Goal: Task Accomplishment & Management: Complete application form

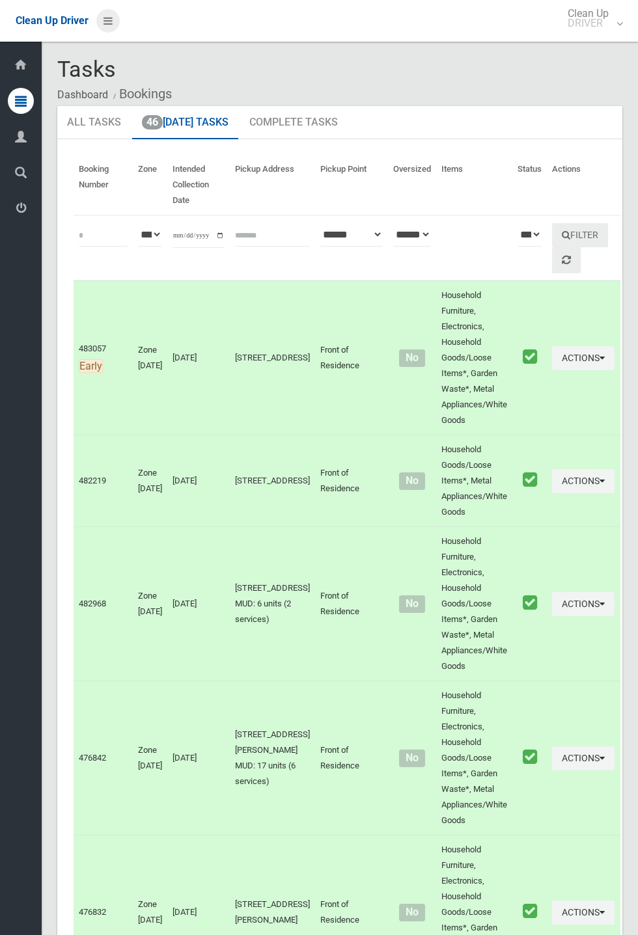
click at [113, 32] on icon at bounding box center [107, 21] width 9 height 22
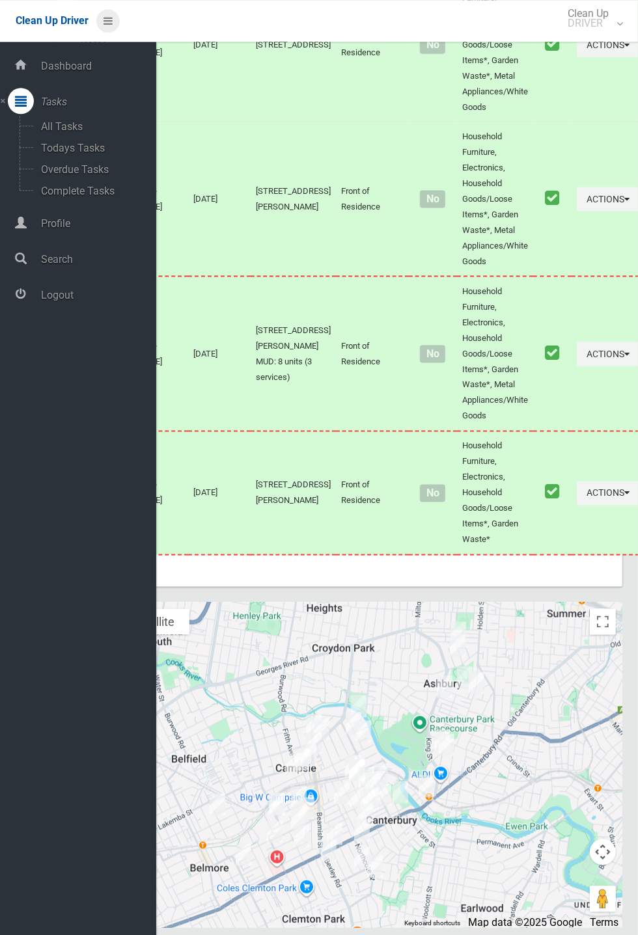
scroll to position [5994, 0]
click at [61, 294] on span "Logout" at bounding box center [96, 295] width 119 height 12
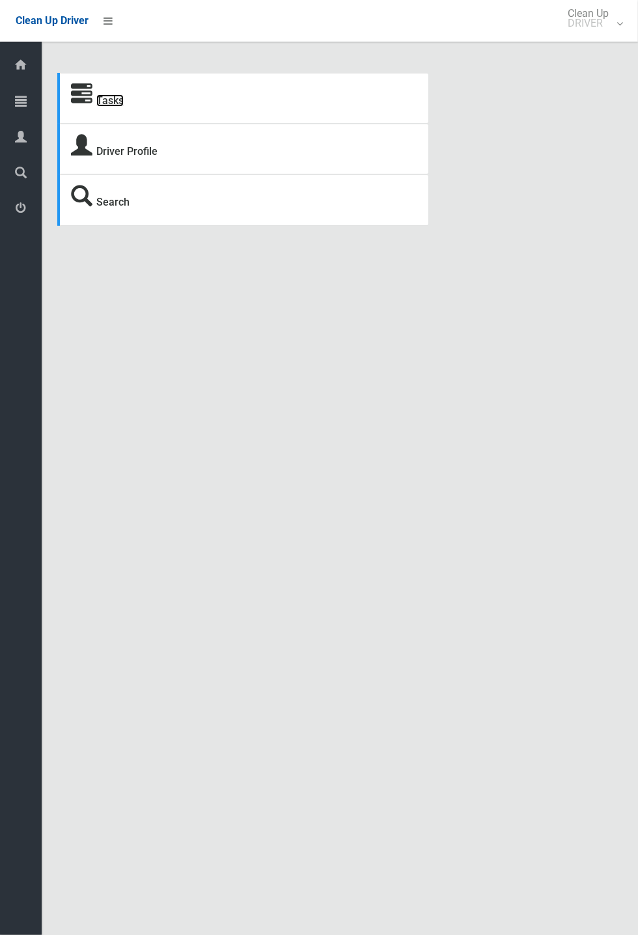
click at [116, 96] on link "Tasks" at bounding box center [109, 100] width 27 height 12
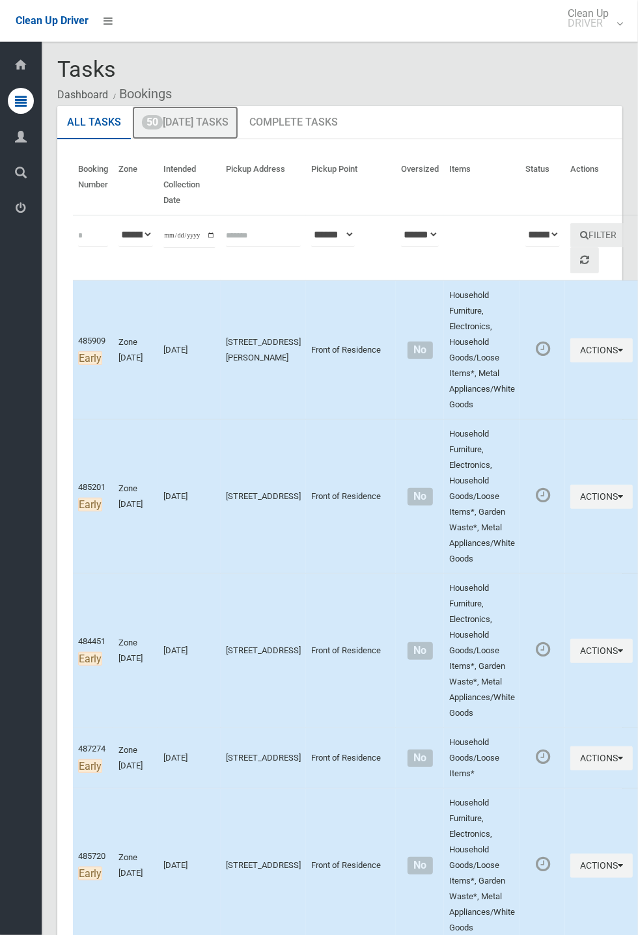
click at [188, 127] on link "50 [DATE] Tasks" at bounding box center [185, 123] width 106 height 34
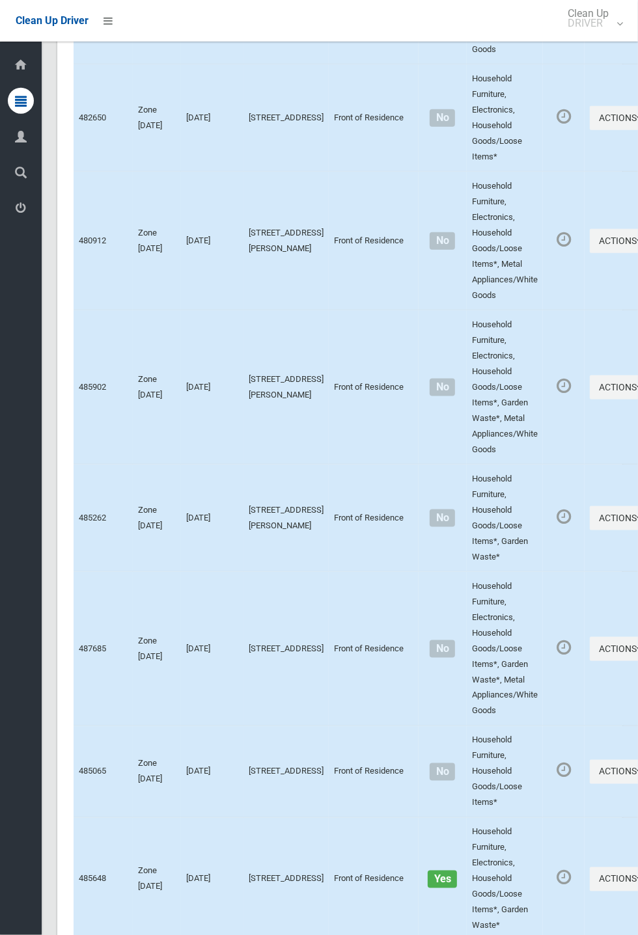
scroll to position [6235, 0]
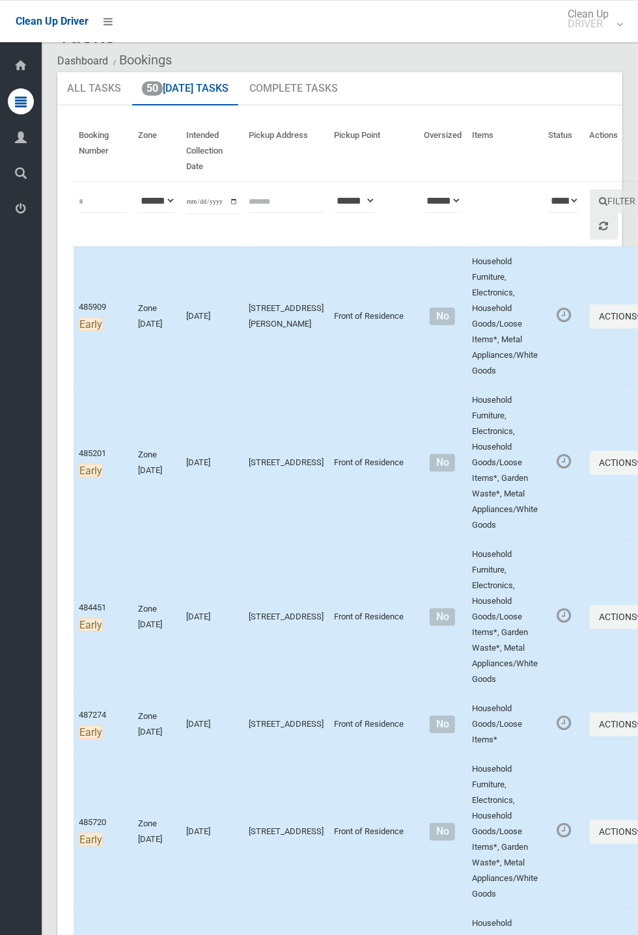
scroll to position [0, 0]
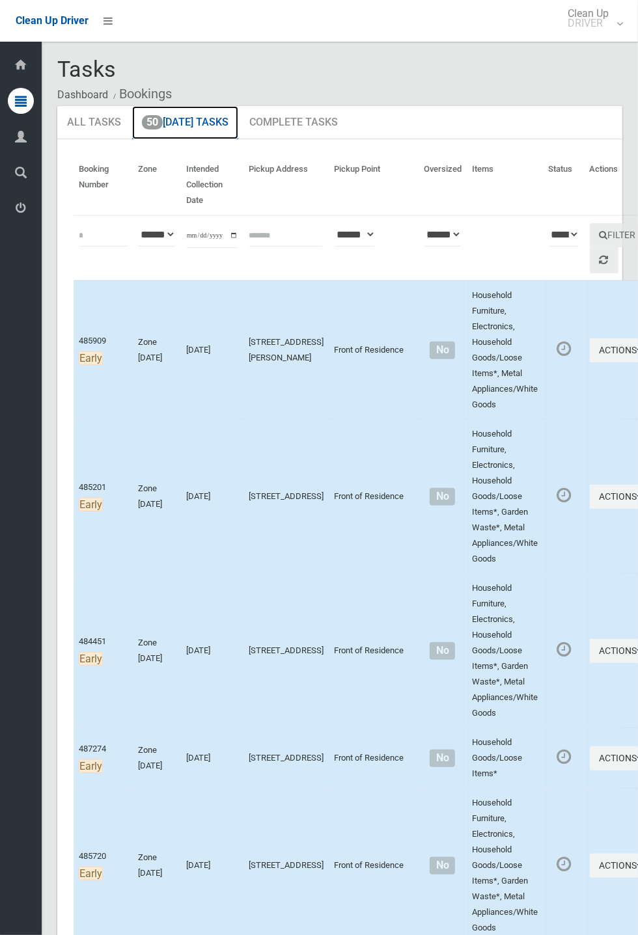
click at [206, 116] on link "50 Today's Tasks" at bounding box center [185, 123] width 106 height 34
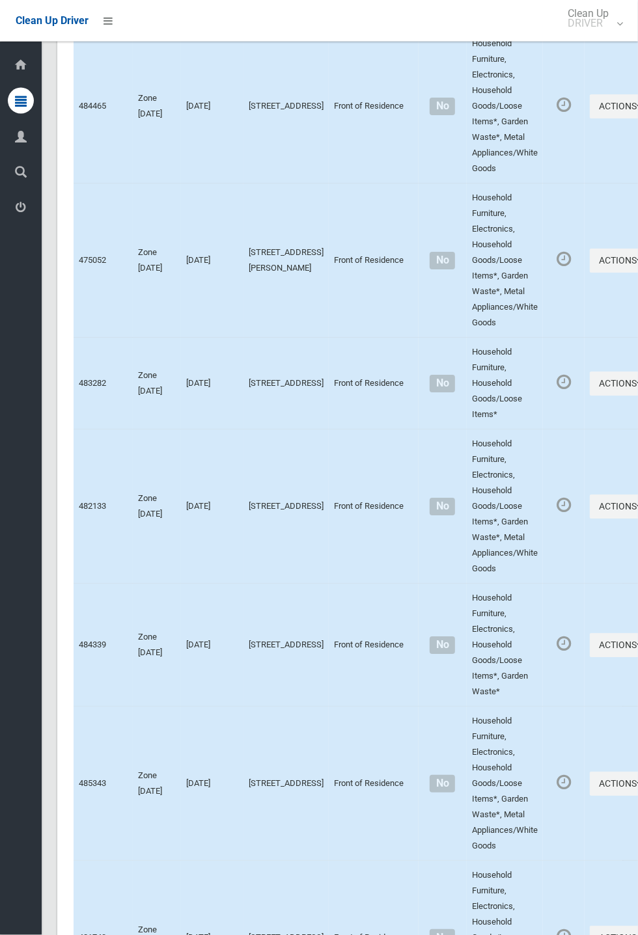
scroll to position [6235, 0]
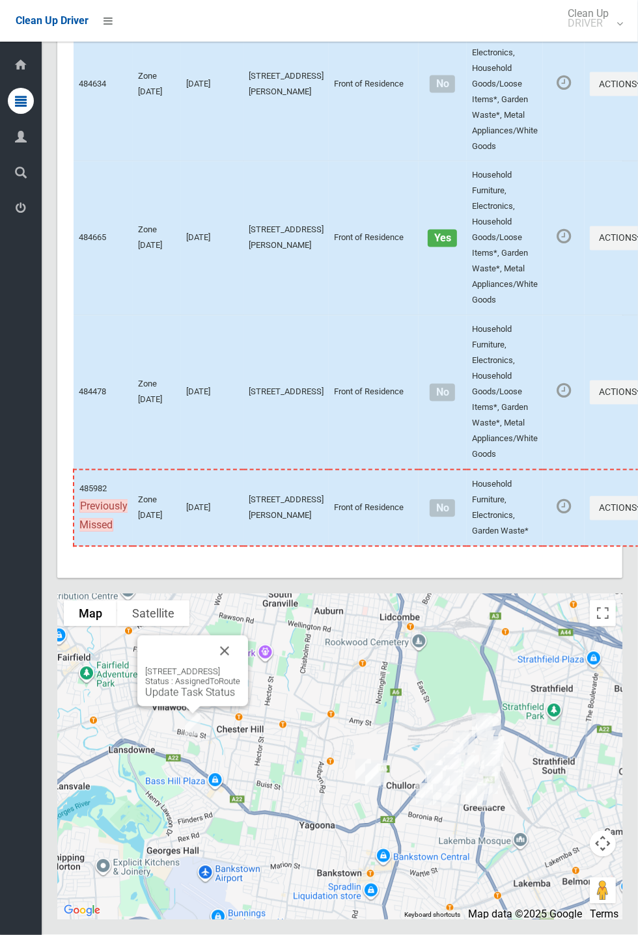
click at [240, 667] on button "Close" at bounding box center [224, 651] width 31 height 31
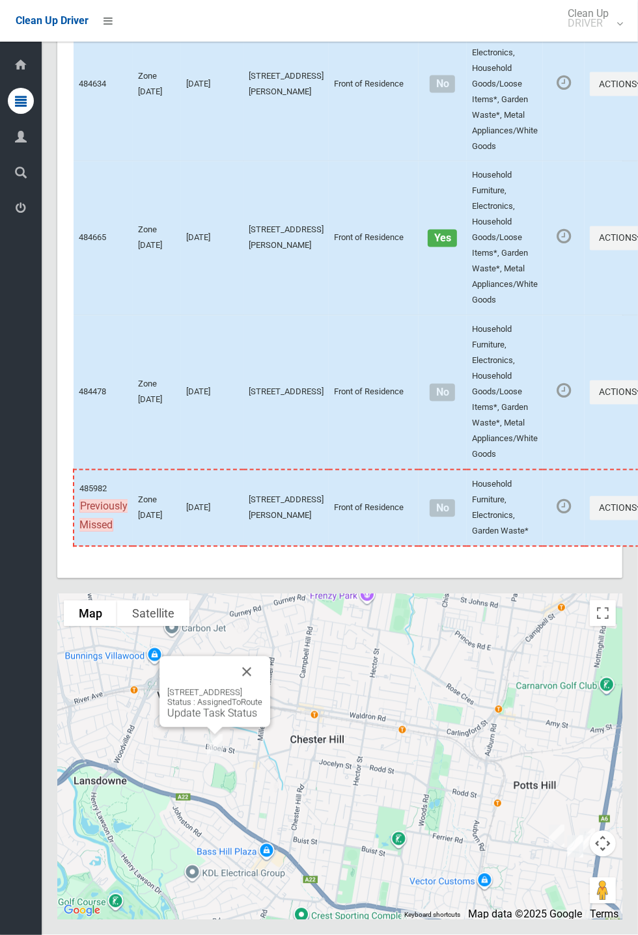
click at [262, 688] on button "Close" at bounding box center [246, 672] width 31 height 31
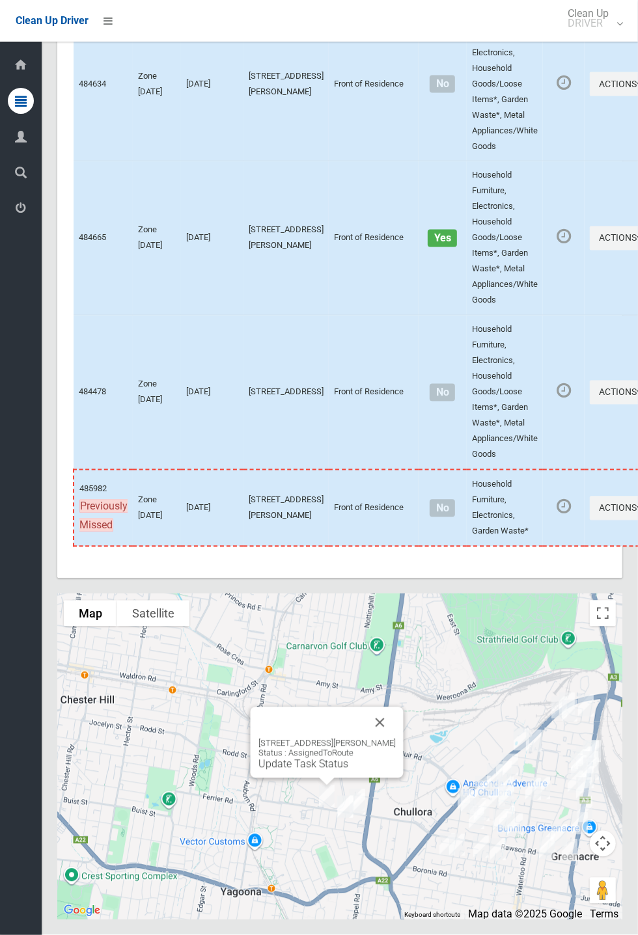
click at [403, 778] on div "2B Sutherland Street, YAGOONA NSW 2199 Status : AssignedToRoute Update Task Sta…" at bounding box center [326, 742] width 153 height 71
click at [396, 738] on button "Close" at bounding box center [379, 722] width 31 height 31
click at [413, 786] on div "1 Patience Avenue, YAGOONA NSW 2199 Status : AssignedToRoute Update Task Status" at bounding box center [357, 751] width 111 height 71
click at [405, 747] on button "Close" at bounding box center [388, 731] width 31 height 31
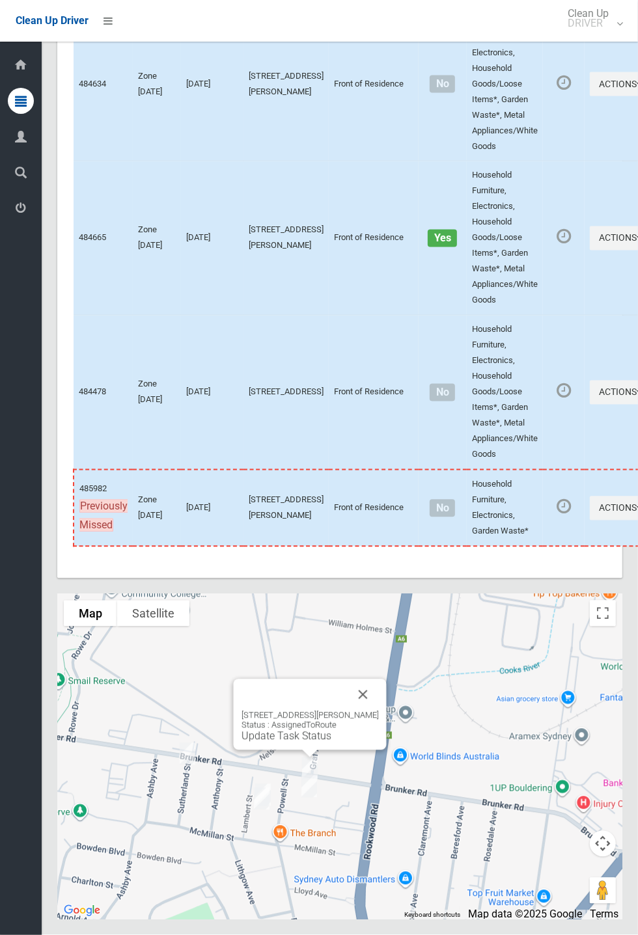
click at [371, 711] on button "Close" at bounding box center [362, 694] width 31 height 31
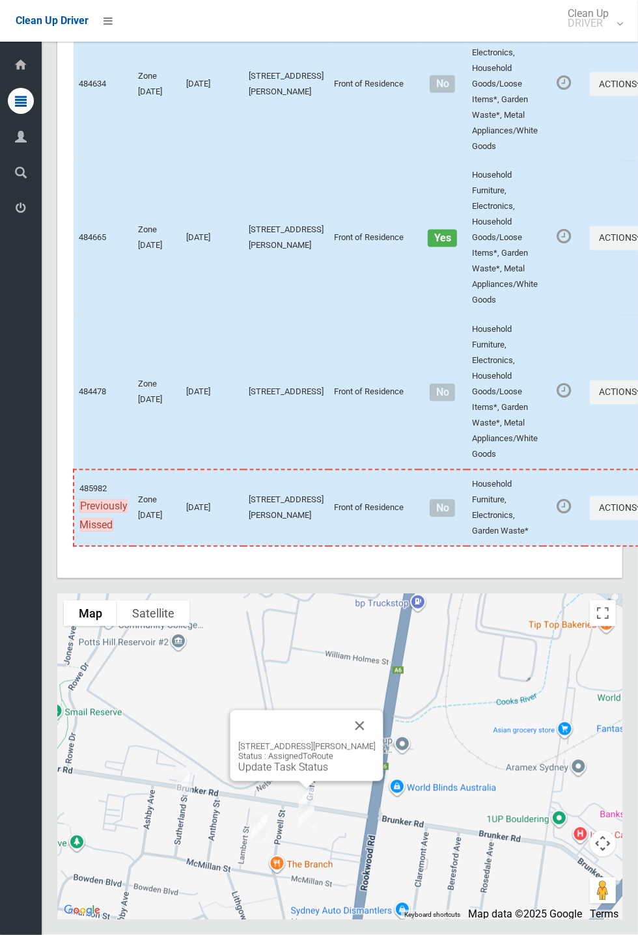
click at [364, 742] on button "Close" at bounding box center [359, 726] width 31 height 31
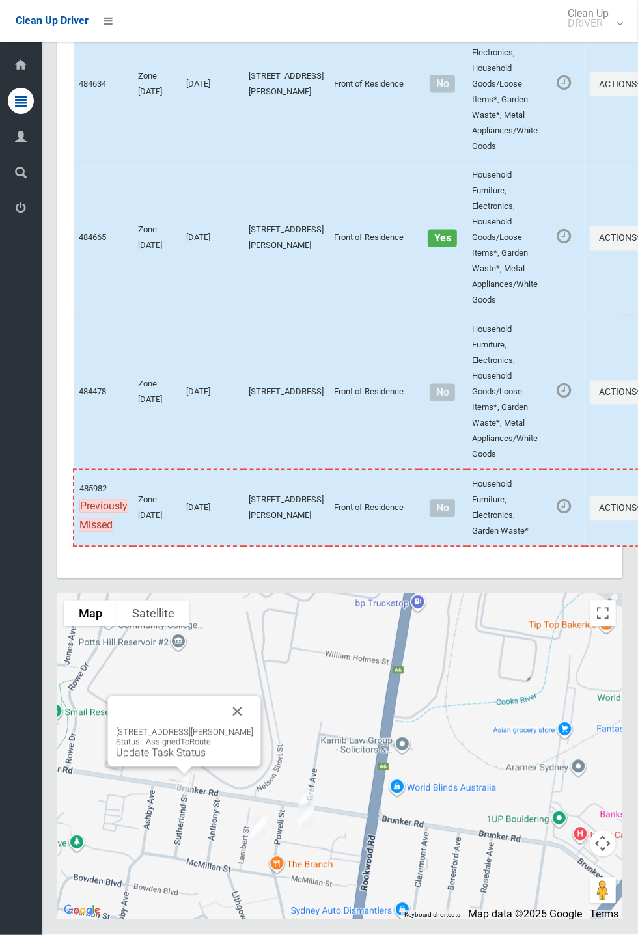
click at [261, 767] on div "2B Sutherland Street, YAGOONA NSW 2199 Status : AssignedToRoute Update Task Sta…" at bounding box center [184, 731] width 153 height 71
click at [253, 727] on button "Close" at bounding box center [237, 711] width 31 height 31
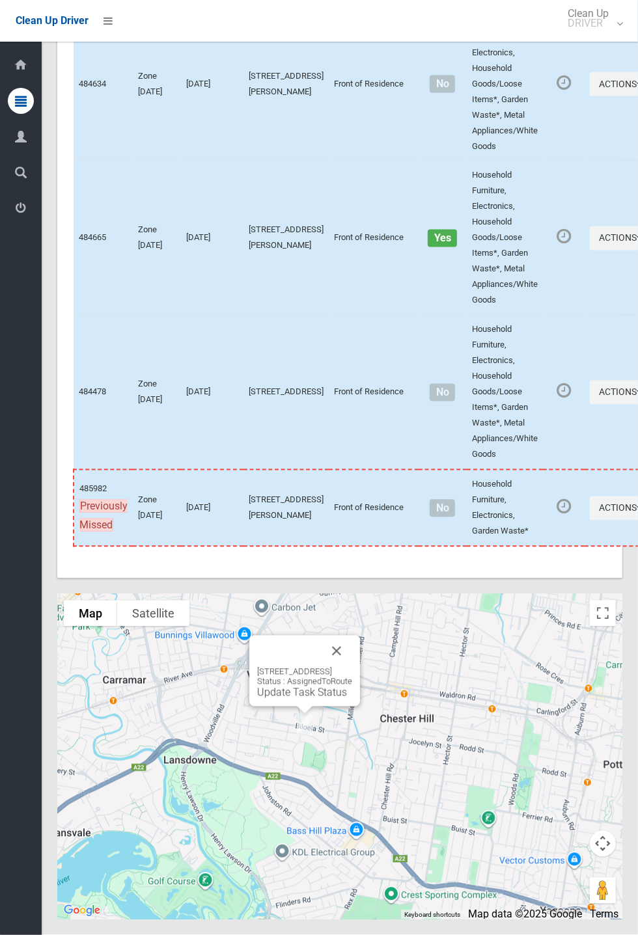
click at [352, 667] on button "Close" at bounding box center [336, 651] width 31 height 31
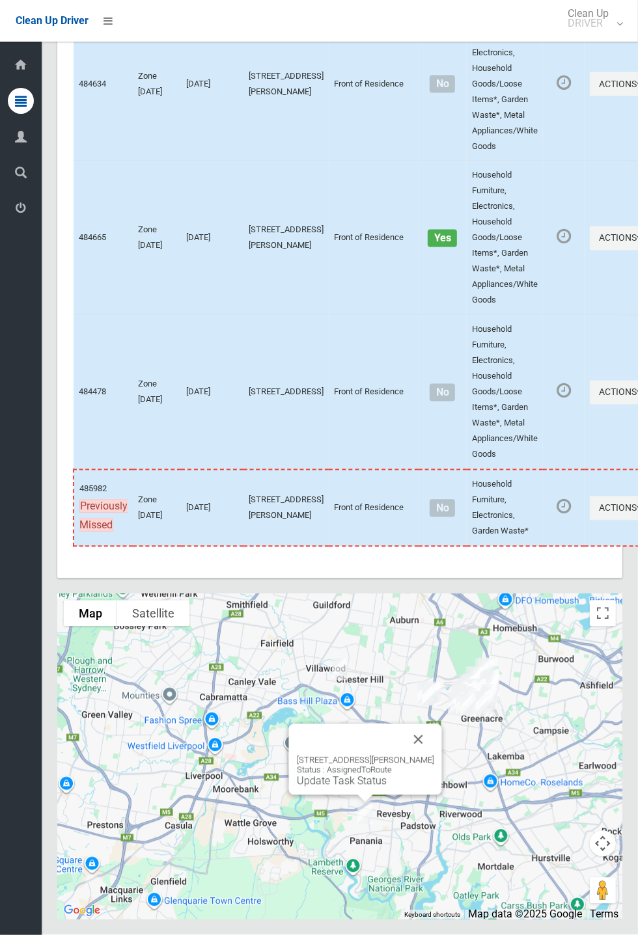
click at [434, 755] on button "Close" at bounding box center [418, 739] width 31 height 31
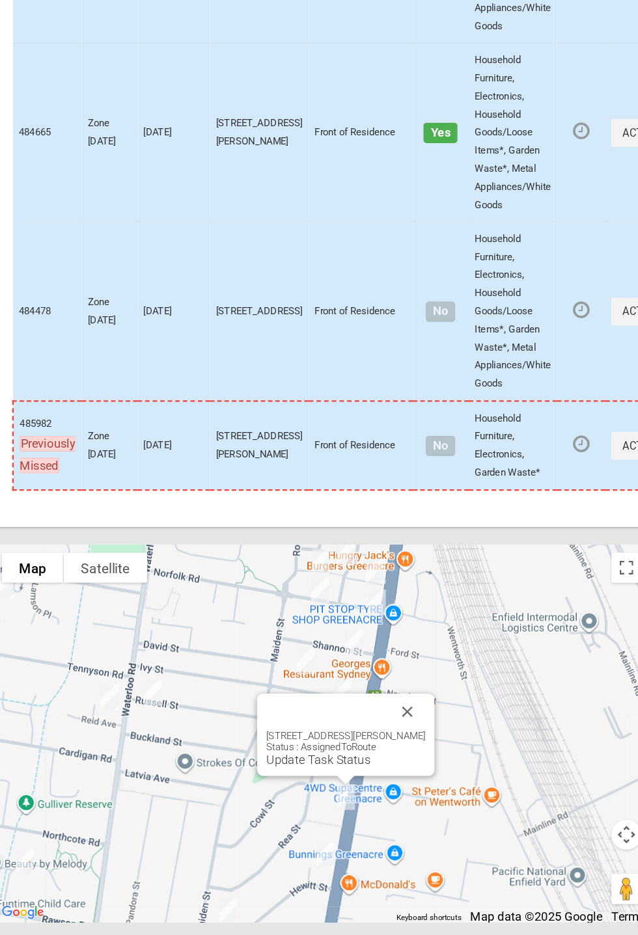
click at [429, 753] on button "Close" at bounding box center [413, 737] width 31 height 31
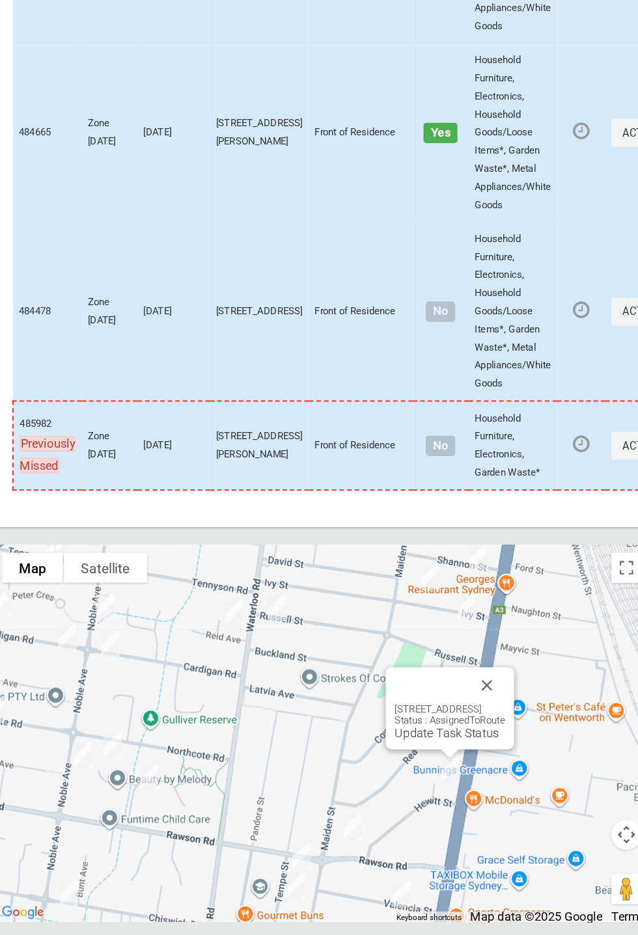
click at [498, 731] on button "Close" at bounding box center [482, 714] width 31 height 31
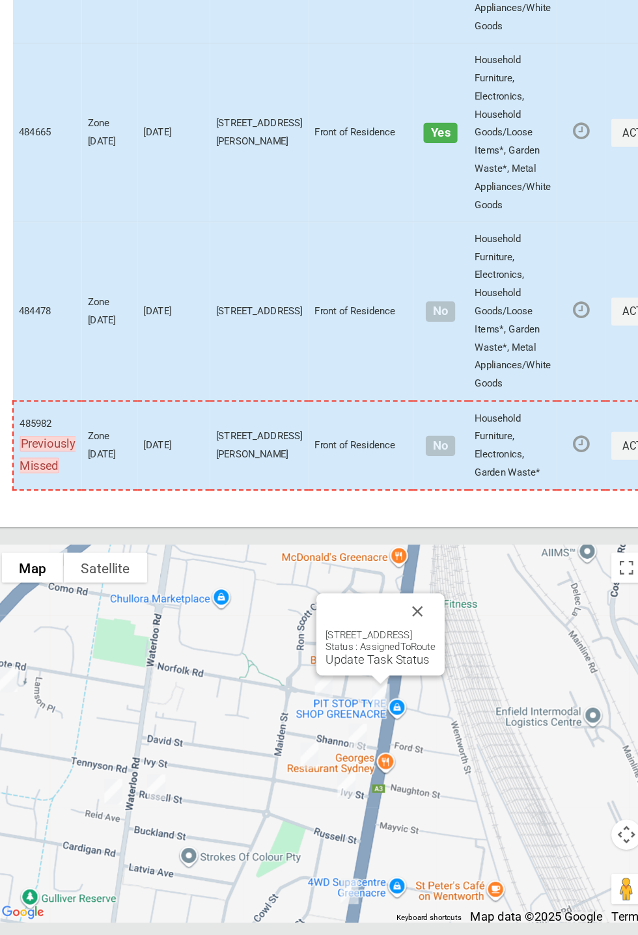
click at [438, 667] on button "Close" at bounding box center [422, 651] width 31 height 31
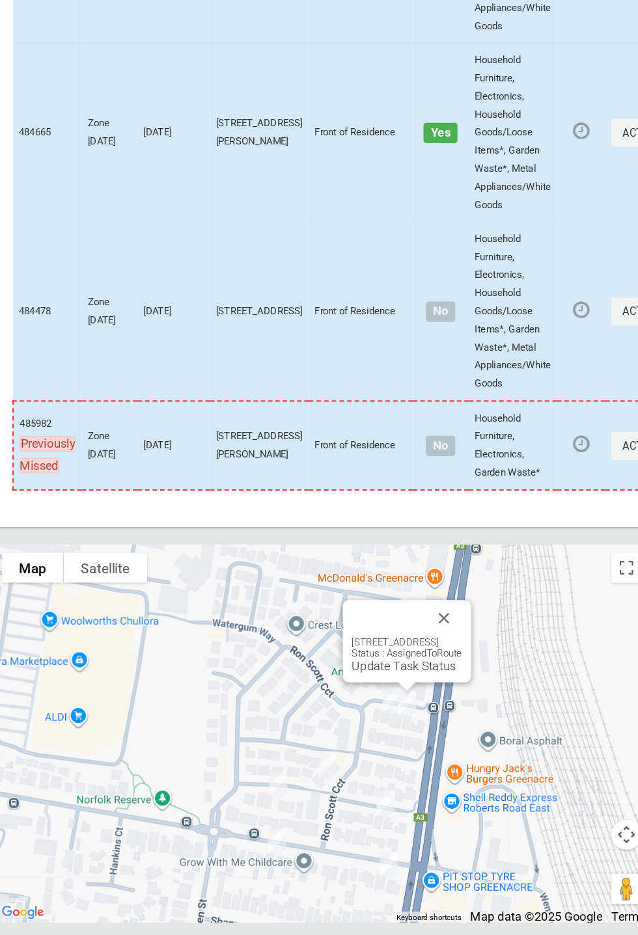
click at [461, 673] on button "Close" at bounding box center [444, 657] width 31 height 31
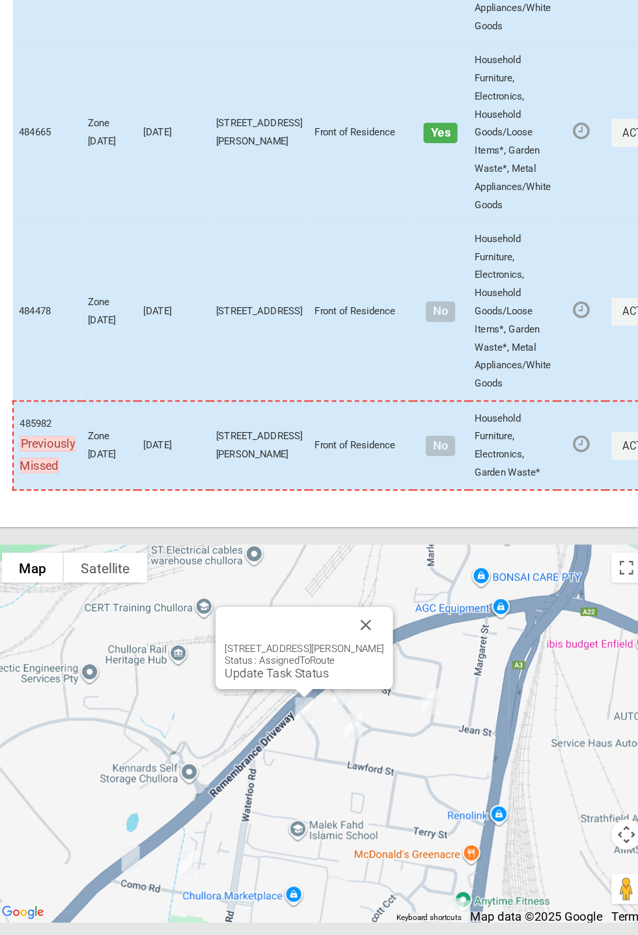
click at [394, 679] on button "Close" at bounding box center [377, 662] width 31 height 31
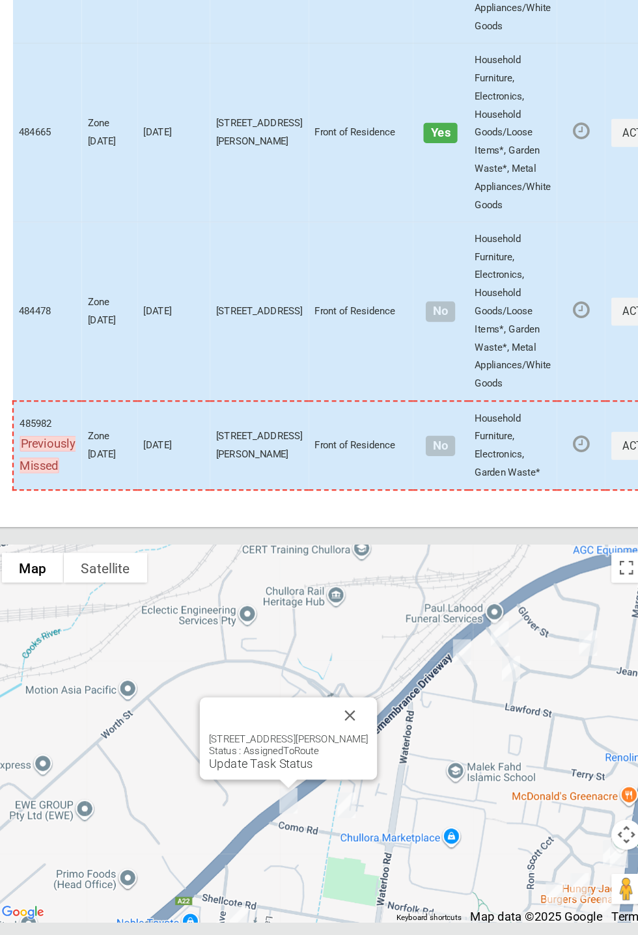
click at [380, 757] on button "Close" at bounding box center [364, 740] width 31 height 31
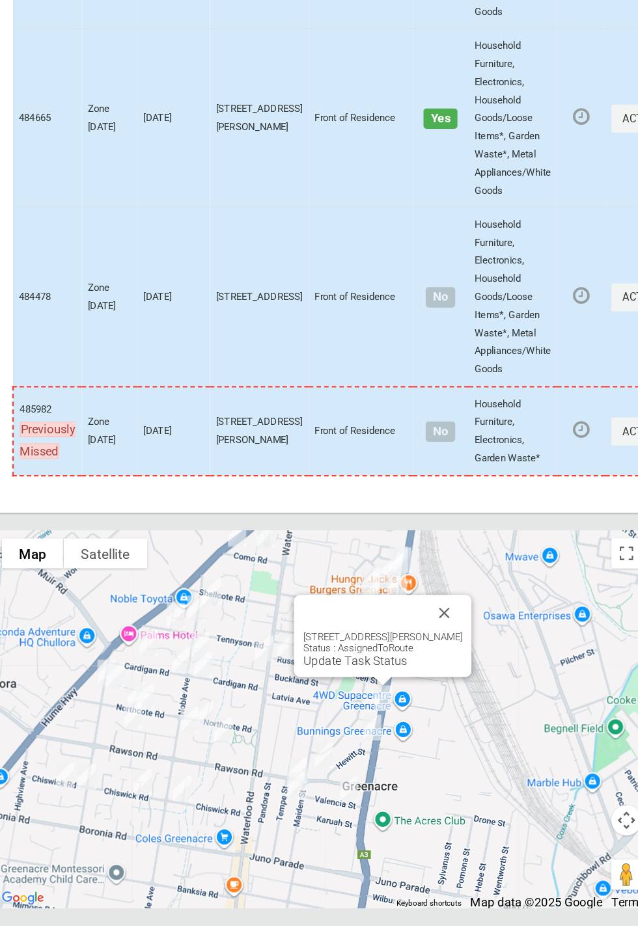
click at [461, 681] on button "Close" at bounding box center [445, 664] width 31 height 31
click at [366, 712] on link "Update Task Status" at bounding box center [369, 706] width 90 height 12
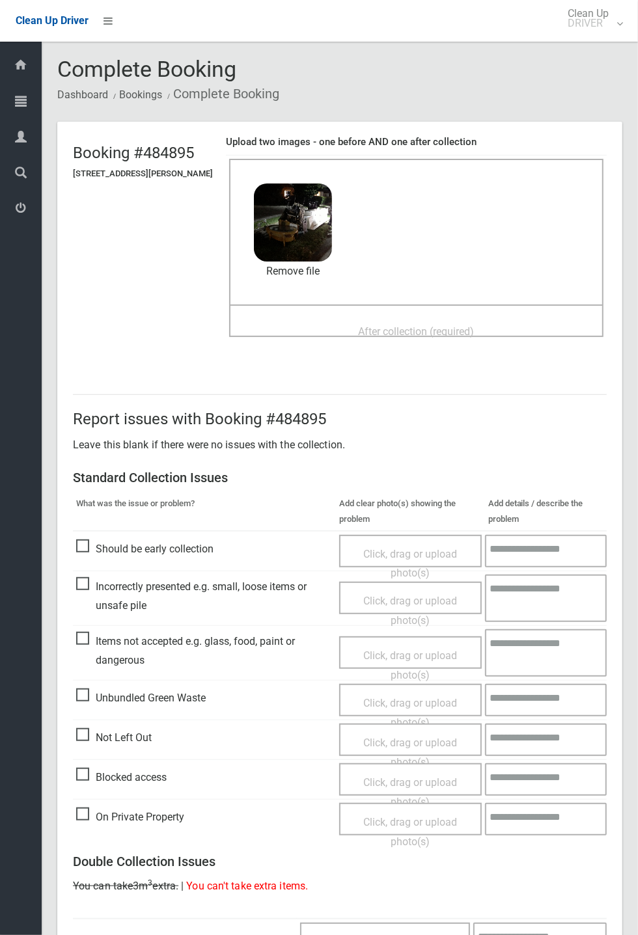
click at [417, 325] on span "After collection (required)" at bounding box center [417, 331] width 116 height 12
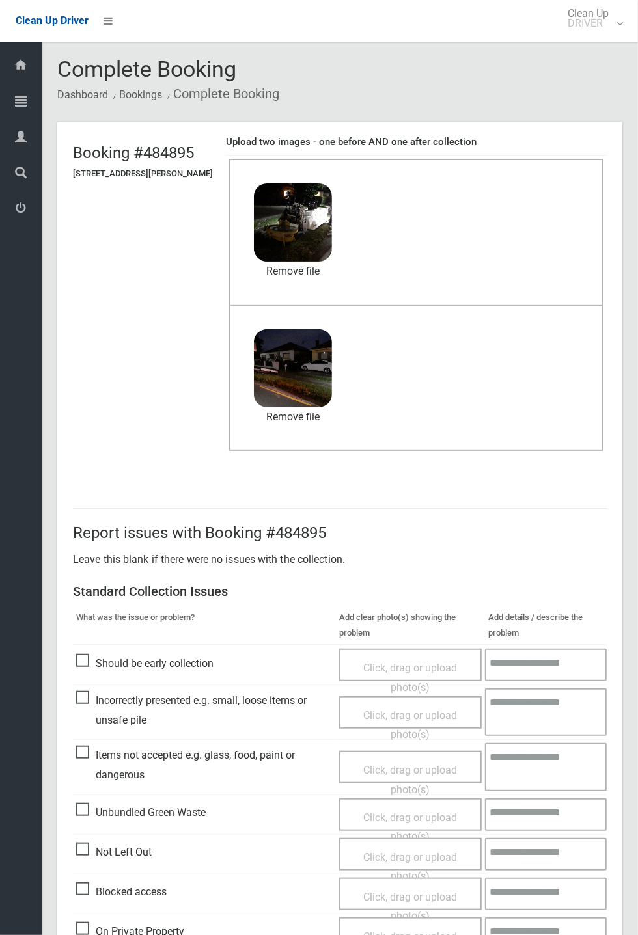
scroll to position [452, 0]
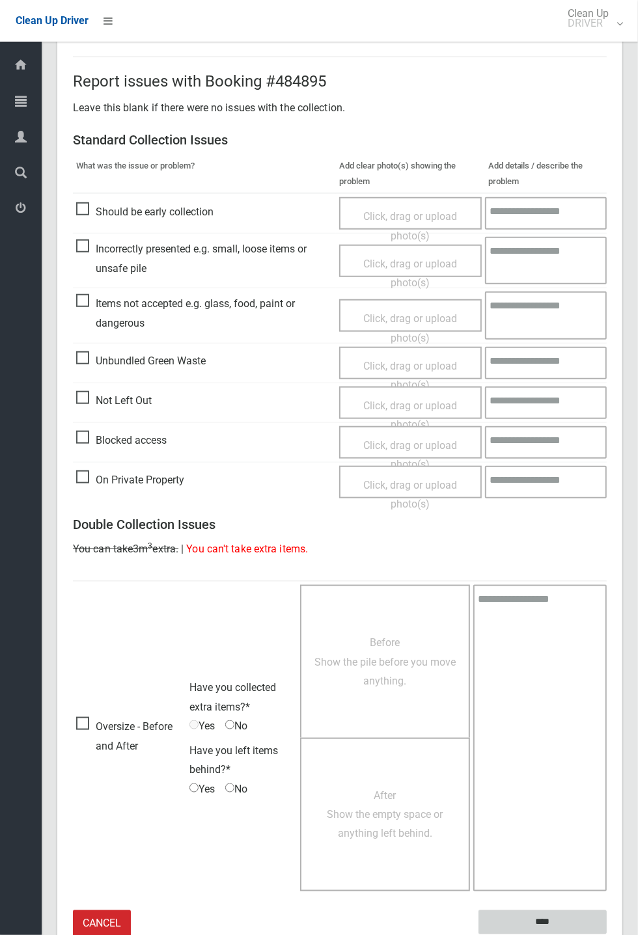
click at [606, 934] on input "****" at bounding box center [542, 922] width 128 height 24
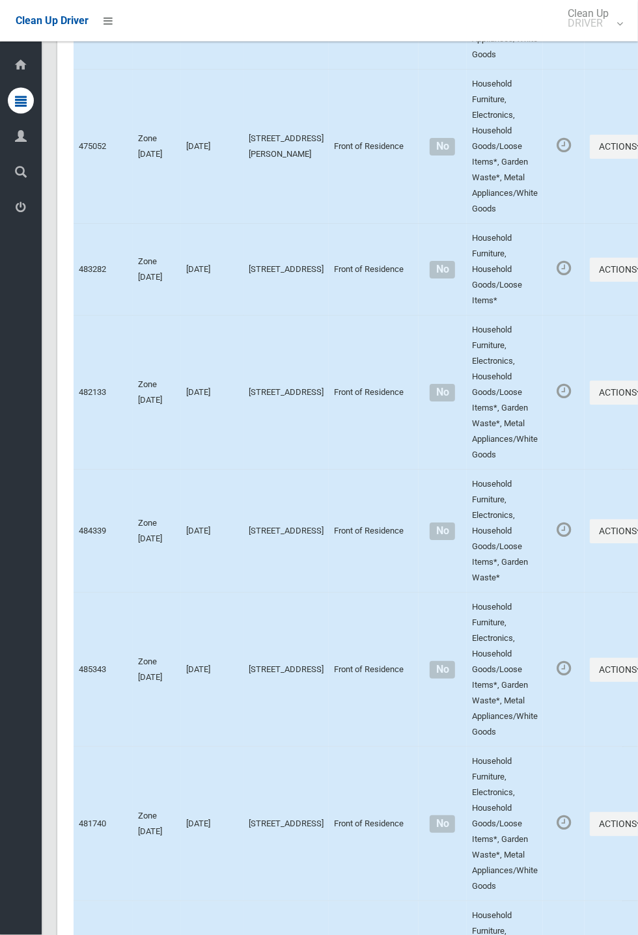
scroll to position [6235, 0]
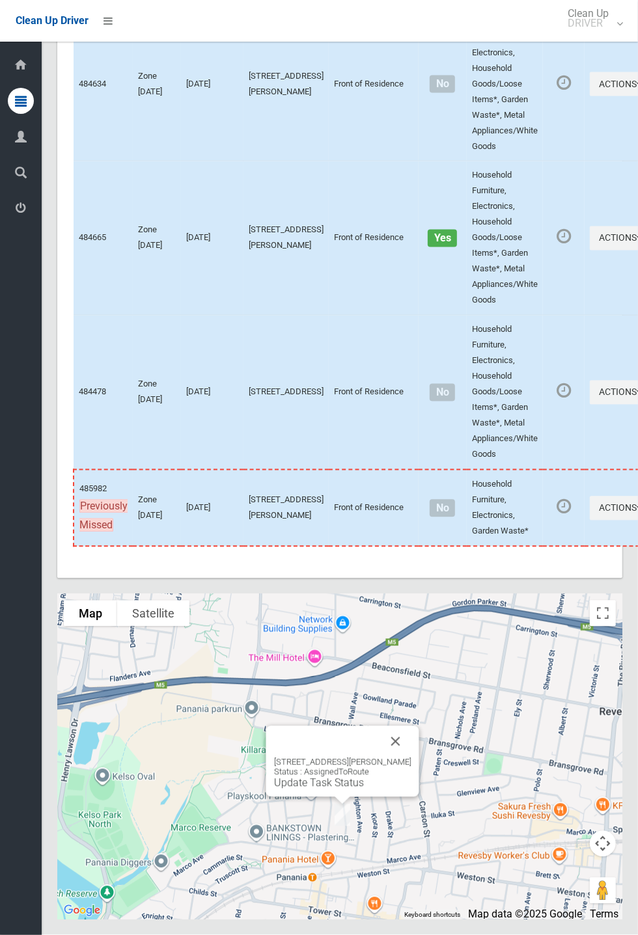
click at [411, 757] on button "Close" at bounding box center [395, 741] width 31 height 31
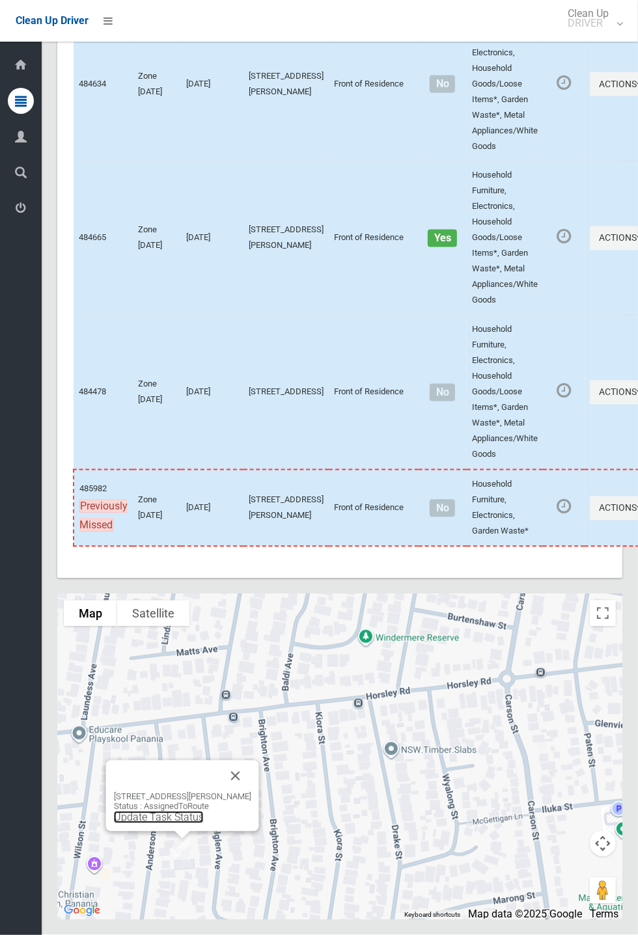
click at [167, 824] on link "Update Task Status" at bounding box center [159, 817] width 90 height 12
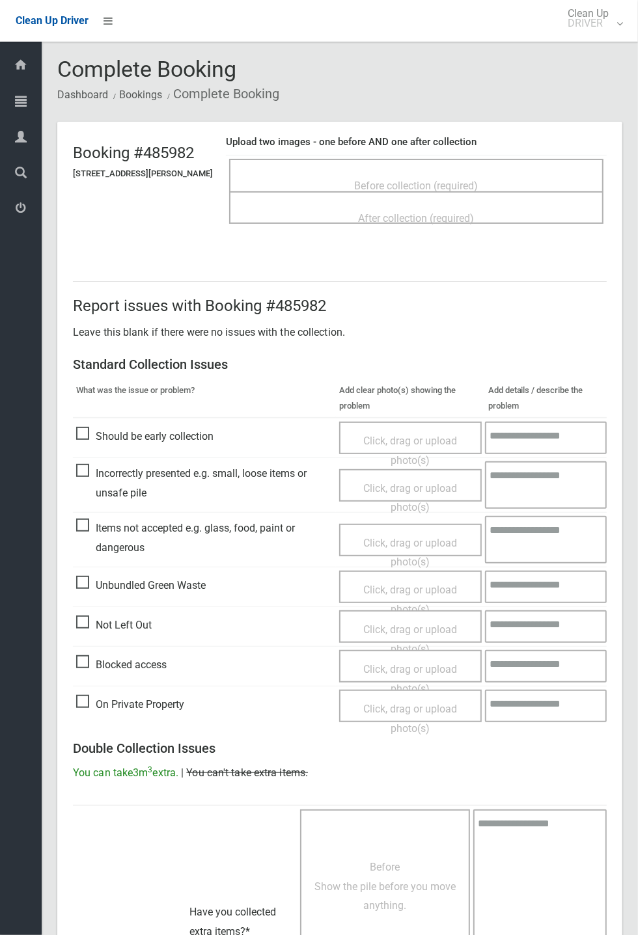
click at [378, 191] on div "After collection (required)" at bounding box center [416, 207] width 374 height 33
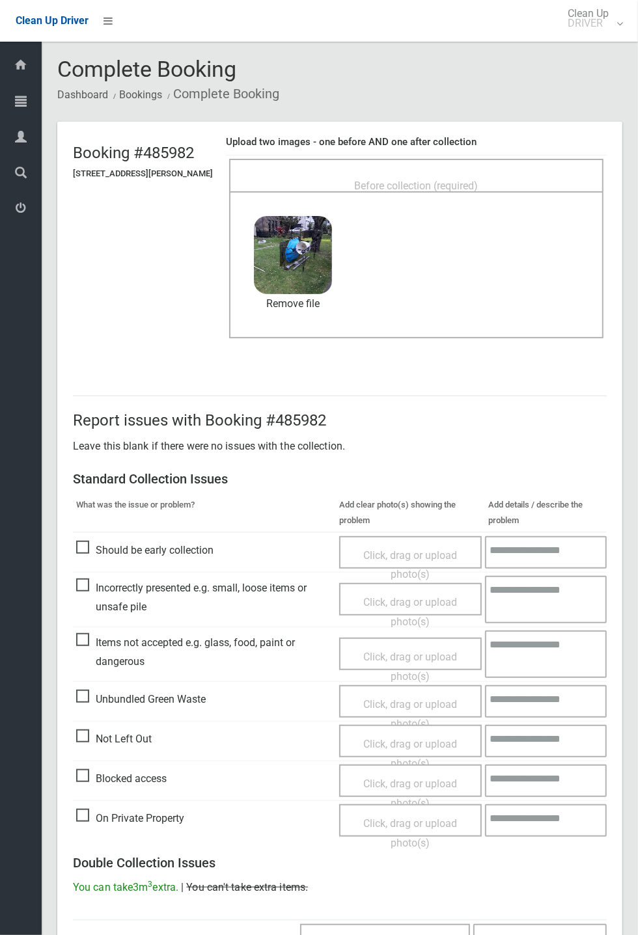
click at [400, 180] on span "Before collection (required)" at bounding box center [417, 186] width 124 height 12
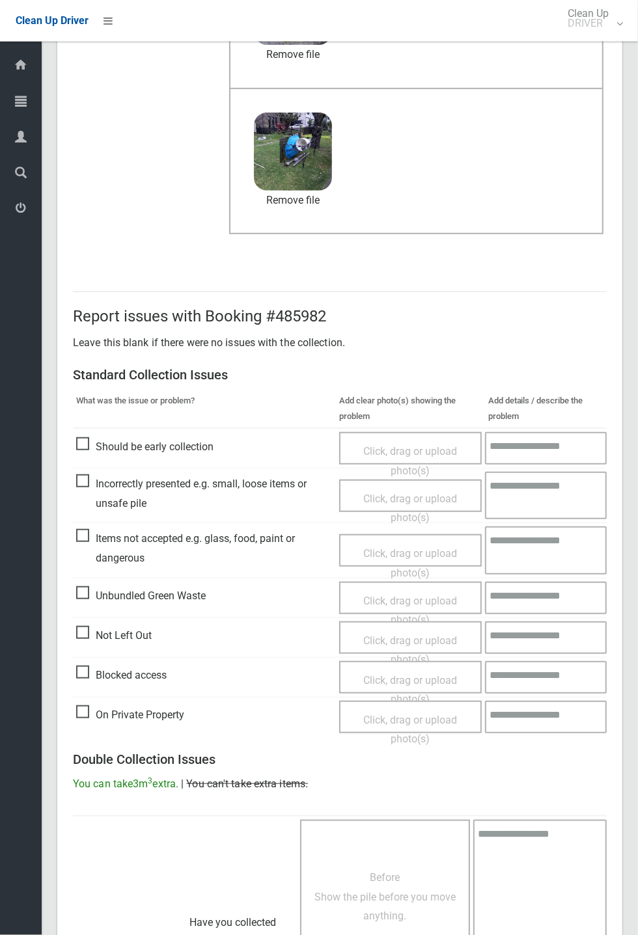
scroll to position [452, 0]
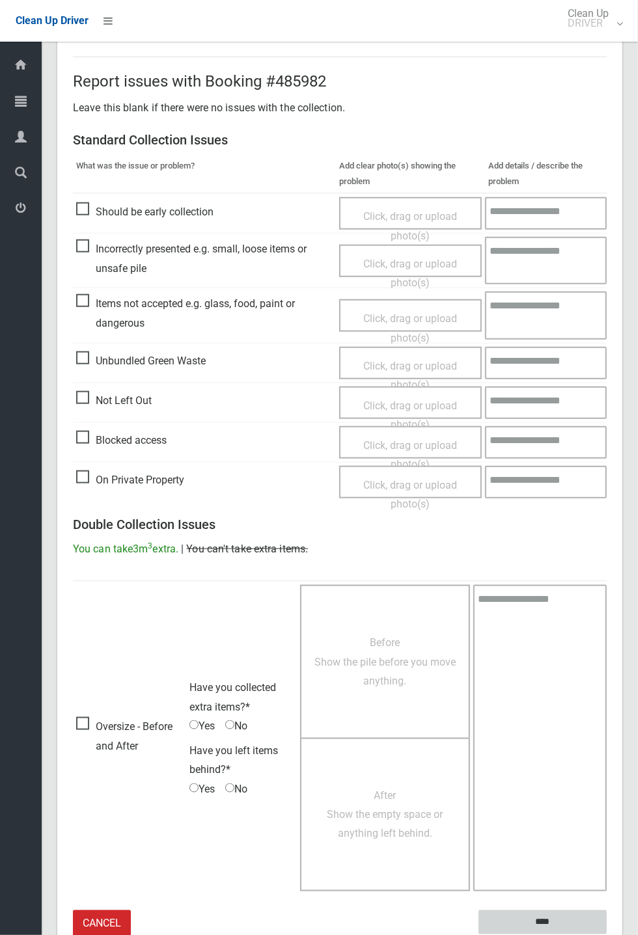
click at [606, 934] on input "****" at bounding box center [542, 922] width 128 height 24
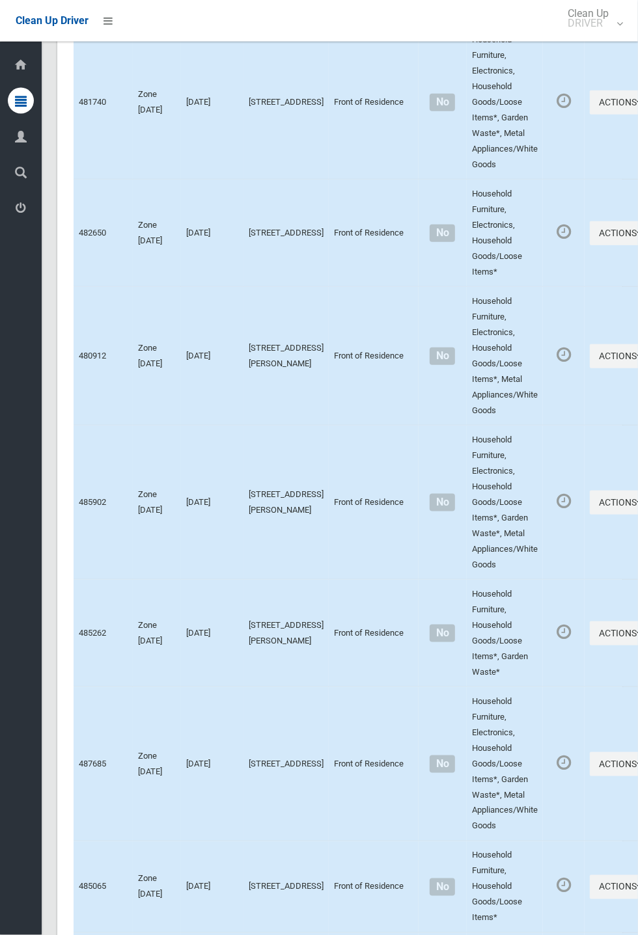
scroll to position [6235, 0]
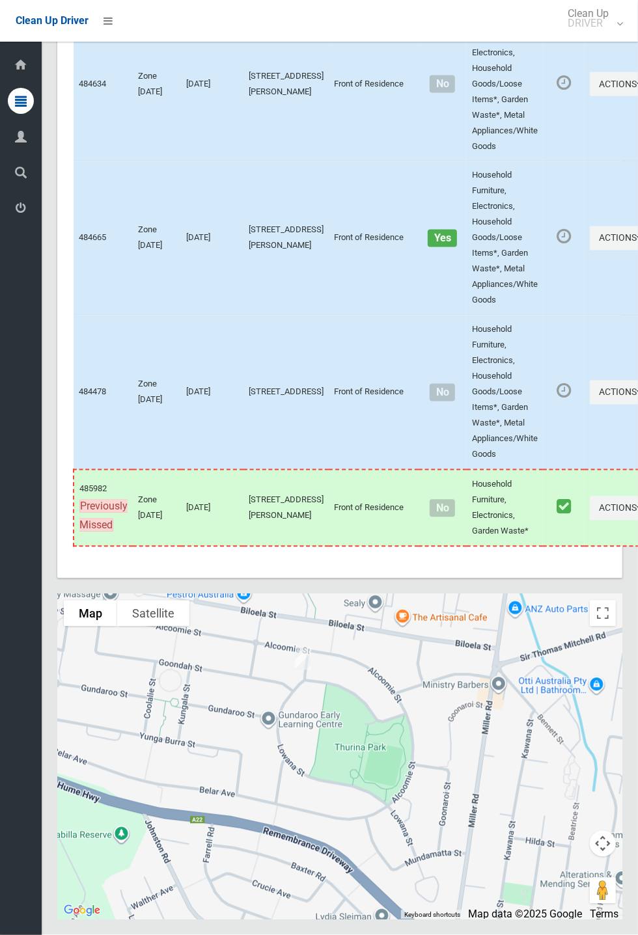
click at [191, 779] on div at bounding box center [339, 756] width 565 height 325
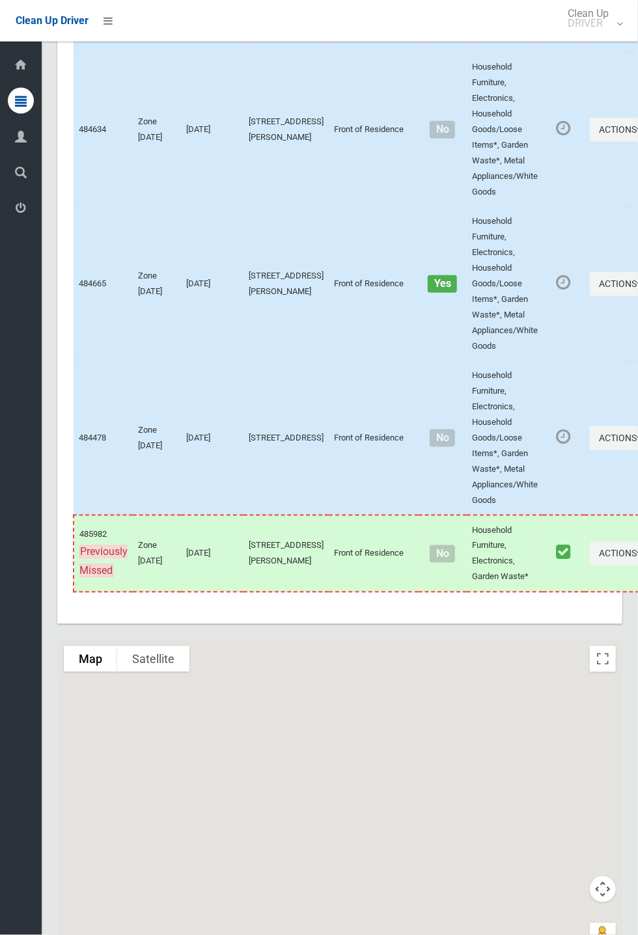
scroll to position [6169, 0]
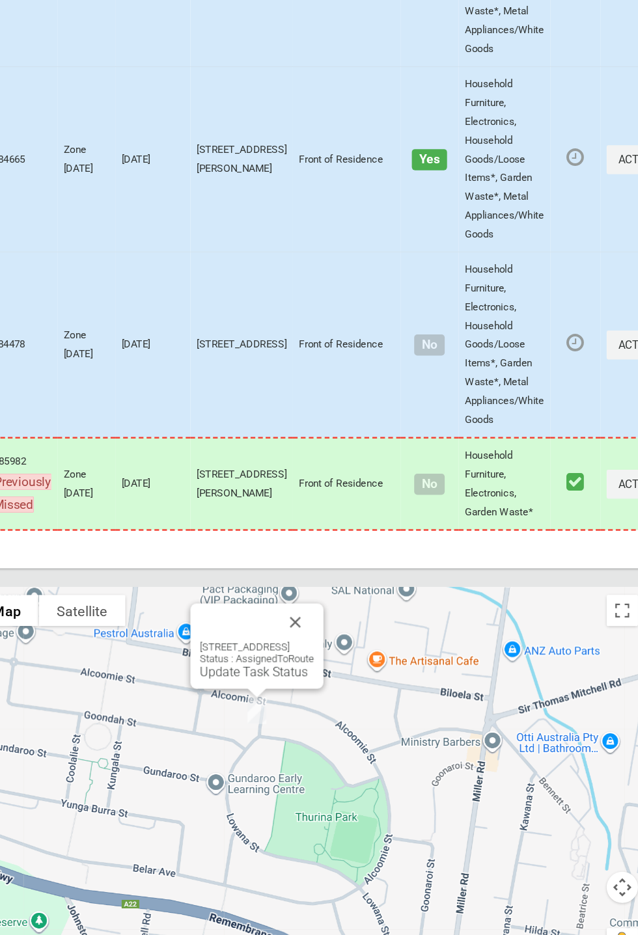
click at [346, 682] on button "Close" at bounding box center [330, 666] width 31 height 31
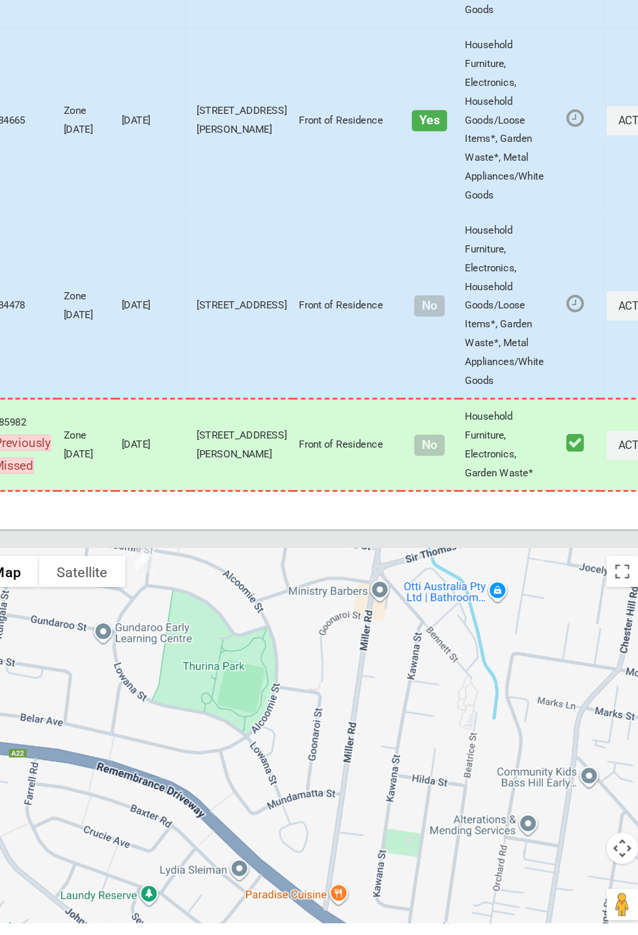
scroll to position [6186, 0]
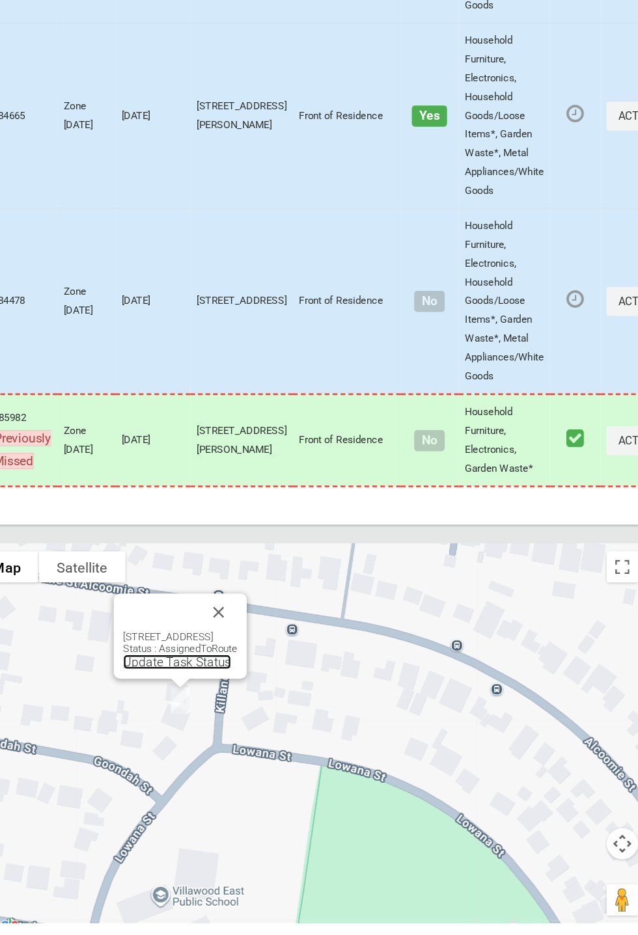
click at [222, 724] on link "Update Task Status" at bounding box center [232, 718] width 90 height 12
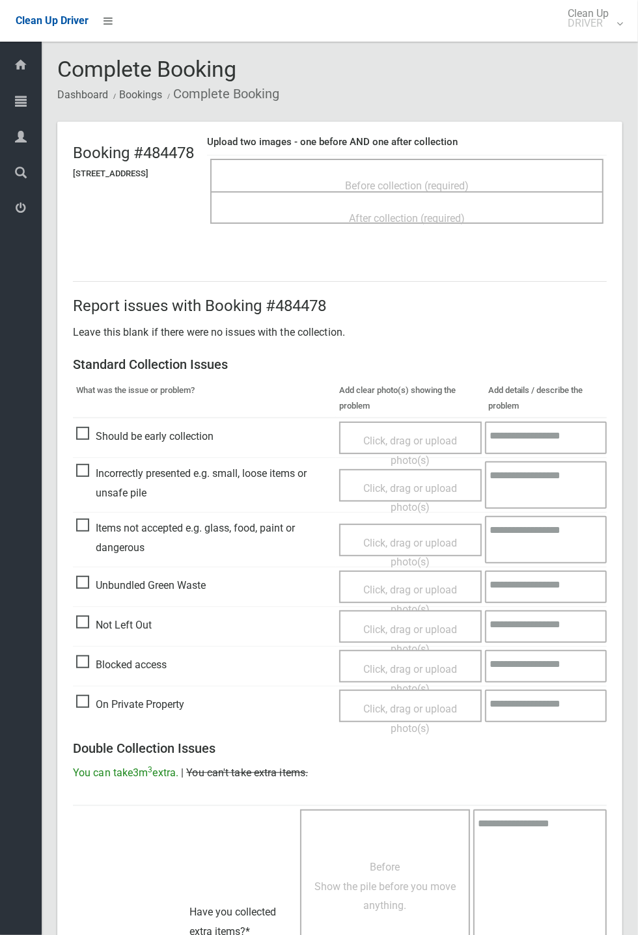
click at [380, 180] on span "Before collection (required)" at bounding box center [407, 186] width 124 height 12
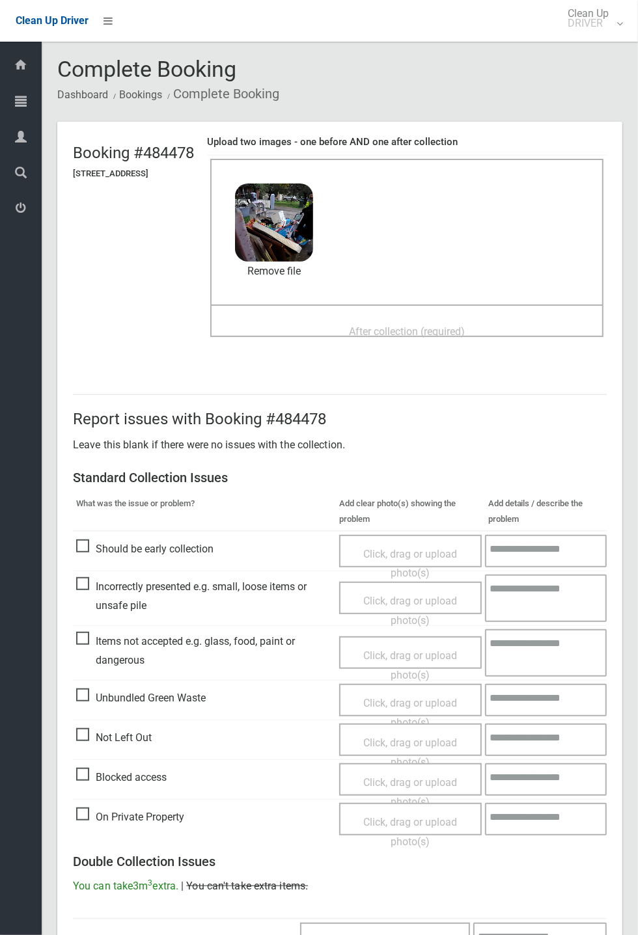
click at [408, 325] on span "After collection (required)" at bounding box center [407, 331] width 116 height 12
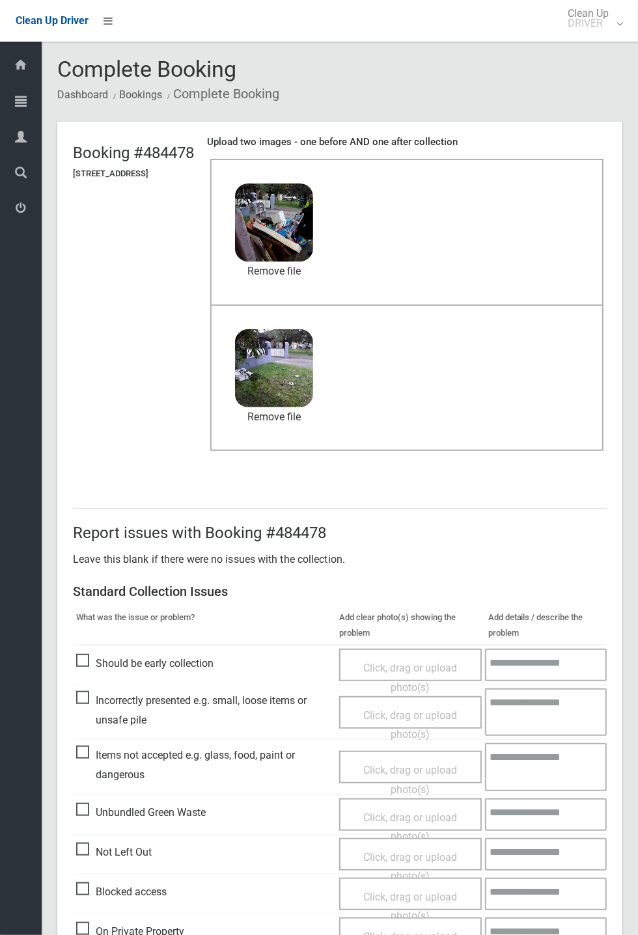
scroll to position [452, 0]
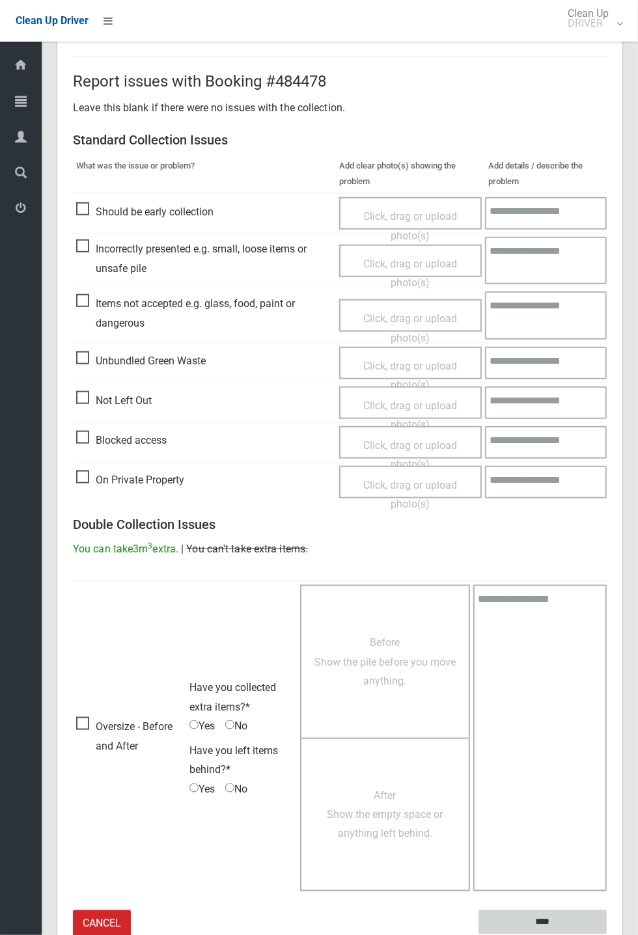
click at [548, 919] on input "****" at bounding box center [542, 922] width 128 height 24
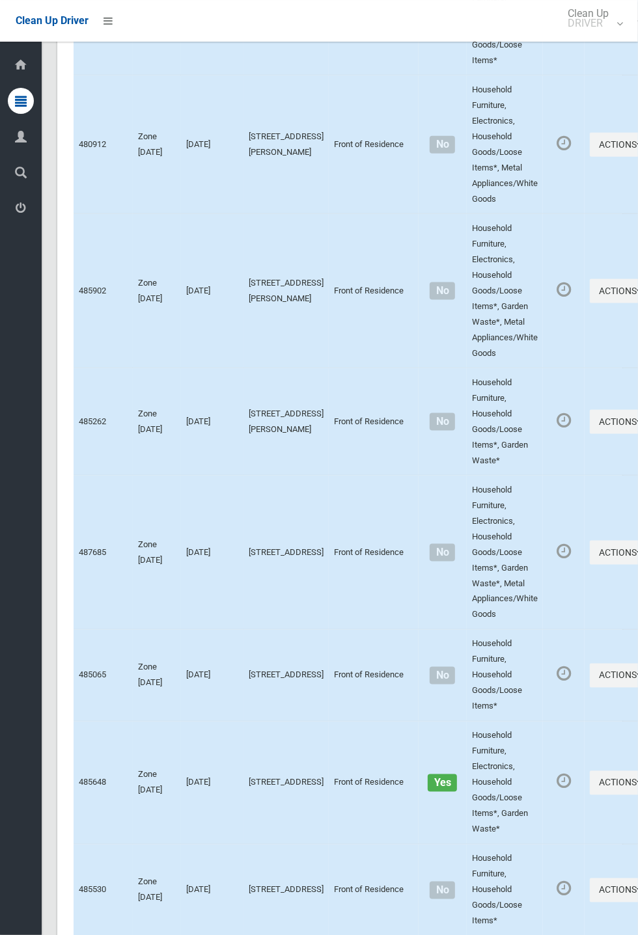
scroll to position [6235, 0]
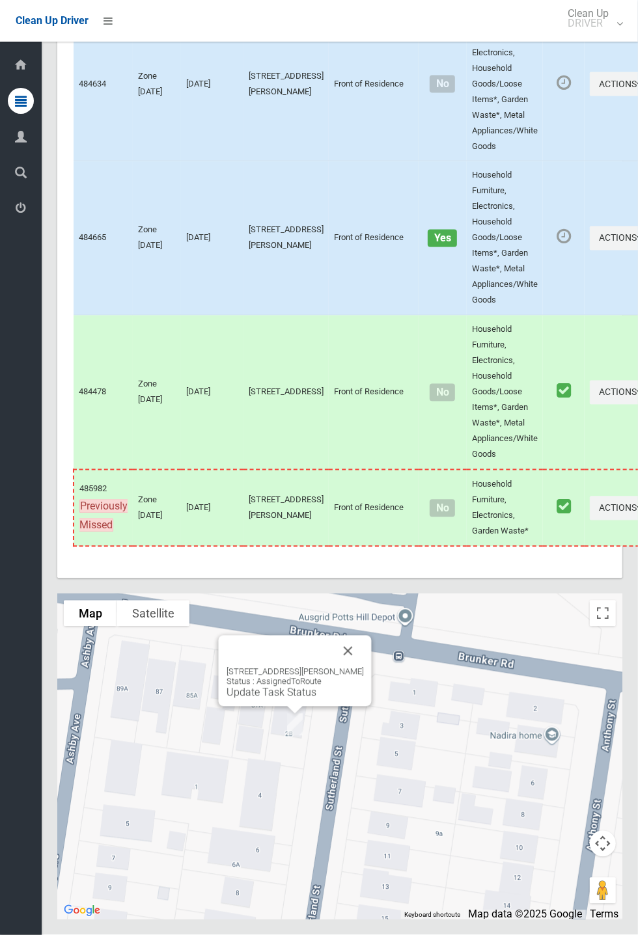
click at [360, 667] on button "Close" at bounding box center [347, 651] width 31 height 31
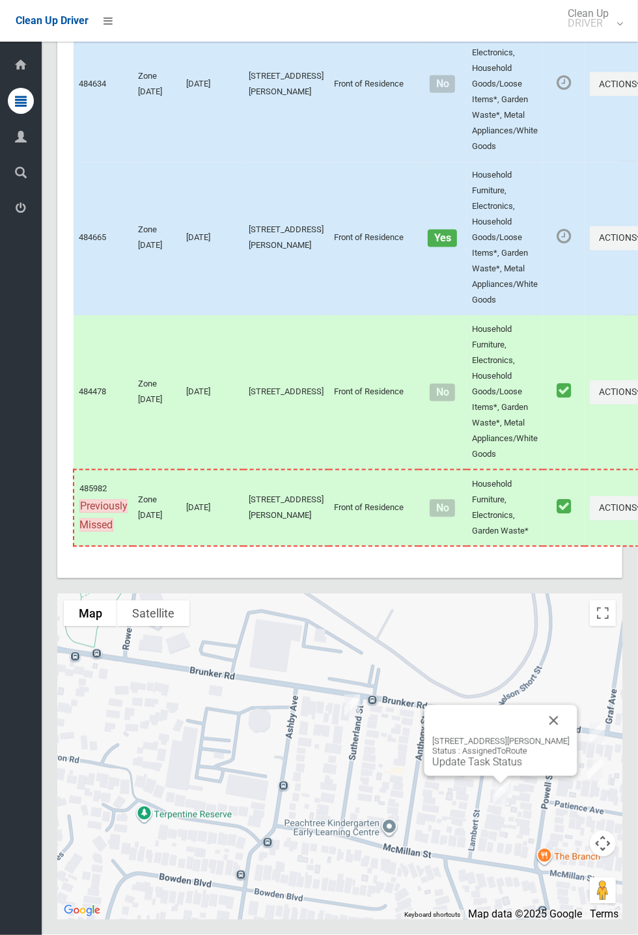
click at [565, 737] on button "Close" at bounding box center [553, 720] width 31 height 31
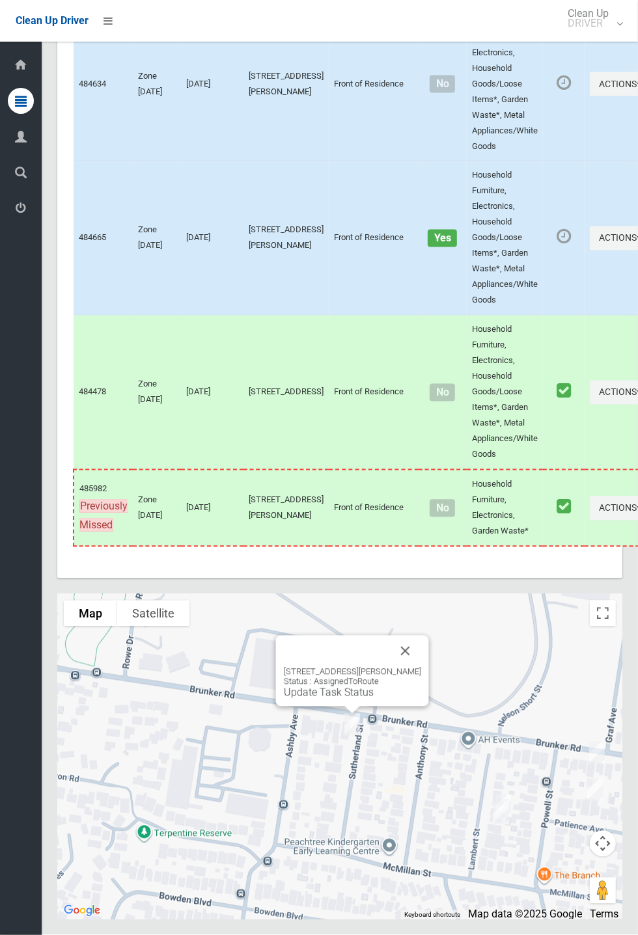
click at [340, 699] on link "Update Task Status" at bounding box center [329, 692] width 90 height 12
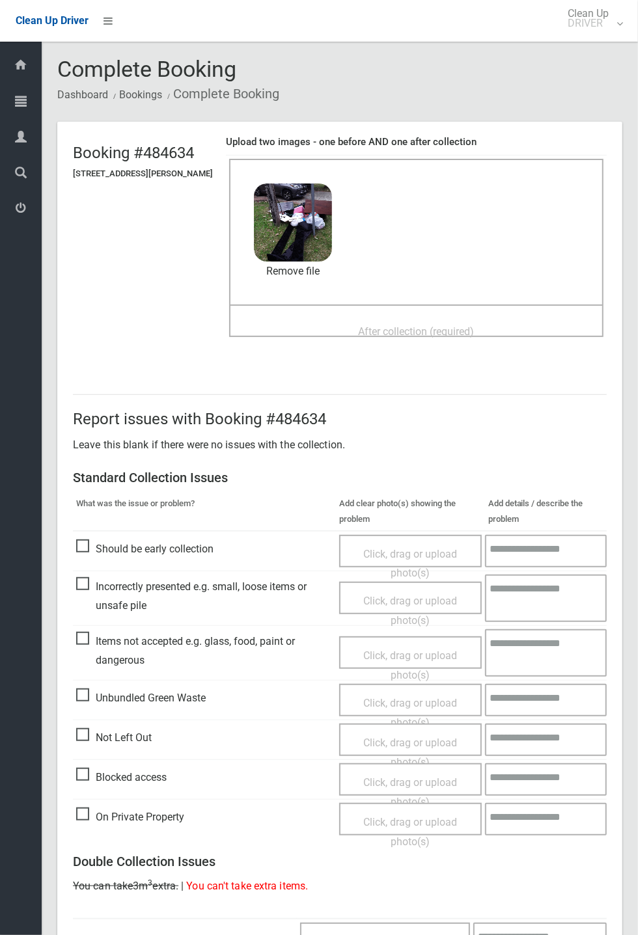
click at [392, 325] on span "After collection (required)" at bounding box center [417, 331] width 116 height 12
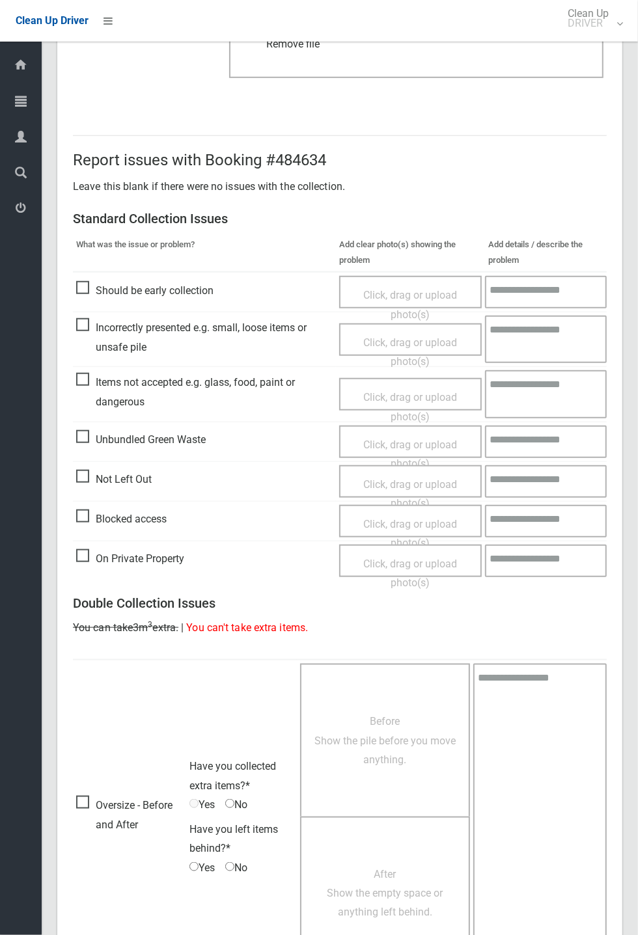
scroll to position [452, 0]
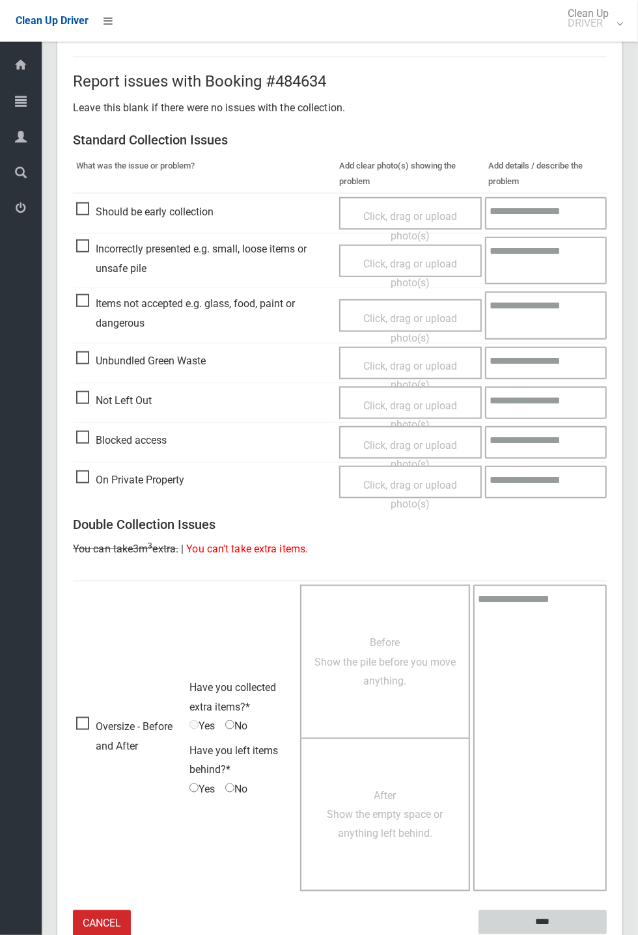
click at [606, 934] on input "****" at bounding box center [542, 922] width 128 height 24
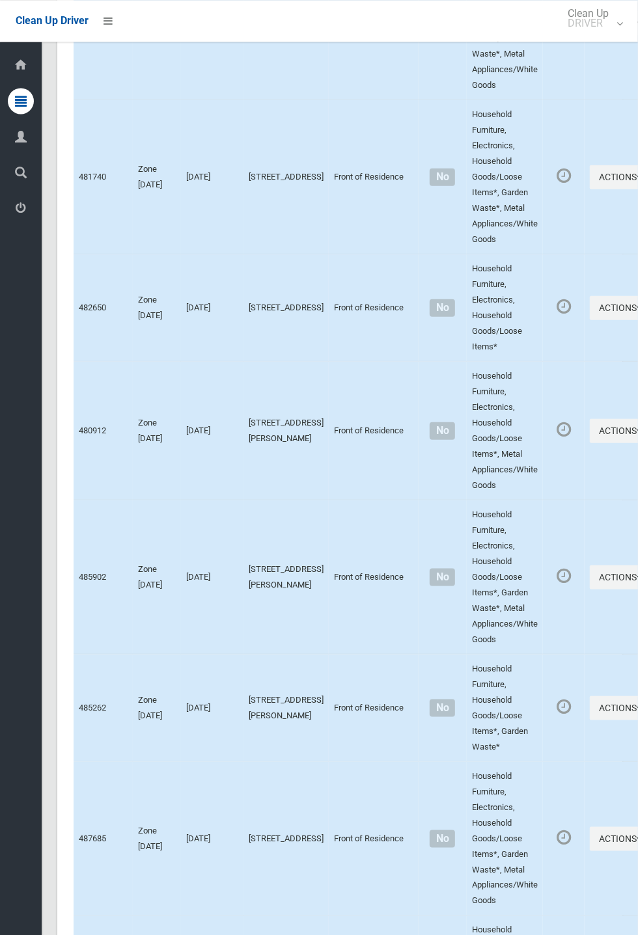
scroll to position [6235, 0]
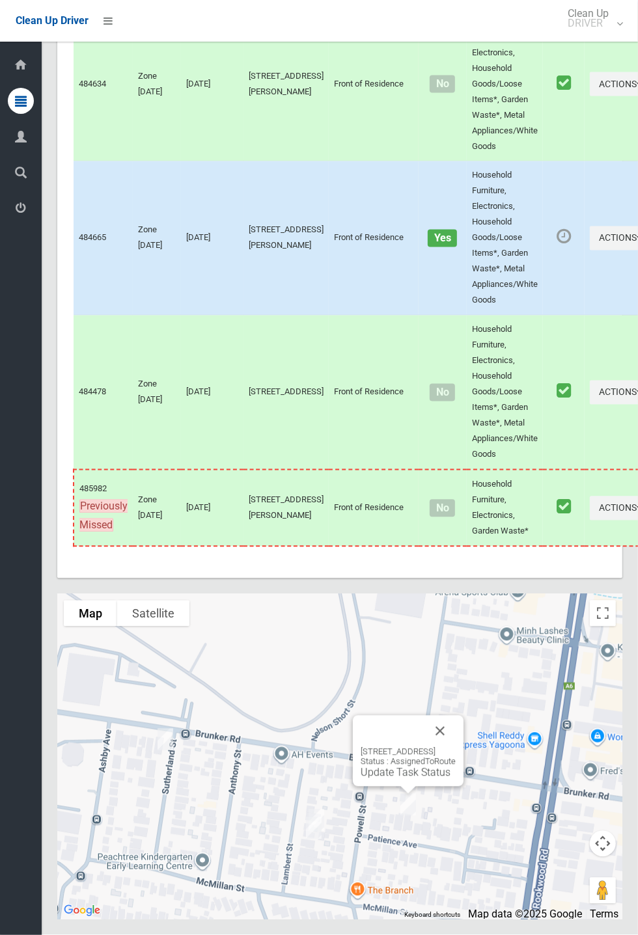
click at [455, 747] on button "Close" at bounding box center [439, 731] width 31 height 31
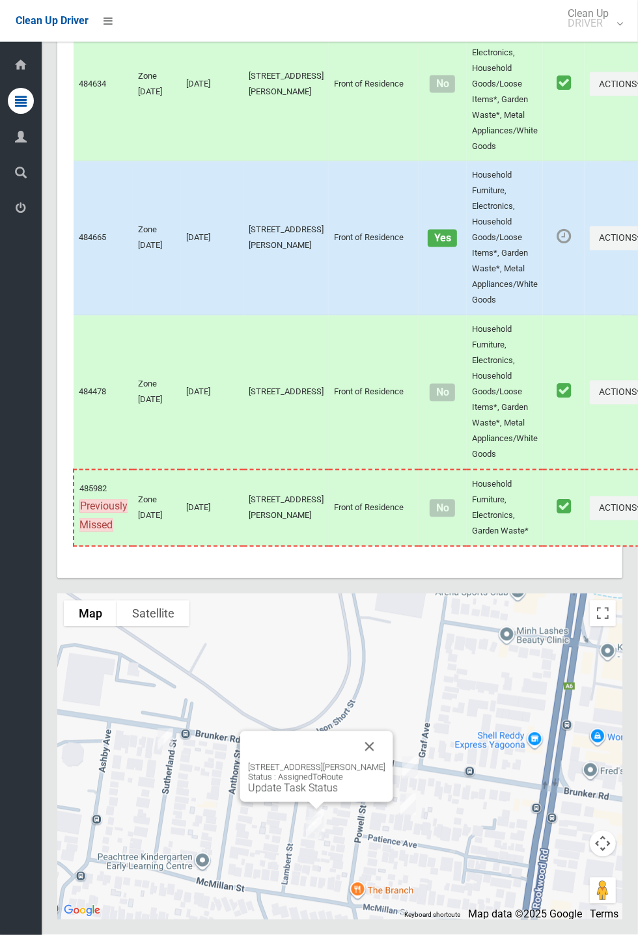
click at [295, 794] on link "Update Task Status" at bounding box center [293, 788] width 90 height 12
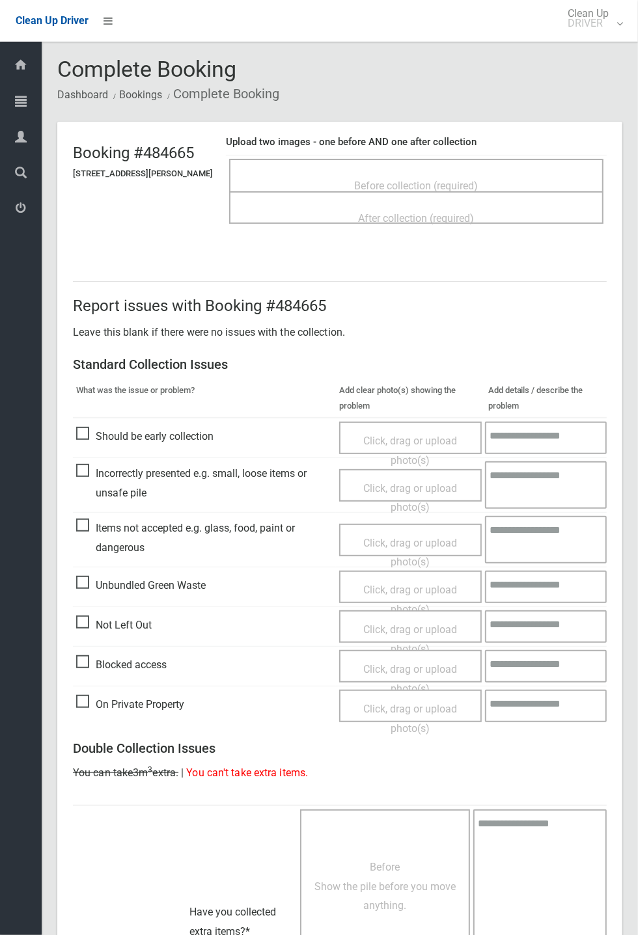
click at [413, 187] on span "Before collection (required)" at bounding box center [417, 186] width 124 height 12
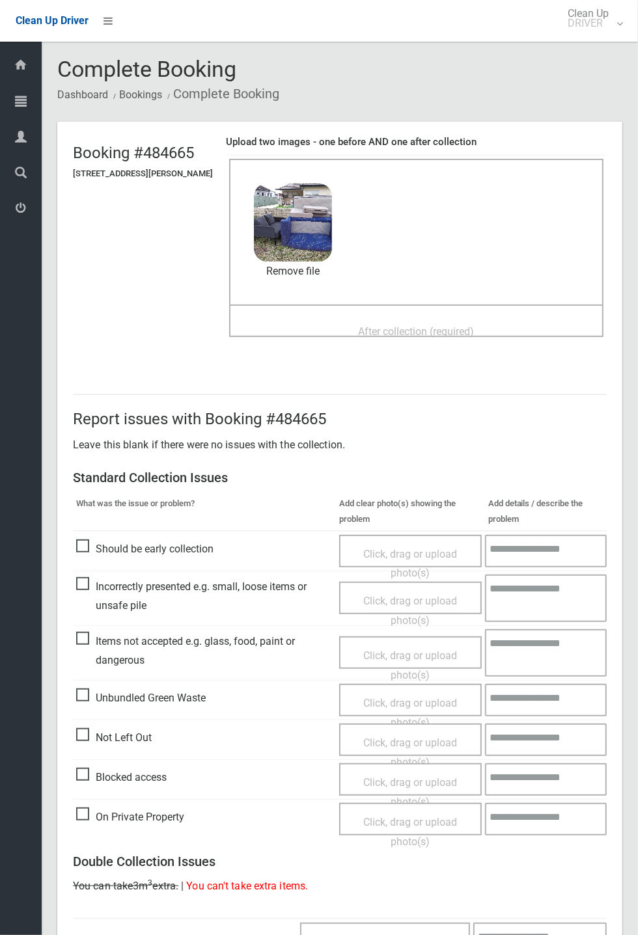
click at [372, 325] on span "After collection (required)" at bounding box center [417, 331] width 116 height 12
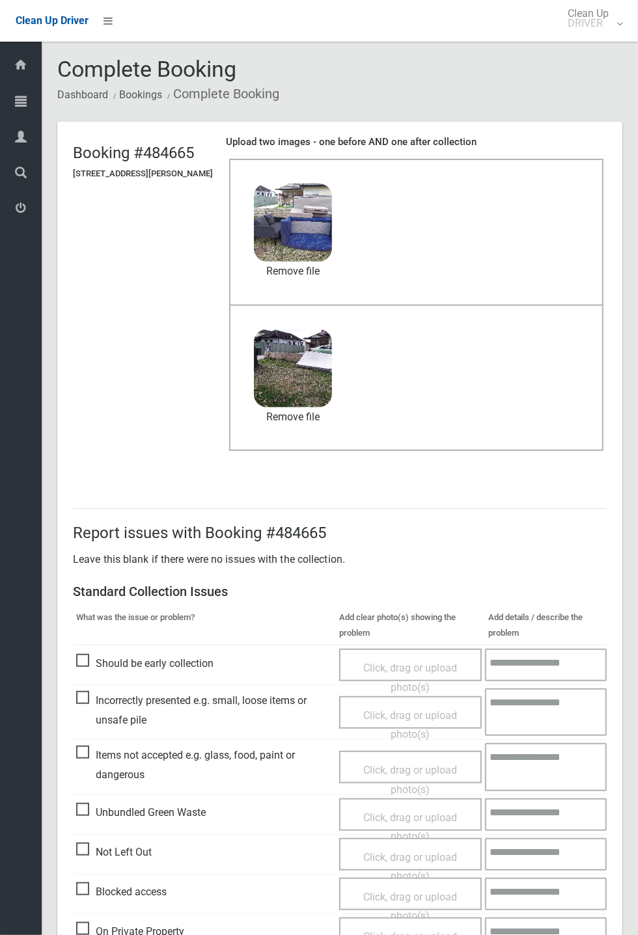
scroll to position [452, 0]
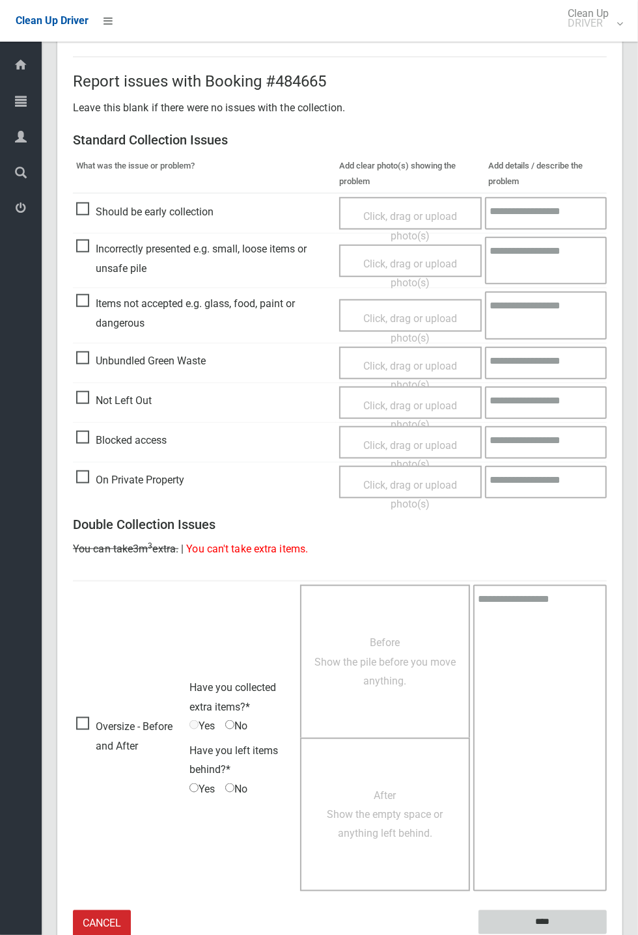
click at [606, 934] on input "****" at bounding box center [542, 922] width 128 height 24
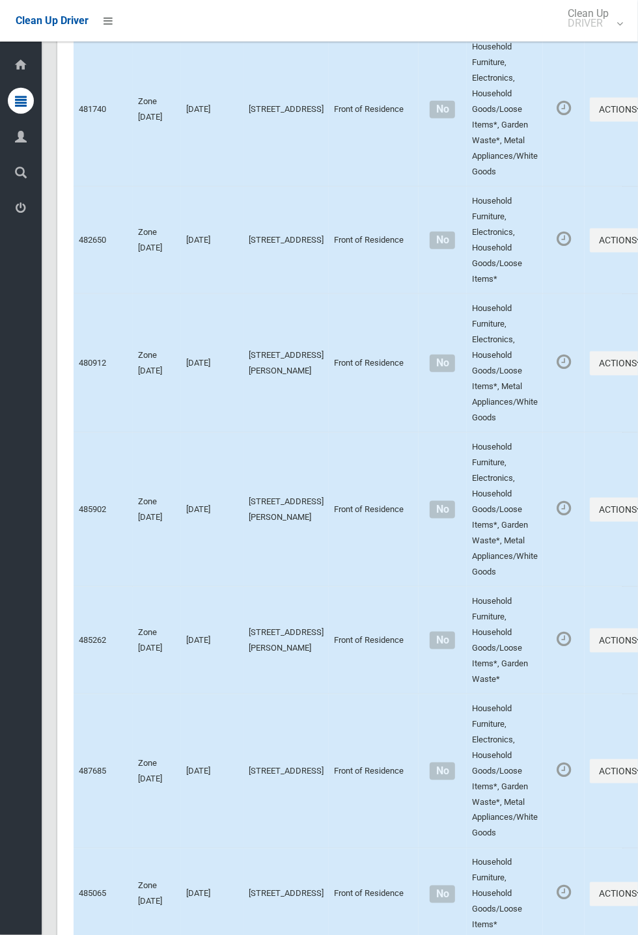
scroll to position [6235, 0]
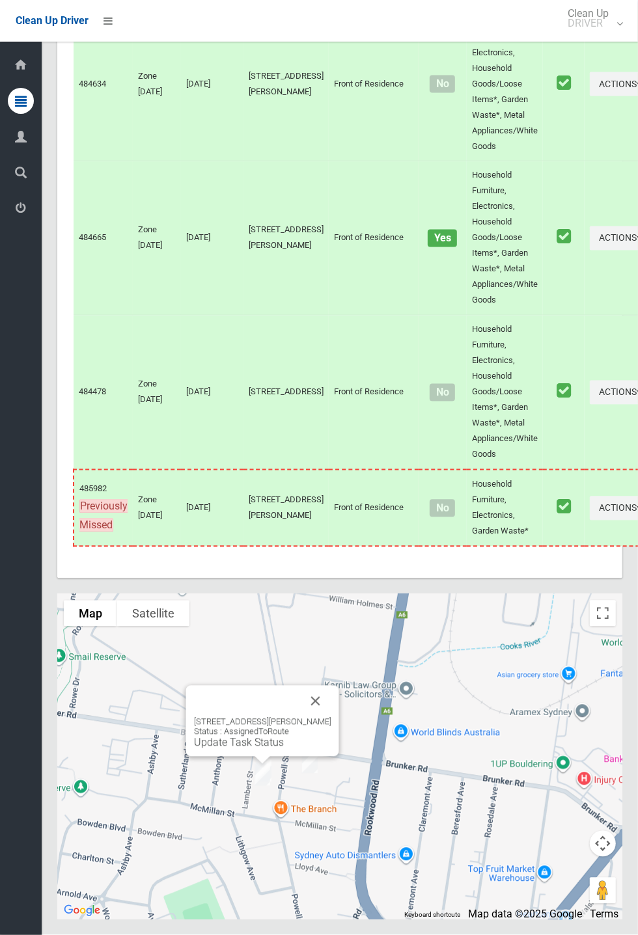
click at [258, 749] on link "Update Task Status" at bounding box center [239, 743] width 90 height 12
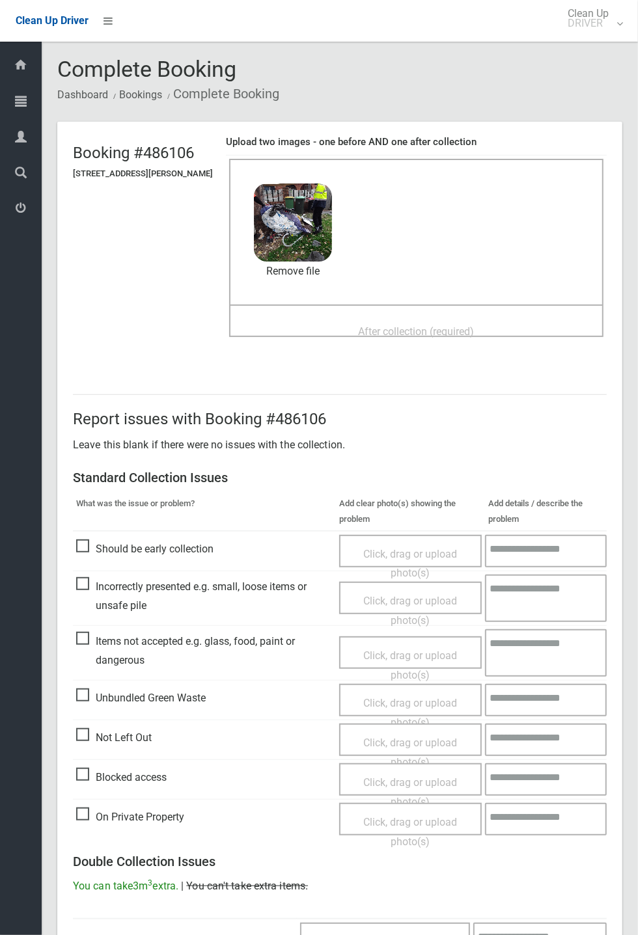
click at [390, 325] on span "After collection (required)" at bounding box center [417, 331] width 116 height 12
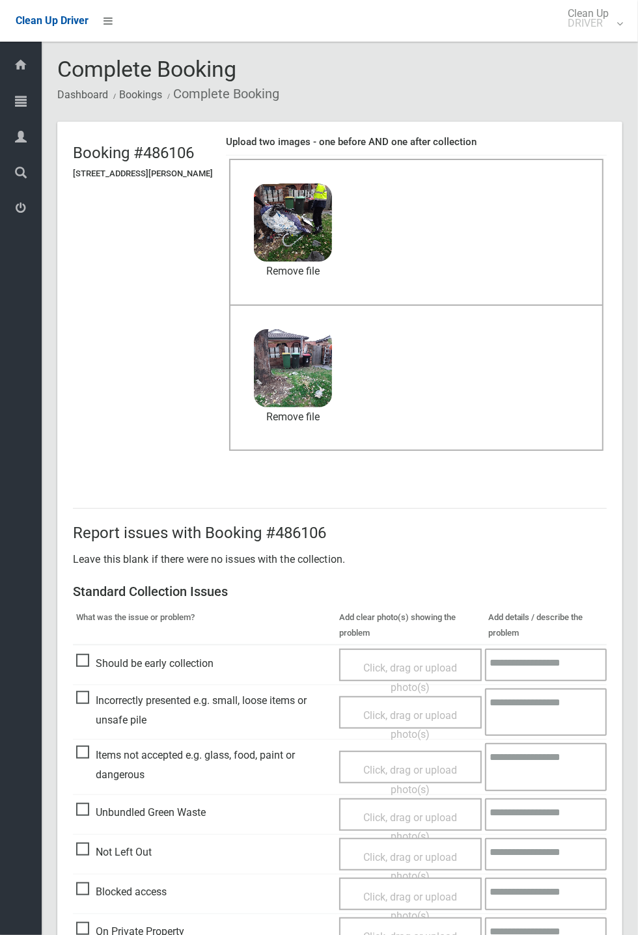
scroll to position [452, 0]
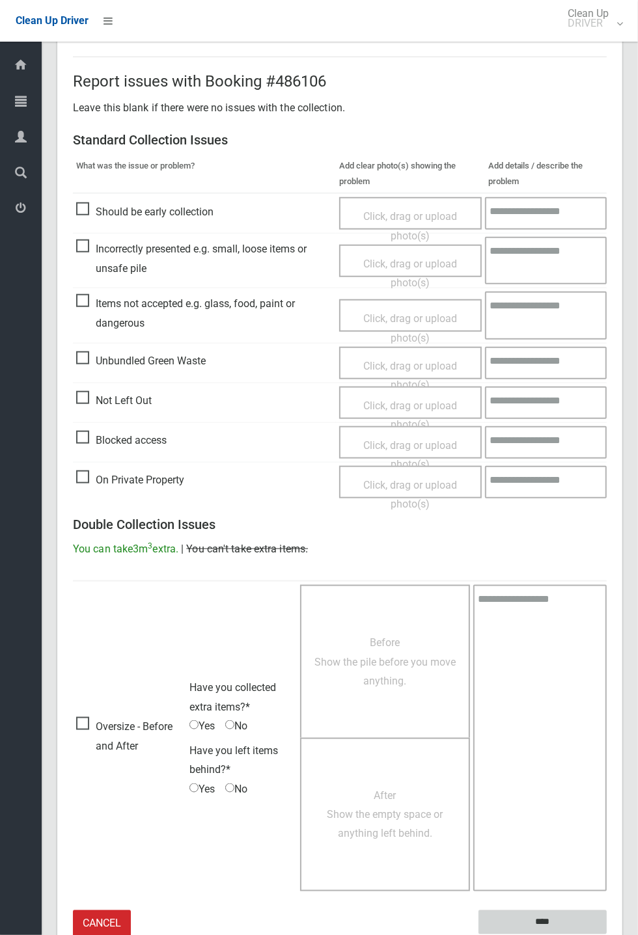
click at [606, 934] on input "****" at bounding box center [542, 922] width 128 height 24
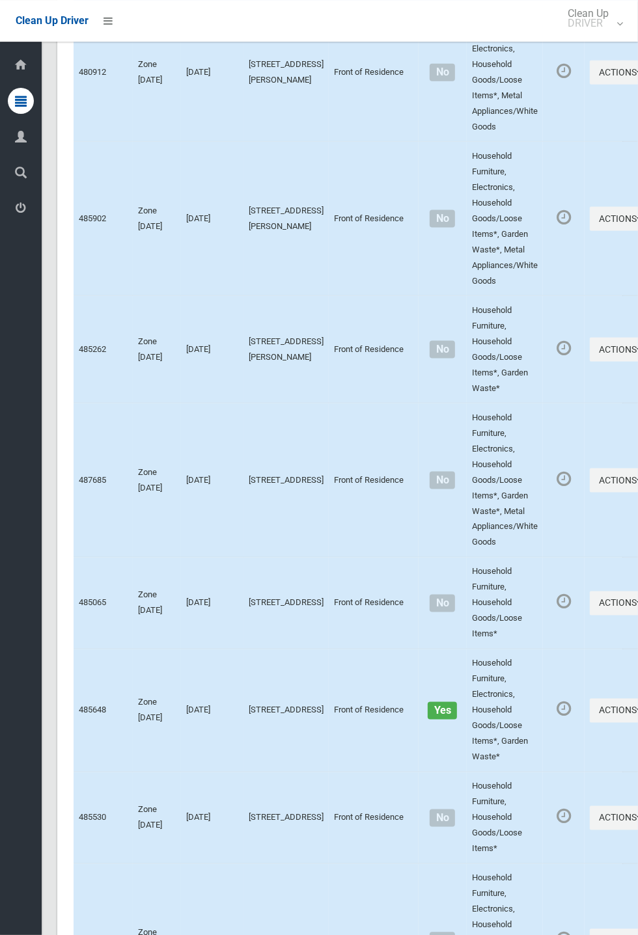
scroll to position [6235, 0]
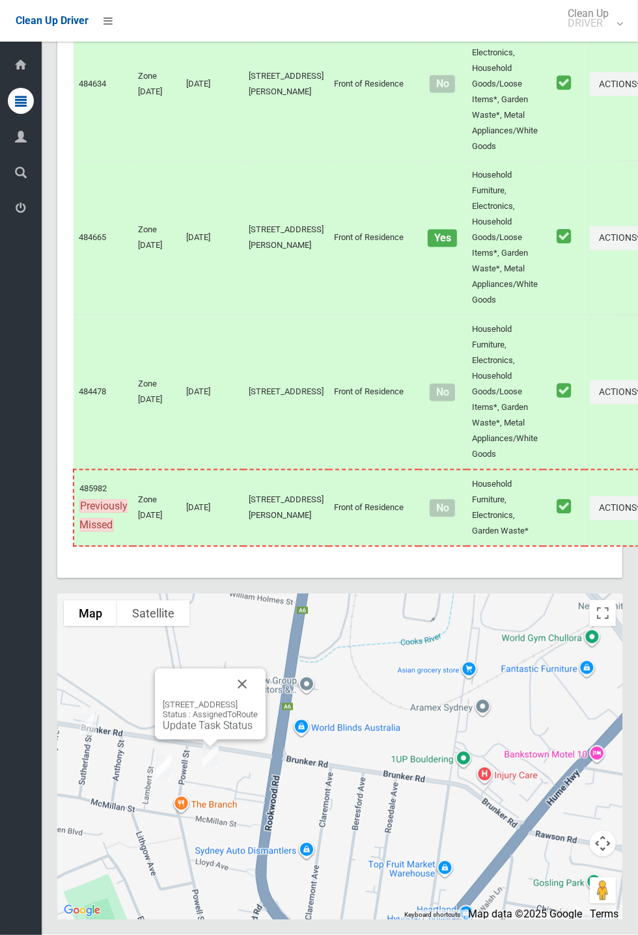
click at [208, 732] on link "Update Task Status" at bounding box center [208, 726] width 90 height 12
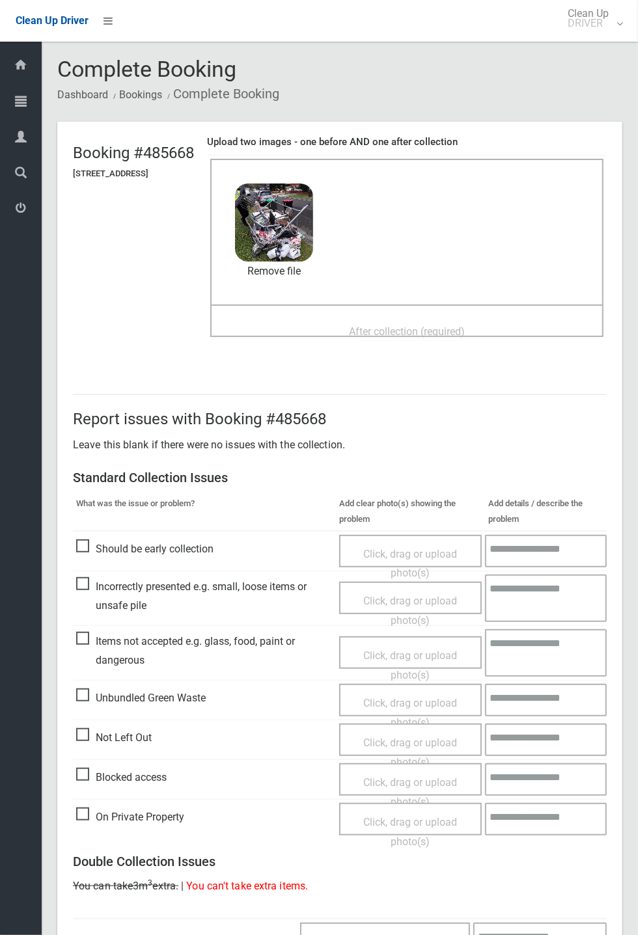
click at [378, 325] on span "After collection (required)" at bounding box center [407, 331] width 116 height 12
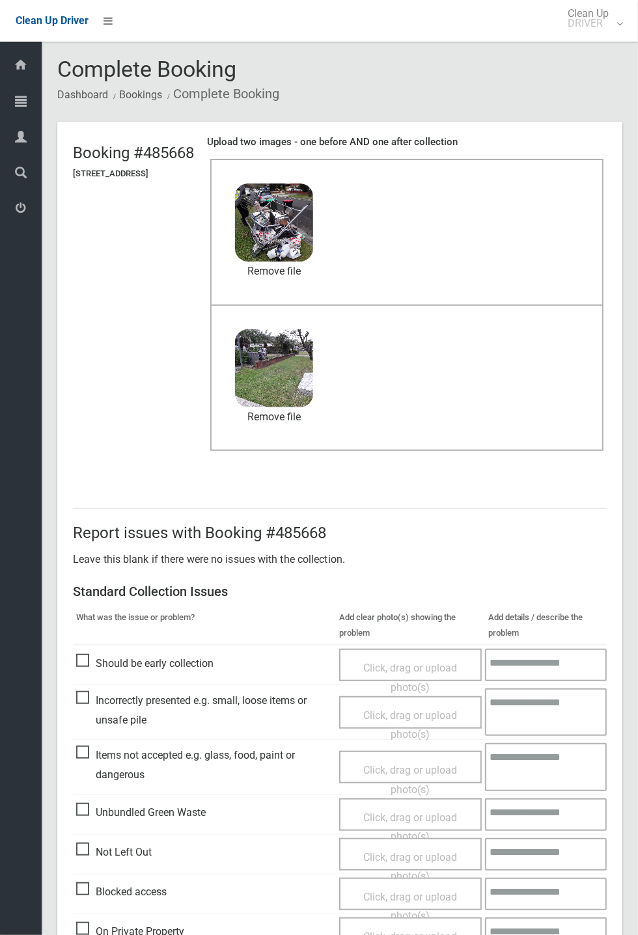
scroll to position [452, 0]
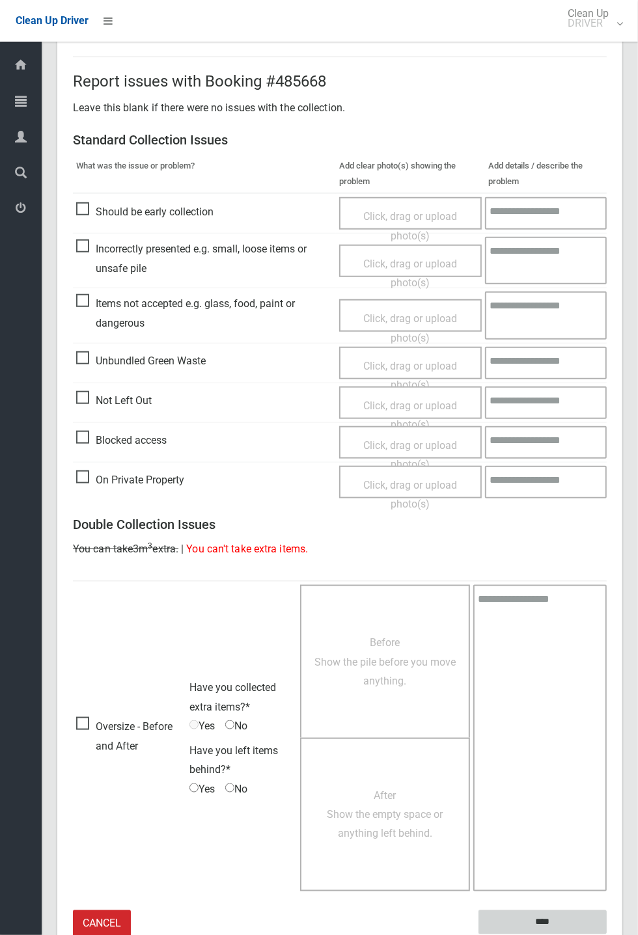
click at [606, 934] on input "****" at bounding box center [542, 922] width 128 height 24
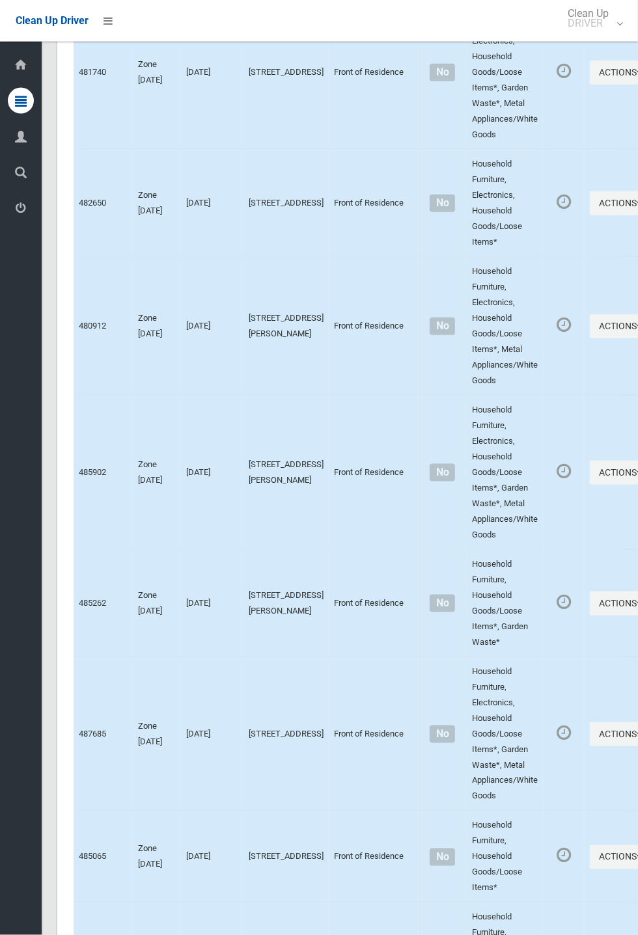
scroll to position [6235, 0]
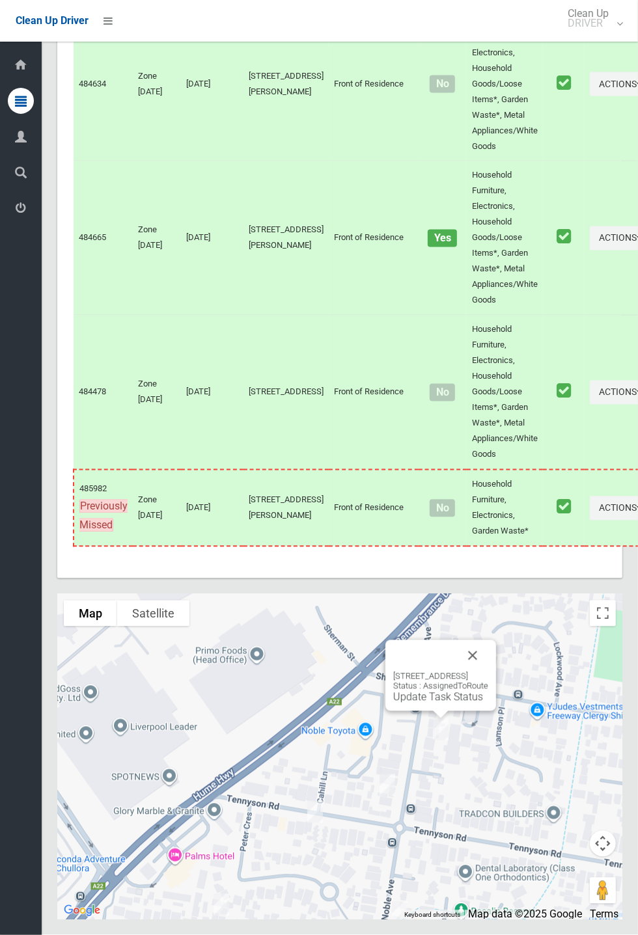
click at [488, 671] on button "Close" at bounding box center [472, 655] width 31 height 31
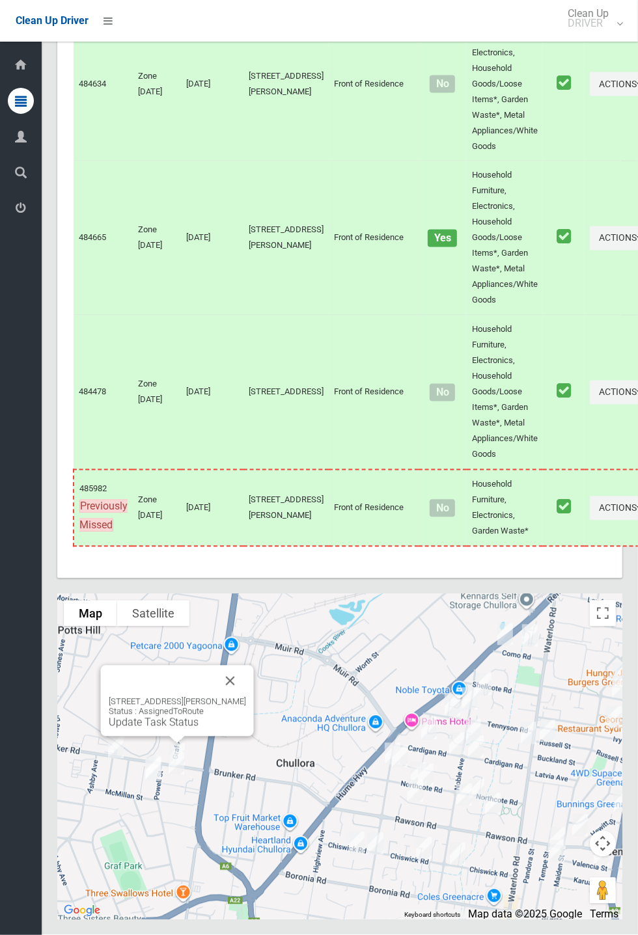
click at [167, 729] on link "Update Task Status" at bounding box center [154, 722] width 90 height 12
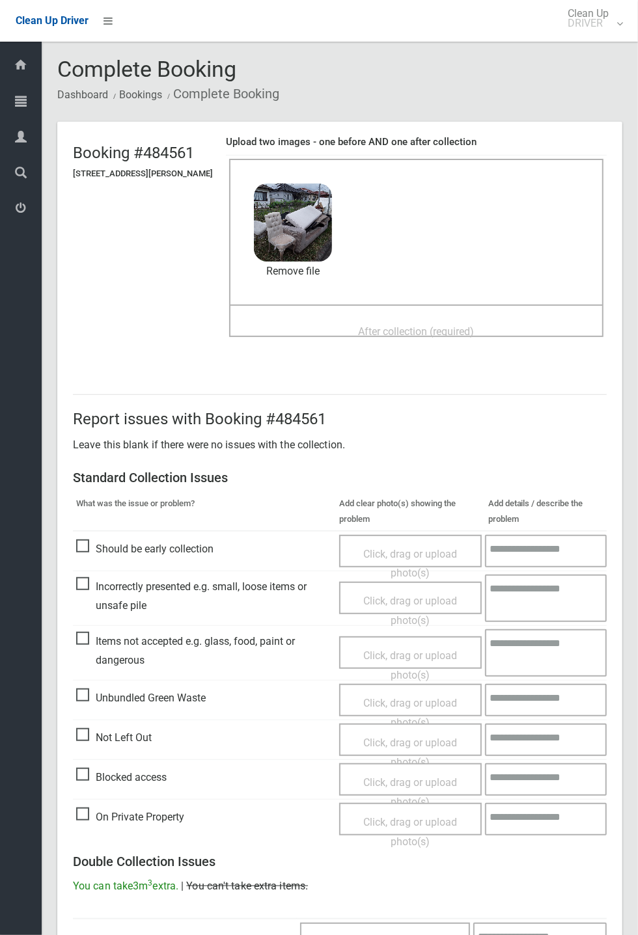
click at [393, 325] on span "After collection (required)" at bounding box center [417, 331] width 116 height 12
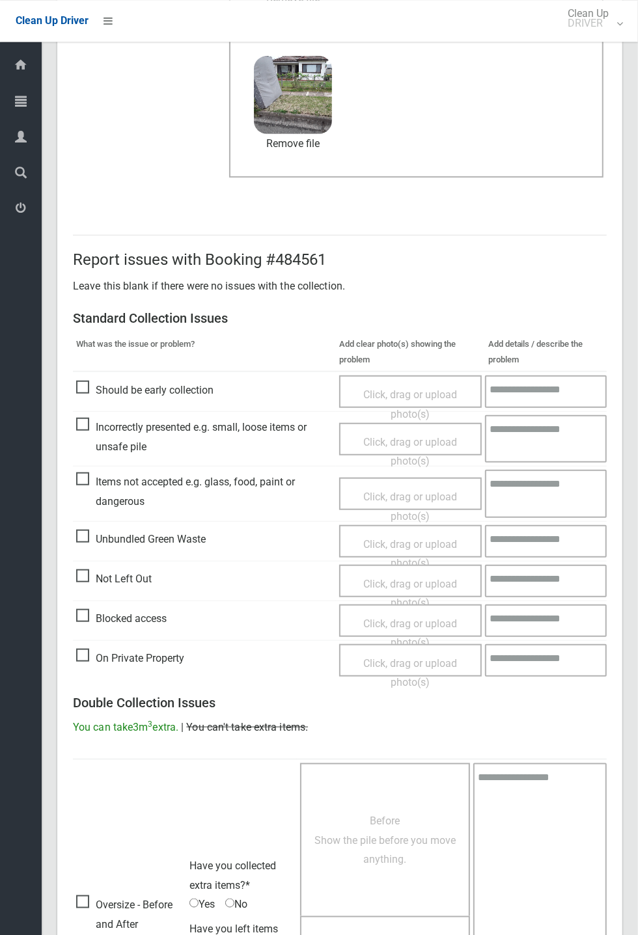
scroll to position [452, 0]
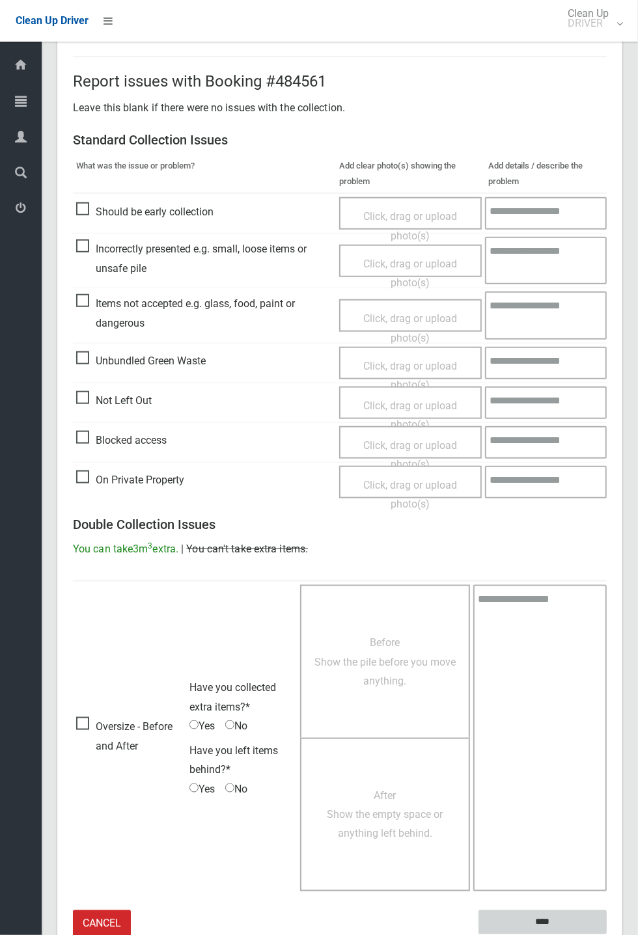
click at [606, 934] on input "****" at bounding box center [542, 922] width 128 height 24
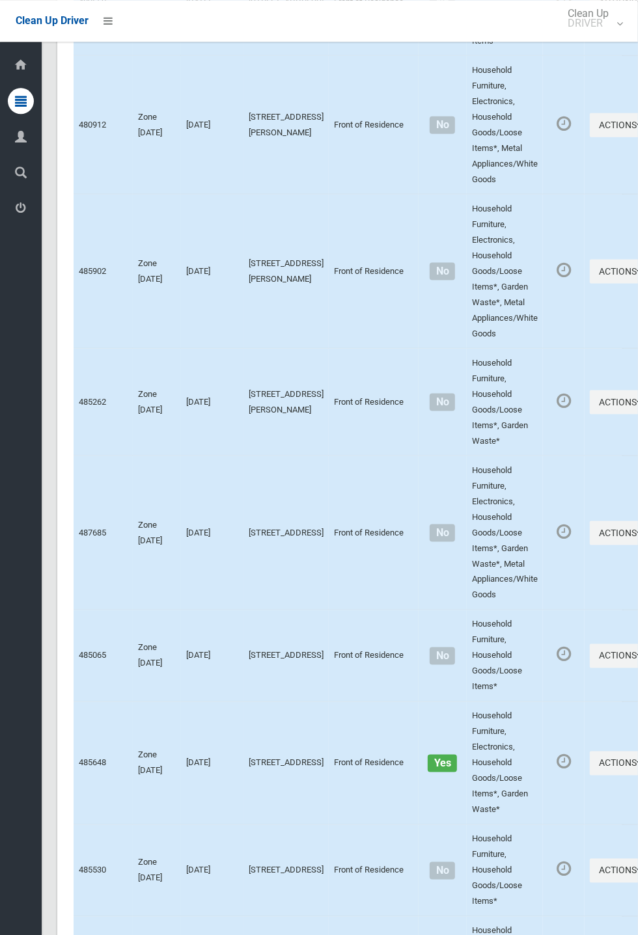
scroll to position [6235, 0]
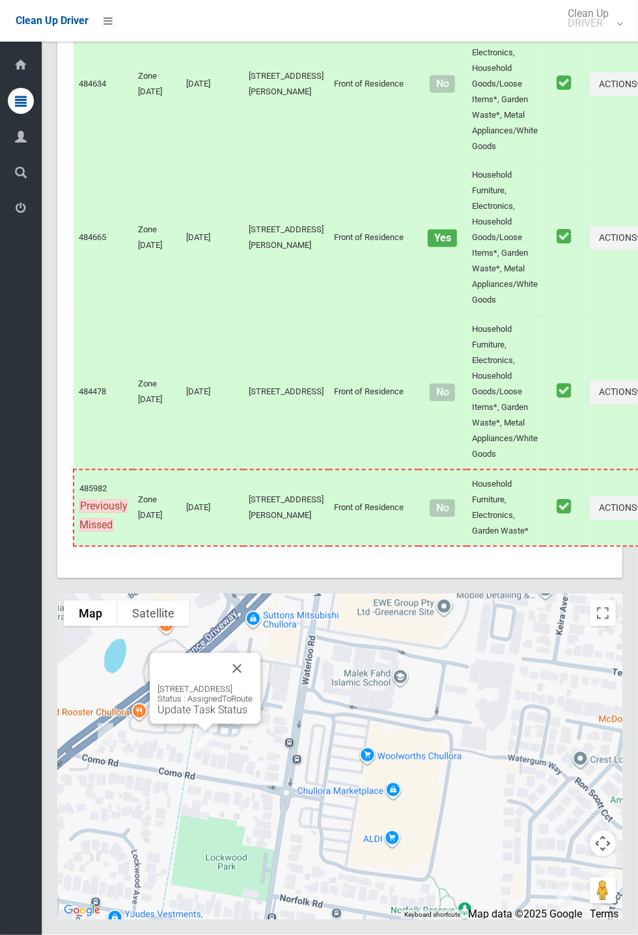
click at [252, 684] on button "Close" at bounding box center [236, 668] width 31 height 31
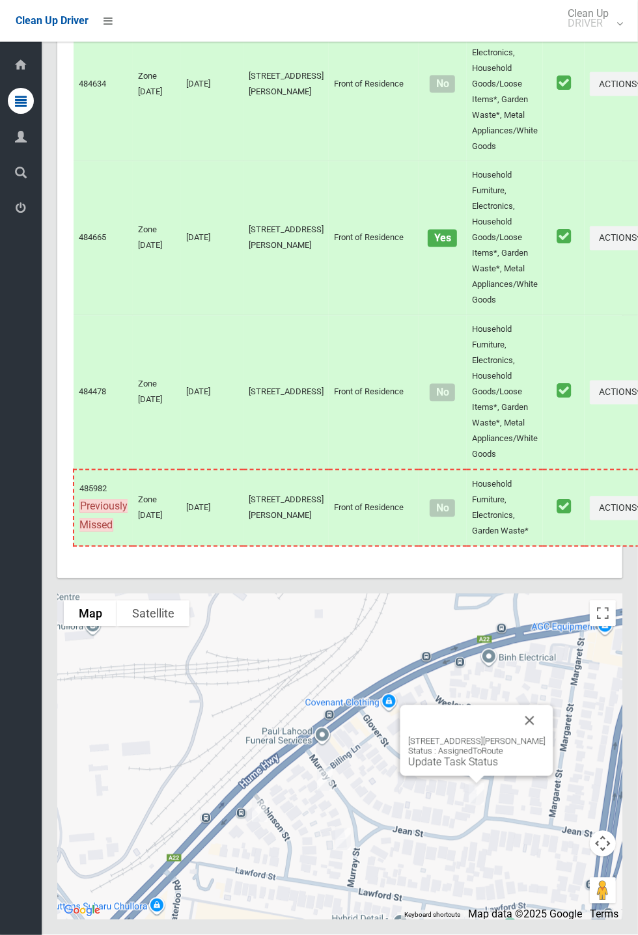
click at [553, 776] on div "25 Wesley Street, GREENACRE NSW 2190 Status : AssignedToRoute Update Task Status" at bounding box center [476, 740] width 153 height 71
click at [545, 737] on button "Close" at bounding box center [529, 720] width 31 height 31
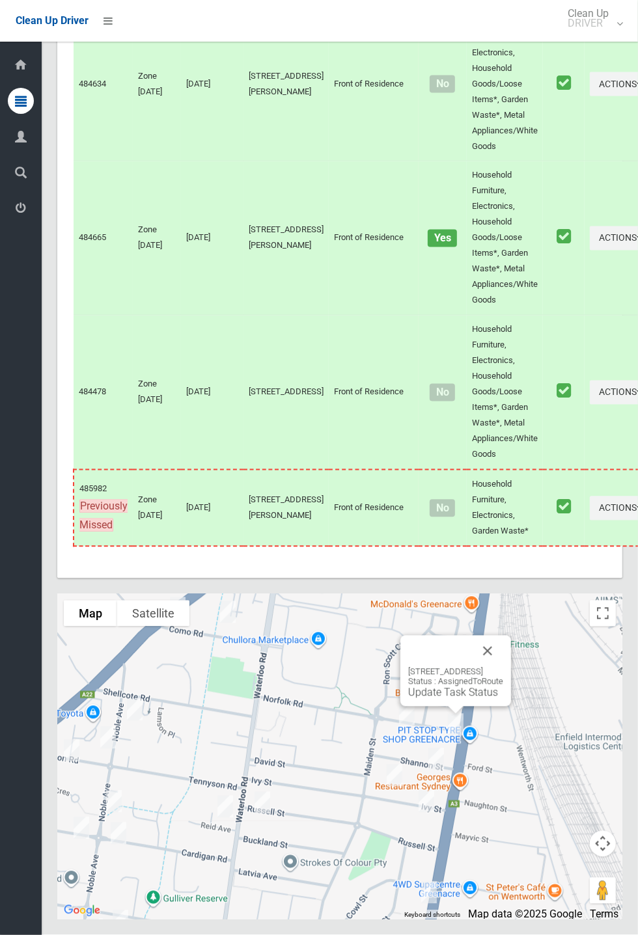
click at [503, 667] on button "Close" at bounding box center [487, 651] width 31 height 31
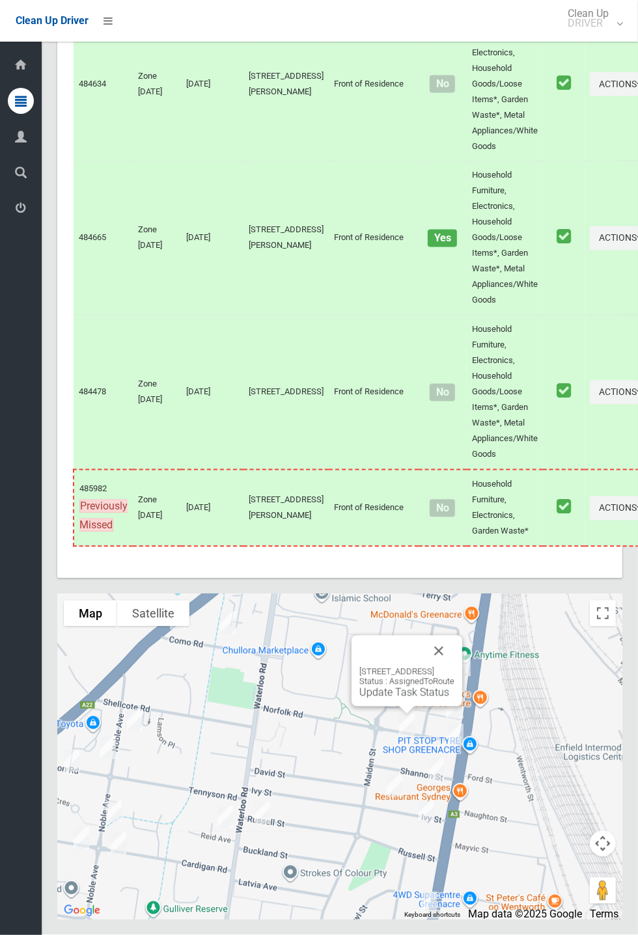
click at [399, 699] on link "Update Task Status" at bounding box center [404, 692] width 90 height 12
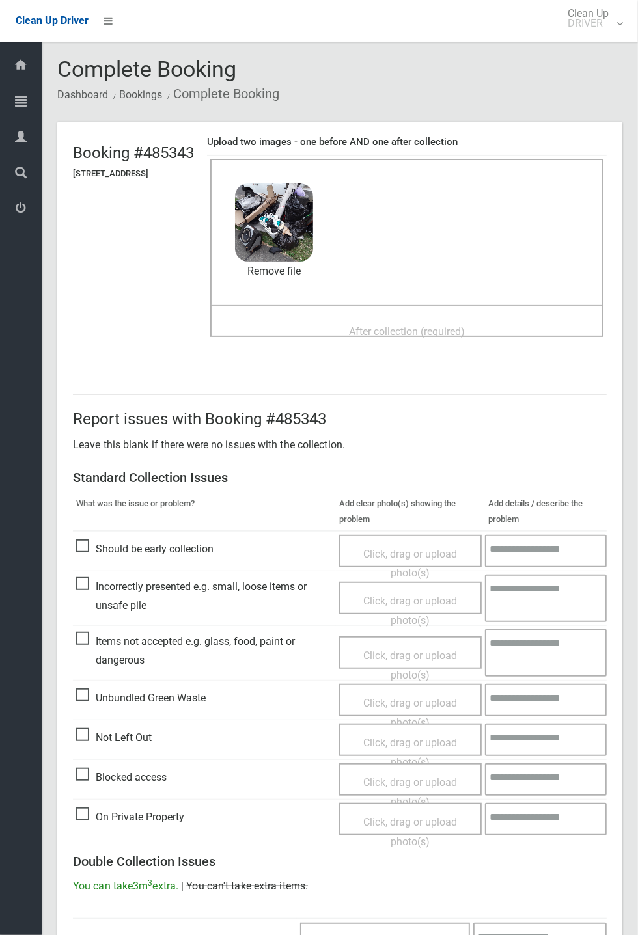
click at [398, 327] on span "After collection (required)" at bounding box center [407, 331] width 116 height 12
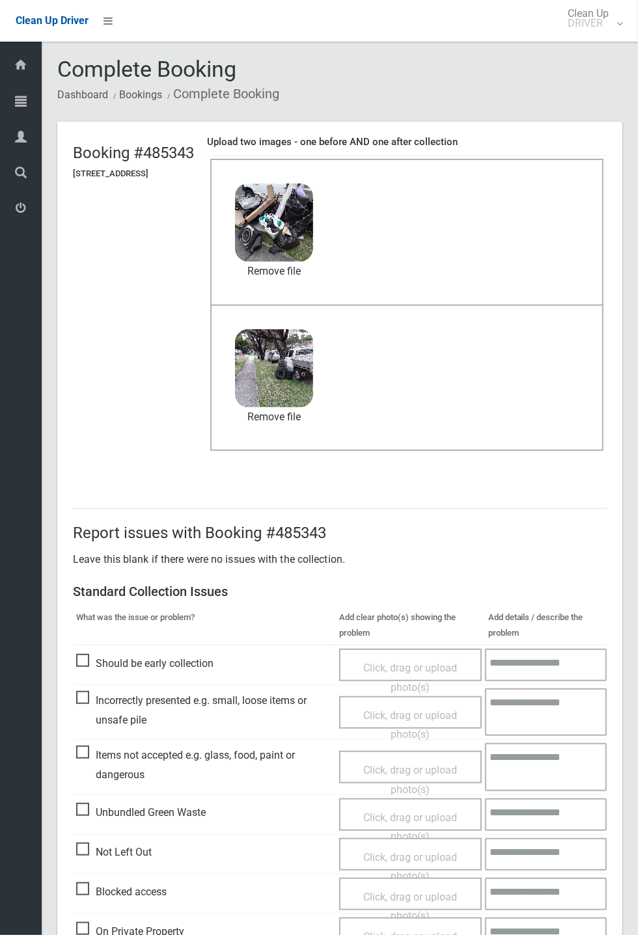
scroll to position [452, 0]
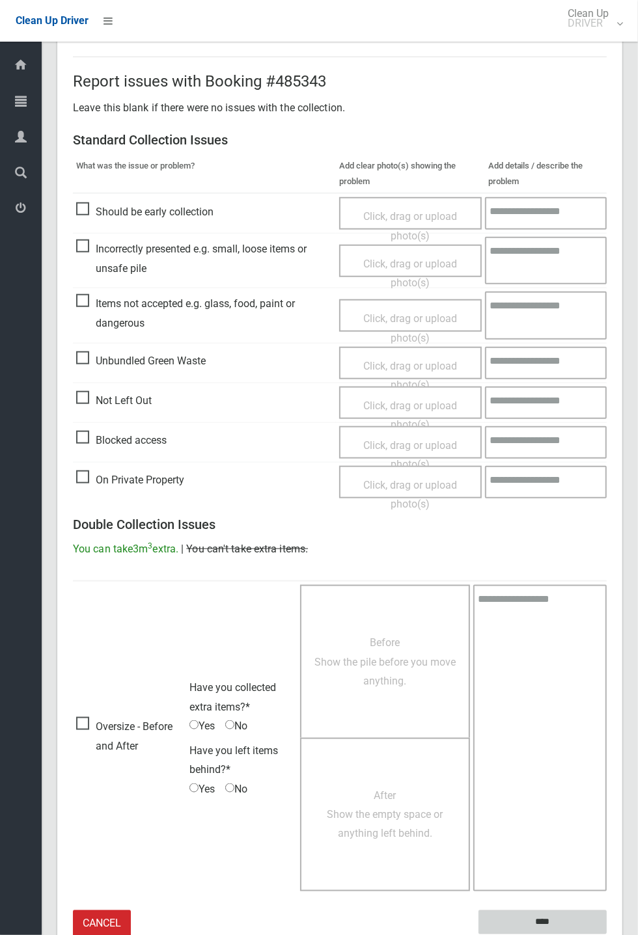
click at [606, 934] on input "****" at bounding box center [542, 922] width 128 height 24
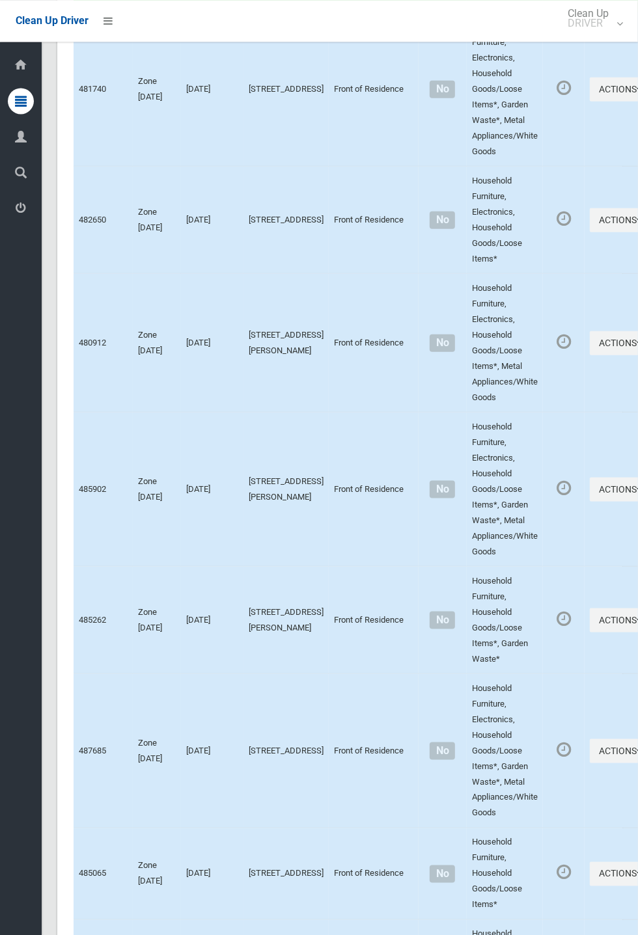
scroll to position [6235, 0]
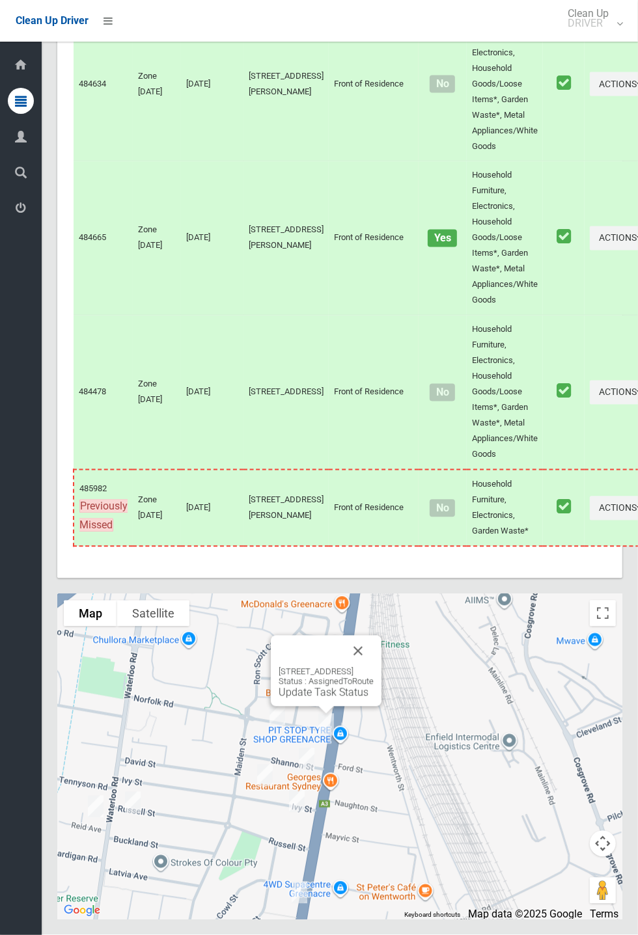
click at [314, 699] on link "Update Task Status" at bounding box center [323, 692] width 90 height 12
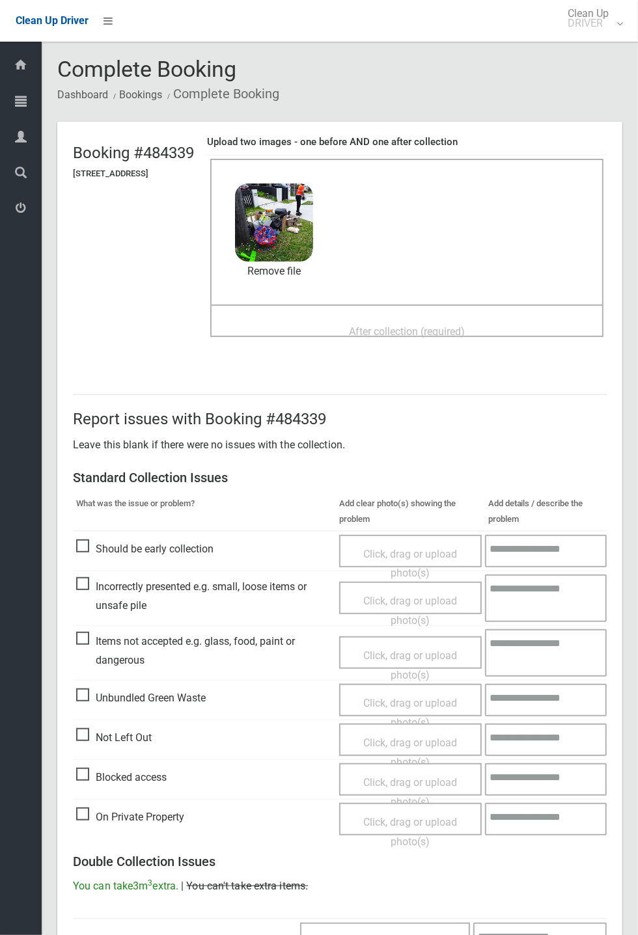
click at [366, 325] on span "After collection (required)" at bounding box center [407, 331] width 116 height 12
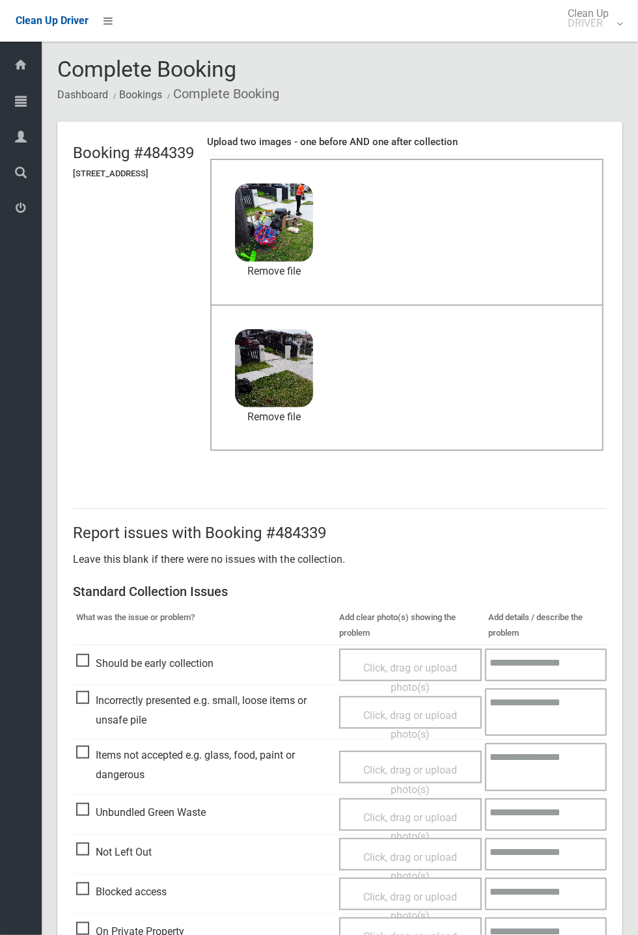
scroll to position [452, 0]
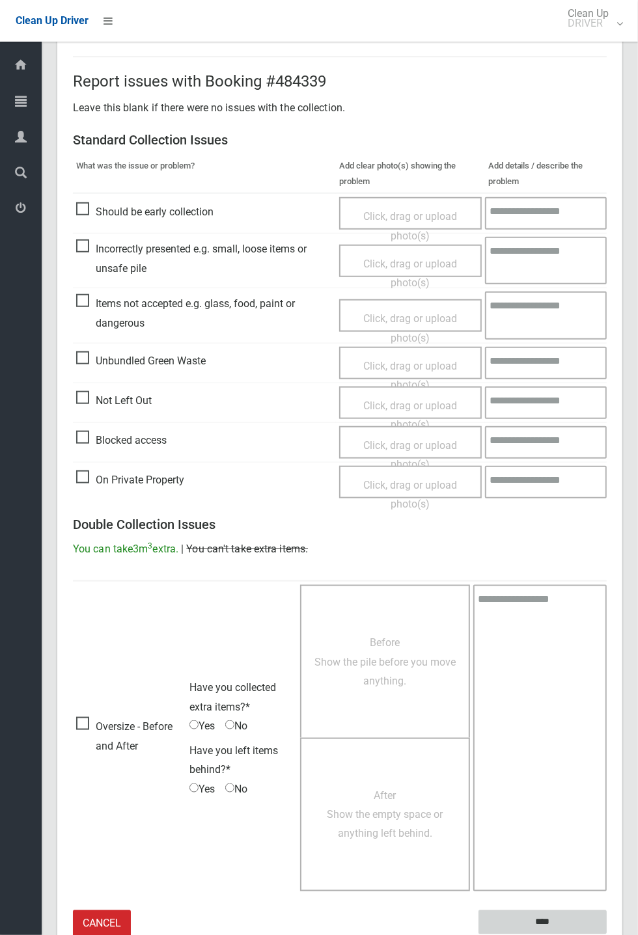
click at [606, 934] on input "****" at bounding box center [542, 922] width 128 height 24
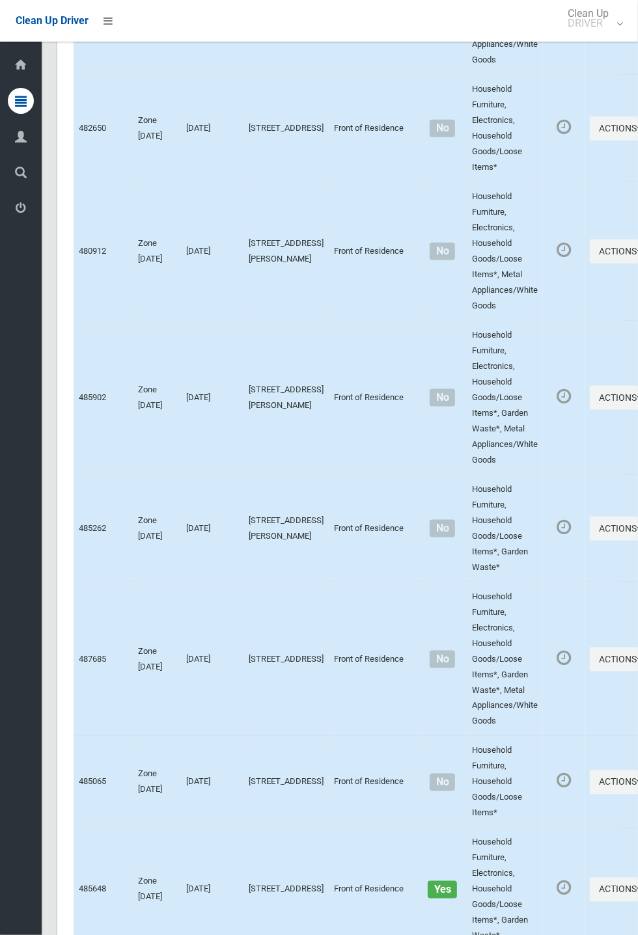
scroll to position [6235, 0]
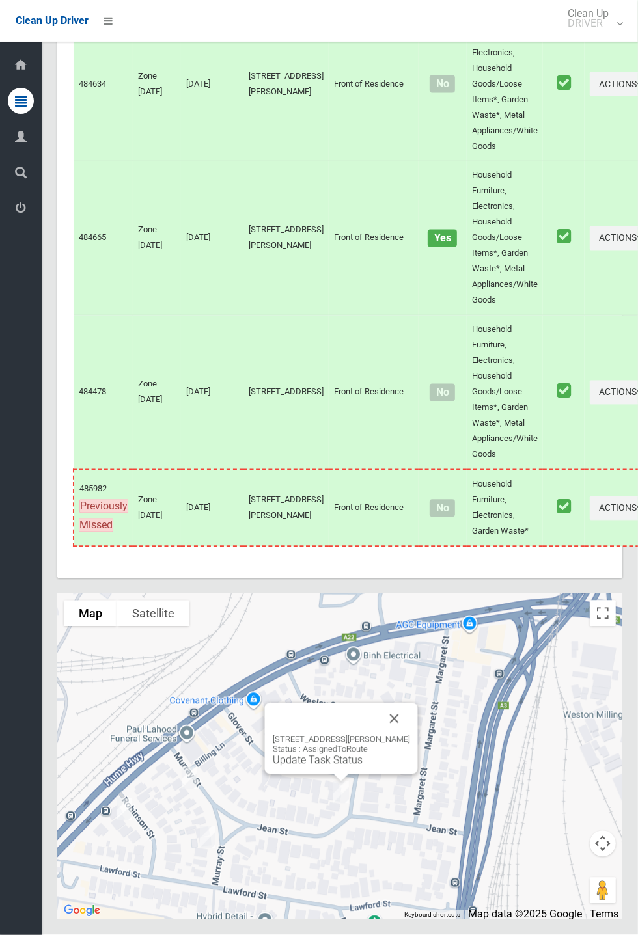
click at [393, 735] on button "Close" at bounding box center [394, 718] width 31 height 31
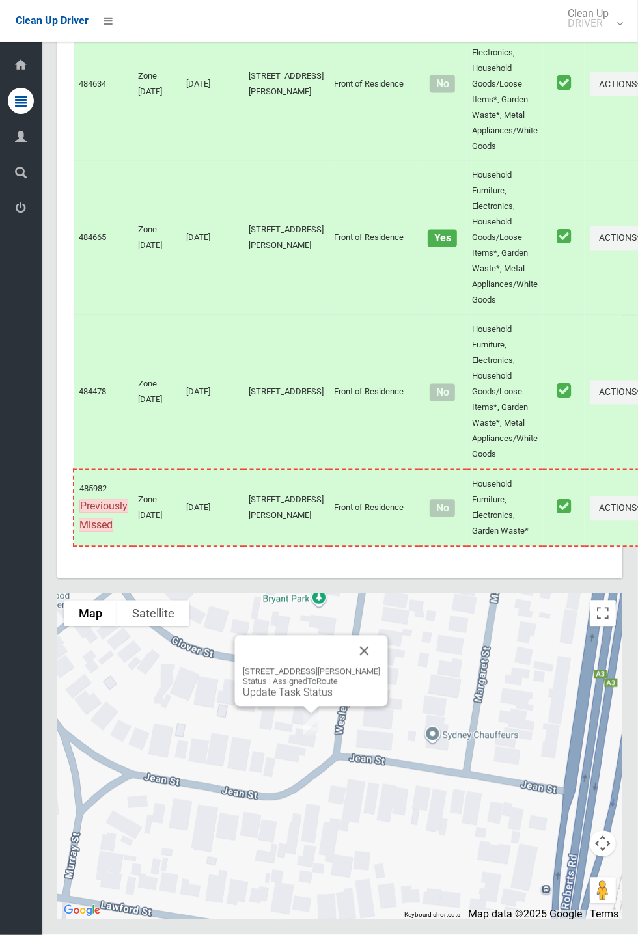
click at [304, 699] on link "Update Task Status" at bounding box center [288, 692] width 90 height 12
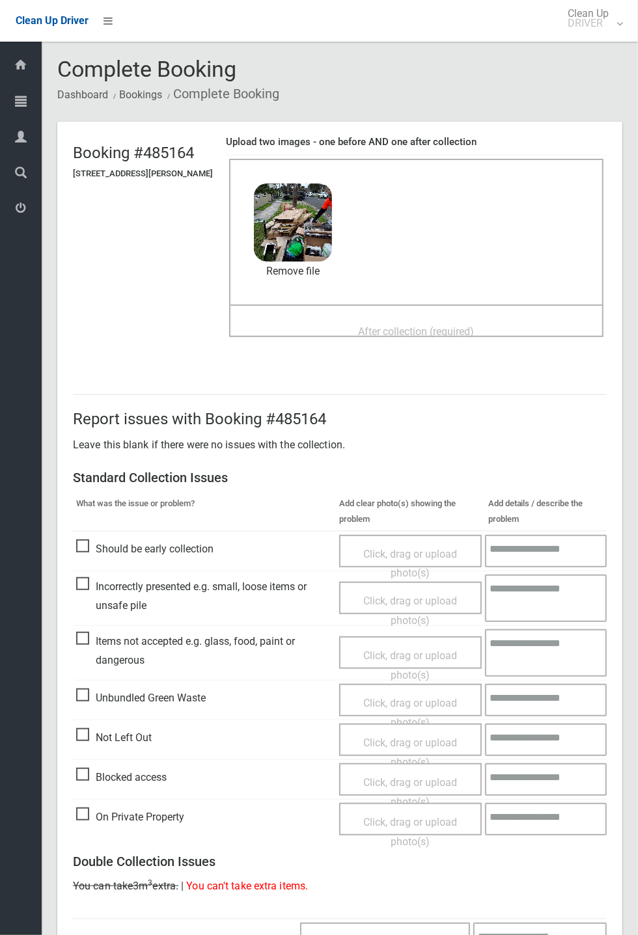
click at [388, 325] on span "After collection (required)" at bounding box center [417, 331] width 116 height 12
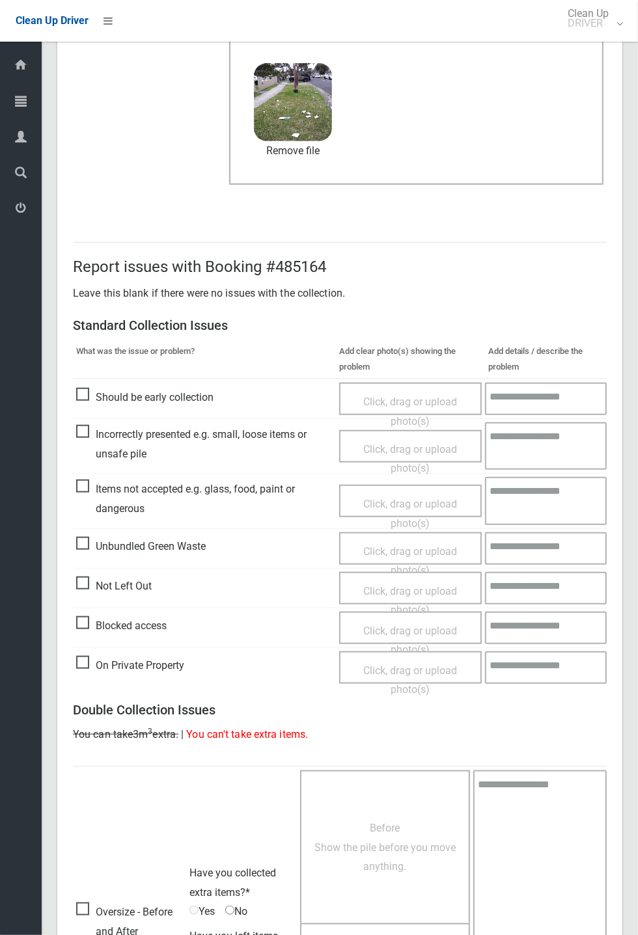
scroll to position [452, 0]
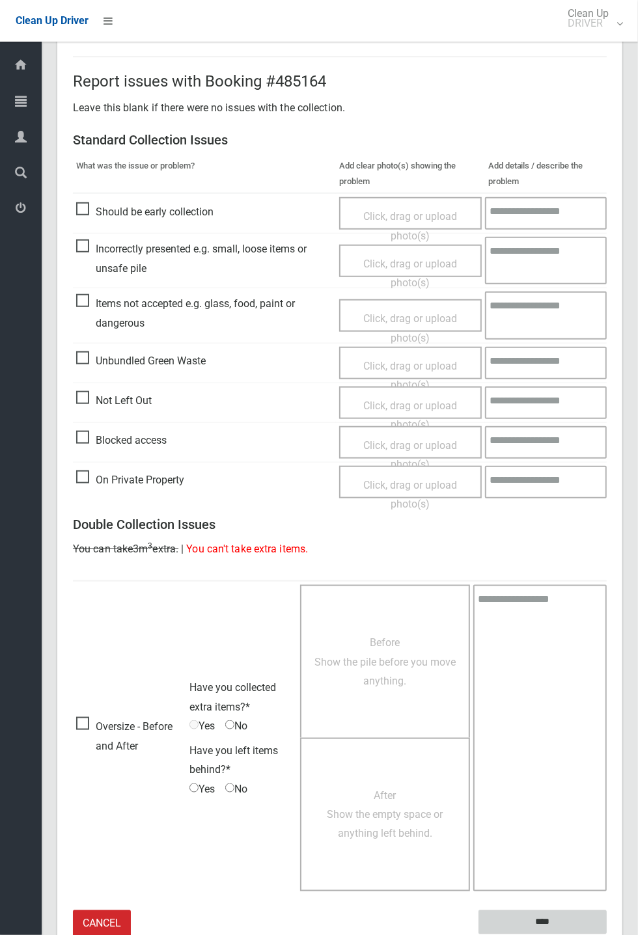
click at [606, 934] on input "****" at bounding box center [542, 922] width 128 height 24
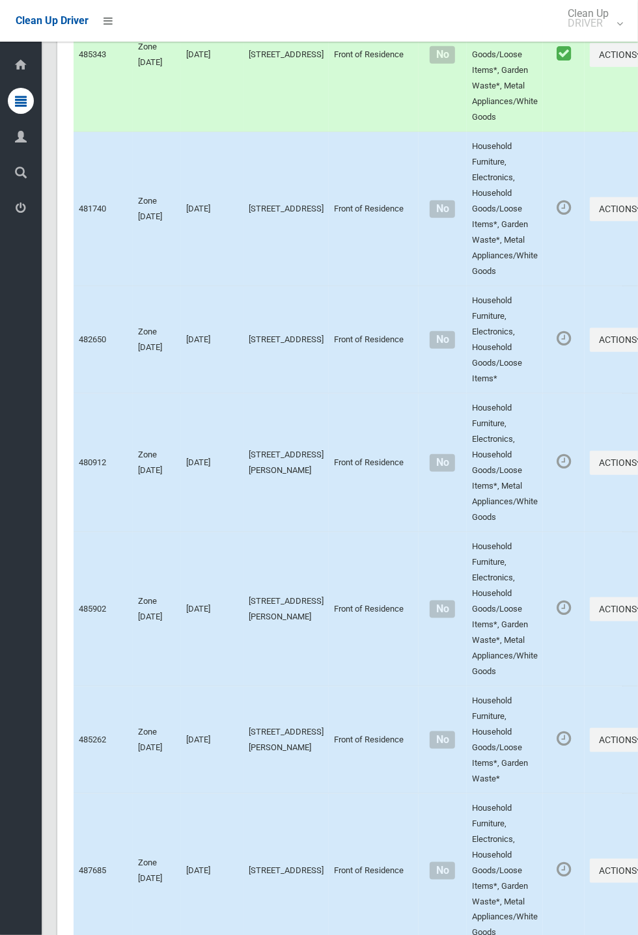
scroll to position [6235, 0]
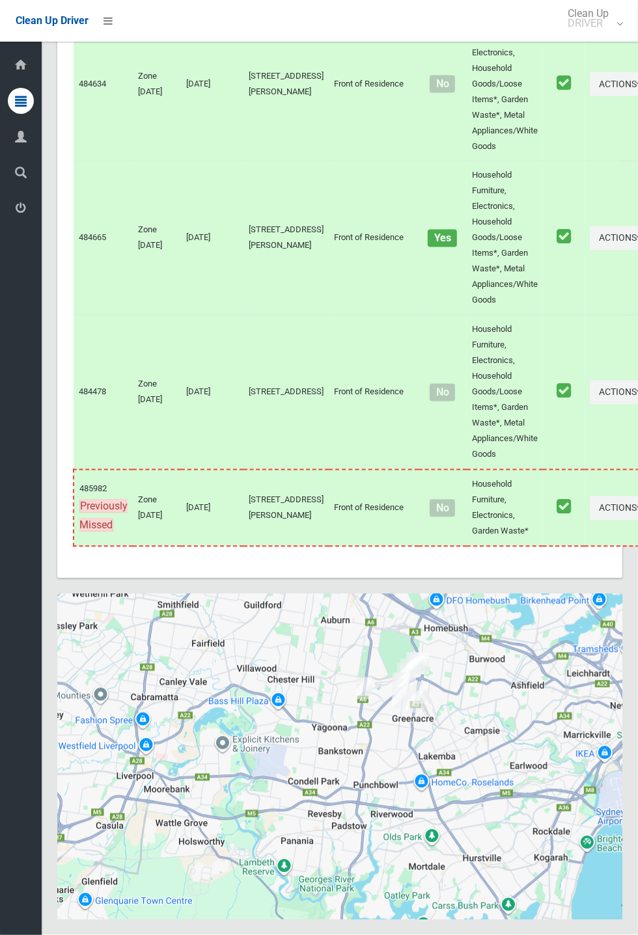
scroll to position [6235, 0]
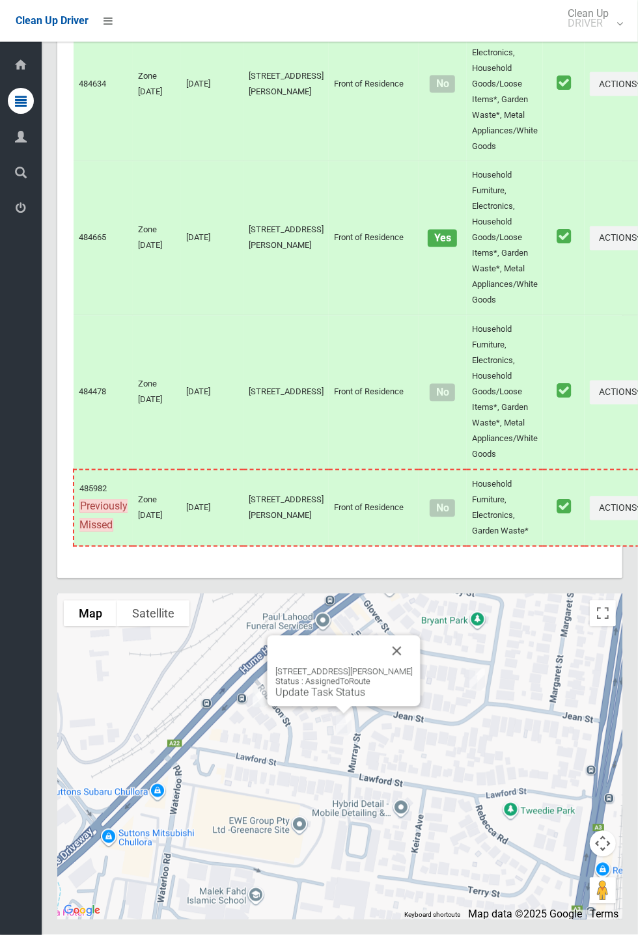
click at [332, 699] on link "Update Task Status" at bounding box center [320, 692] width 90 height 12
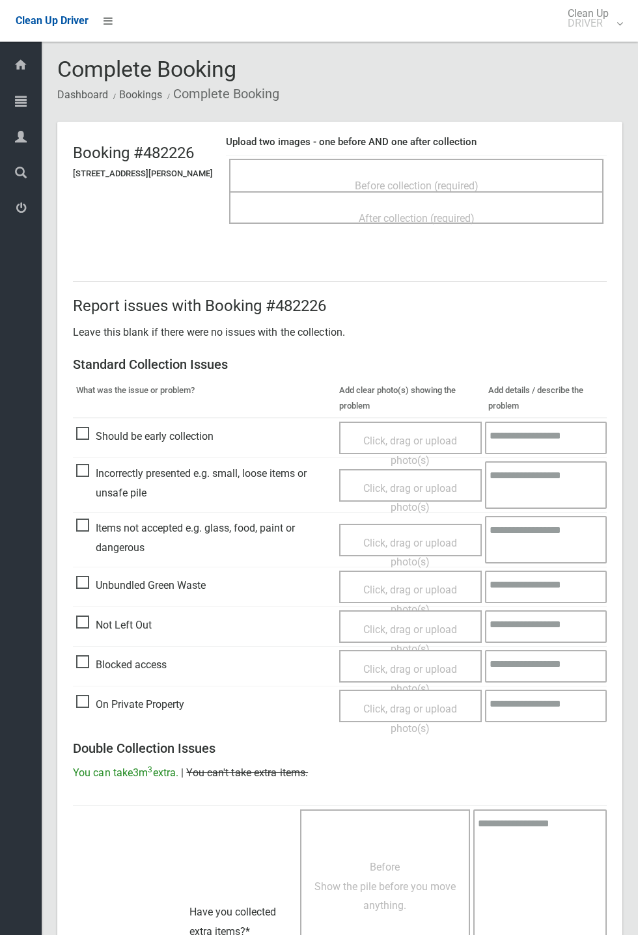
click at [424, 180] on span "Before collection (required)" at bounding box center [417, 186] width 124 height 12
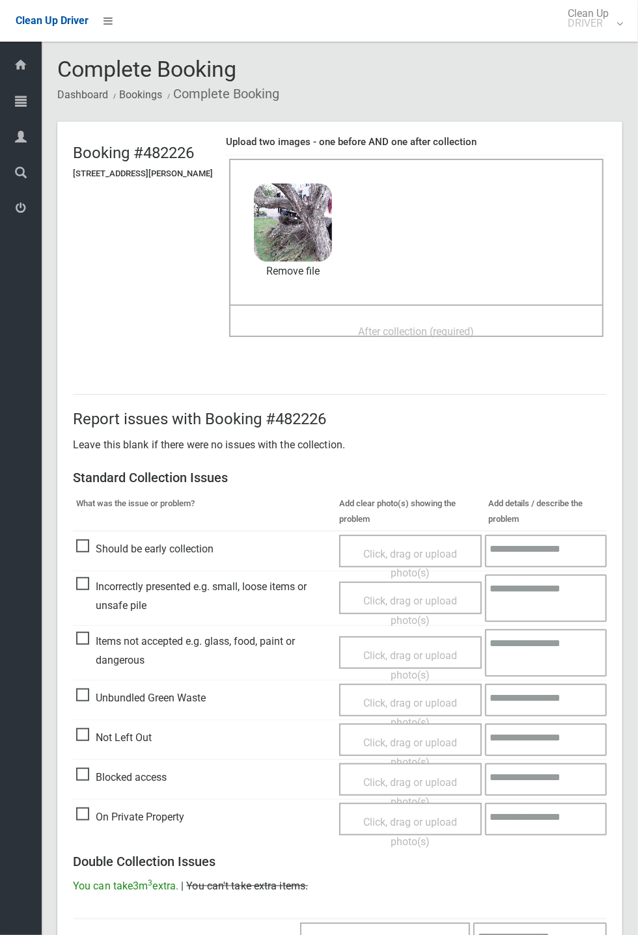
click at [401, 325] on span "After collection (required)" at bounding box center [417, 331] width 116 height 12
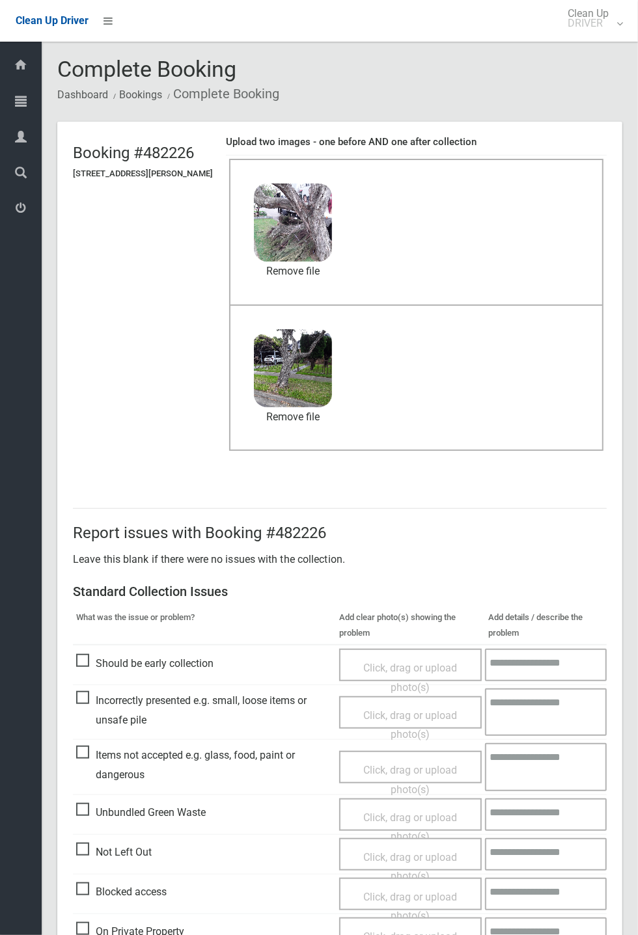
scroll to position [452, 0]
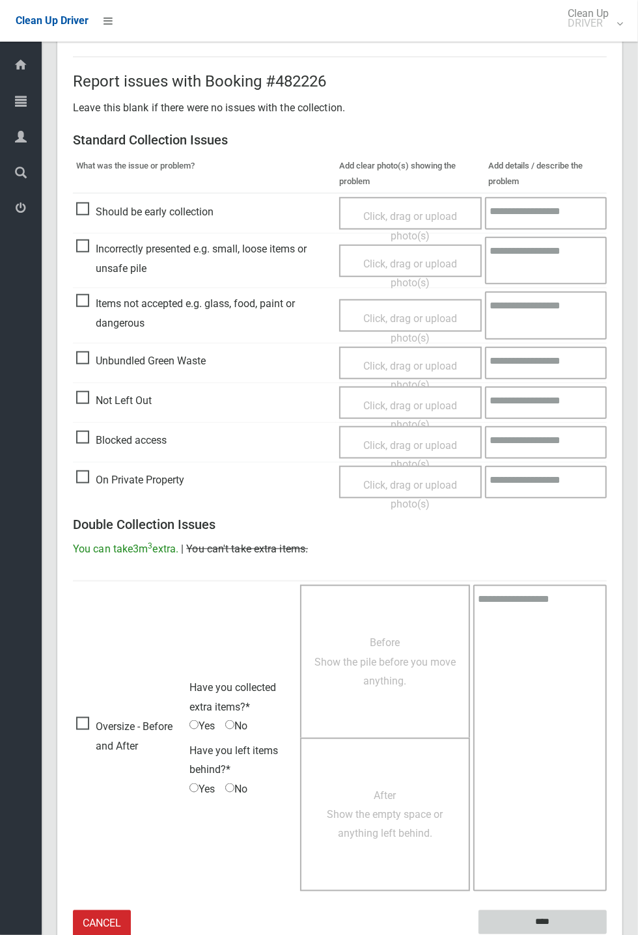
click at [606, 934] on input "****" at bounding box center [542, 922] width 128 height 24
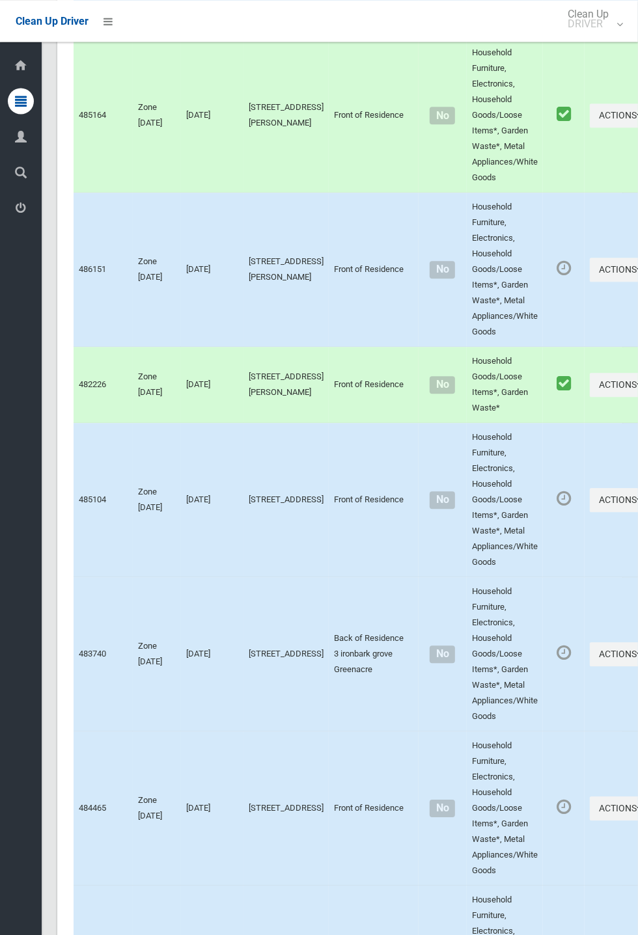
scroll to position [6235, 0]
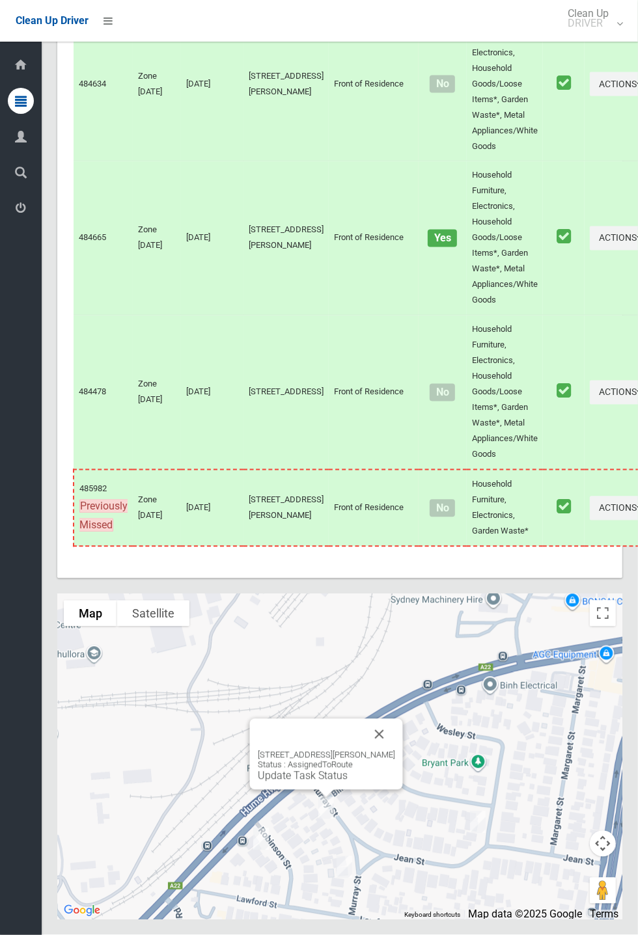
click at [308, 782] on link "Update Task Status" at bounding box center [303, 776] width 90 height 12
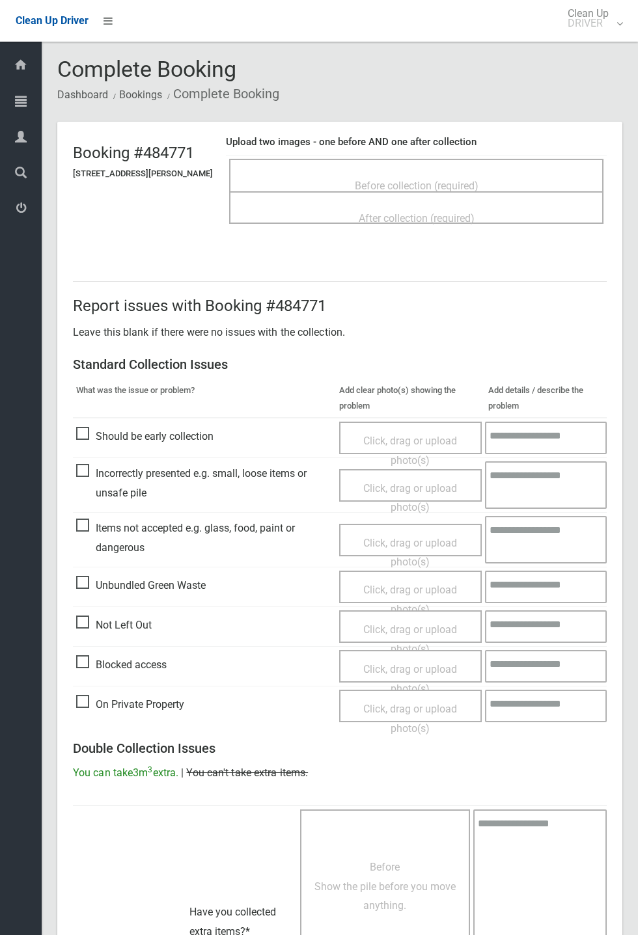
click at [396, 180] on span "Before collection (required)" at bounding box center [417, 186] width 124 height 12
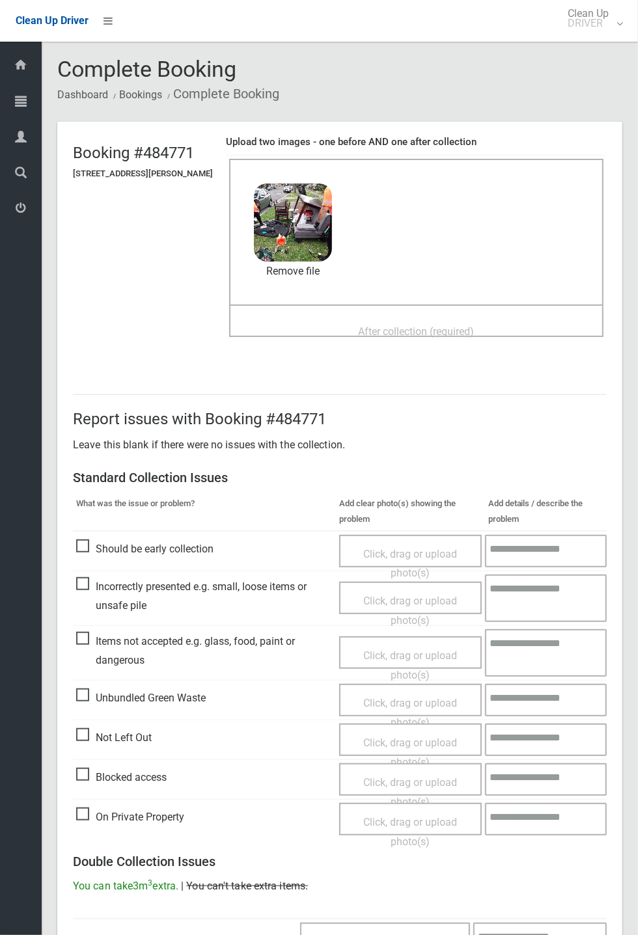
click at [386, 330] on span "After collection (required)" at bounding box center [417, 331] width 116 height 12
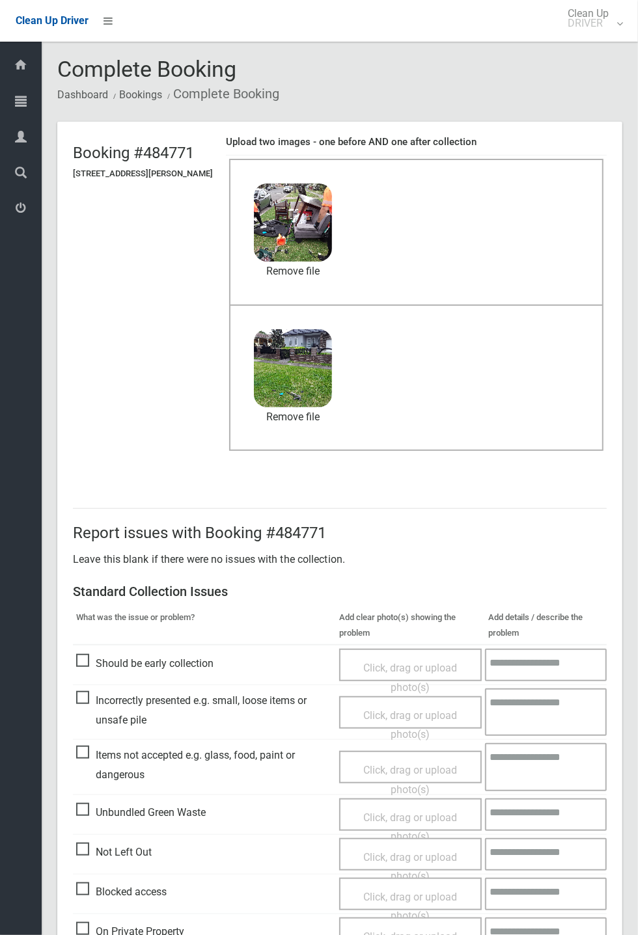
scroll to position [452, 0]
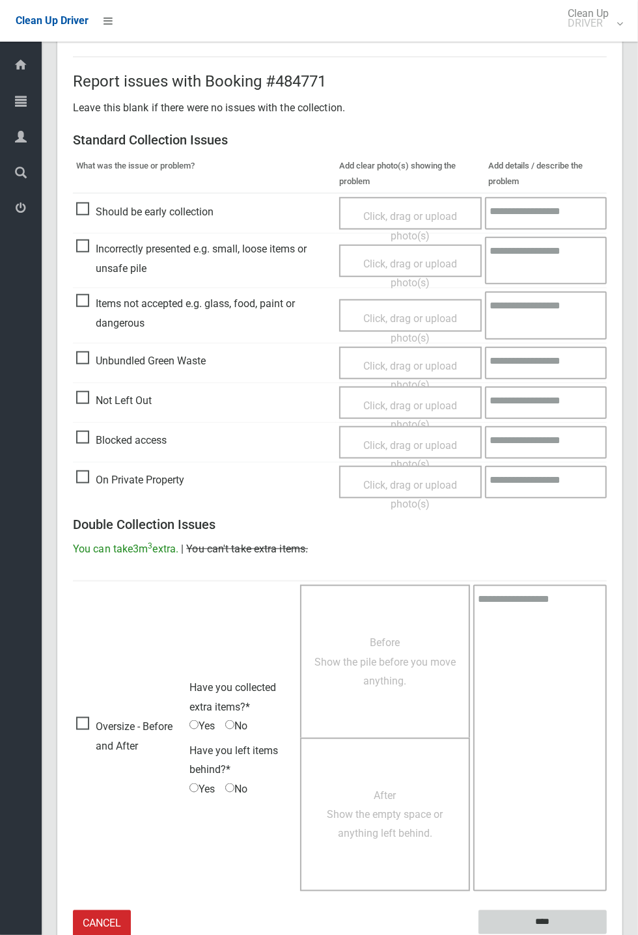
click at [541, 917] on input "****" at bounding box center [542, 922] width 128 height 24
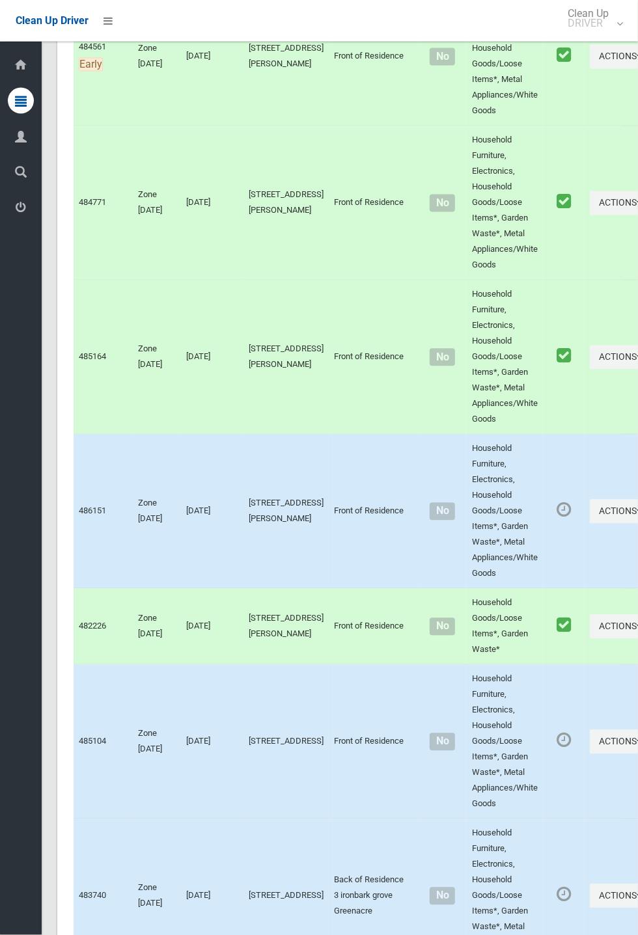
scroll to position [6235, 0]
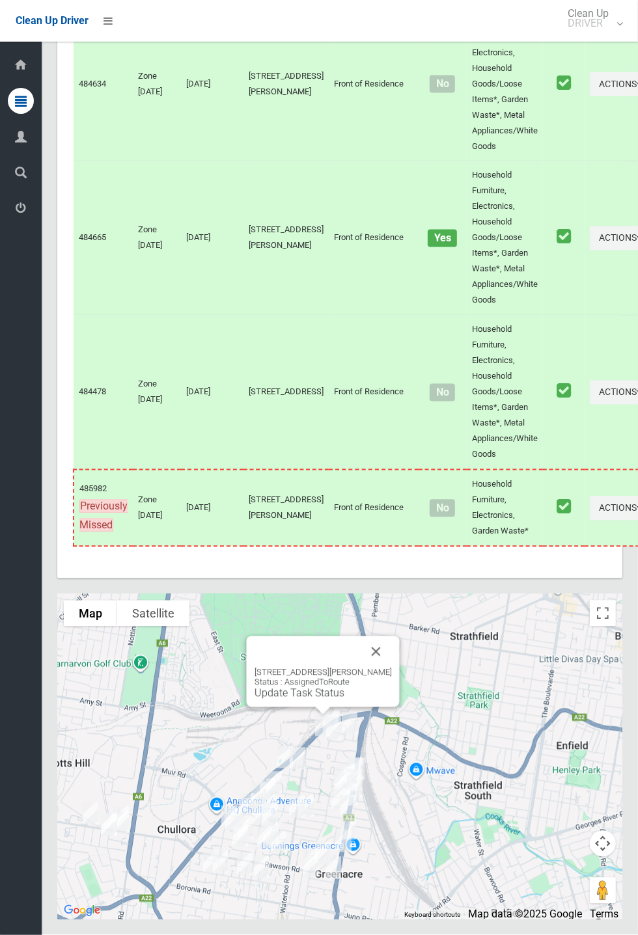
click at [300, 699] on link "Update Task Status" at bounding box center [299, 693] width 90 height 12
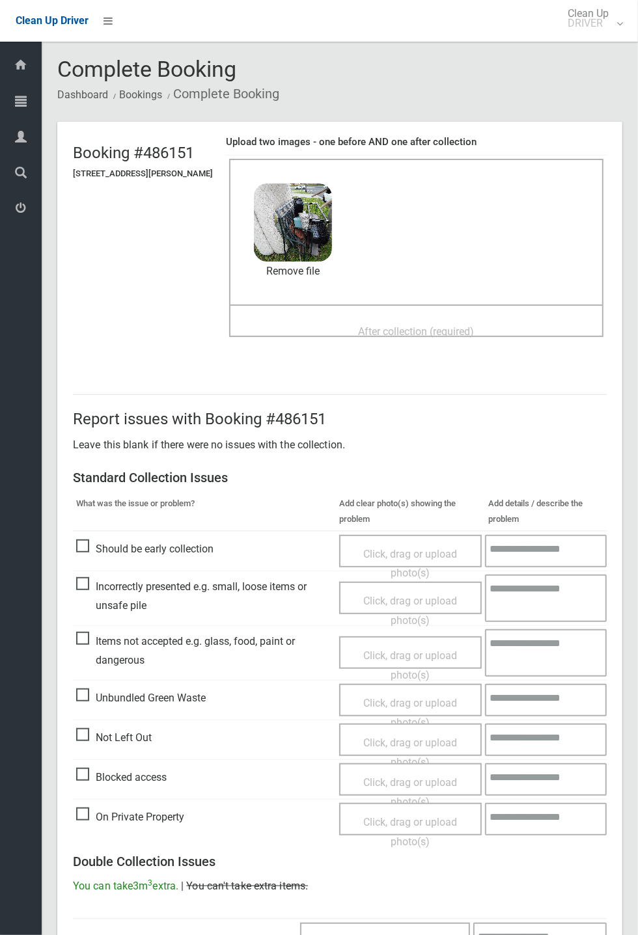
click at [396, 326] on span "After collection (required)" at bounding box center [417, 331] width 116 height 12
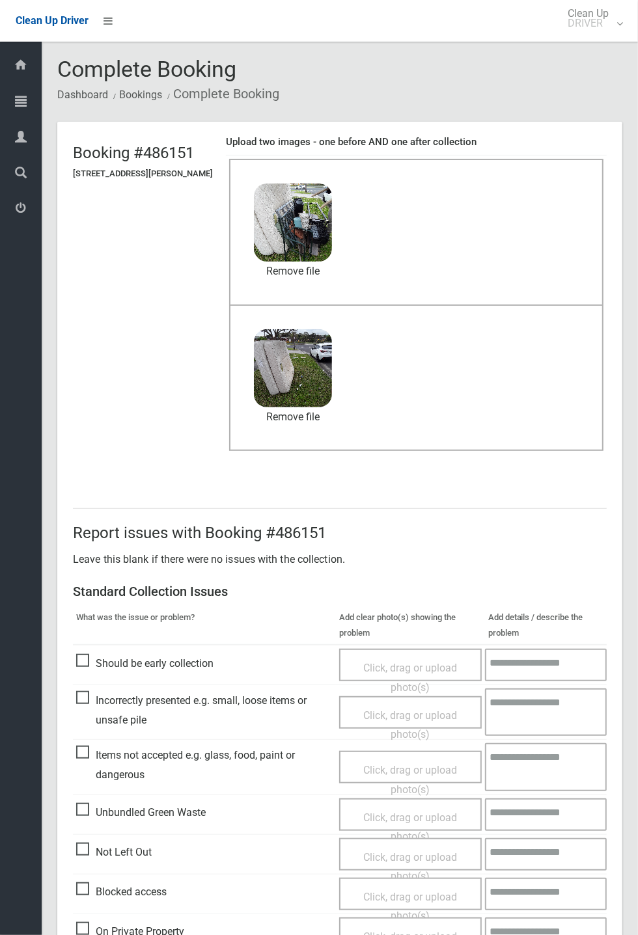
scroll to position [452, 0]
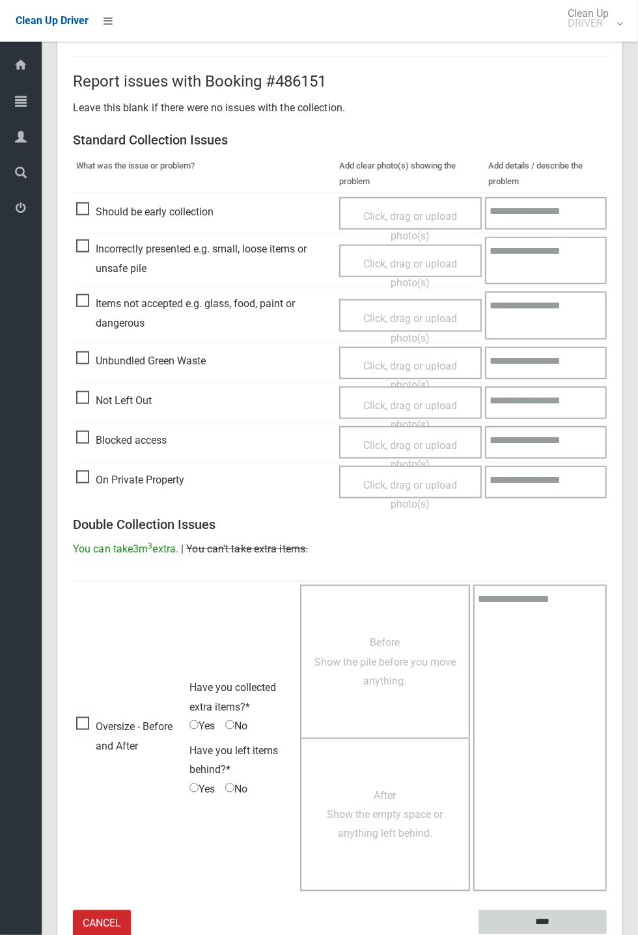
click at [552, 919] on input "****" at bounding box center [542, 922] width 128 height 24
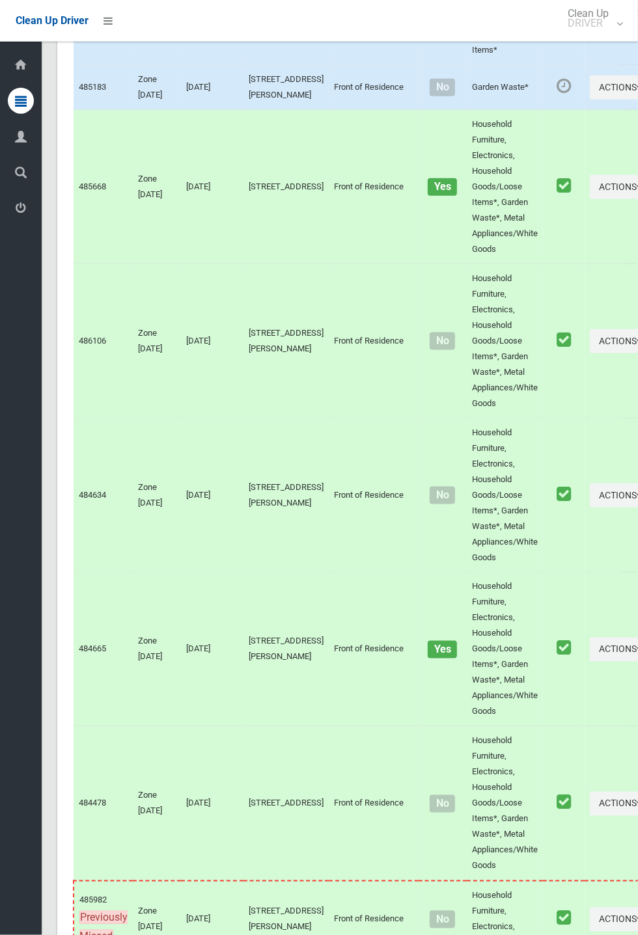
scroll to position [6235, 0]
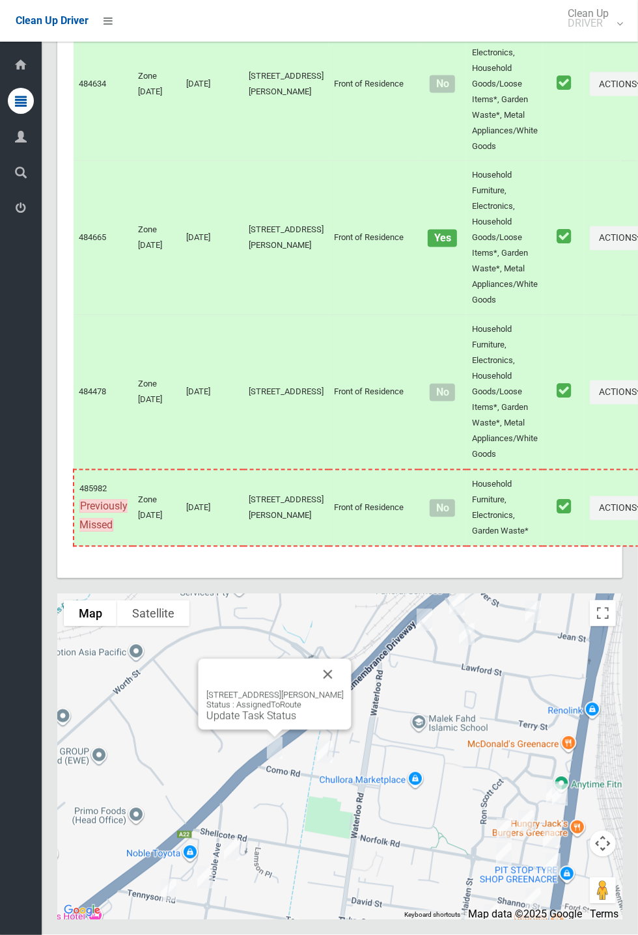
click at [264, 722] on link "Update Task Status" at bounding box center [251, 716] width 90 height 12
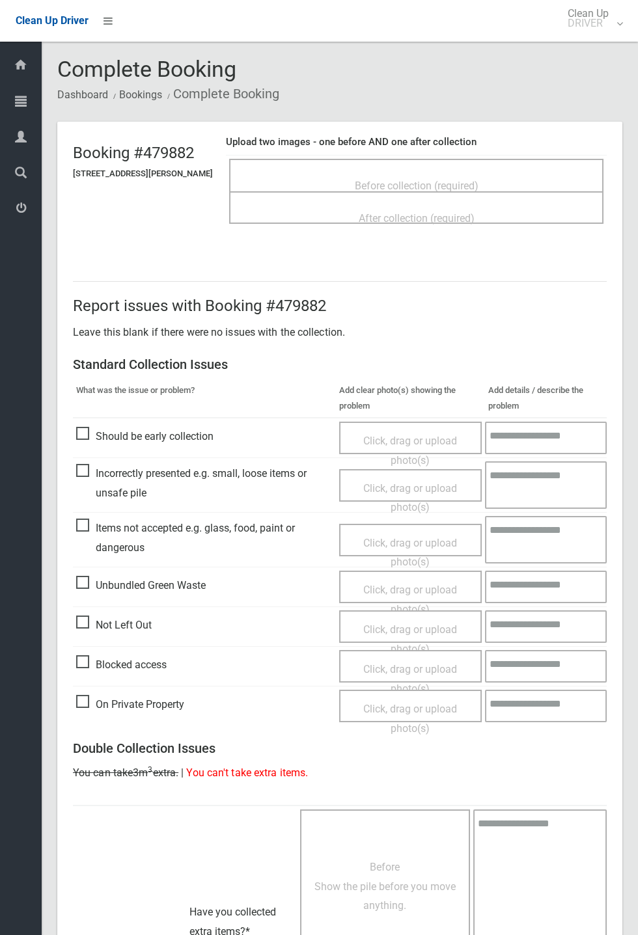
click at [429, 173] on div "Before collection (required)" at bounding box center [415, 185] width 345 height 24
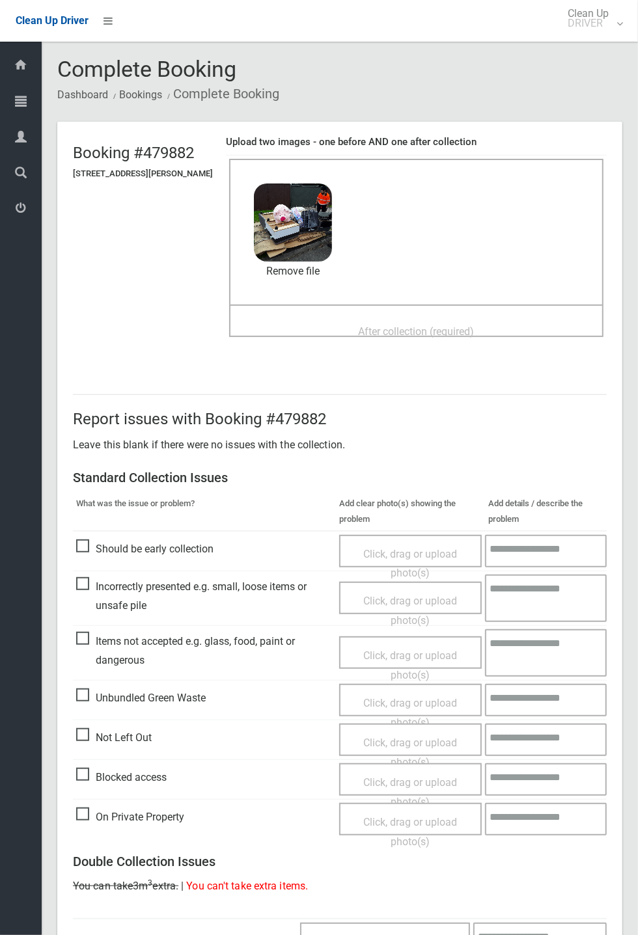
click at [378, 325] on span "After collection (required)" at bounding box center [417, 331] width 116 height 12
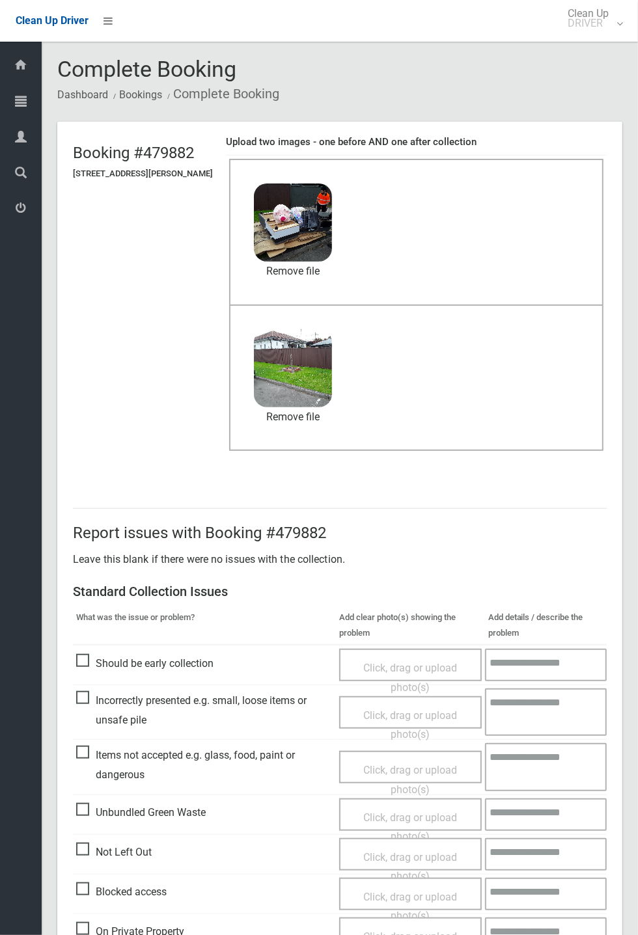
scroll to position [452, 0]
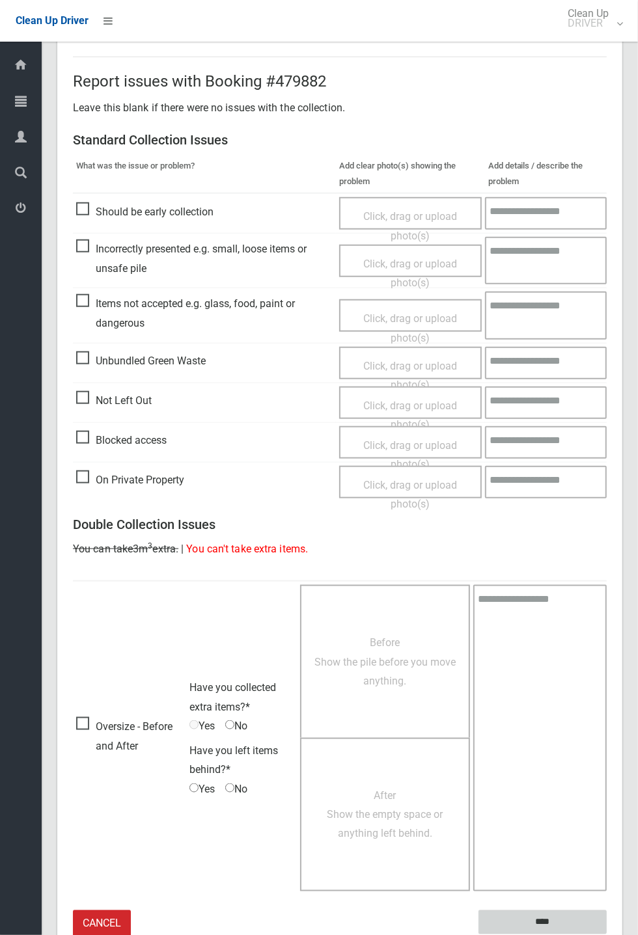
click at [606, 934] on input "****" at bounding box center [542, 922] width 128 height 24
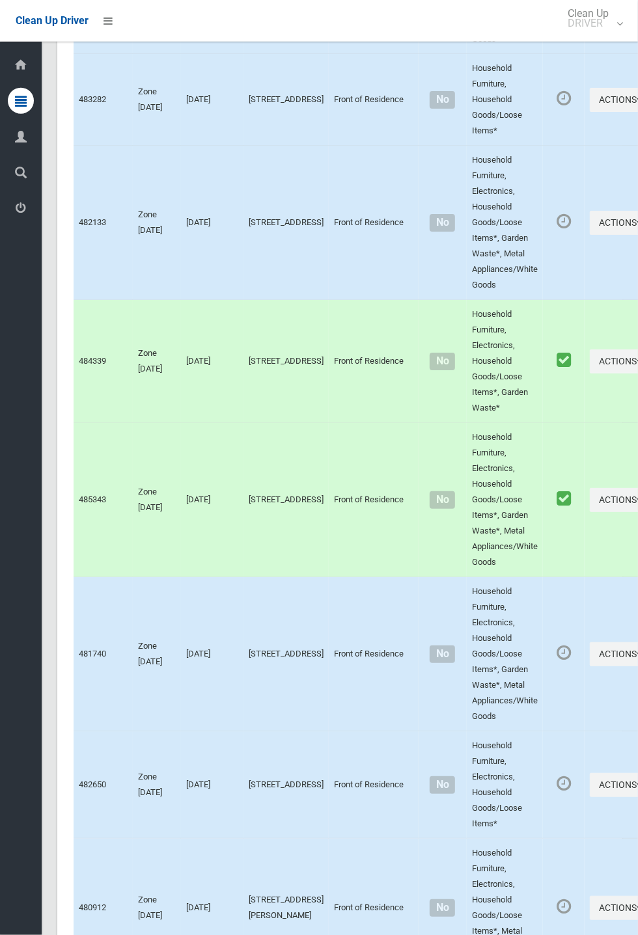
scroll to position [6235, 0]
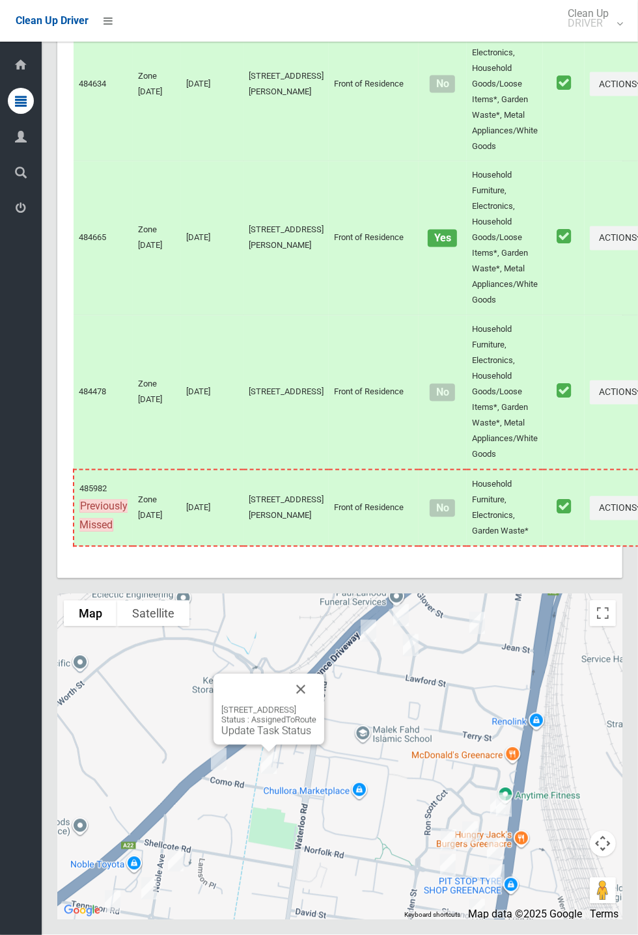
click at [273, 737] on link "Update Task Status" at bounding box center [266, 731] width 90 height 12
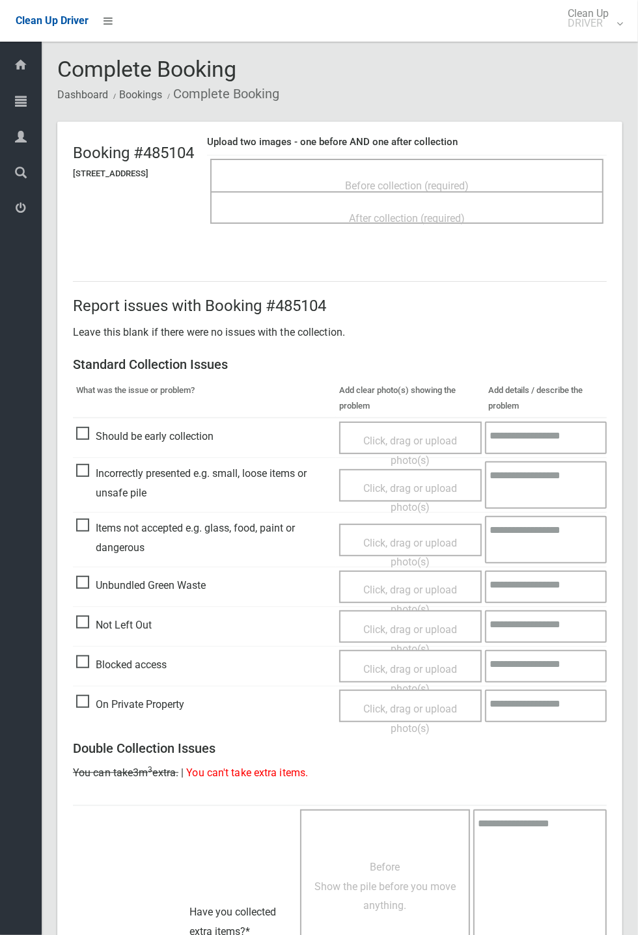
click at [447, 182] on span "Before collection (required)" at bounding box center [407, 186] width 124 height 12
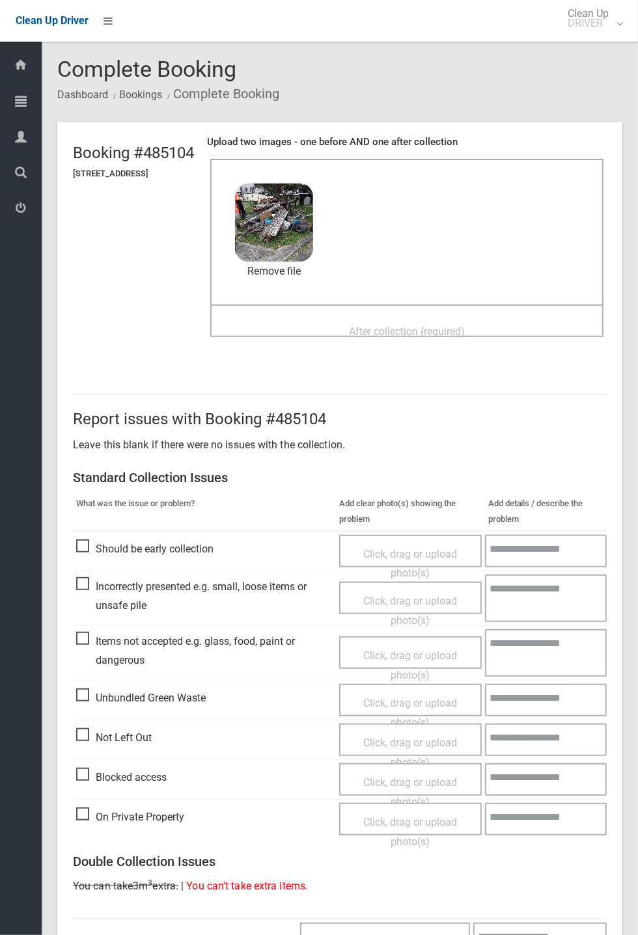
click at [385, 325] on span "After collection (required)" at bounding box center [407, 331] width 116 height 12
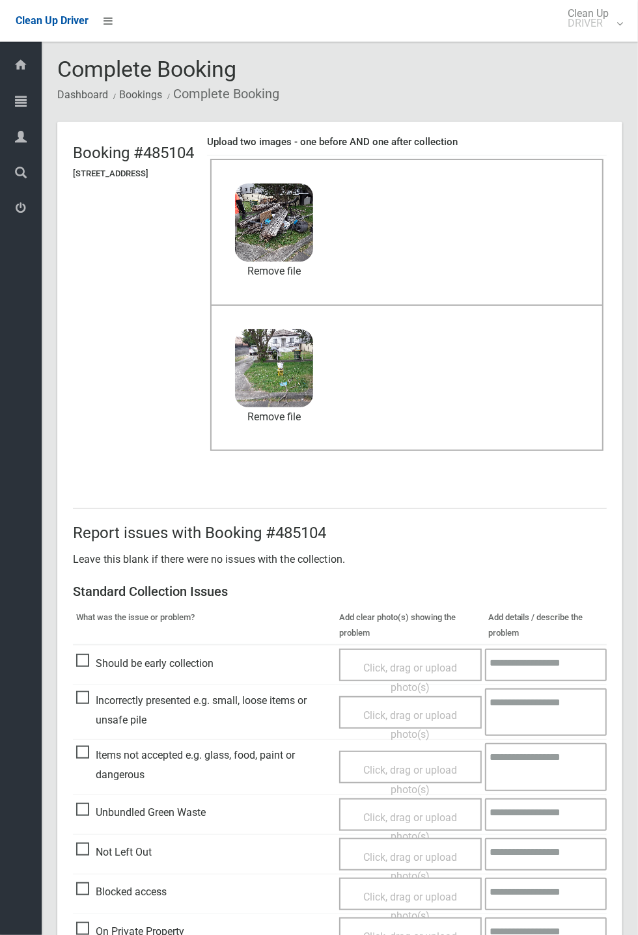
scroll to position [452, 0]
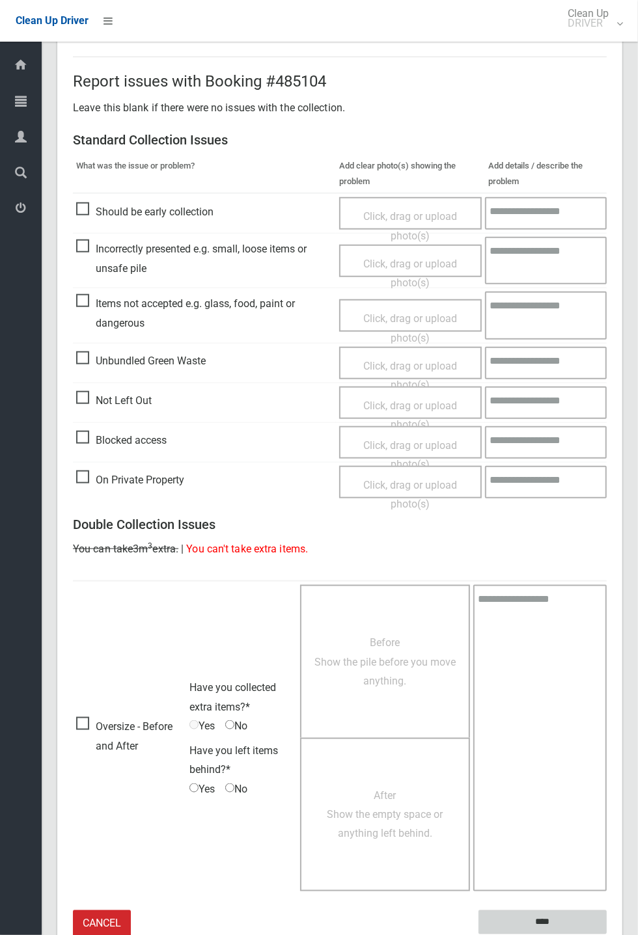
click at [606, 934] on input "****" at bounding box center [542, 922] width 128 height 24
click at [622, 577] on div "Report issues with Booking #485104 Leave this blank if there were no issues wit…" at bounding box center [339, 496] width 565 height 943
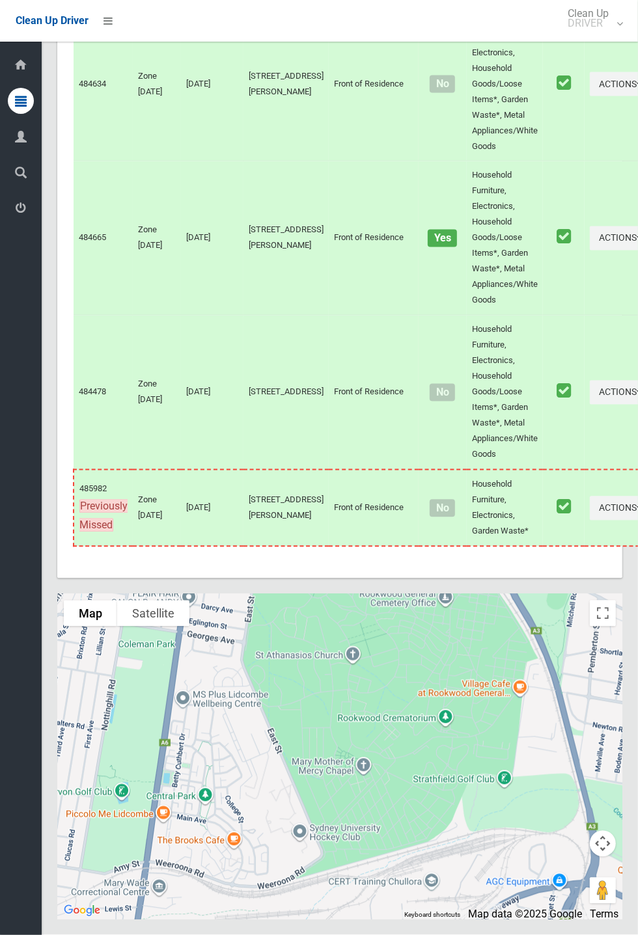
scroll to position [6235, 0]
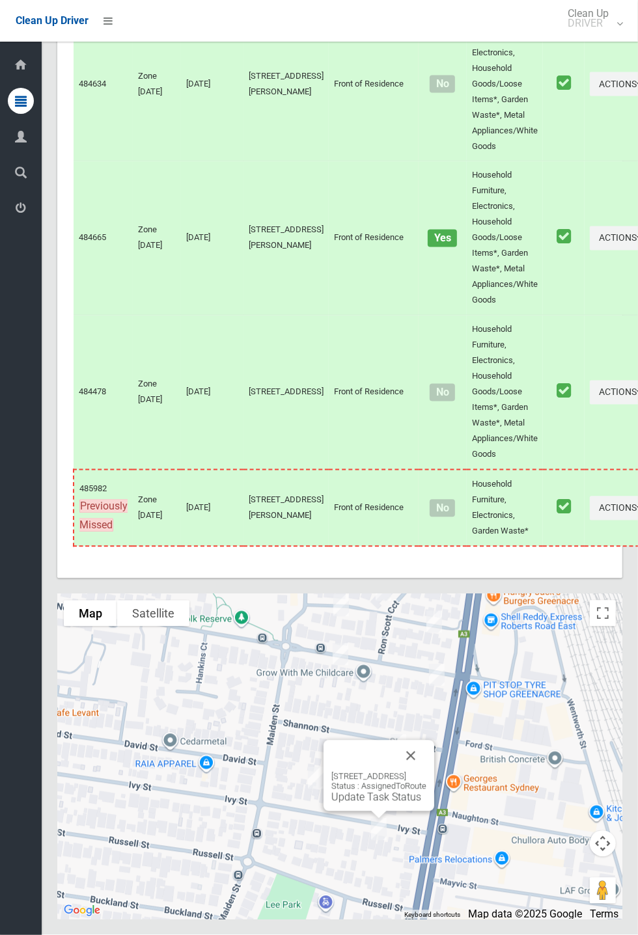
click at [426, 772] on button "Close" at bounding box center [410, 755] width 31 height 31
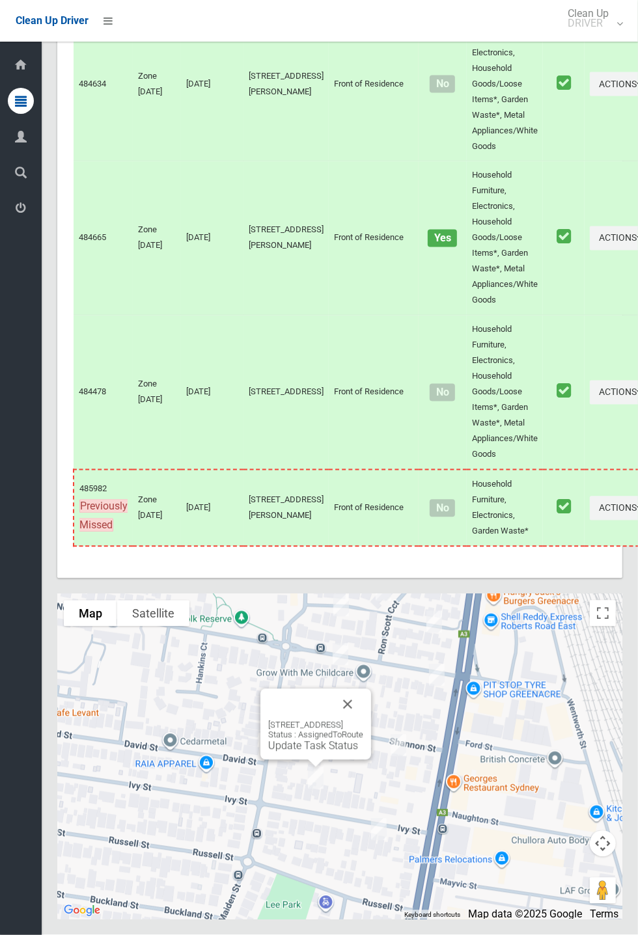
click at [308, 752] on link "Update Task Status" at bounding box center [313, 746] width 90 height 12
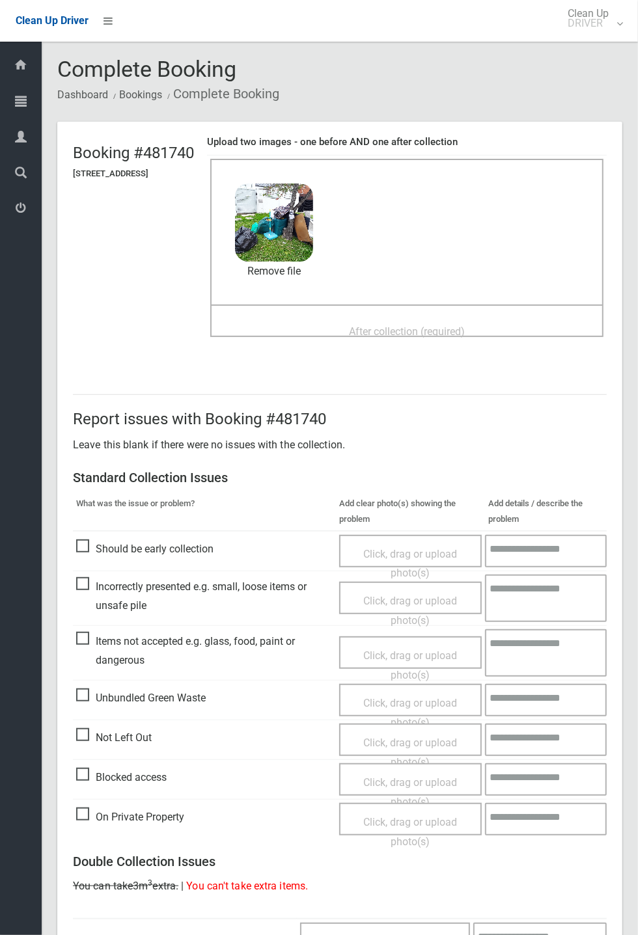
click at [370, 300] on div "Before collection (required) 4 MB 2025-09-2907.30.014994454960687480016.jpg Che…" at bounding box center [406, 232] width 393 height 146
click at [358, 325] on span "After collection (required)" at bounding box center [407, 331] width 116 height 12
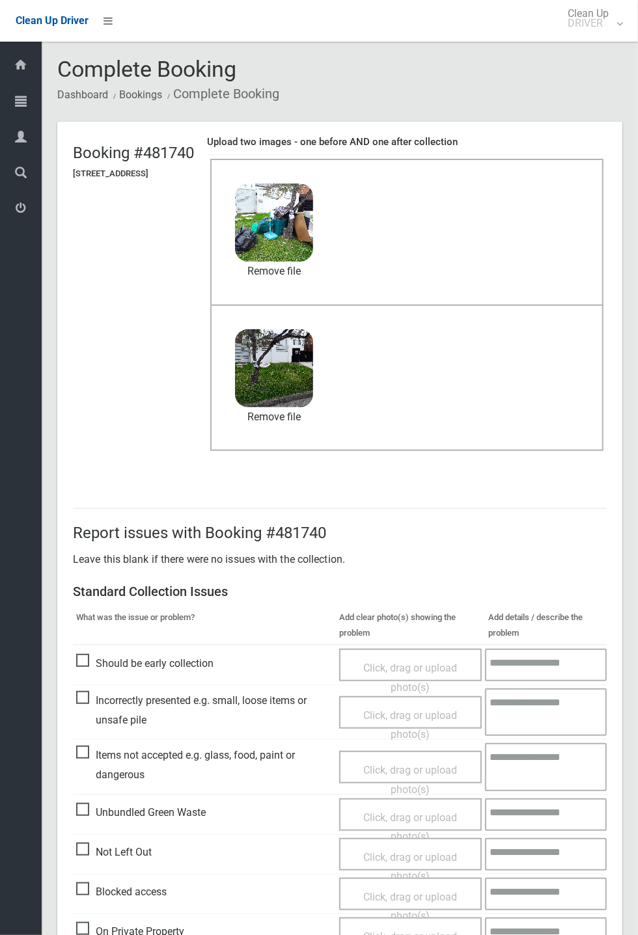
scroll to position [452, 0]
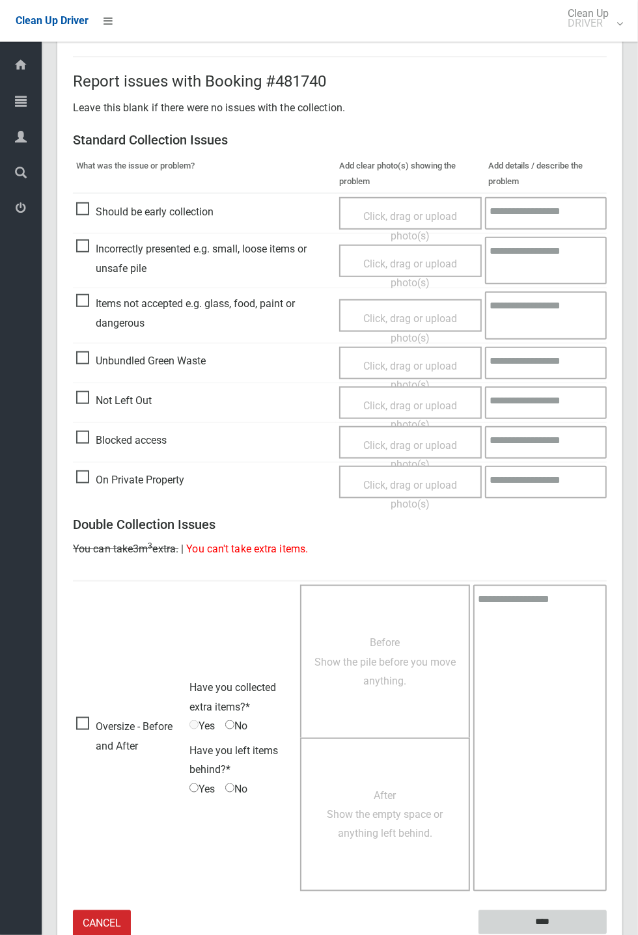
click at [606, 934] on input "****" at bounding box center [542, 922] width 128 height 24
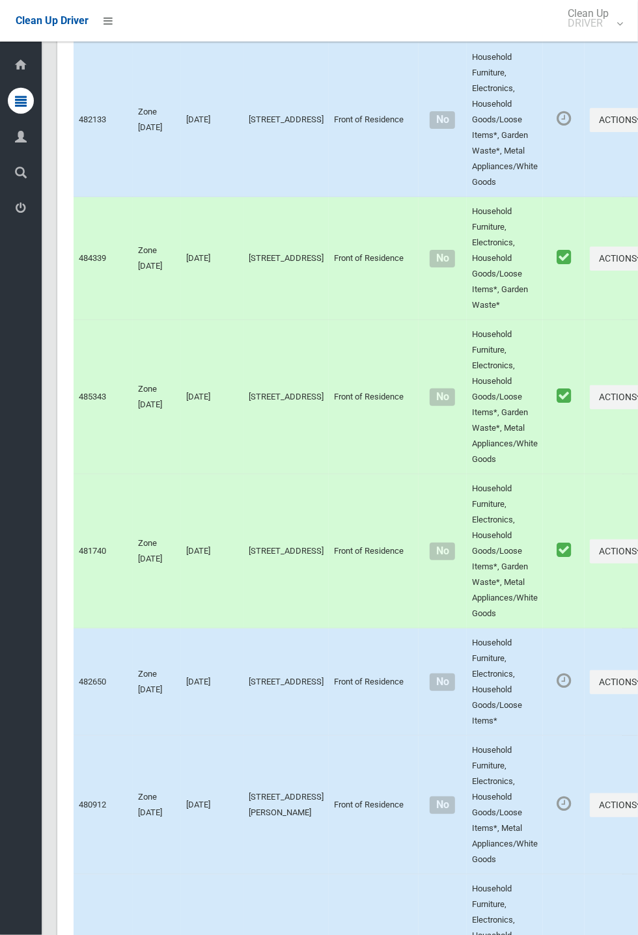
scroll to position [6235, 0]
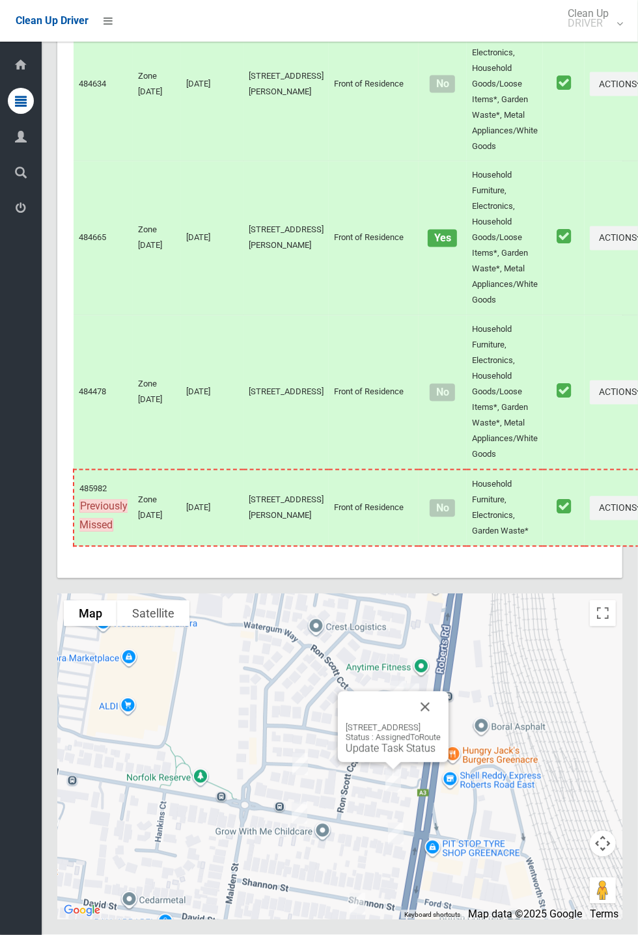
click at [440, 723] on button "Close" at bounding box center [424, 707] width 31 height 31
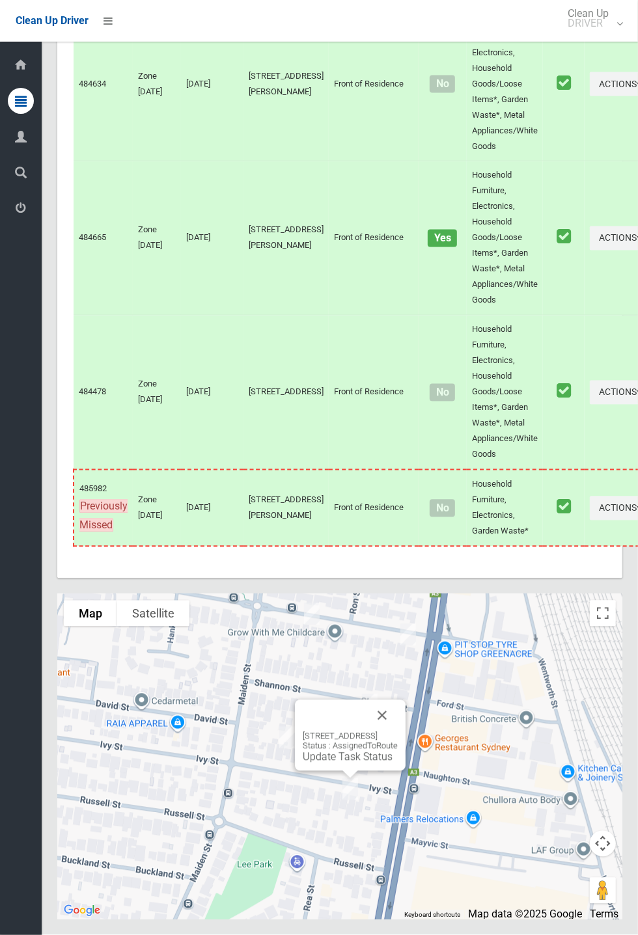
click at [348, 763] on link "Update Task Status" at bounding box center [348, 757] width 90 height 12
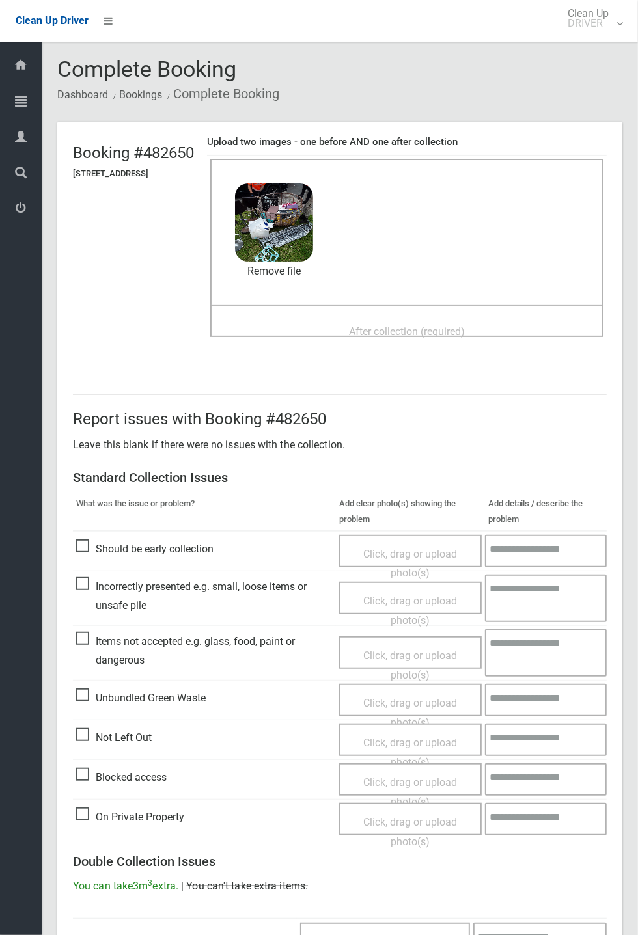
click at [403, 325] on span "After collection (required)" at bounding box center [407, 331] width 116 height 12
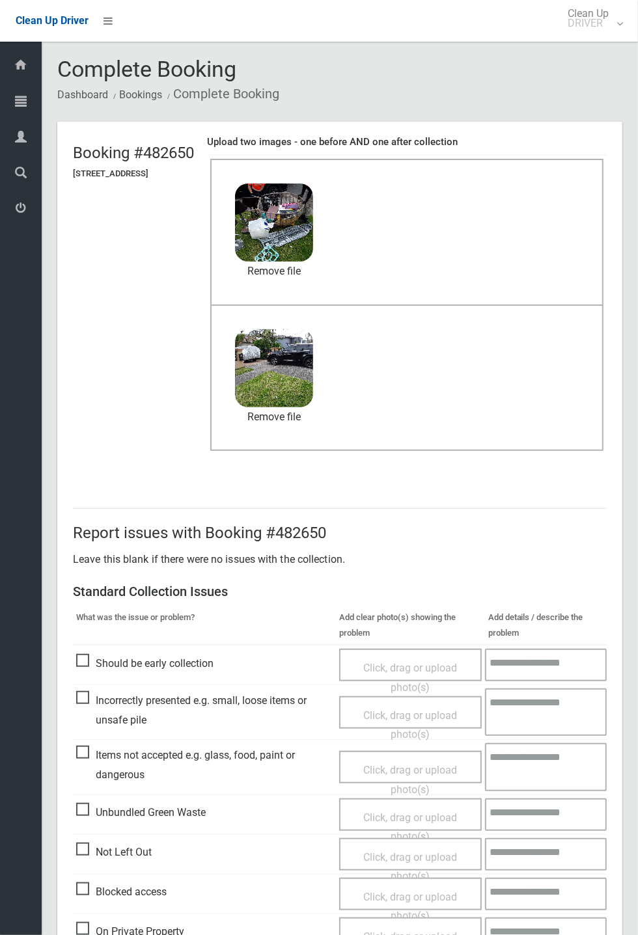
scroll to position [452, 0]
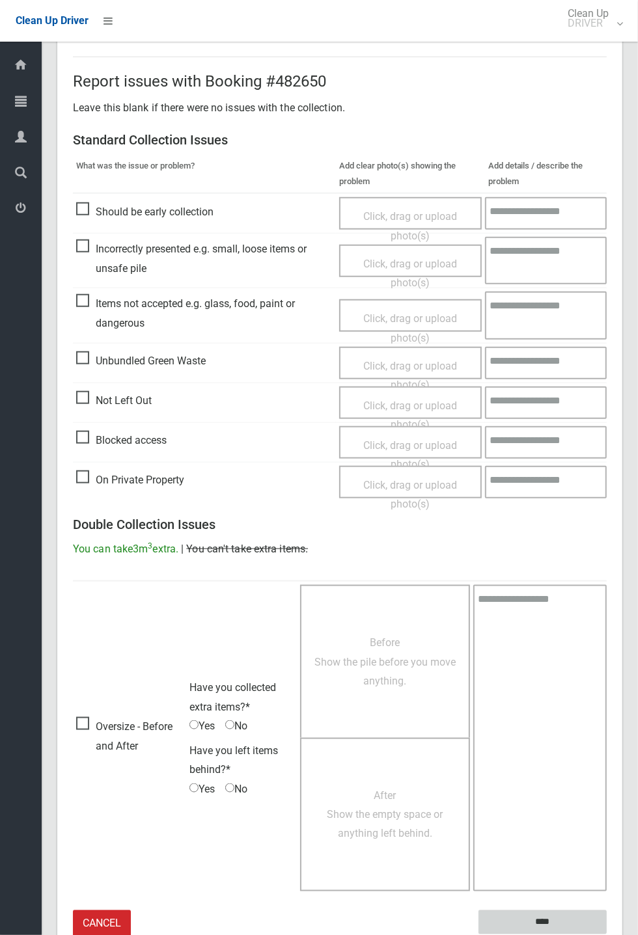
click at [606, 934] on input "****" at bounding box center [542, 922] width 128 height 24
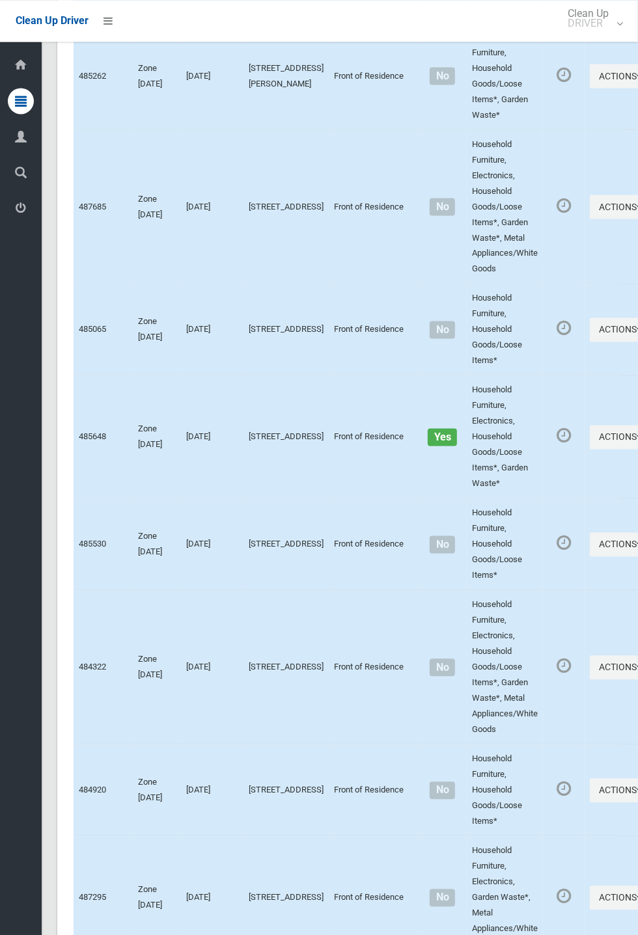
scroll to position [6235, 0]
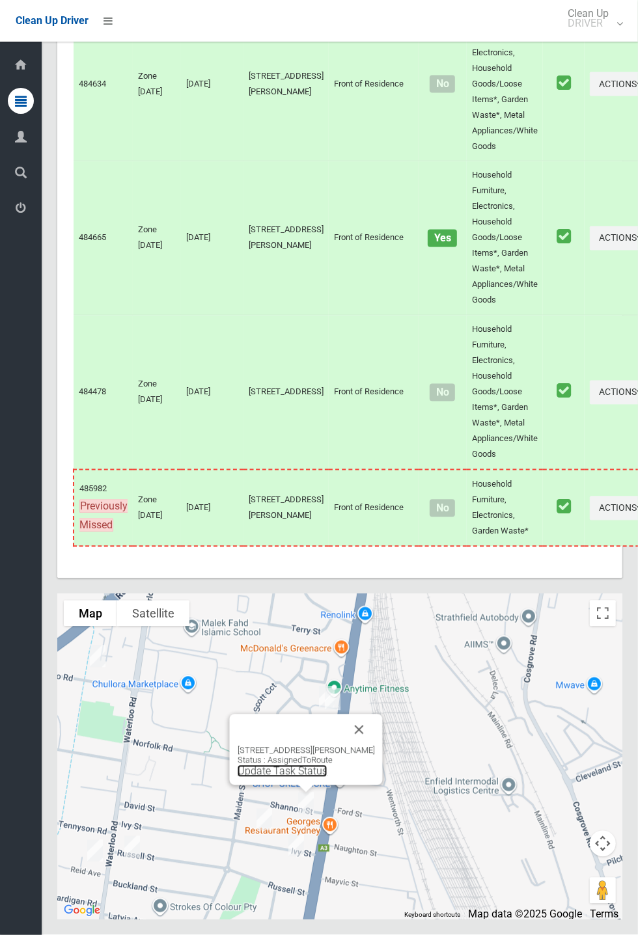
click at [284, 778] on link "Update Task Status" at bounding box center [282, 771] width 90 height 12
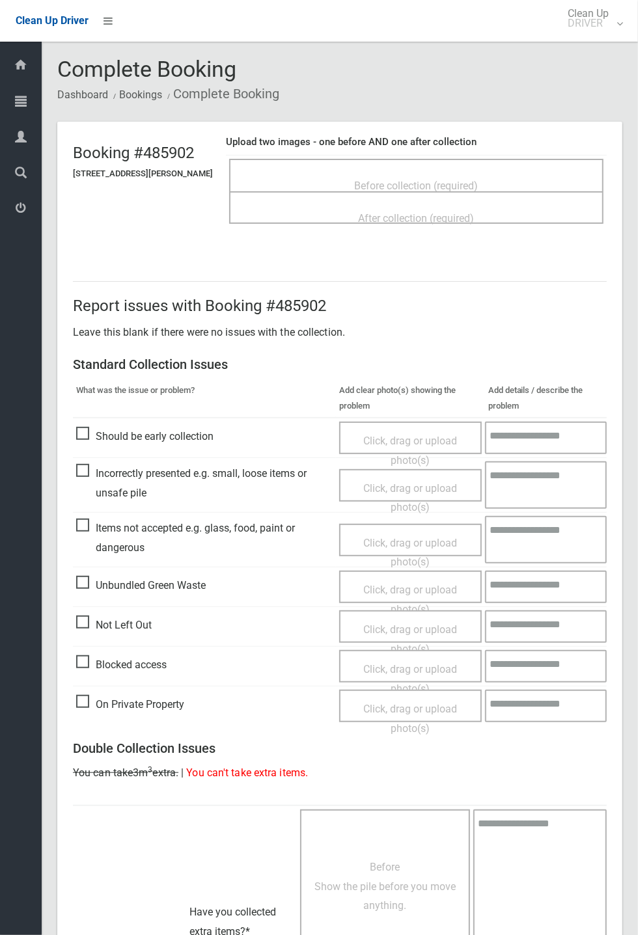
click at [420, 180] on span "Before collection (required)" at bounding box center [417, 186] width 124 height 12
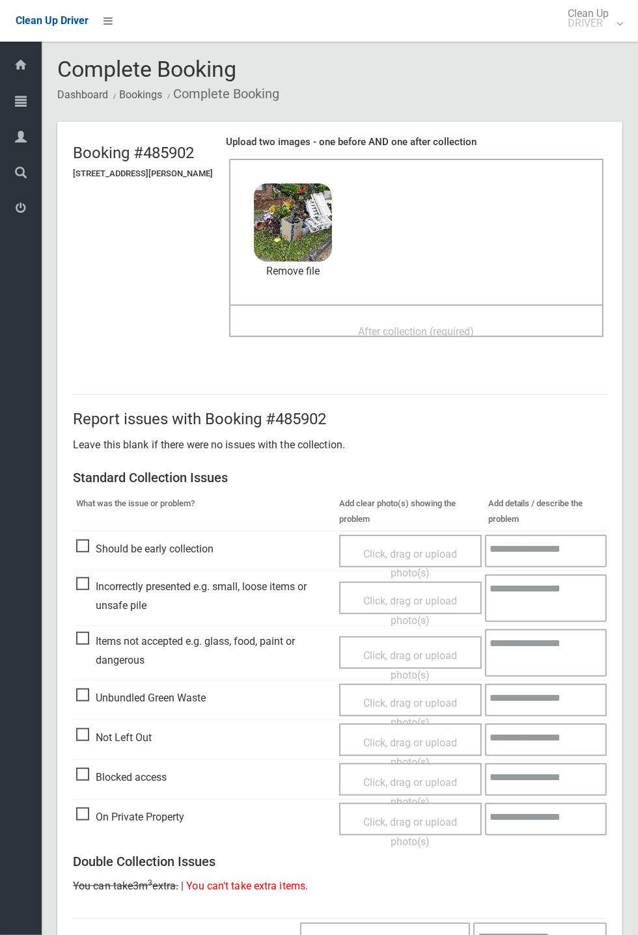
click at [369, 325] on span "After collection (required)" at bounding box center [417, 331] width 116 height 12
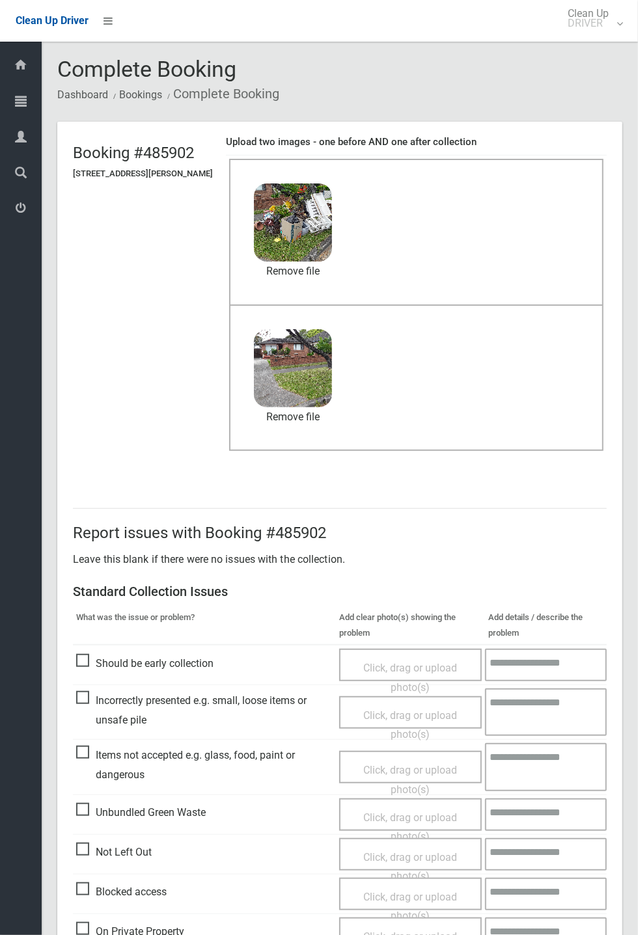
scroll to position [452, 0]
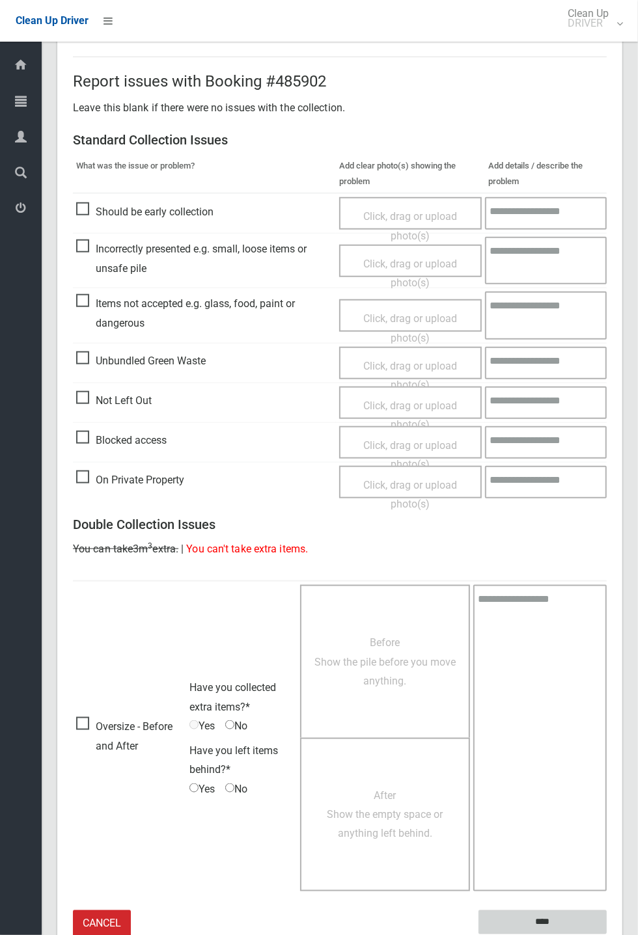
click at [585, 921] on input "****" at bounding box center [542, 922] width 128 height 24
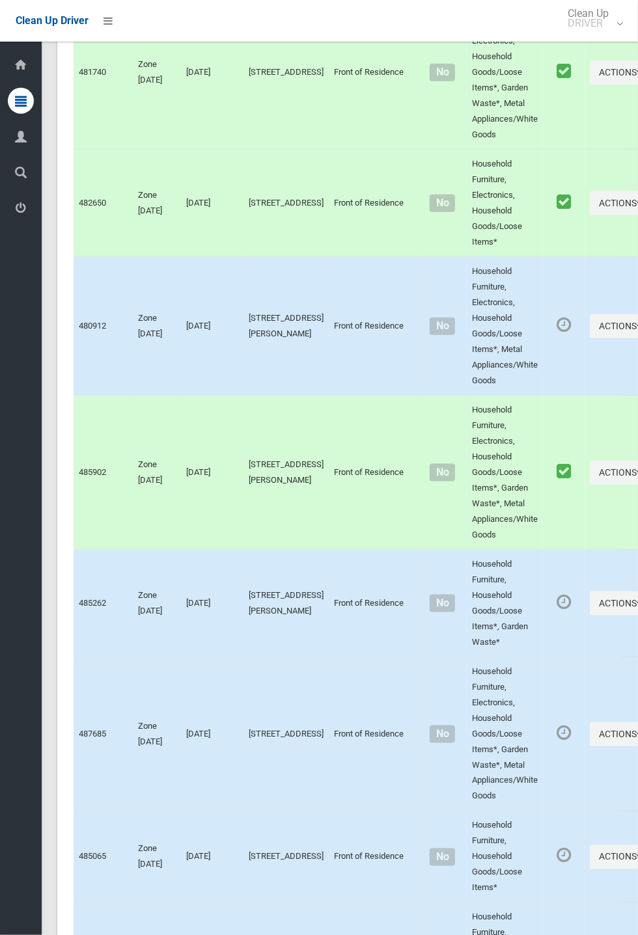
scroll to position [6235, 0]
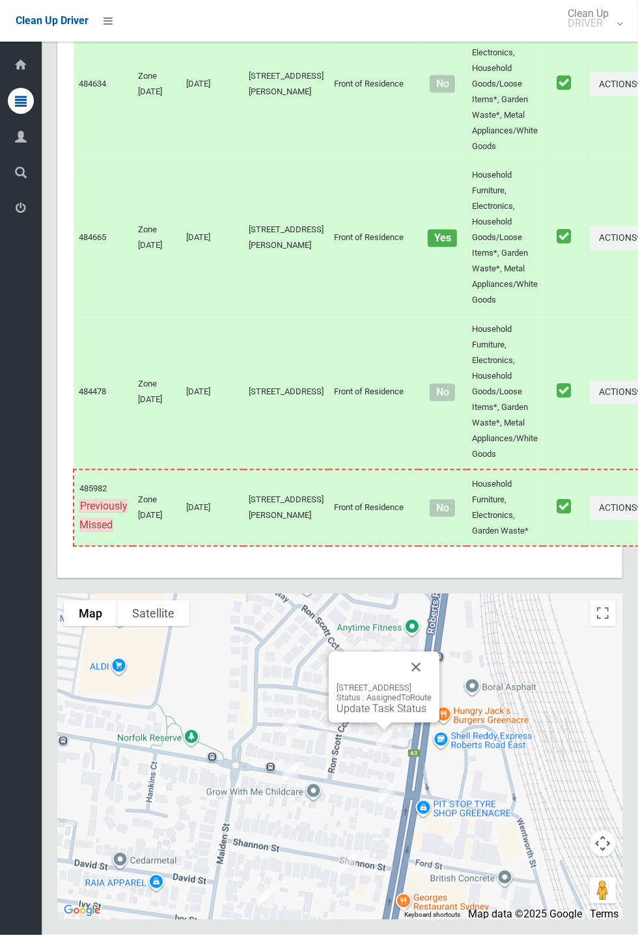
click at [431, 683] on button "Close" at bounding box center [415, 667] width 31 height 31
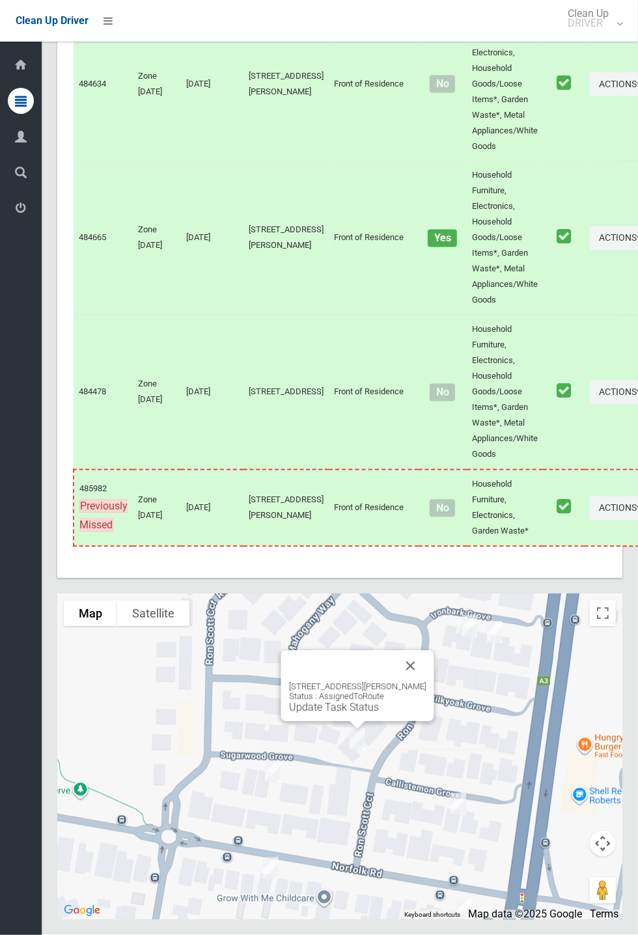
click at [426, 682] on button "Close" at bounding box center [410, 666] width 31 height 31
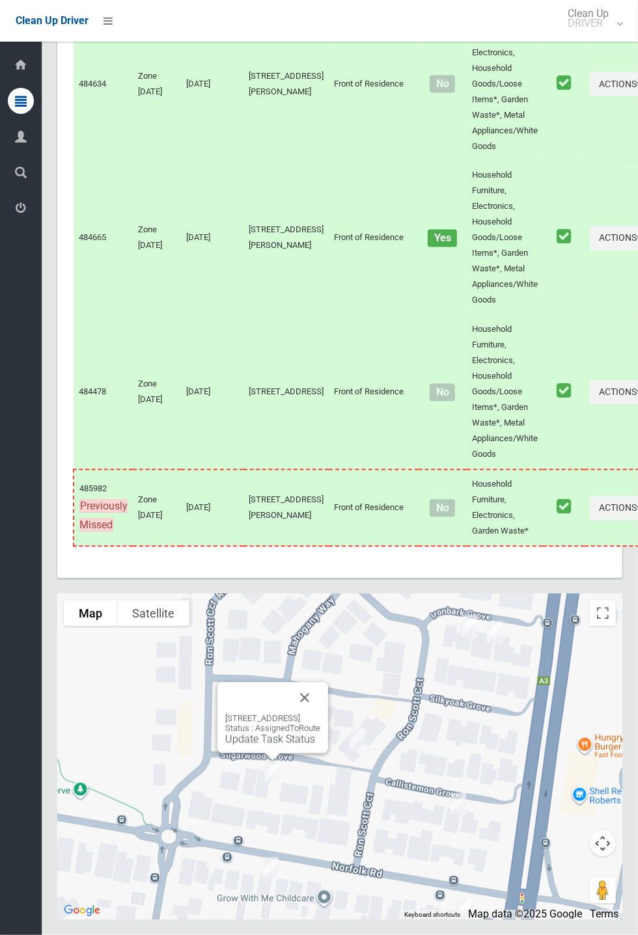
click at [279, 746] on div "9 Sugarwood Grove, GREENACRE NSW 2190 Status : AssignedToRoute Update Task Stat…" at bounding box center [272, 730] width 95 height 32
click at [248, 746] on link "Update Task Status" at bounding box center [270, 739] width 90 height 12
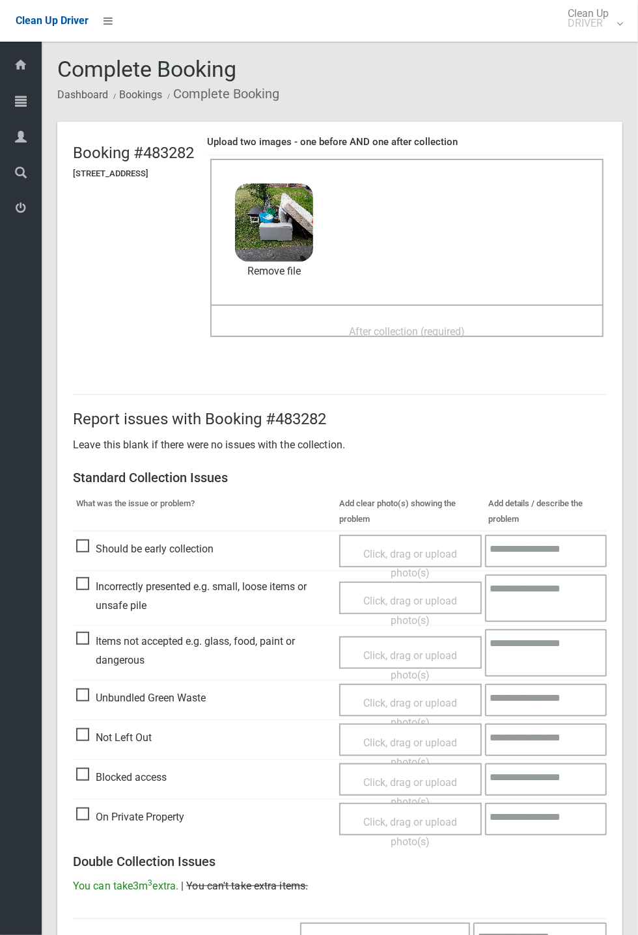
click at [380, 325] on span "After collection (required)" at bounding box center [407, 331] width 116 height 12
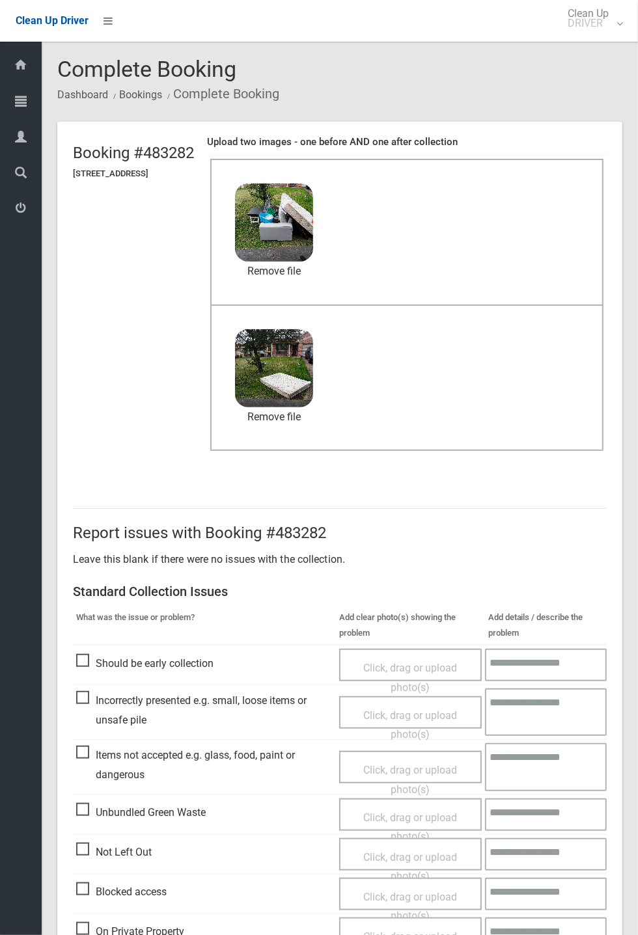
scroll to position [452, 0]
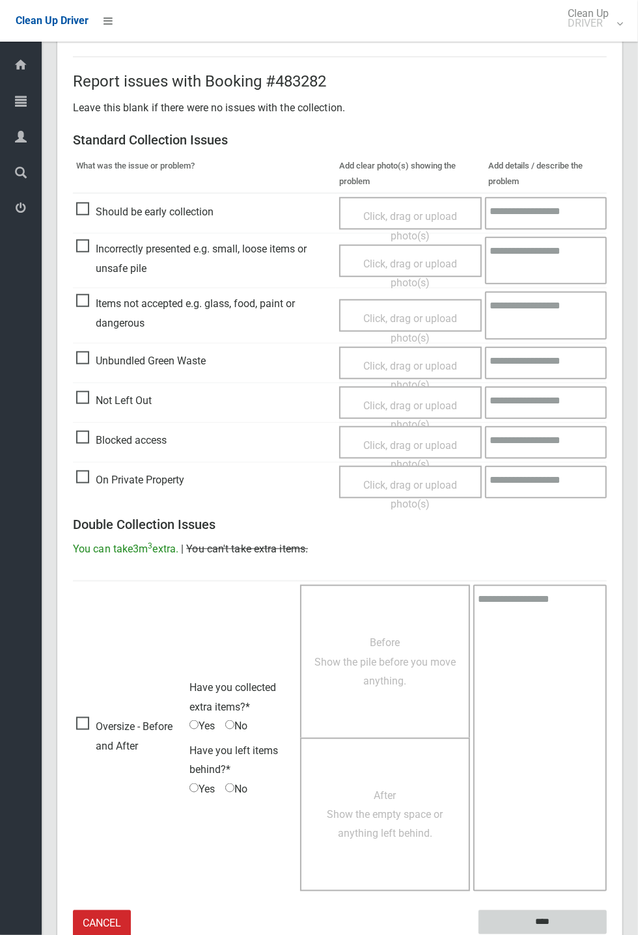
click at [606, 934] on input "****" at bounding box center [542, 922] width 128 height 24
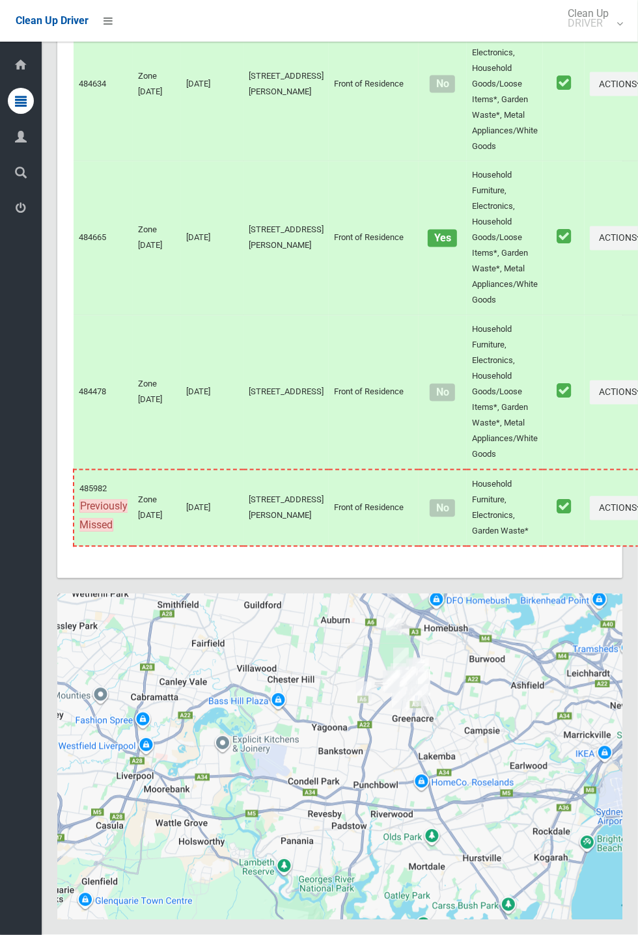
scroll to position [6235, 0]
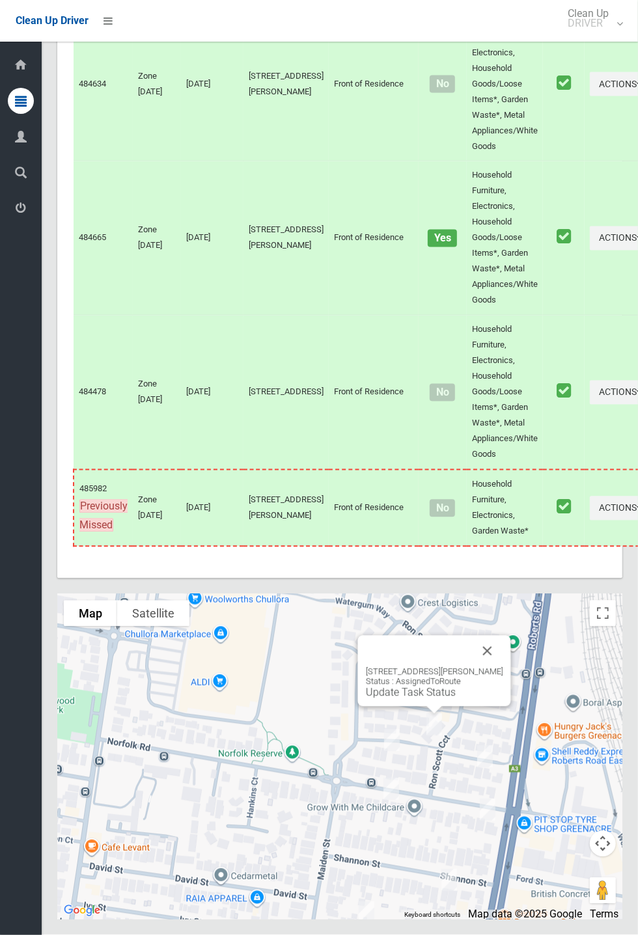
click at [503, 667] on button "Close" at bounding box center [487, 651] width 31 height 31
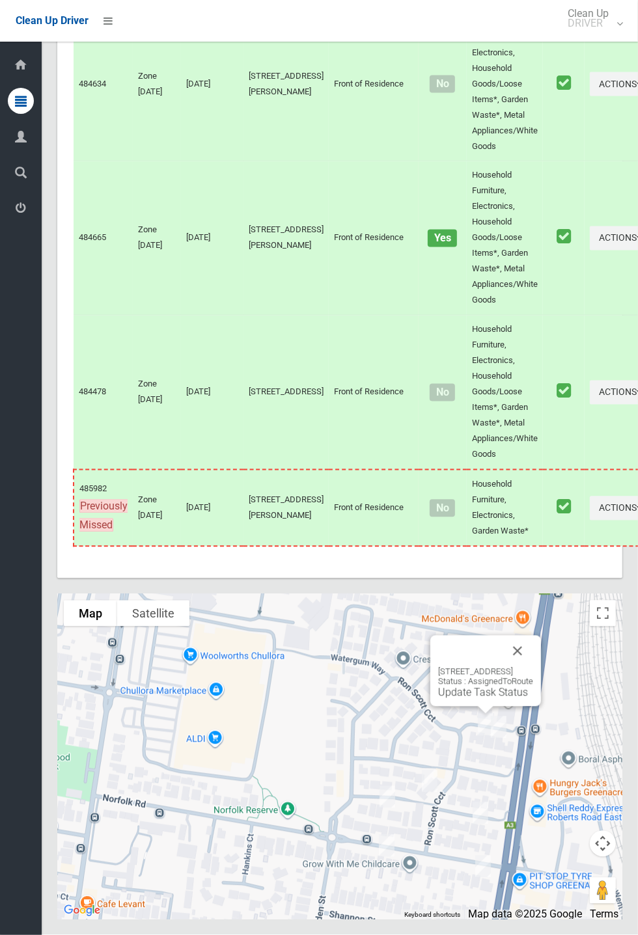
click at [467, 699] on link "Update Task Status" at bounding box center [483, 692] width 90 height 12
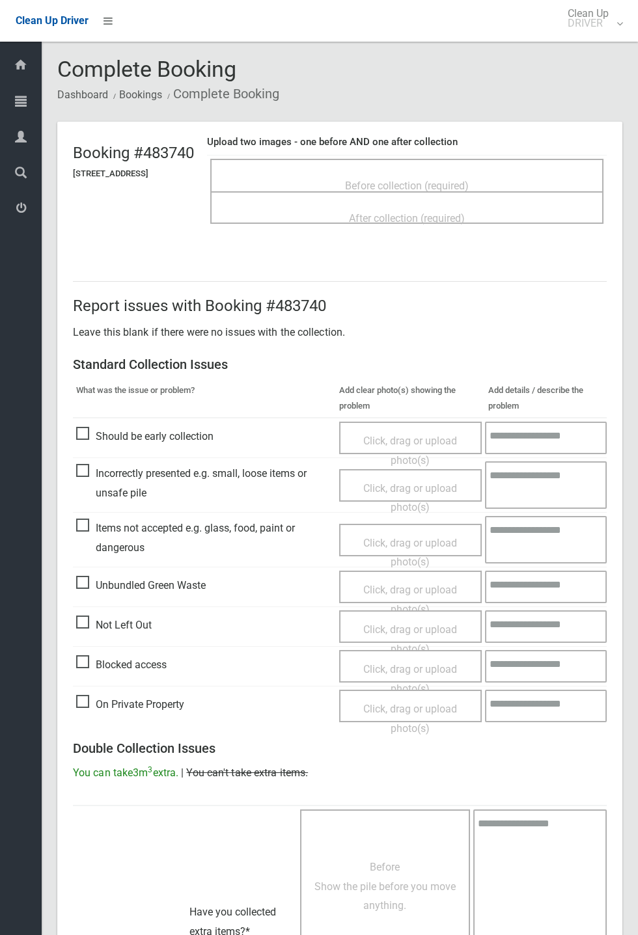
click at [456, 180] on span "Before collection (required)" at bounding box center [407, 186] width 124 height 12
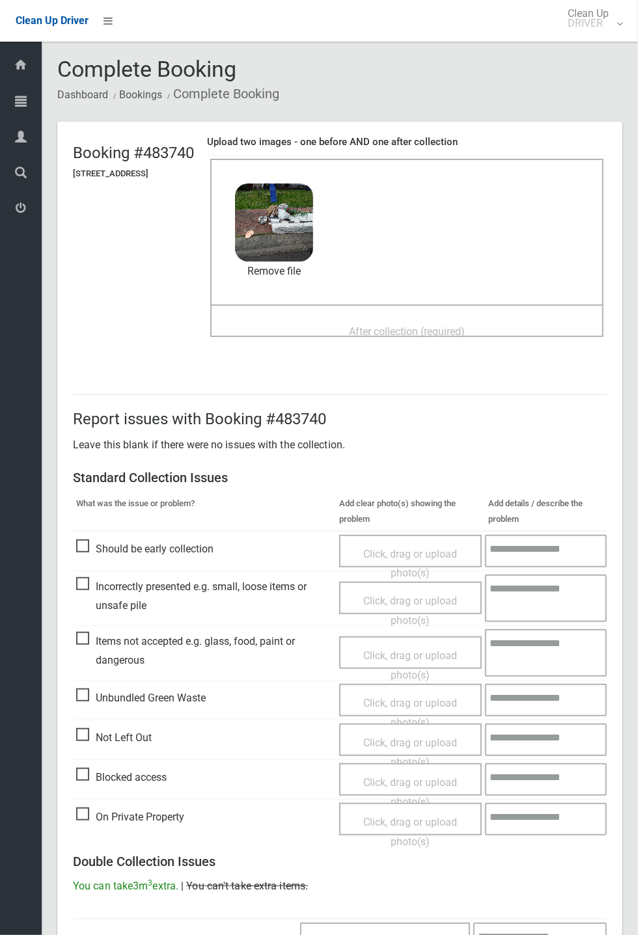
click at [382, 325] on span "After collection (required)" at bounding box center [407, 331] width 116 height 12
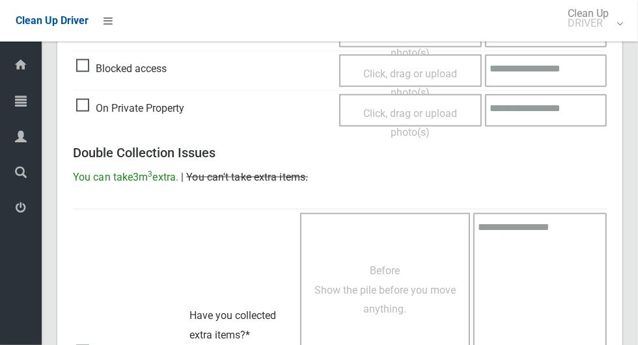
scroll to position [1064, 0]
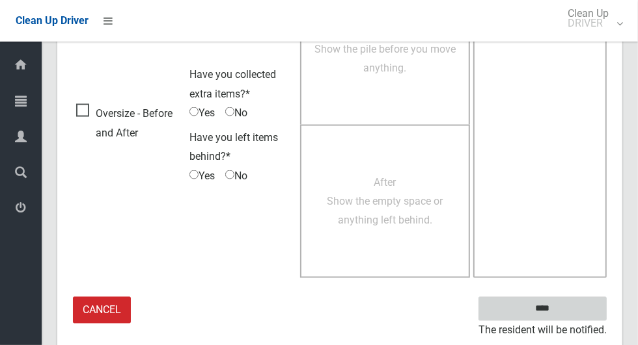
click at [565, 314] on input "****" at bounding box center [542, 309] width 128 height 24
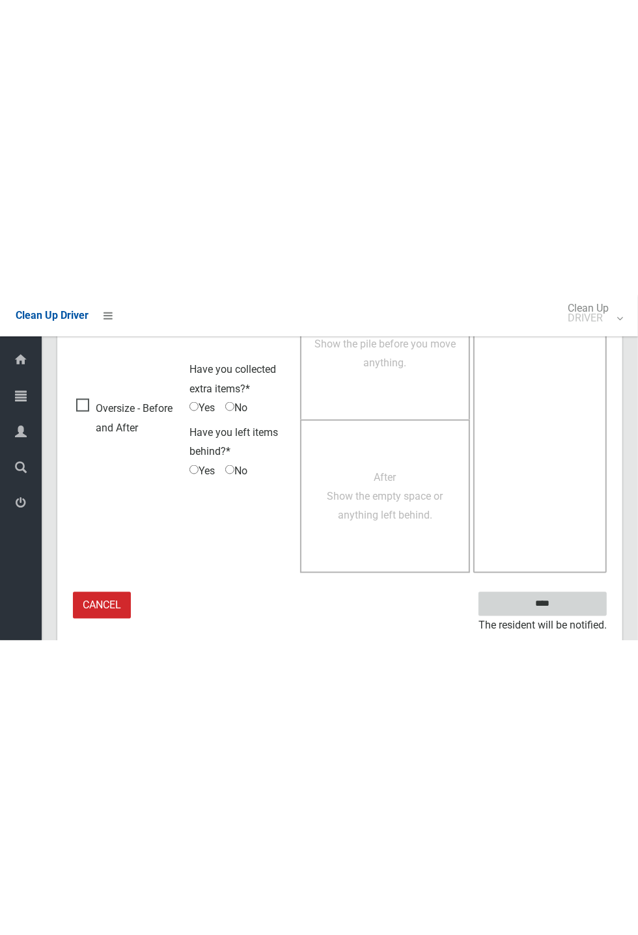
scroll to position [512, 0]
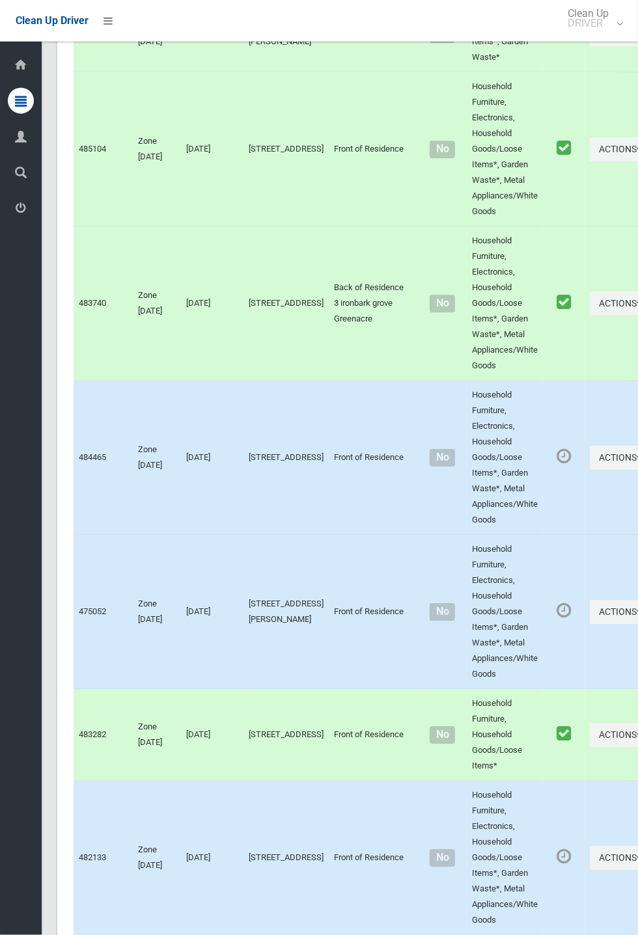
scroll to position [6235, 0]
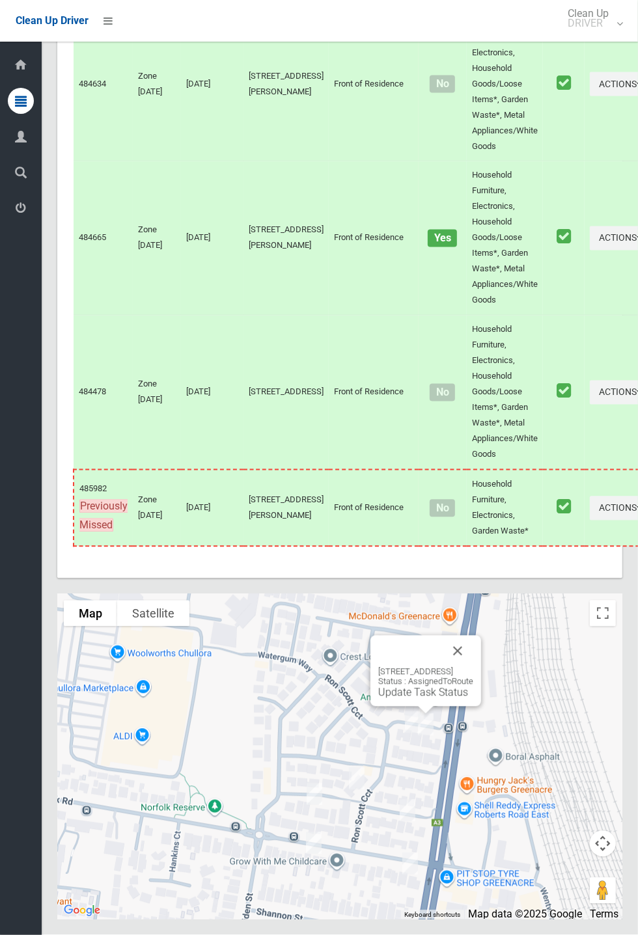
click at [406, 699] on link "Update Task Status" at bounding box center [423, 692] width 90 height 12
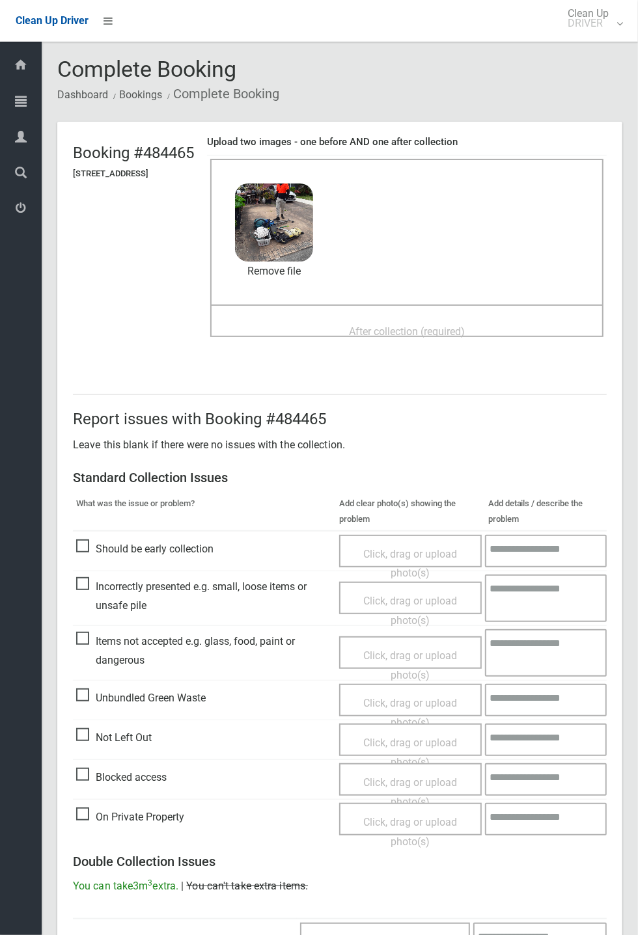
click at [400, 325] on span "After collection (required)" at bounding box center [407, 331] width 116 height 12
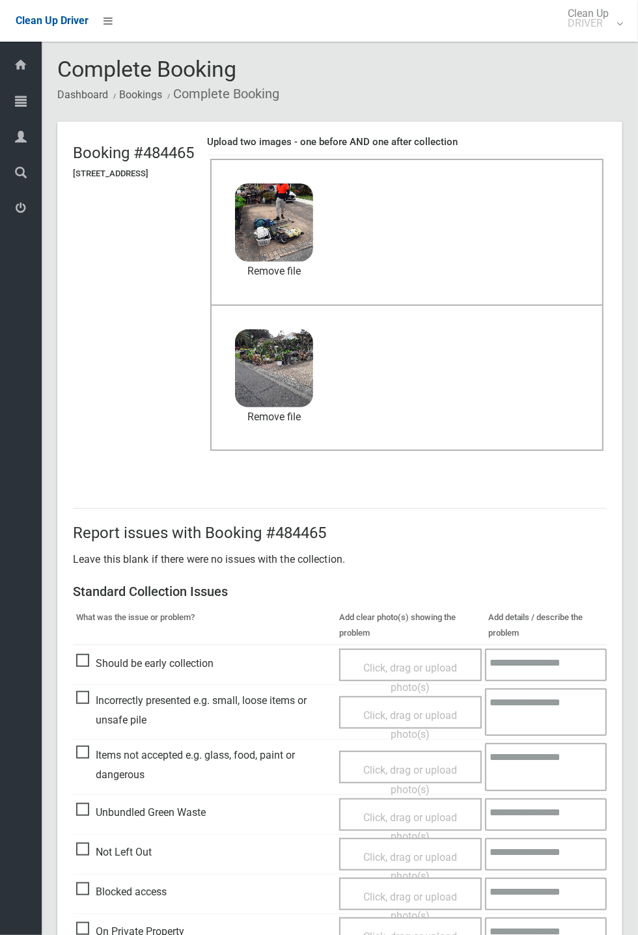
scroll to position [452, 0]
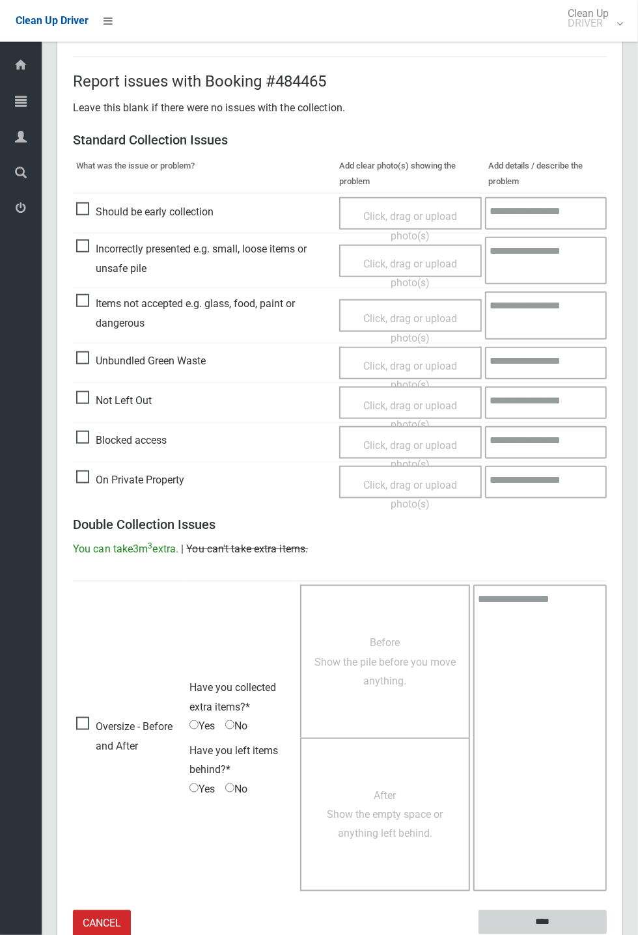
click at [552, 912] on input "****" at bounding box center [542, 922] width 128 height 24
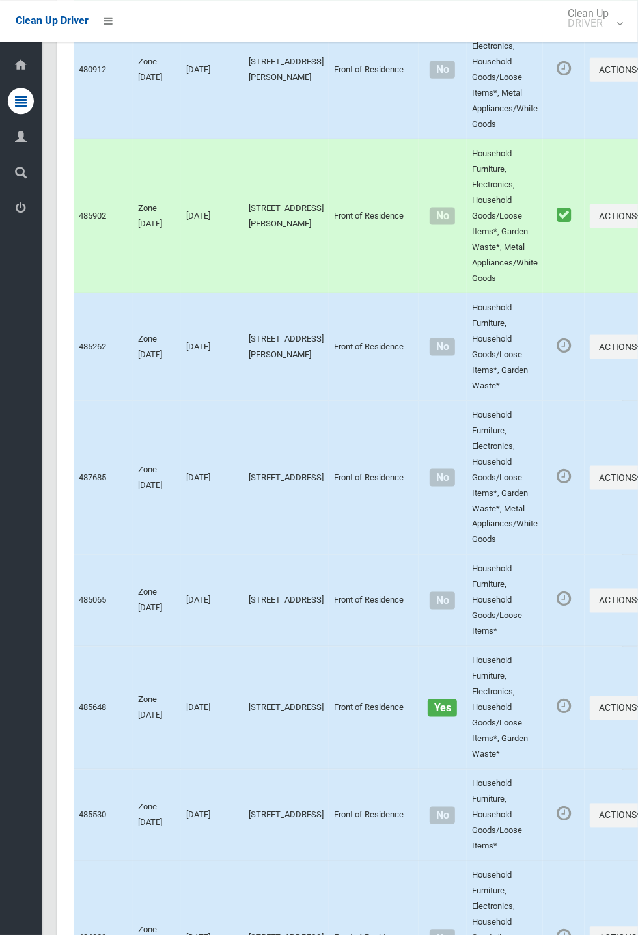
scroll to position [6234, 0]
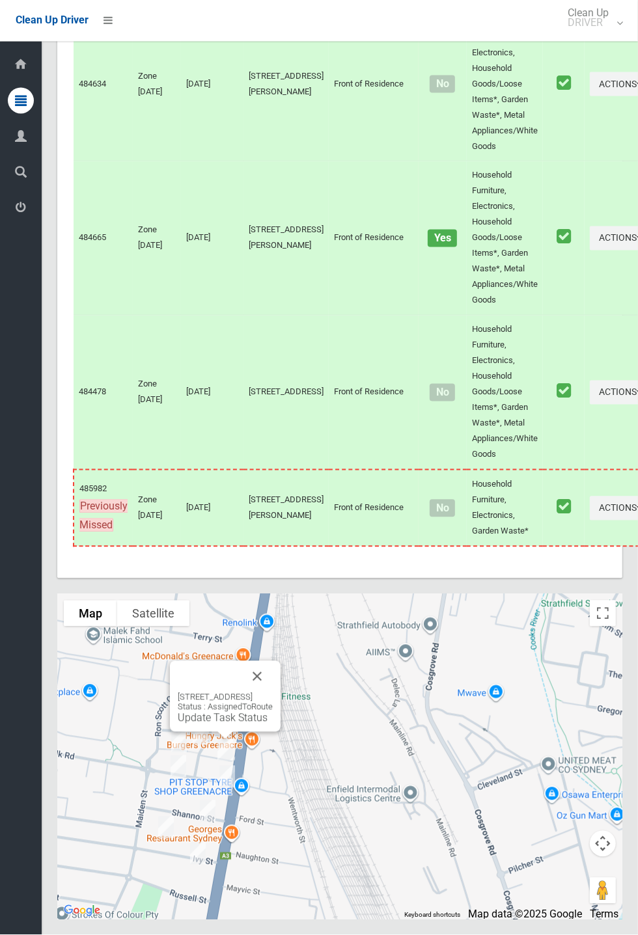
click at [273, 692] on button "Close" at bounding box center [256, 676] width 31 height 31
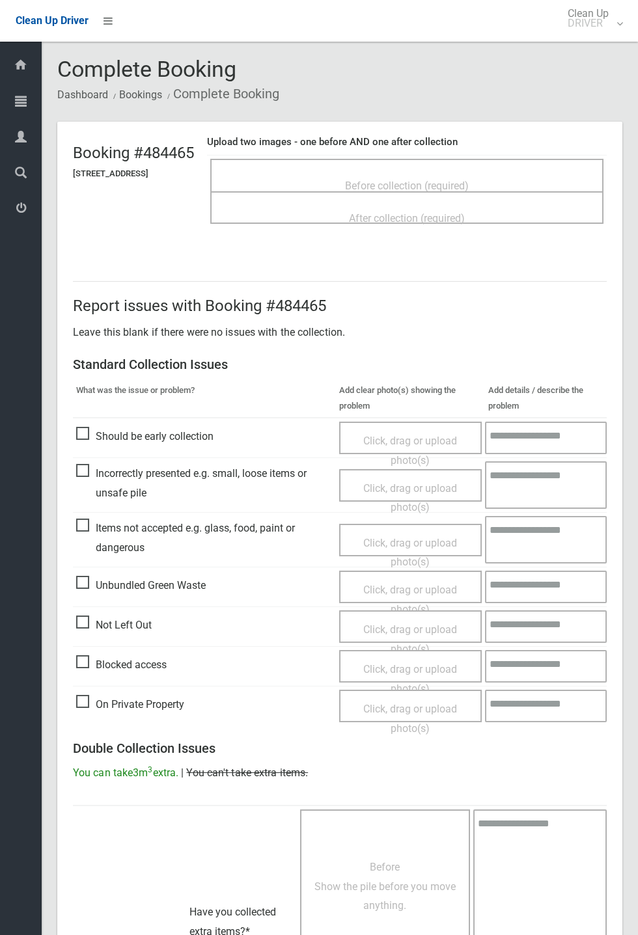
scroll to position [286, 0]
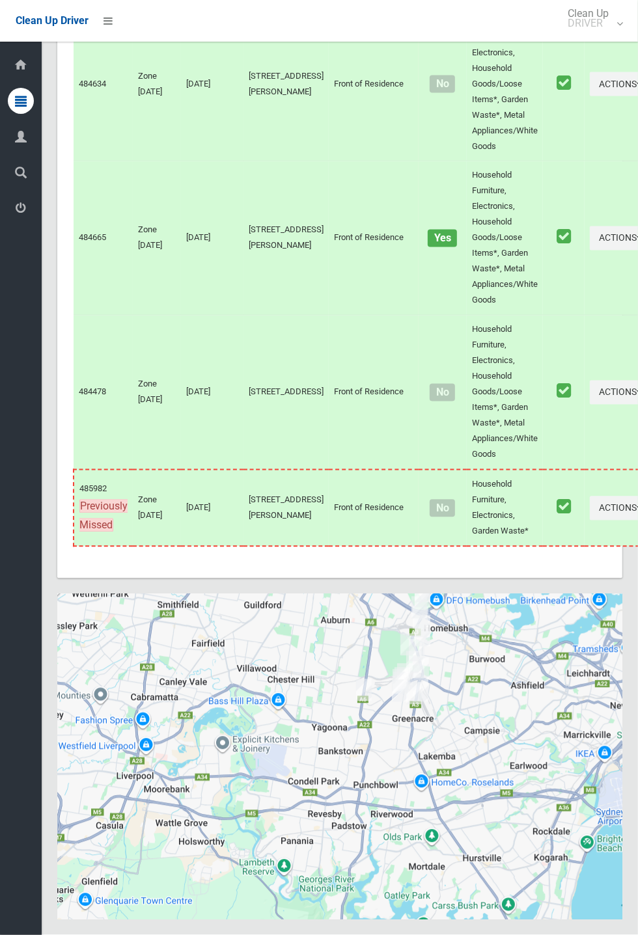
scroll to position [6235, 0]
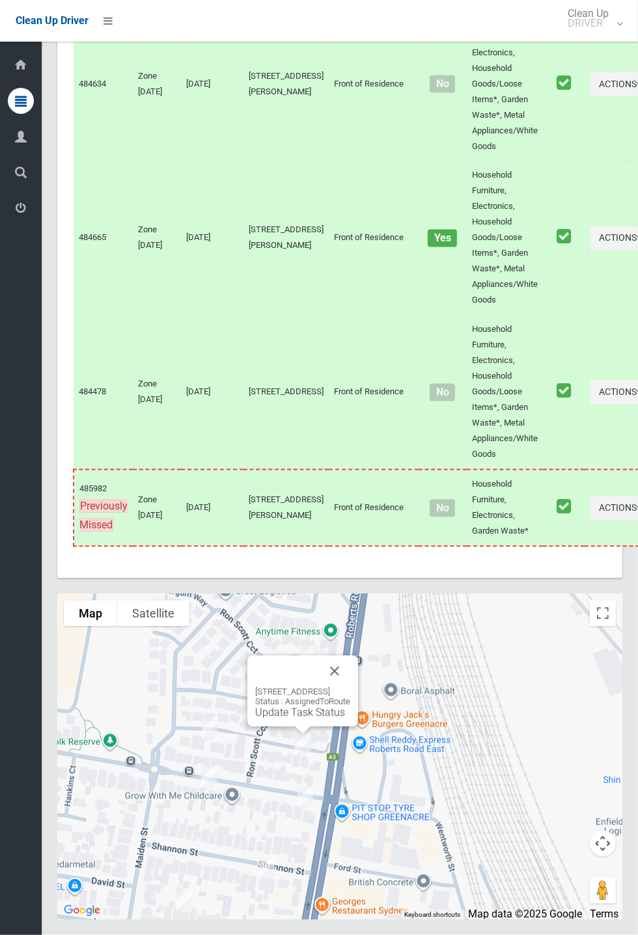
click at [291, 719] on link "Update Task Status" at bounding box center [300, 713] width 90 height 12
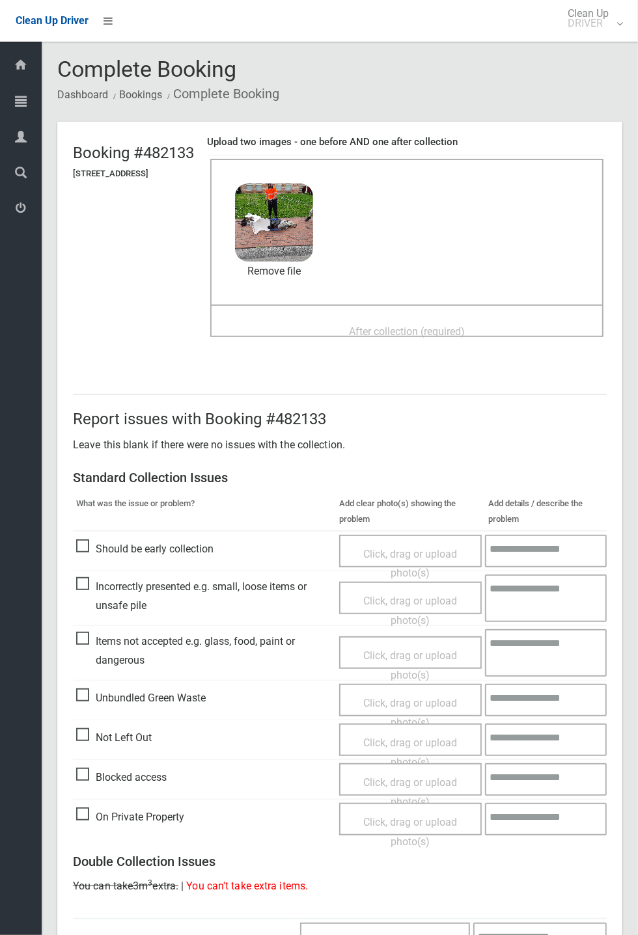
click at [420, 333] on span "After collection (required)" at bounding box center [407, 331] width 116 height 12
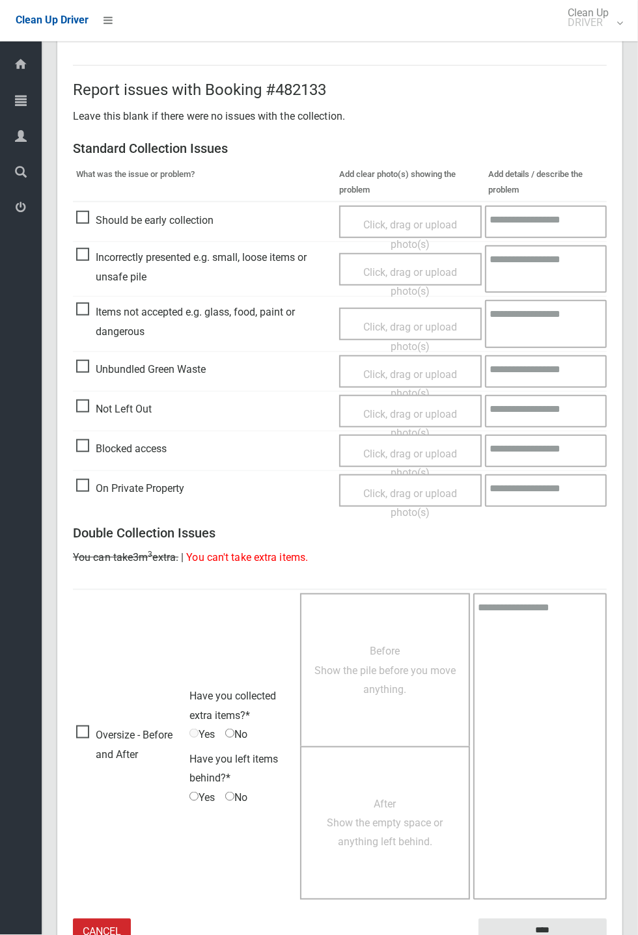
scroll to position [452, 0]
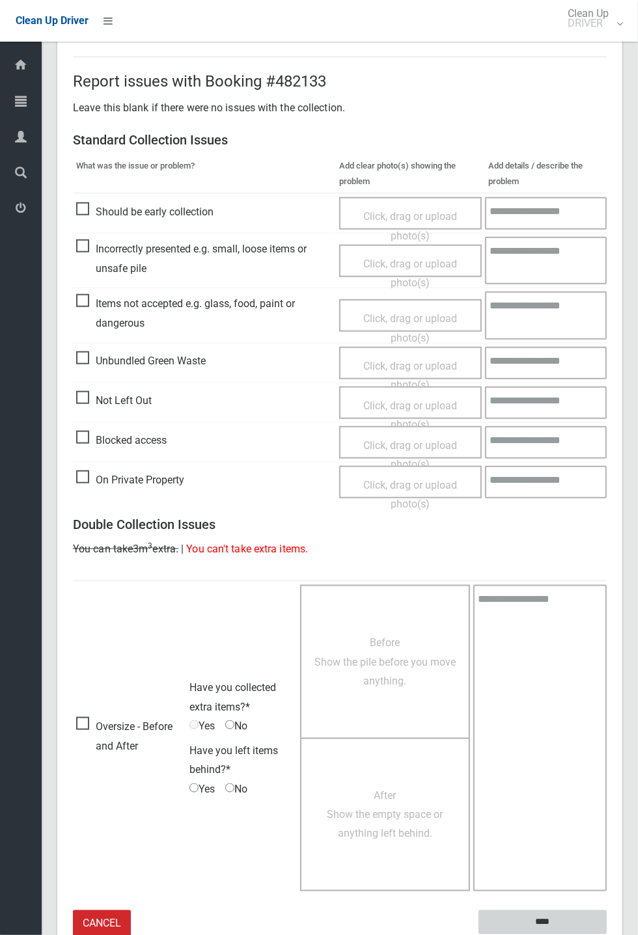
click at [549, 917] on input "****" at bounding box center [542, 922] width 128 height 24
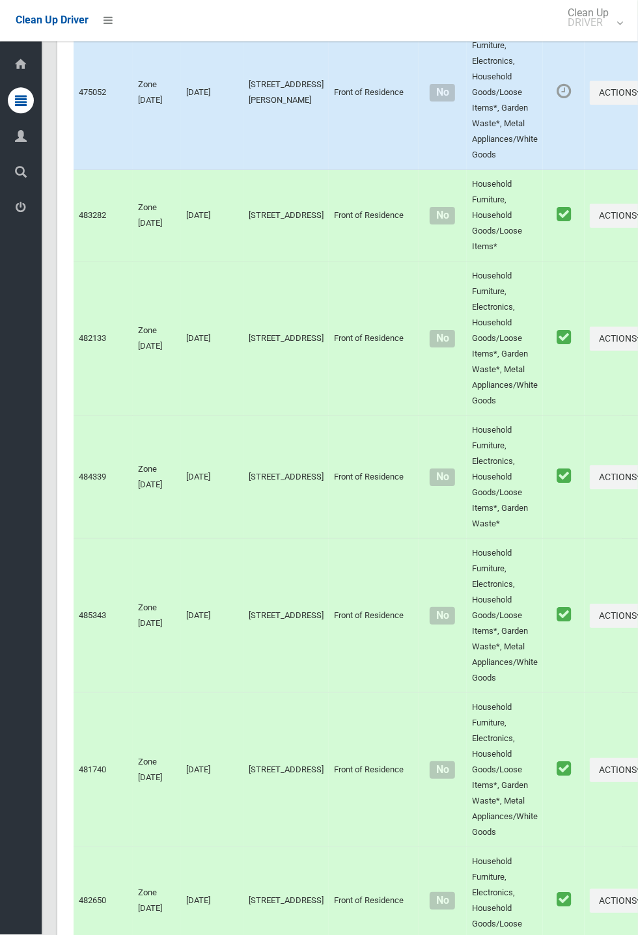
scroll to position [6235, 0]
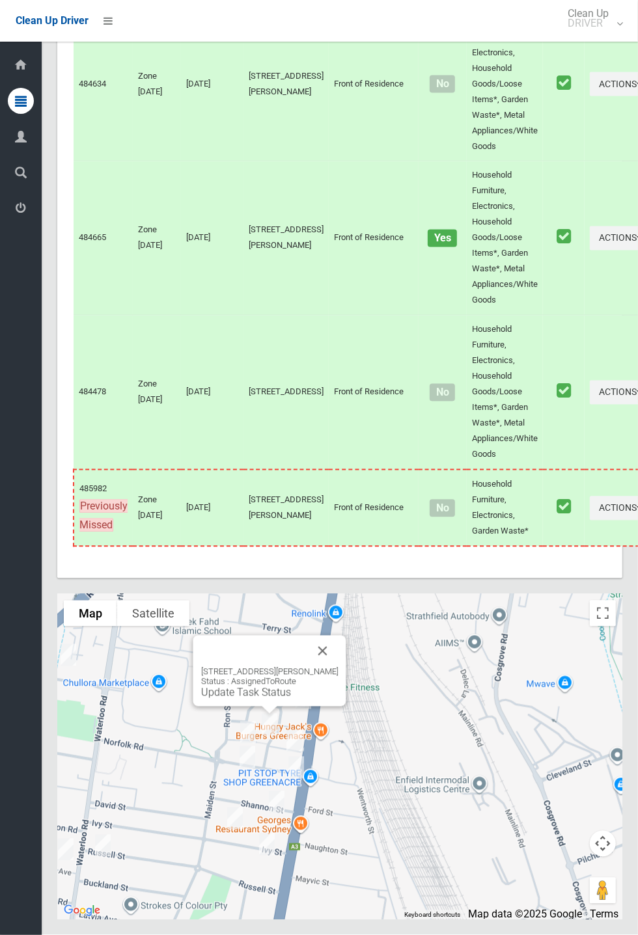
click at [271, 699] on link "Update Task Status" at bounding box center [246, 692] width 90 height 12
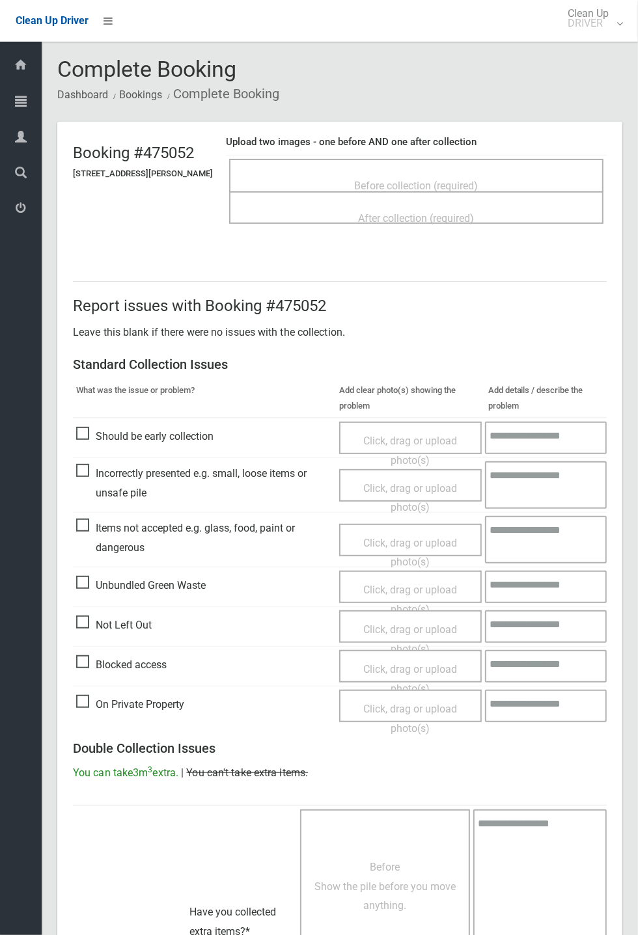
click at [424, 180] on span "Before collection (required)" at bounding box center [417, 186] width 124 height 12
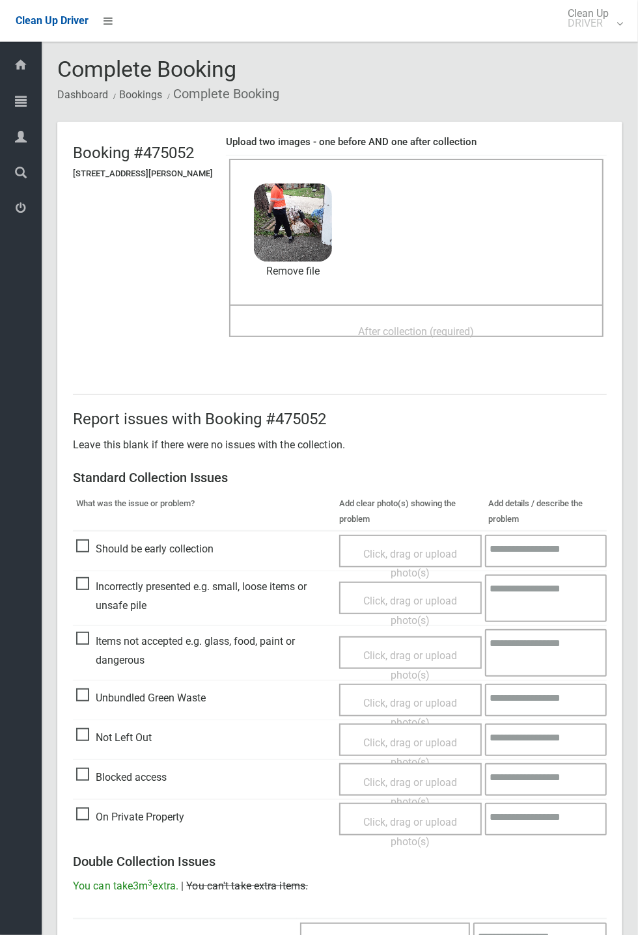
click at [404, 325] on span "After collection (required)" at bounding box center [417, 331] width 116 height 12
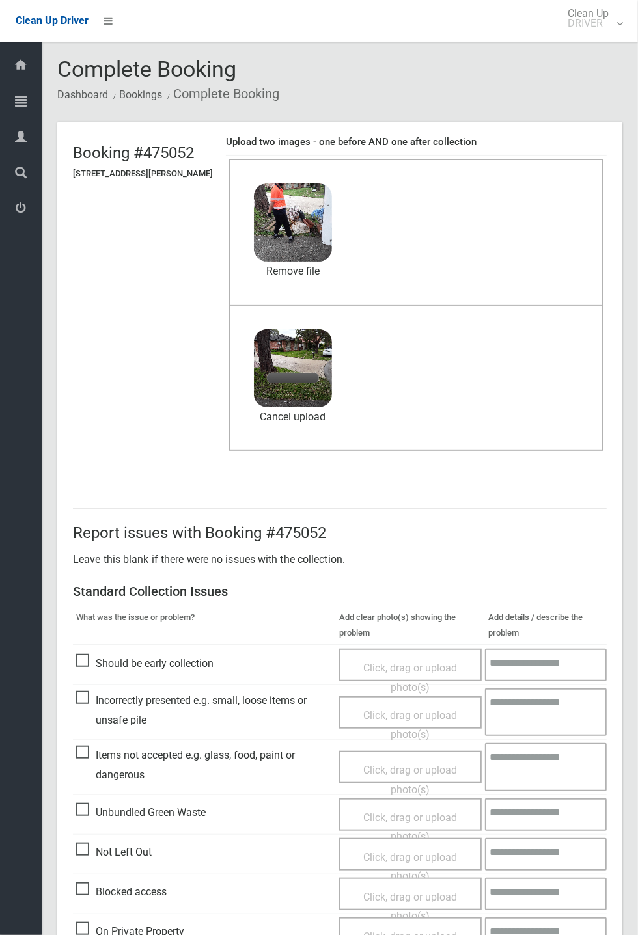
click at [622, 208] on header "Booking #475052 10 Ron Scott Circuit, GREENACRE NSW 2190 Upload two images - on…" at bounding box center [339, 300] width 565 height 356
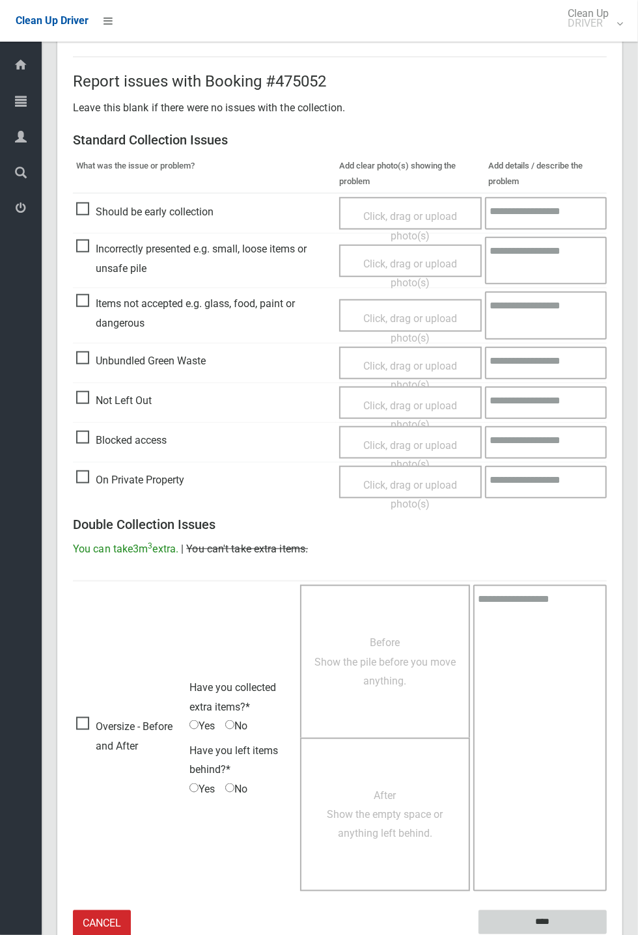
click at [544, 921] on input "****" at bounding box center [542, 922] width 128 height 24
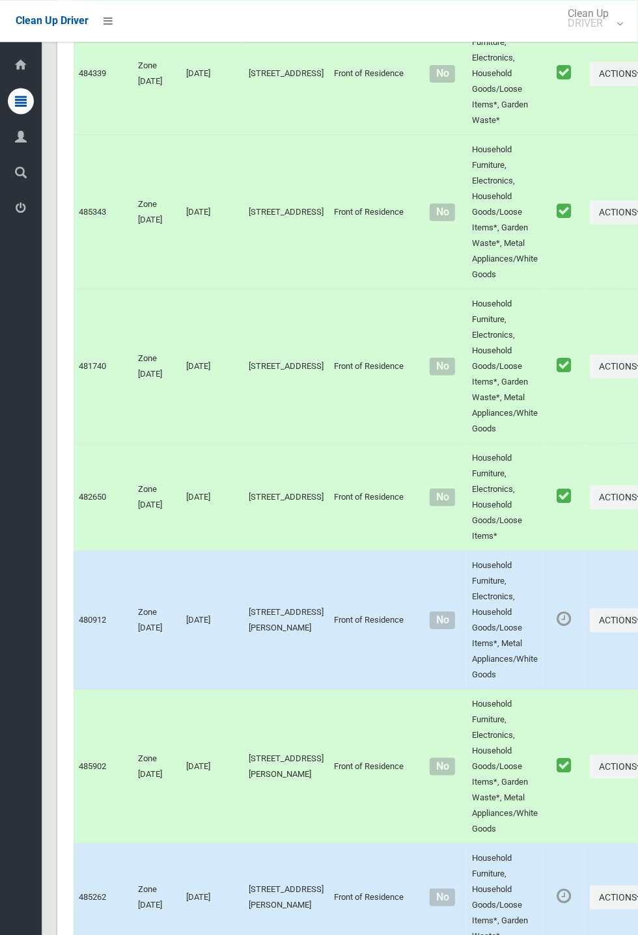
scroll to position [6235, 0]
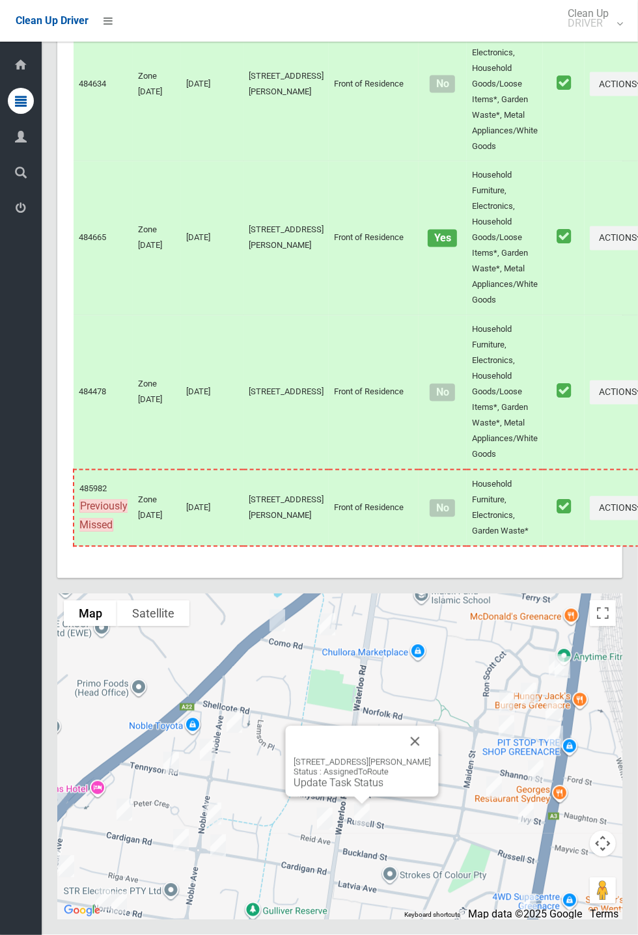
click at [424, 757] on button "Close" at bounding box center [414, 741] width 31 height 31
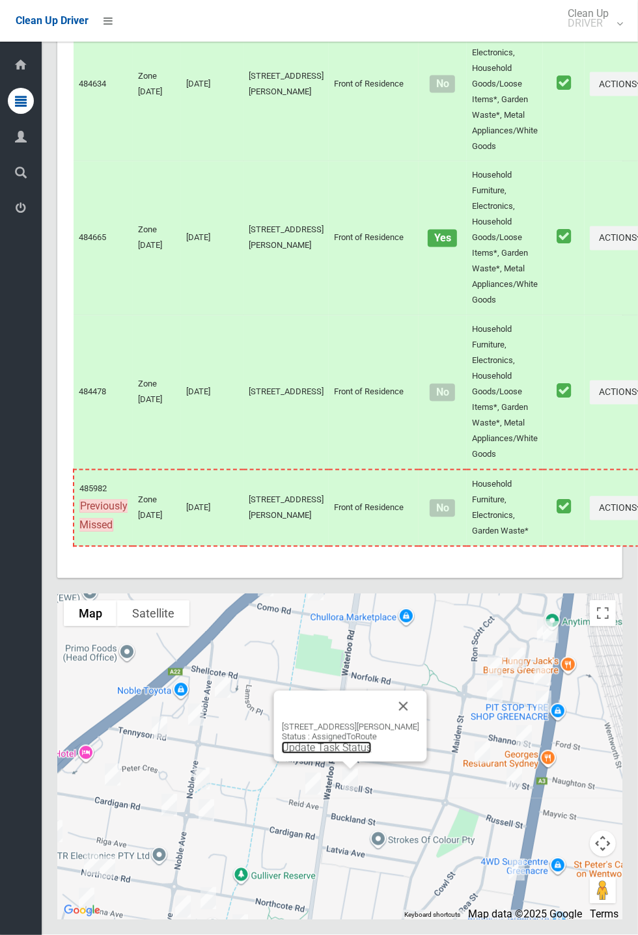
click at [333, 754] on link "Update Task Status" at bounding box center [327, 748] width 90 height 12
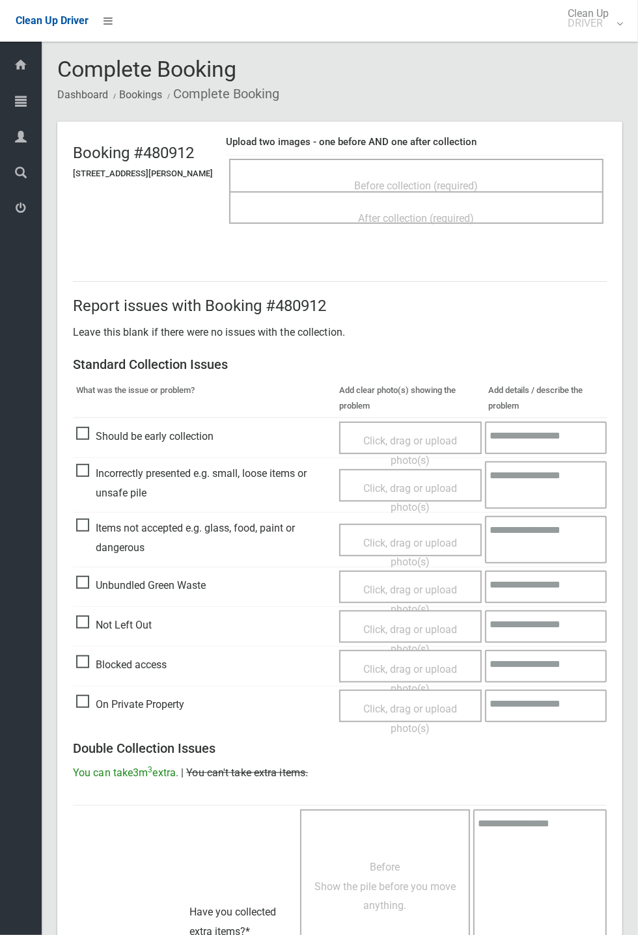
click at [429, 180] on span "Before collection (required)" at bounding box center [417, 186] width 124 height 12
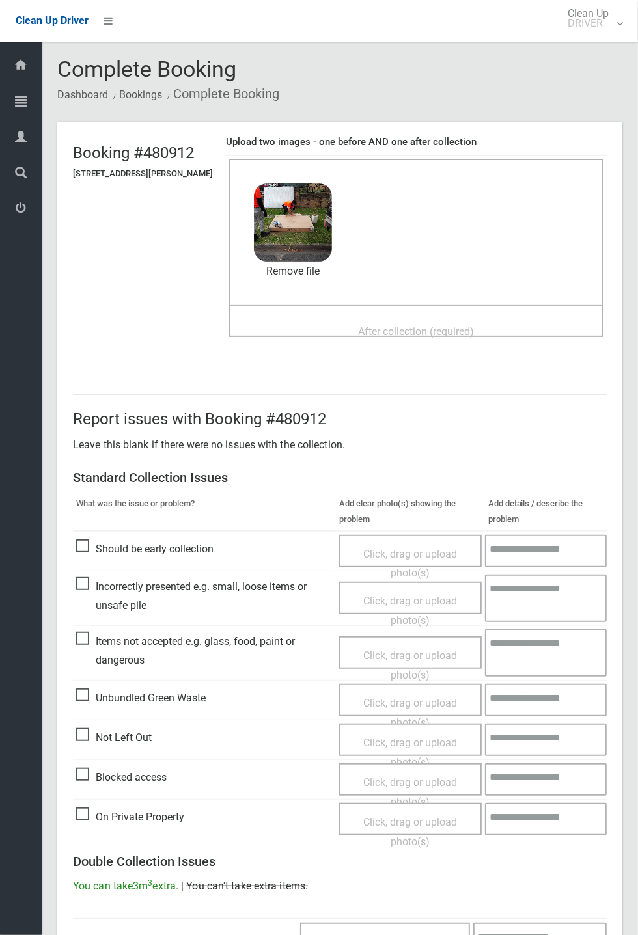
click at [364, 325] on span "After collection (required)" at bounding box center [417, 331] width 116 height 12
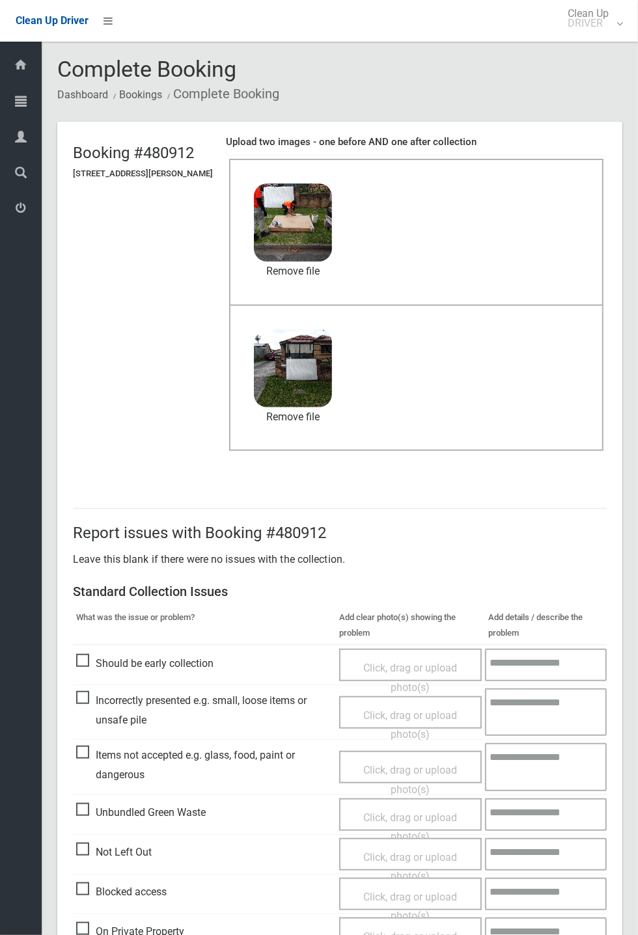
scroll to position [452, 0]
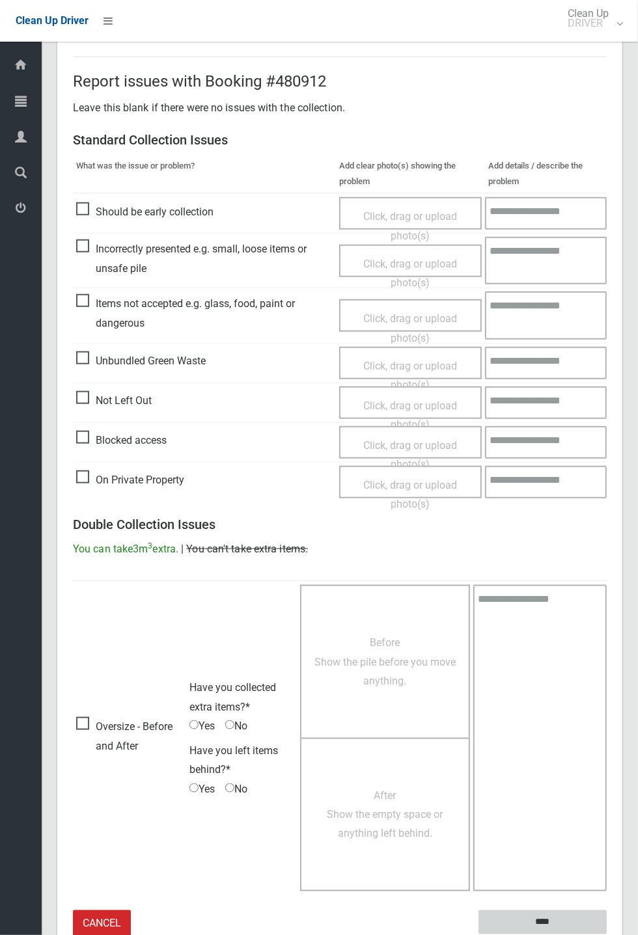
click at [606, 934] on input "****" at bounding box center [542, 922] width 128 height 24
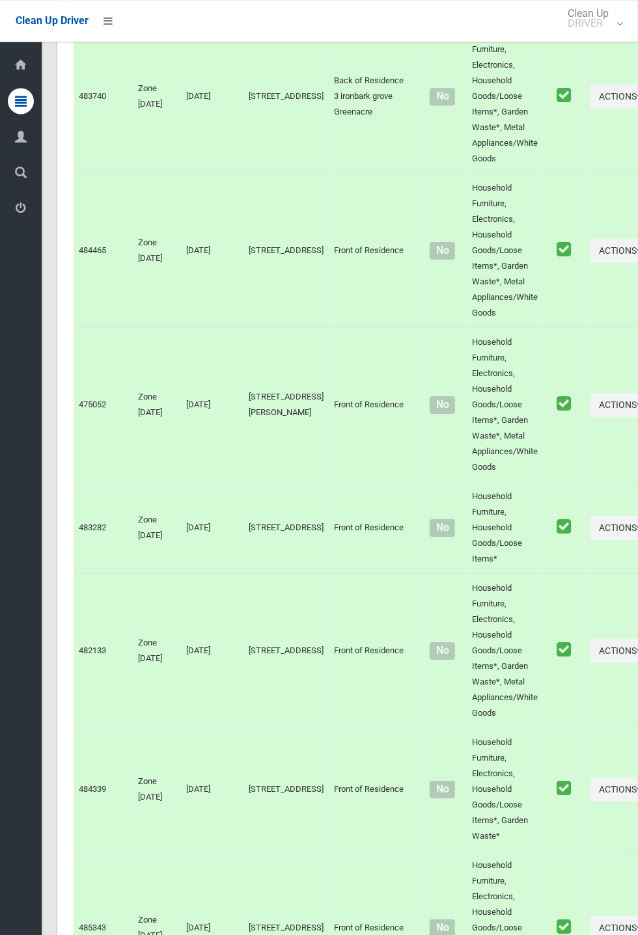
scroll to position [6235, 0]
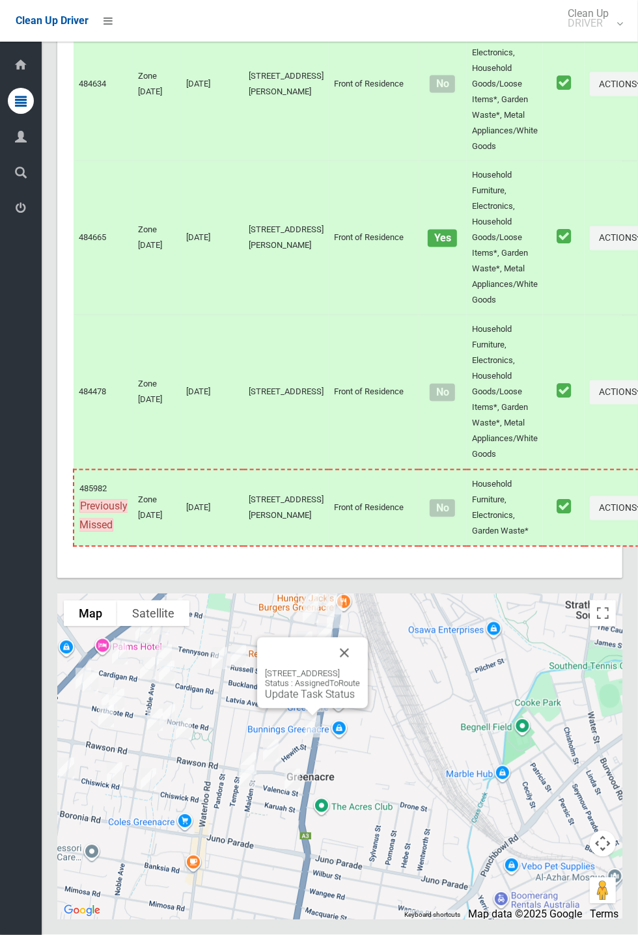
click at [360, 669] on button "Close" at bounding box center [344, 653] width 31 height 31
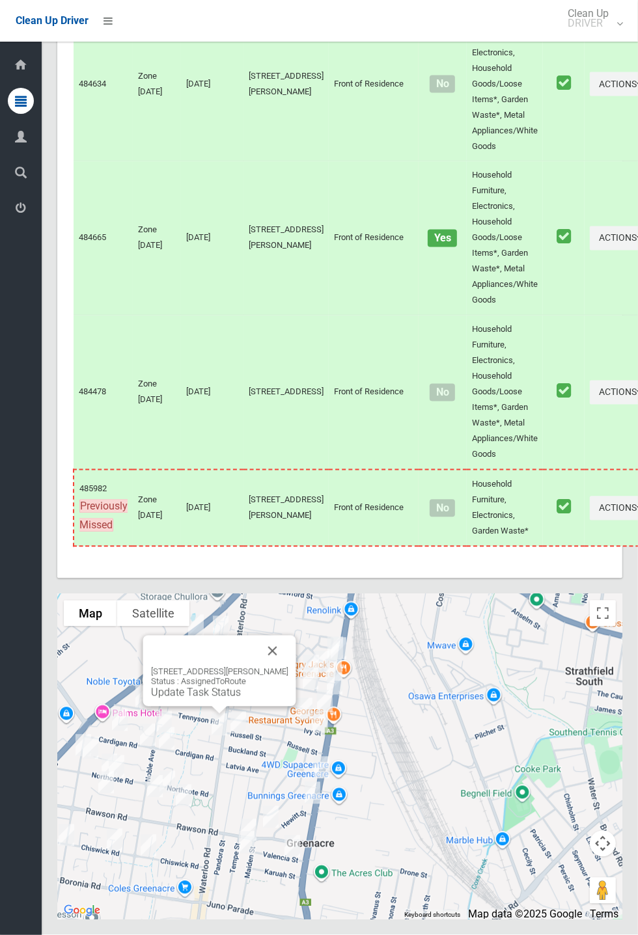
click at [272, 667] on button "Close" at bounding box center [272, 651] width 31 height 31
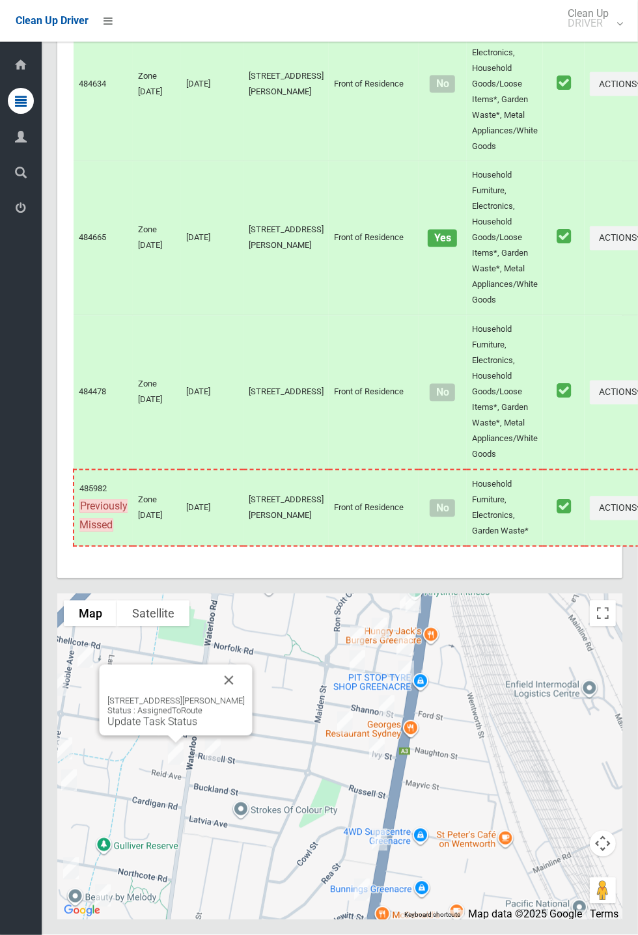
click at [187, 728] on link "Update Task Status" at bounding box center [152, 722] width 90 height 12
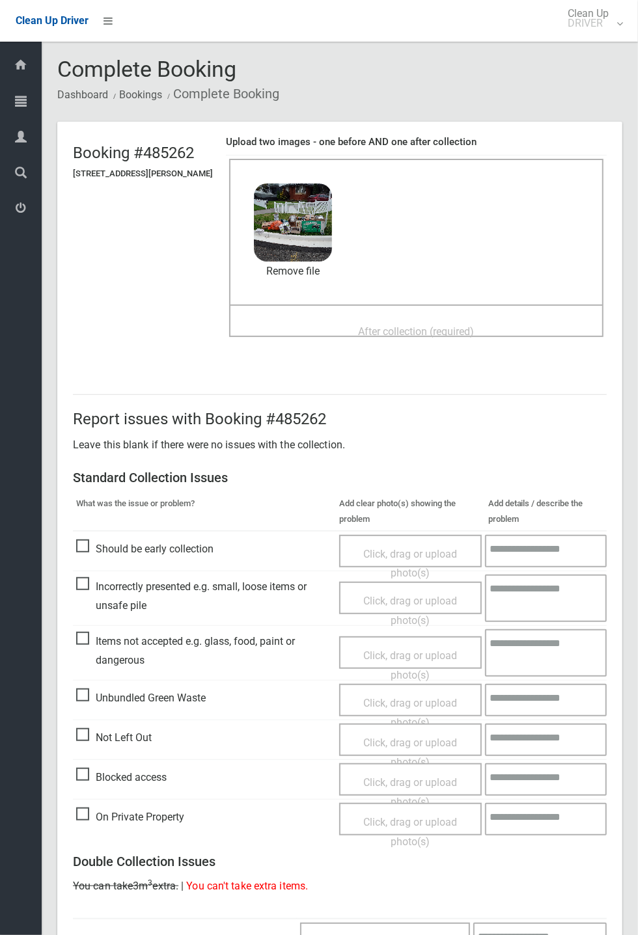
click at [359, 328] on span "After collection (required)" at bounding box center [417, 331] width 116 height 12
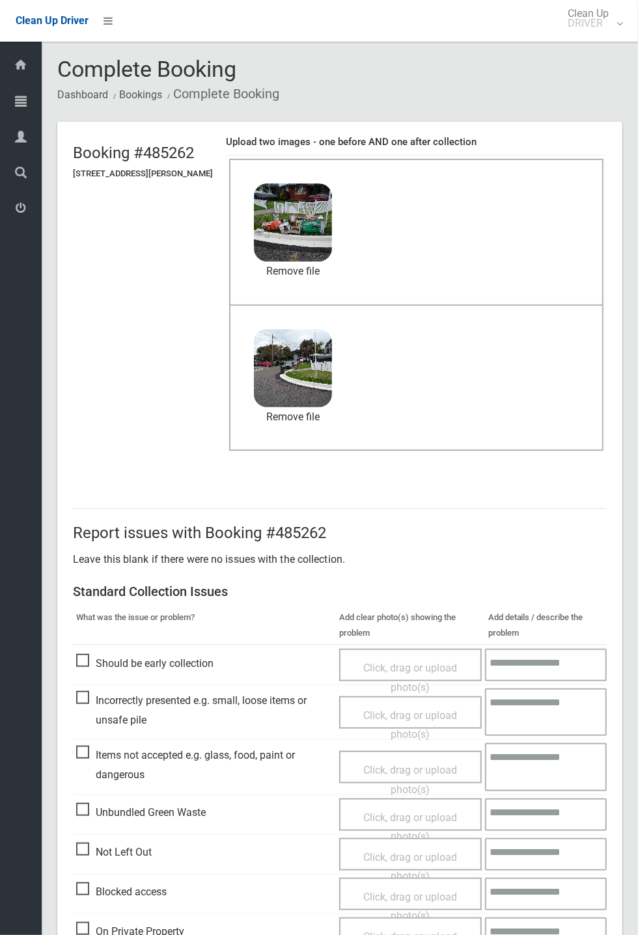
scroll to position [452, 0]
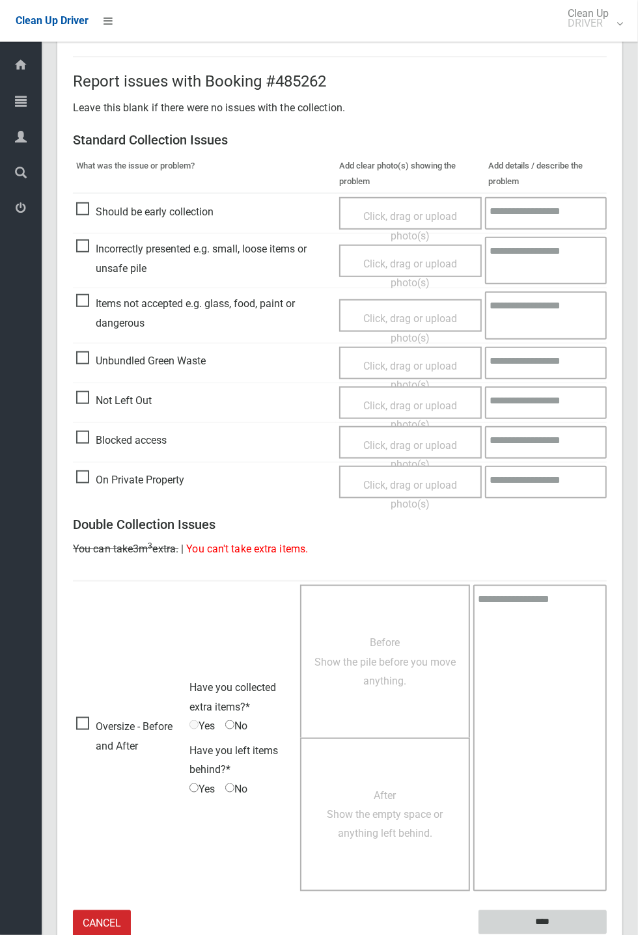
click at [534, 919] on input "****" at bounding box center [542, 922] width 128 height 24
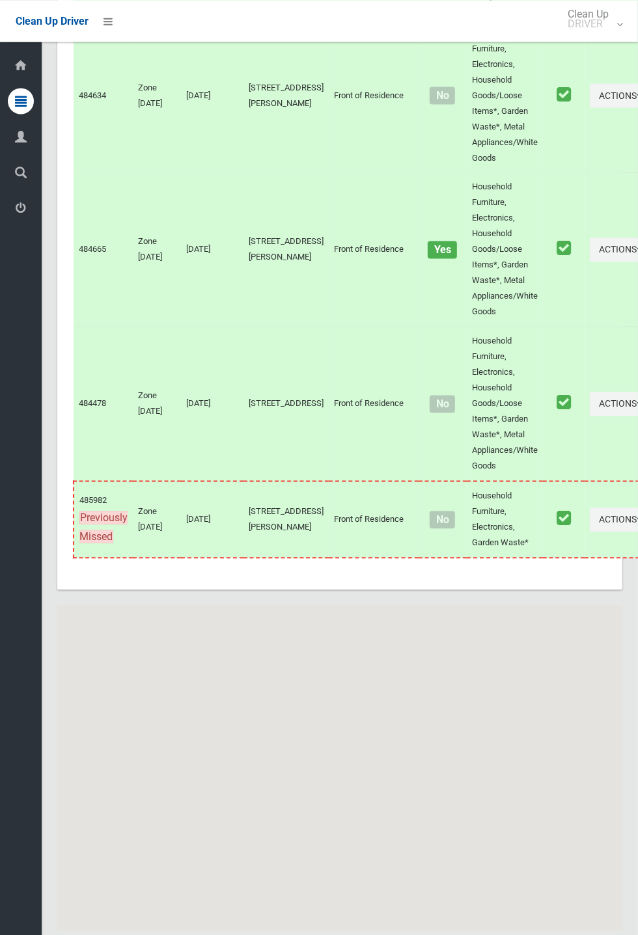
scroll to position [6235, 0]
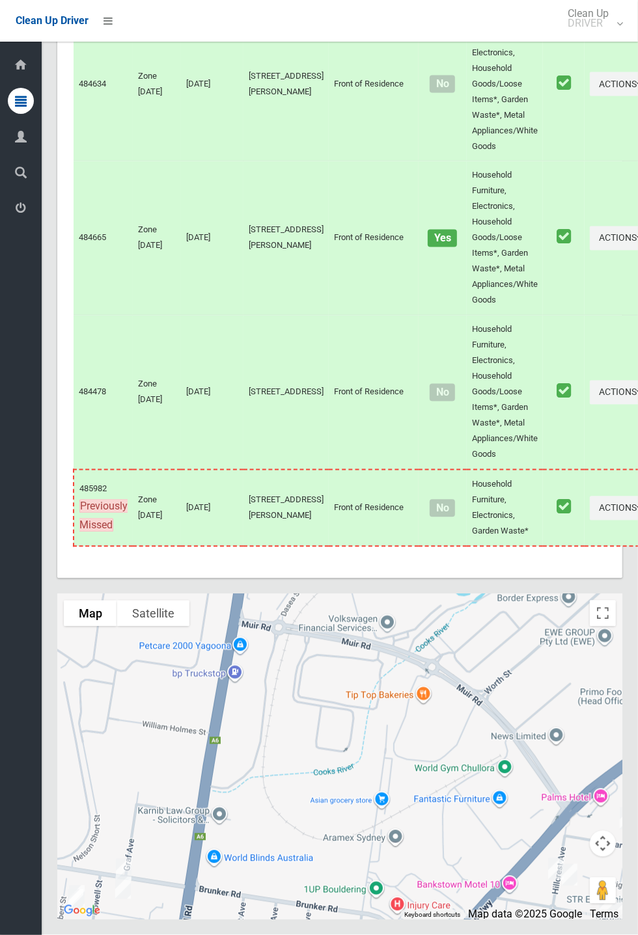
click at [25, 221] on icon at bounding box center [21, 208] width 12 height 26
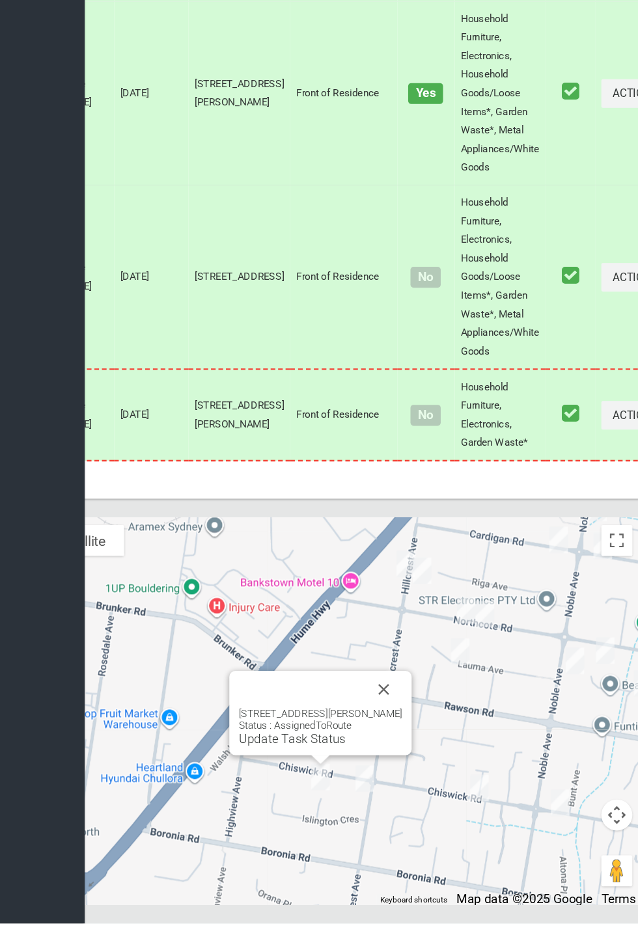
click at [423, 754] on button "Close" at bounding box center [407, 738] width 31 height 31
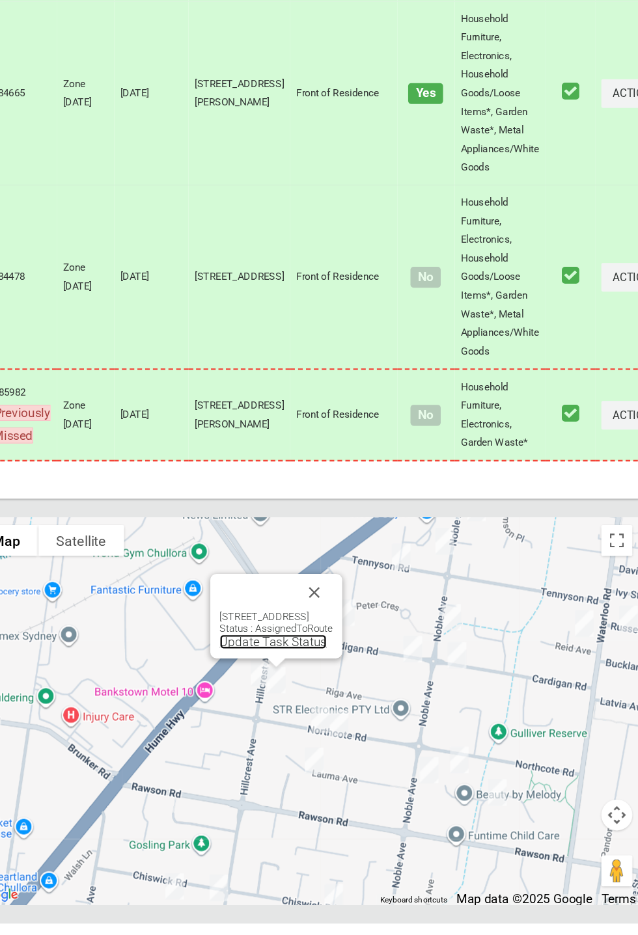
click at [301, 705] on link "Update Task Status" at bounding box center [314, 698] width 90 height 12
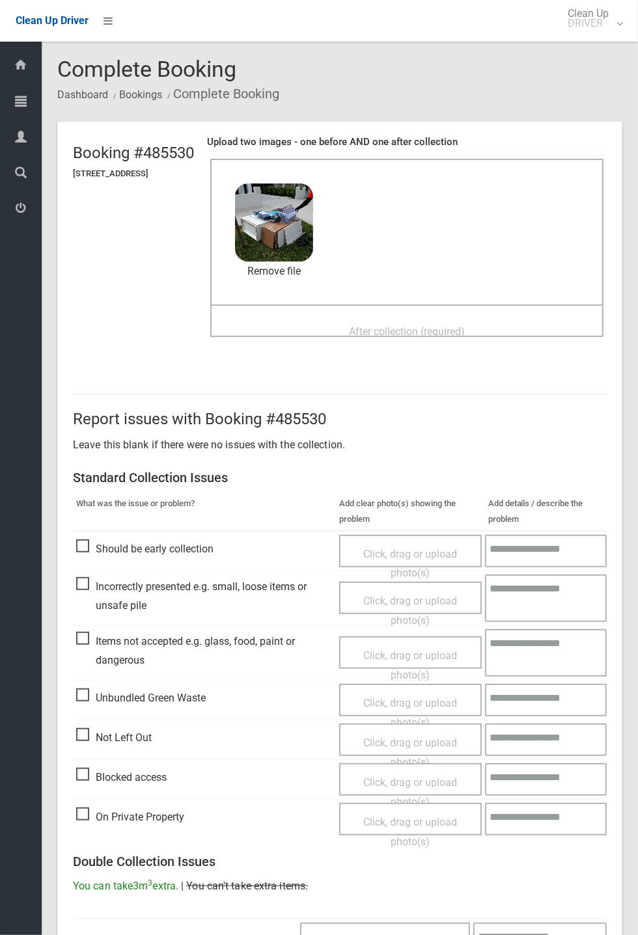
click at [390, 325] on span "After collection (required)" at bounding box center [407, 331] width 116 height 12
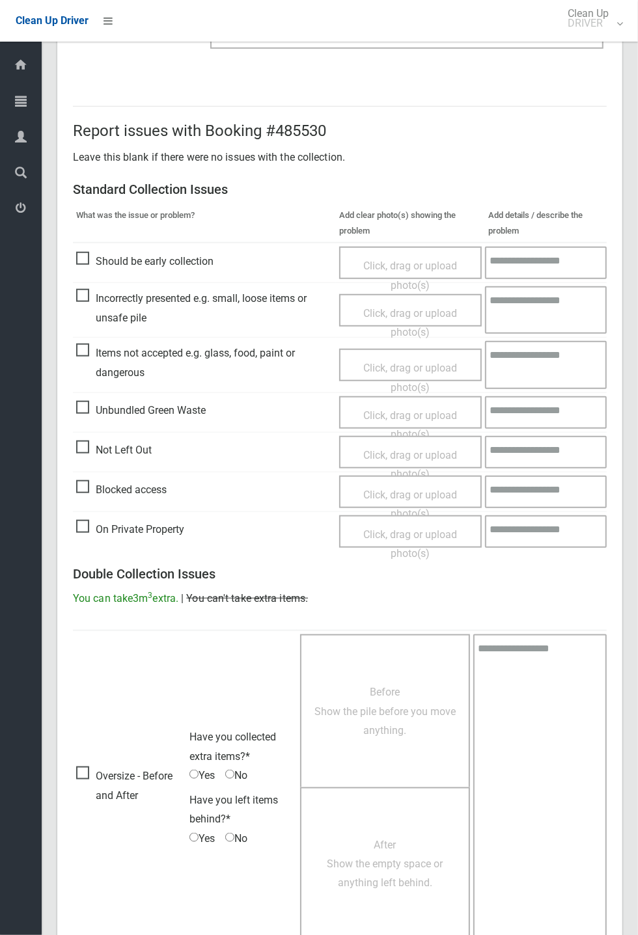
scroll to position [452, 0]
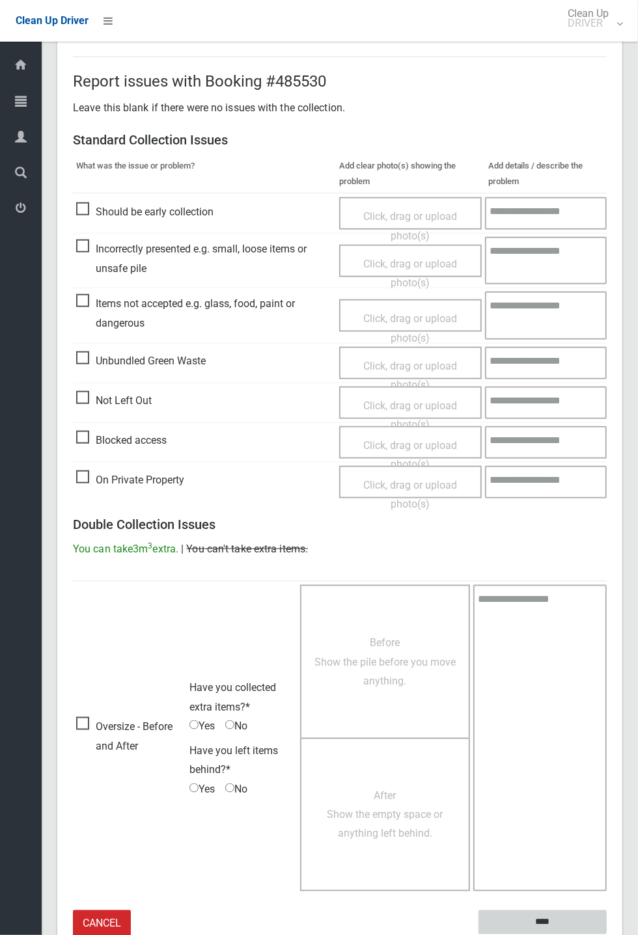
click at [606, 934] on input "****" at bounding box center [542, 922] width 128 height 24
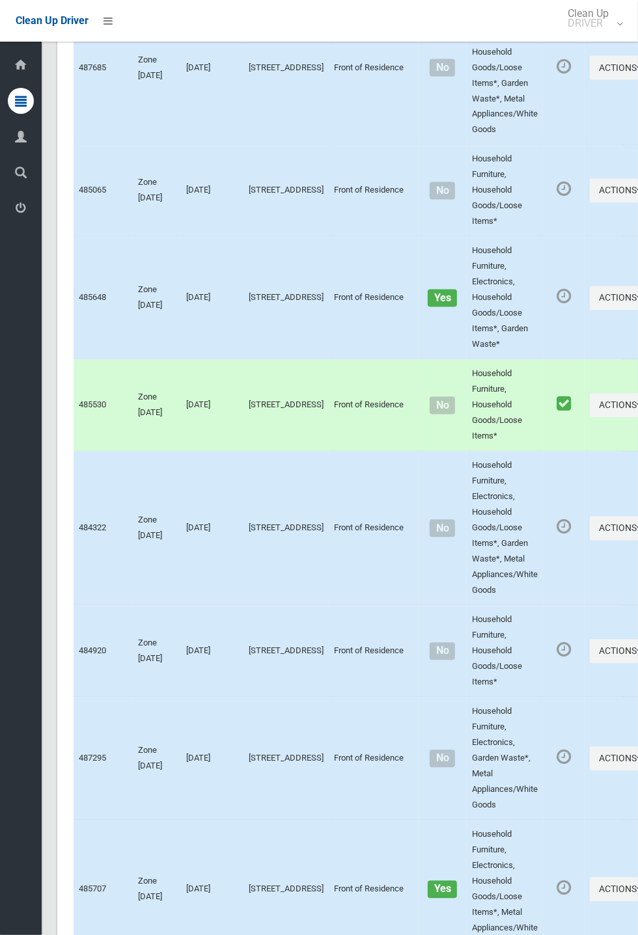
scroll to position [6235, 0]
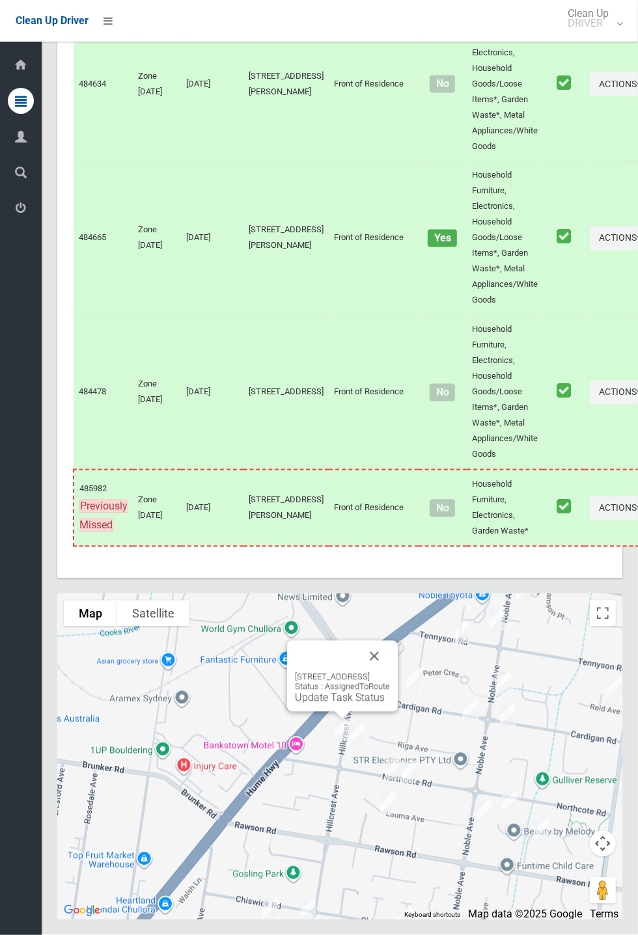
click at [323, 704] on link "Update Task Status" at bounding box center [340, 698] width 90 height 12
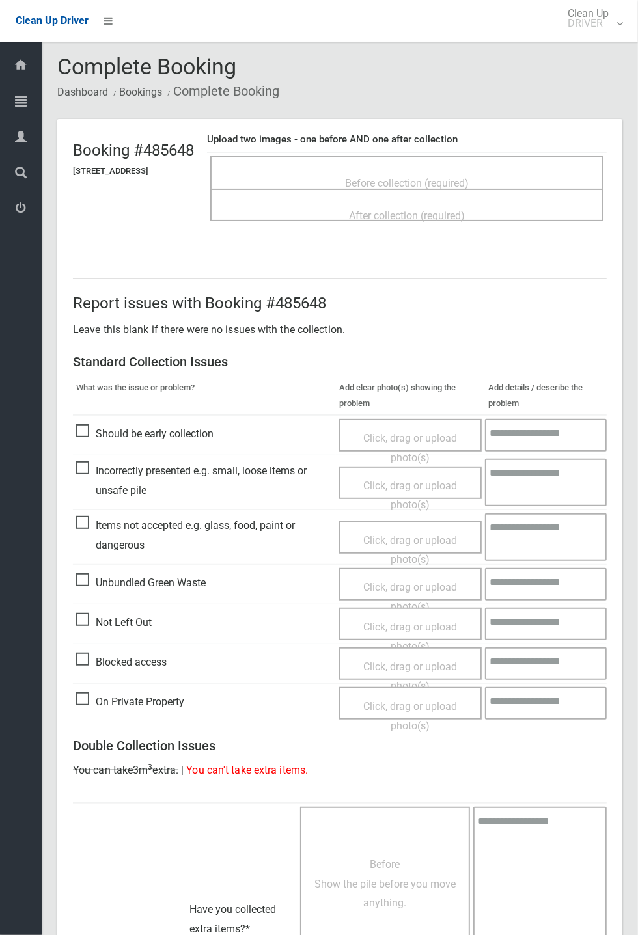
scroll to position [3, 0]
click at [414, 177] on span "Before collection (required)" at bounding box center [407, 183] width 124 height 12
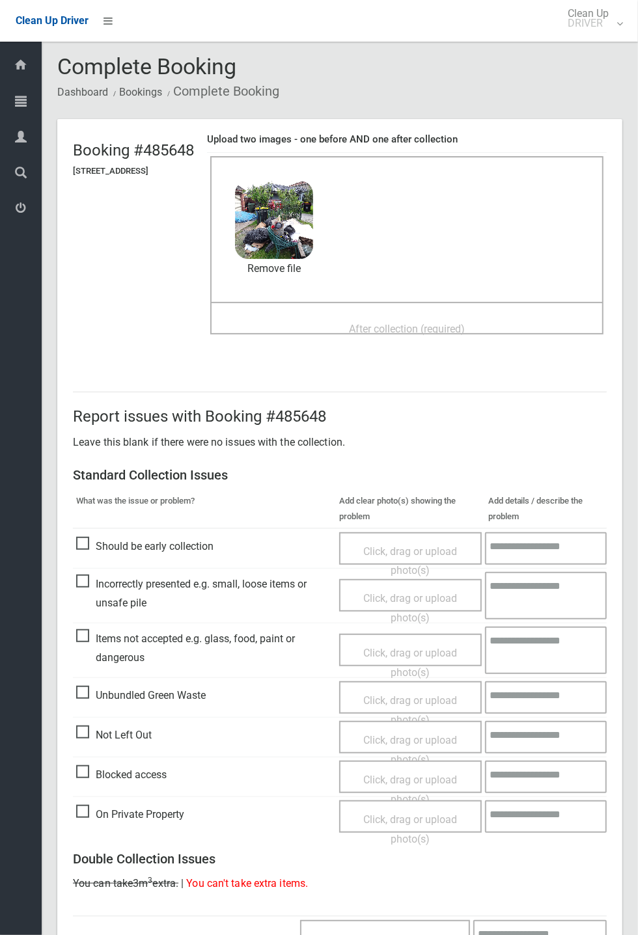
click at [414, 323] on span "After collection (required)" at bounding box center [407, 329] width 116 height 12
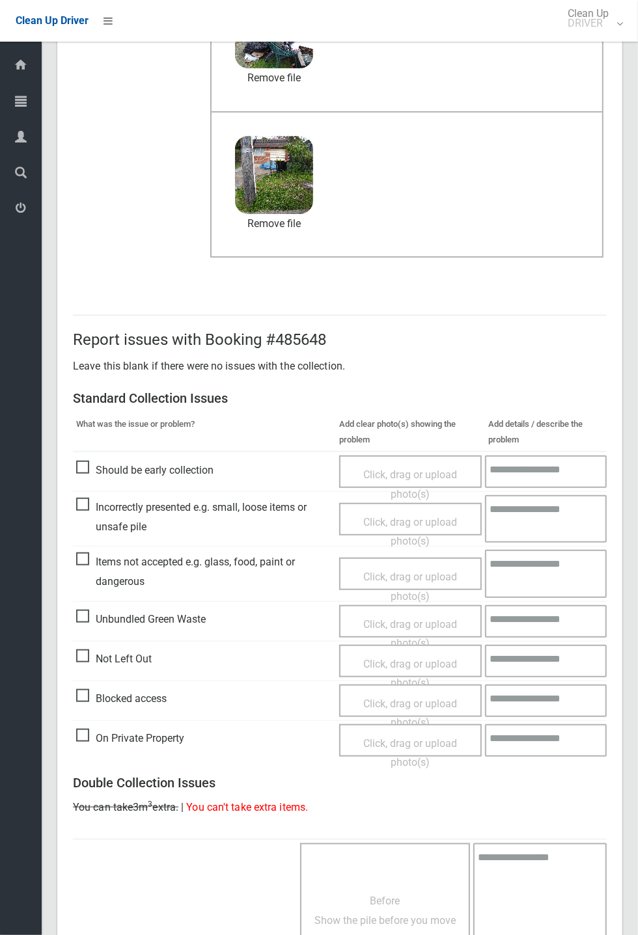
scroll to position [452, 0]
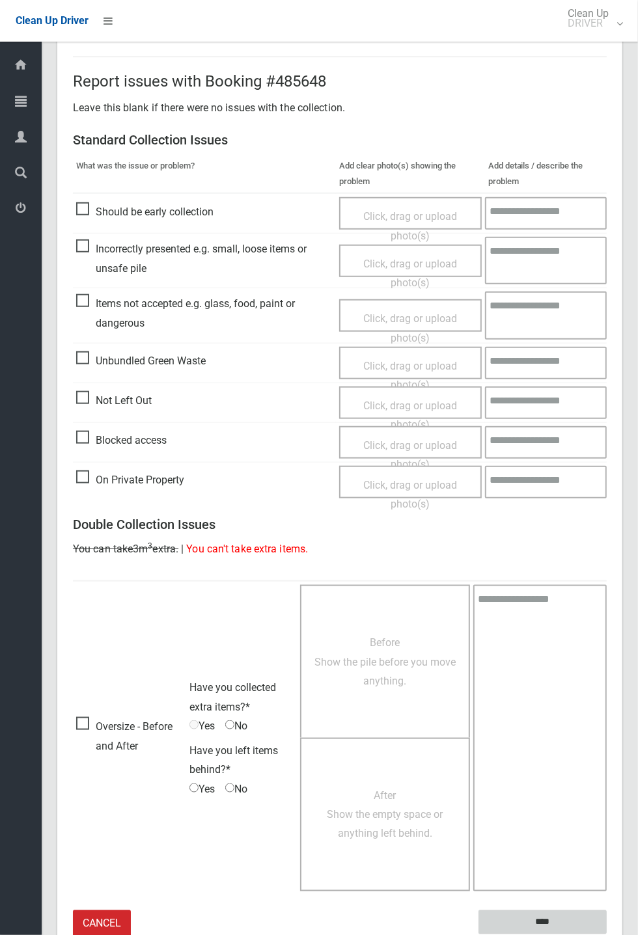
click at [606, 934] on input "****" at bounding box center [542, 922] width 128 height 24
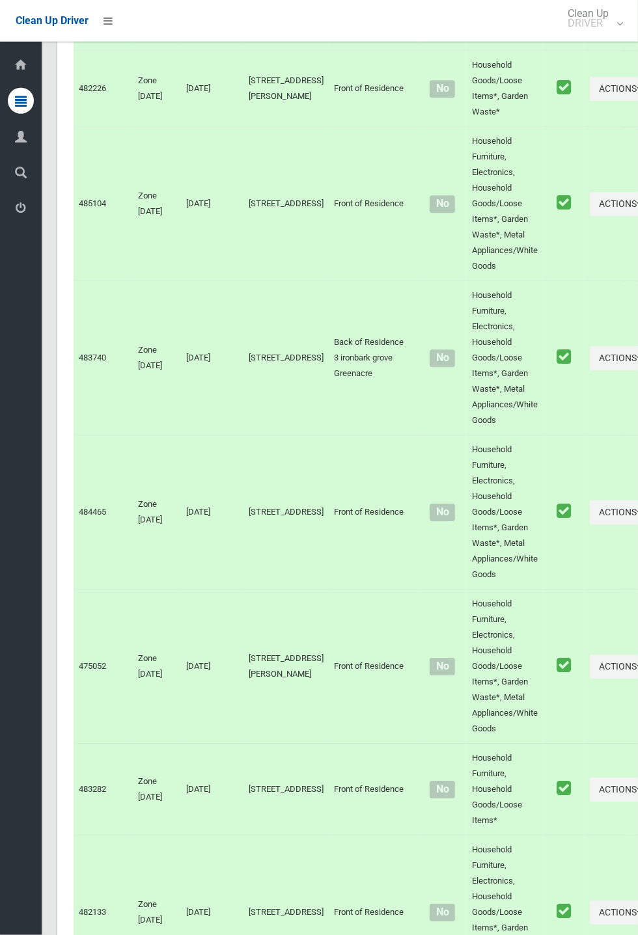
scroll to position [6235, 0]
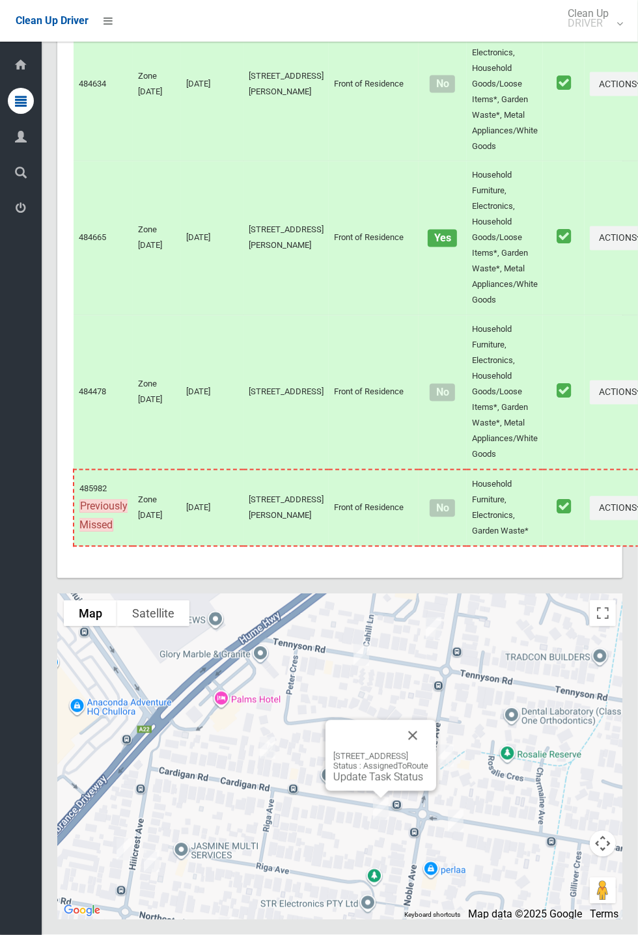
click at [428, 751] on button "Close" at bounding box center [412, 735] width 31 height 31
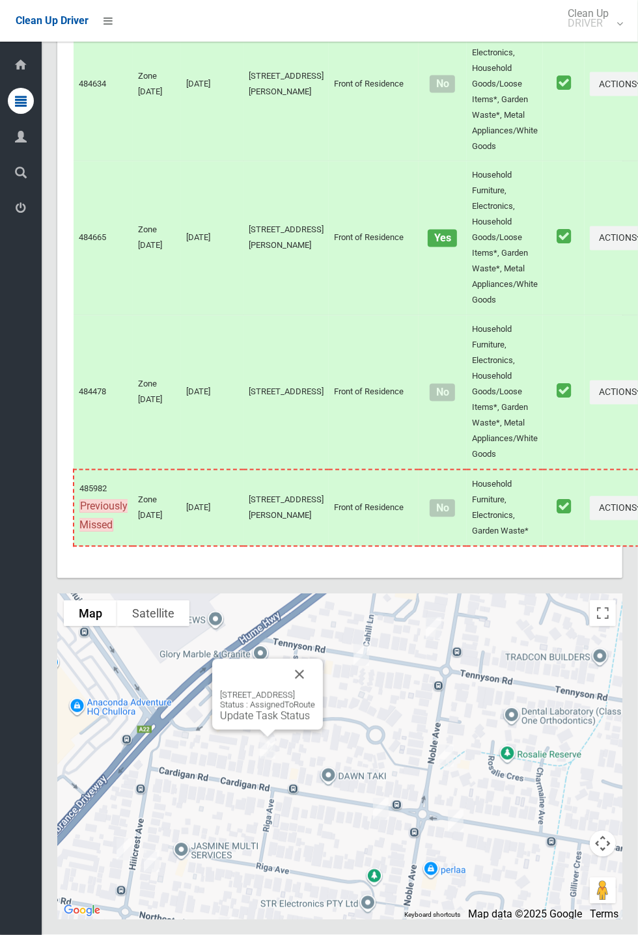
click at [277, 722] on div "79 Cardigan Road, GREENACRE NSW 2190 Status : AssignedToRoute Update Task Status" at bounding box center [267, 706] width 95 height 32
click at [247, 722] on link "Update Task Status" at bounding box center [265, 716] width 90 height 12
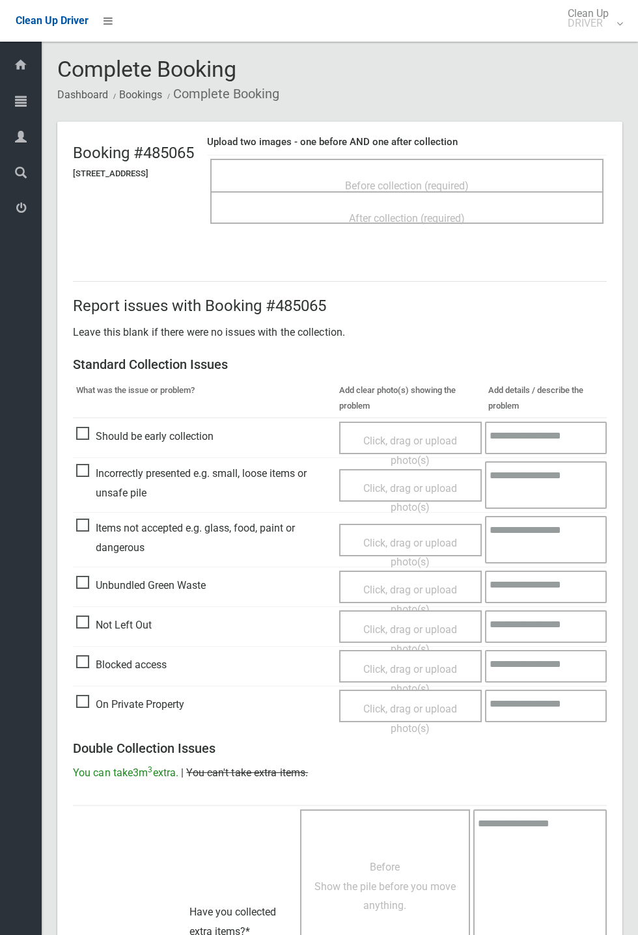
click at [428, 173] on div "Before collection (required)" at bounding box center [406, 185] width 364 height 24
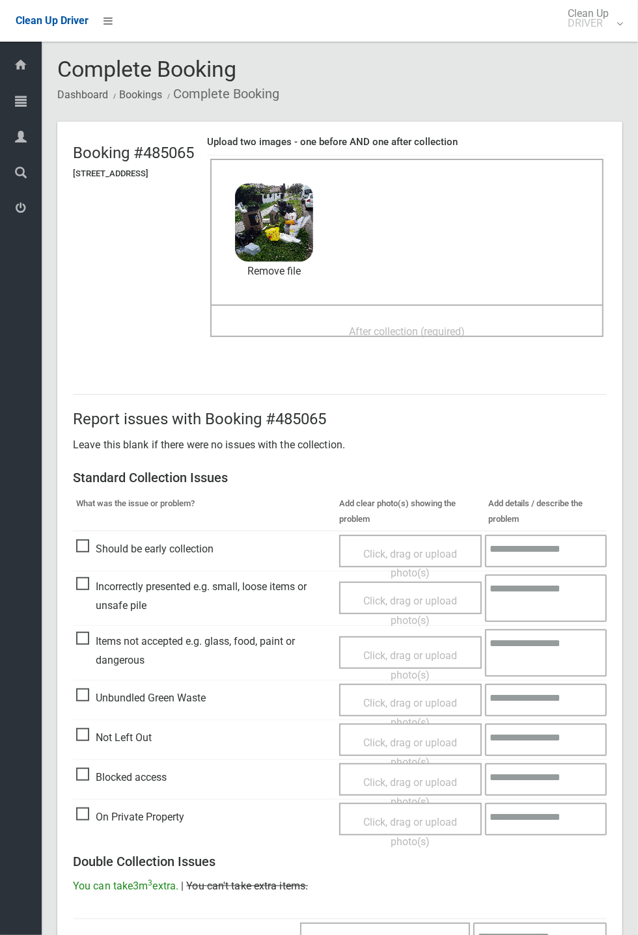
click at [383, 325] on span "After collection (required)" at bounding box center [407, 331] width 116 height 12
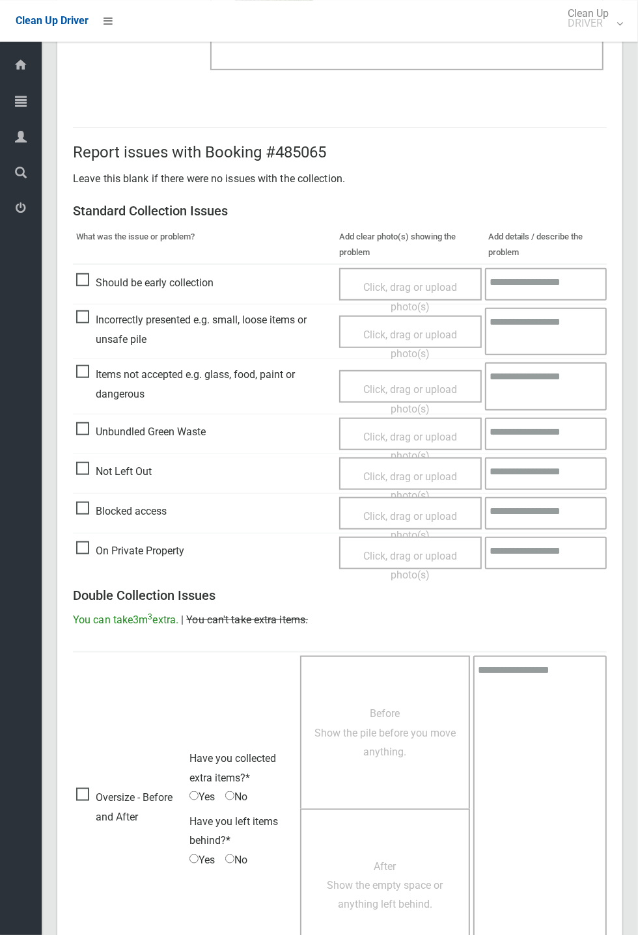
scroll to position [452, 0]
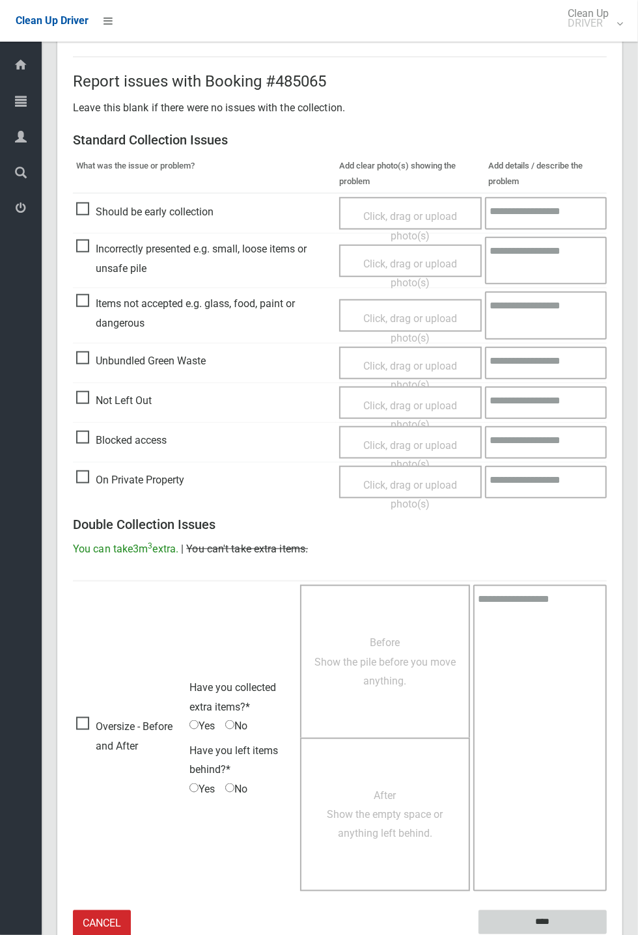
click at [573, 919] on input "****" at bounding box center [542, 922] width 128 height 24
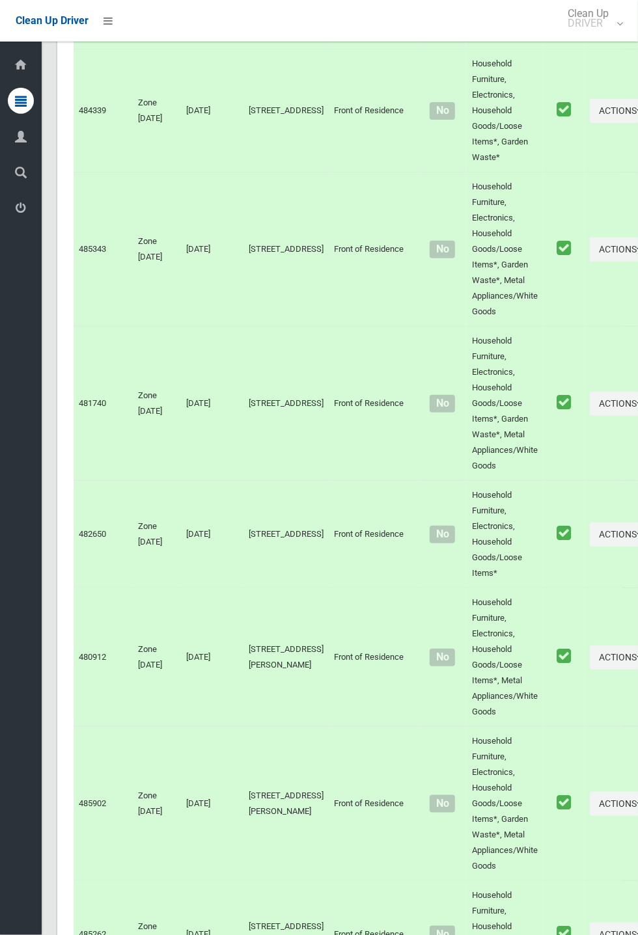
scroll to position [6235, 0]
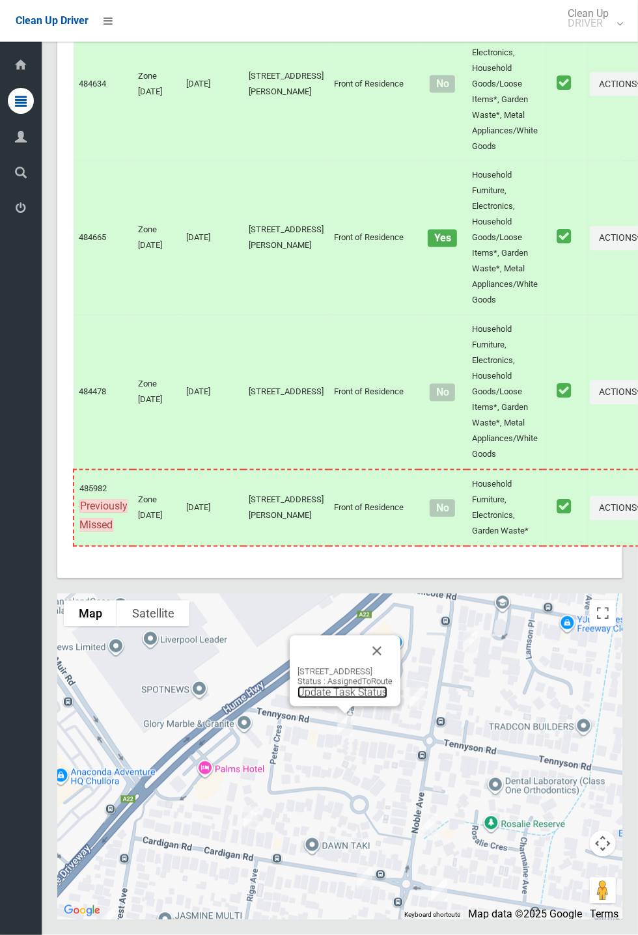
click at [337, 699] on link "Update Task Status" at bounding box center [342, 692] width 90 height 12
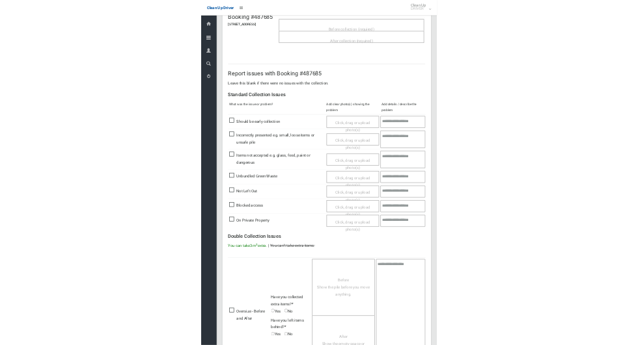
scroll to position [105, 0]
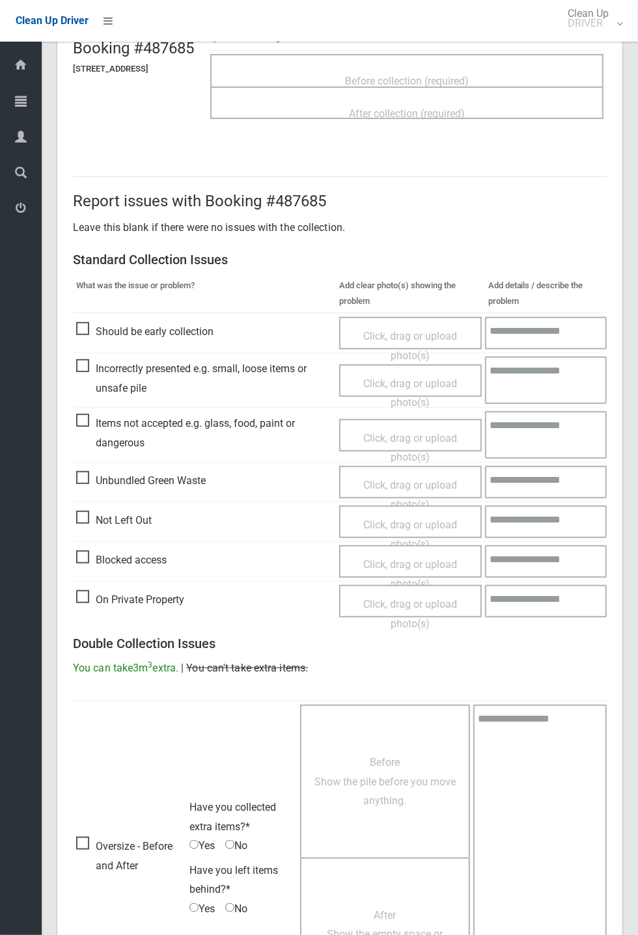
click at [124, 570] on span "Blocked access" at bounding box center [121, 560] width 90 height 20
click at [418, 560] on span "Click, drag or upload photo(s)" at bounding box center [410, 574] width 94 height 32
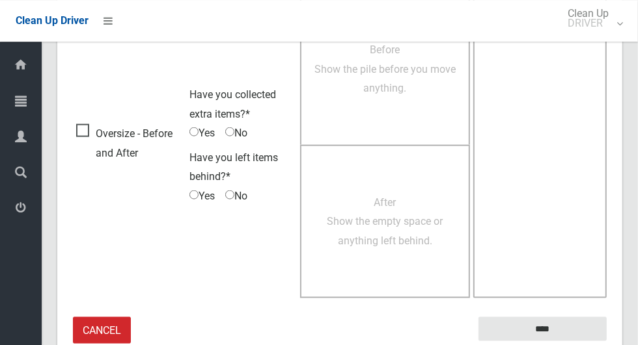
scroll to position [838, 0]
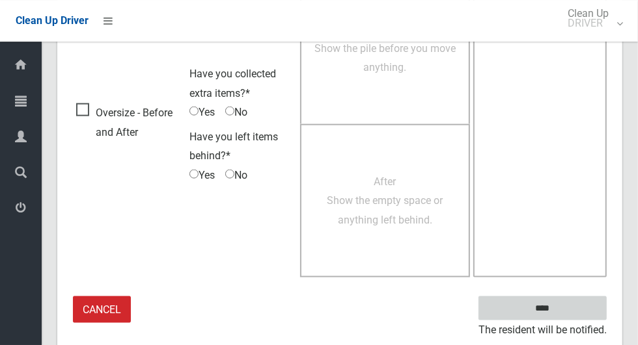
click at [565, 309] on input "****" at bounding box center [542, 309] width 128 height 24
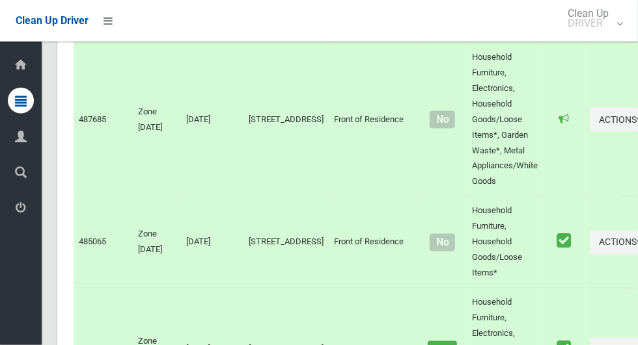
scroll to position [6847, 0]
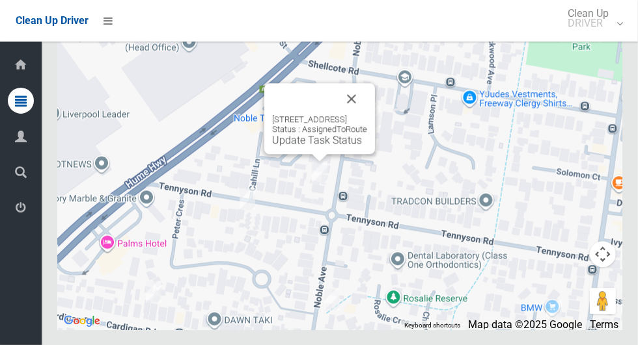
click at [367, 115] on button "Close" at bounding box center [351, 98] width 31 height 31
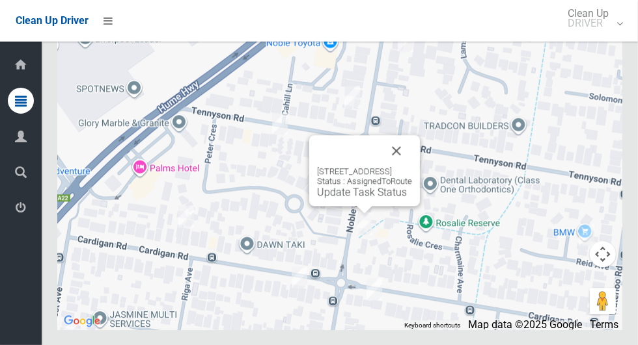
click at [412, 167] on button "Close" at bounding box center [396, 150] width 31 height 31
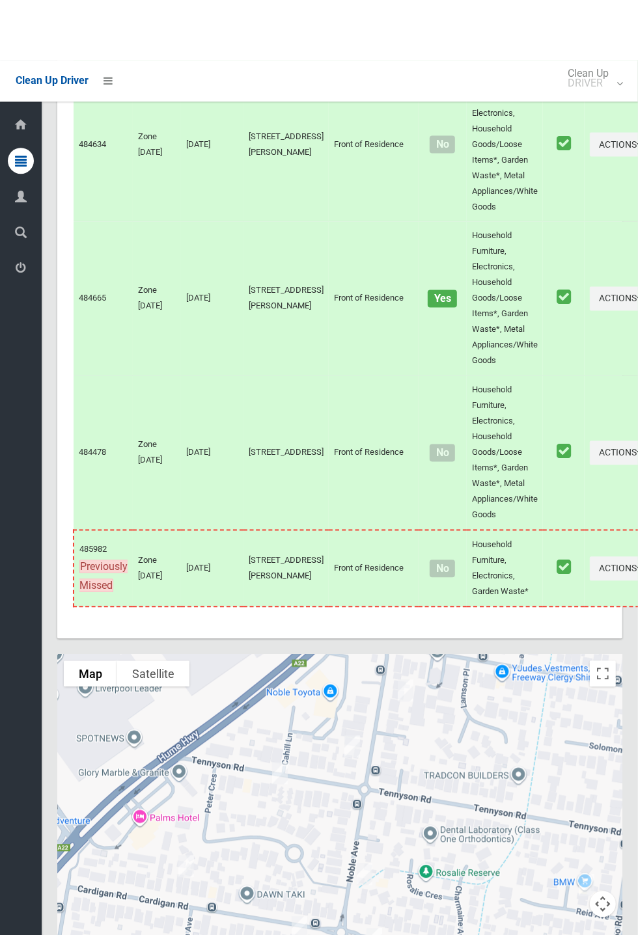
scroll to position [6235, 0]
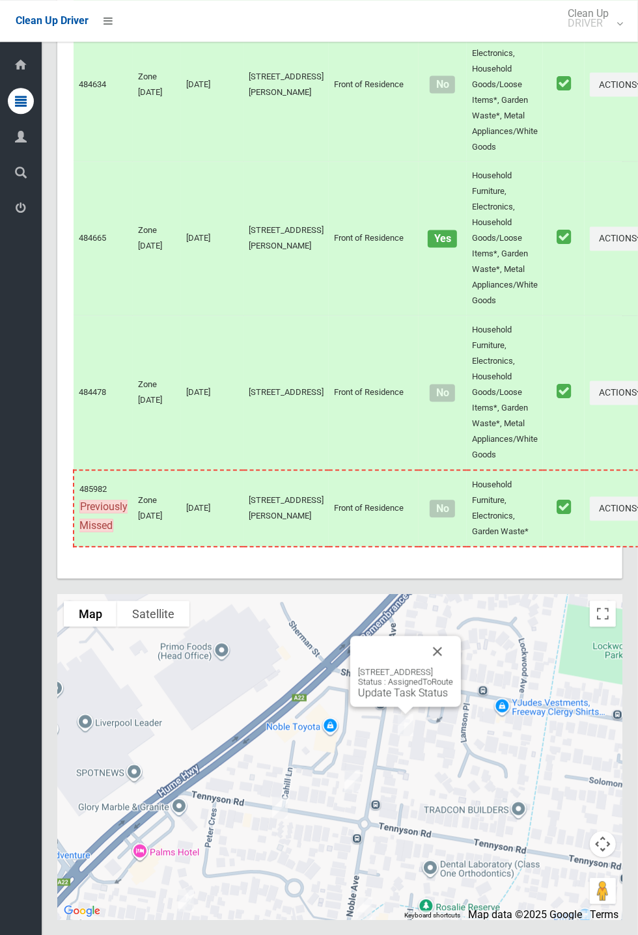
click at [453, 345] on button "Close" at bounding box center [437, 651] width 31 height 31
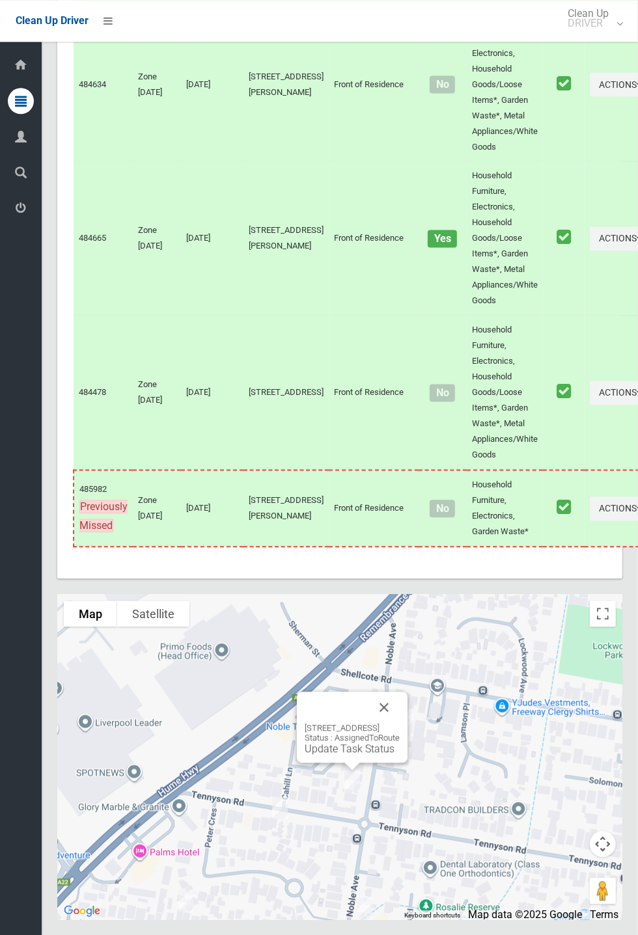
click at [345, 345] on div "288 Noble Avenue, GREENACRE NSW 2190 Status : AssignedToRoute Update Task Status" at bounding box center [352, 727] width 111 height 71
click at [337, 345] on link "Update Task Status" at bounding box center [350, 748] width 90 height 12
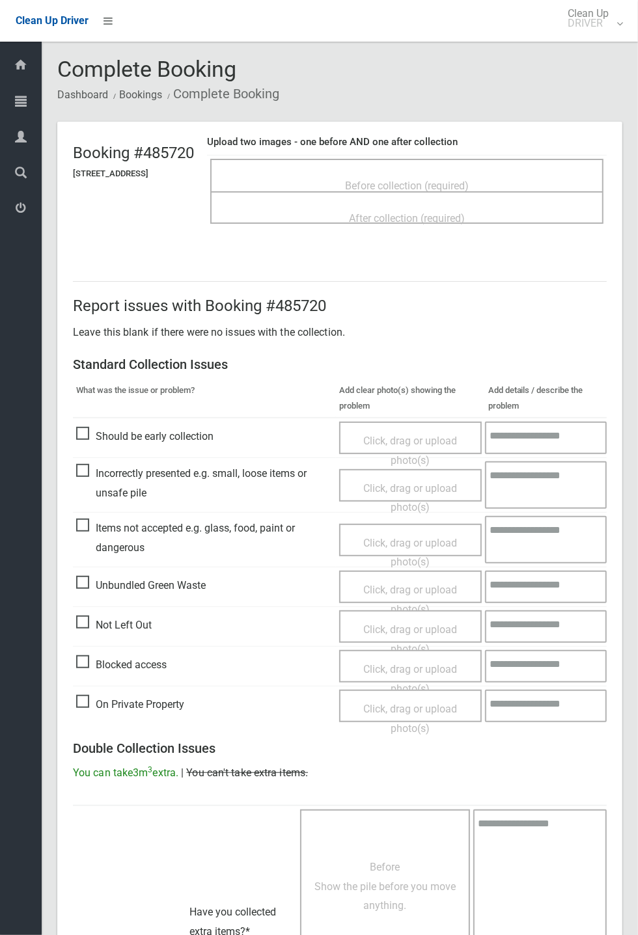
click at [434, 180] on span "Before collection (required)" at bounding box center [407, 186] width 124 height 12
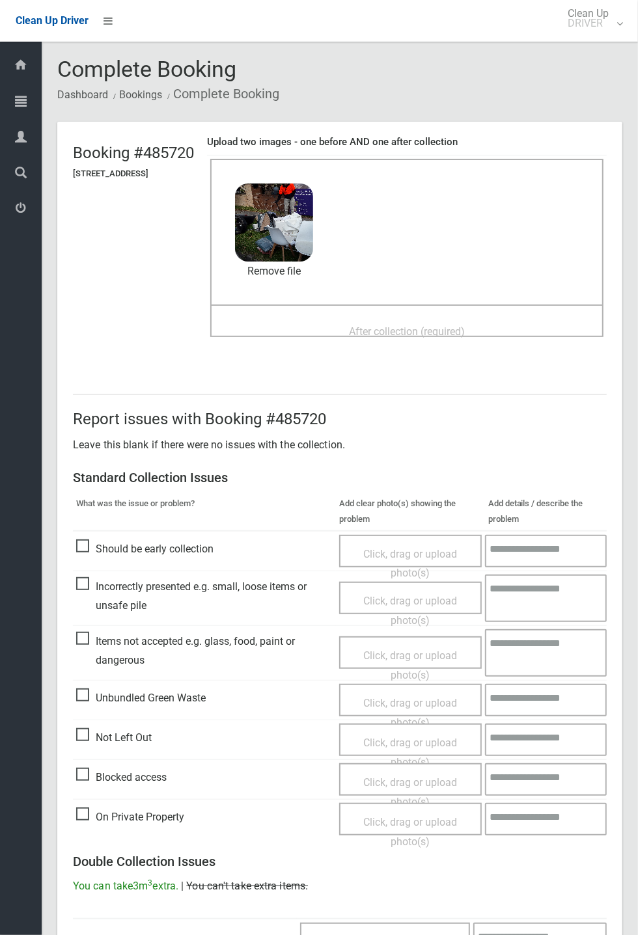
click at [412, 325] on span "After collection (required)" at bounding box center [407, 331] width 116 height 12
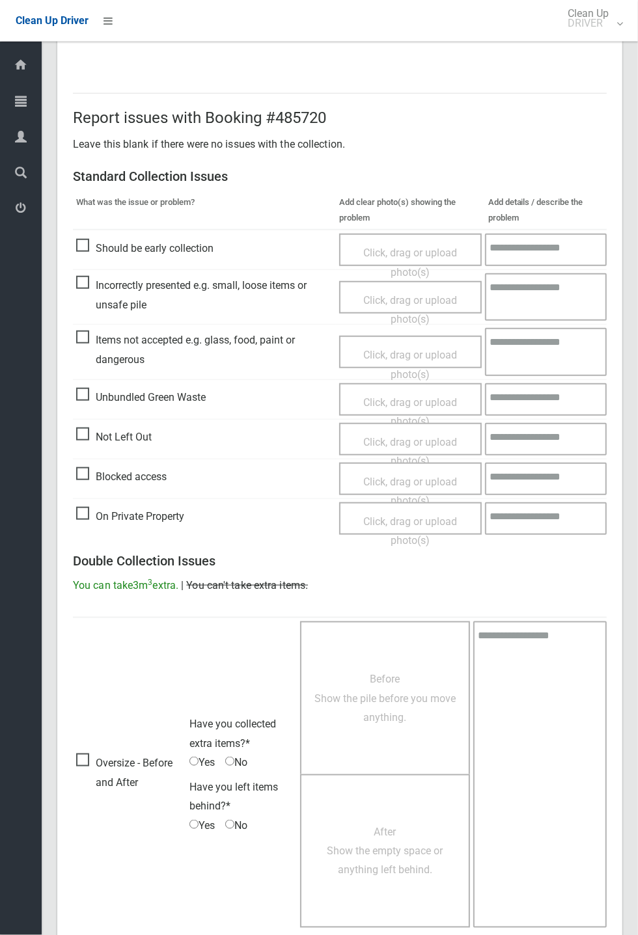
scroll to position [452, 0]
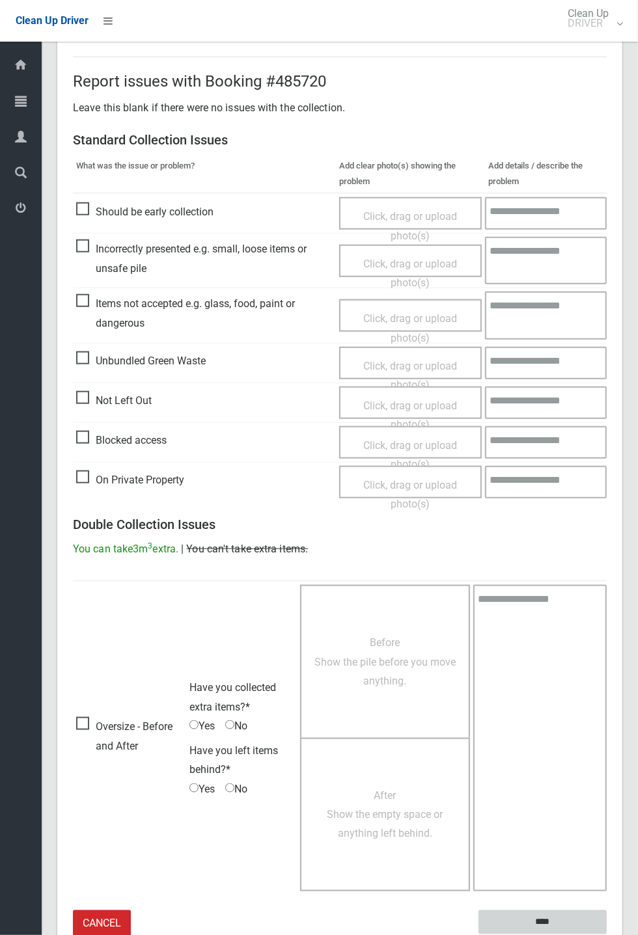
click at [606, 934] on input "****" at bounding box center [542, 922] width 128 height 24
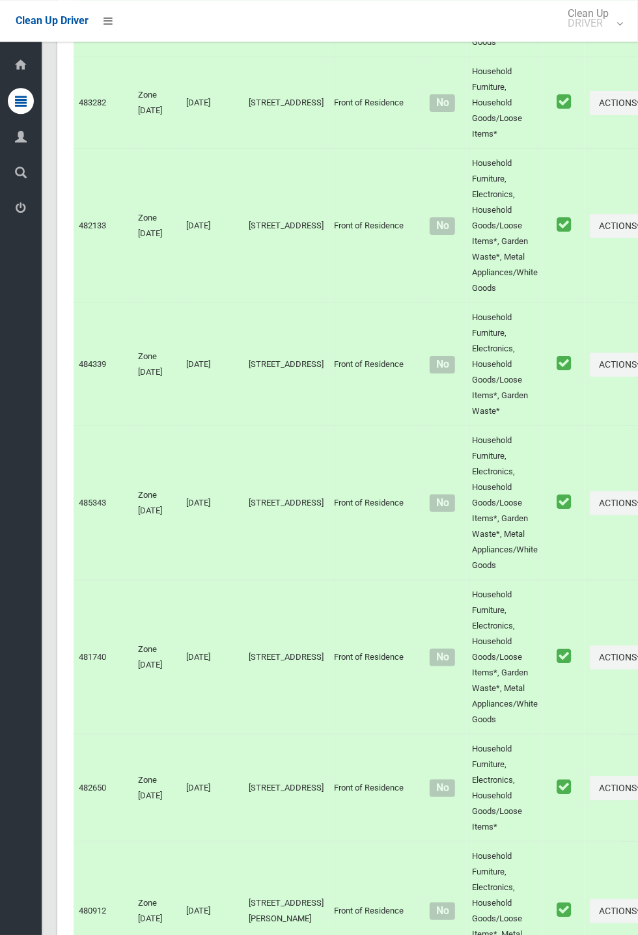
scroll to position [6235, 0]
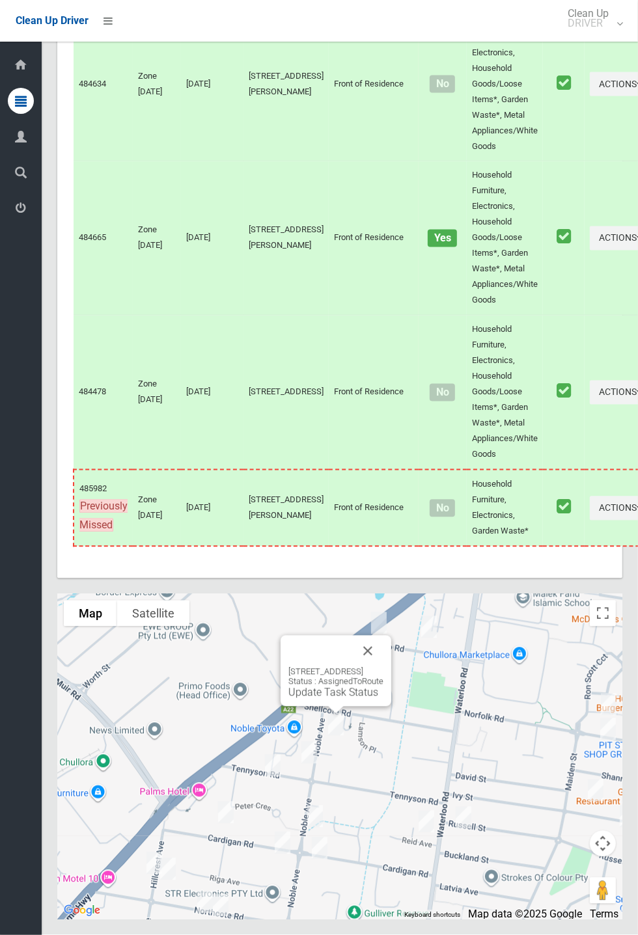
click at [333, 699] on link "Update Task Status" at bounding box center [333, 692] width 90 height 12
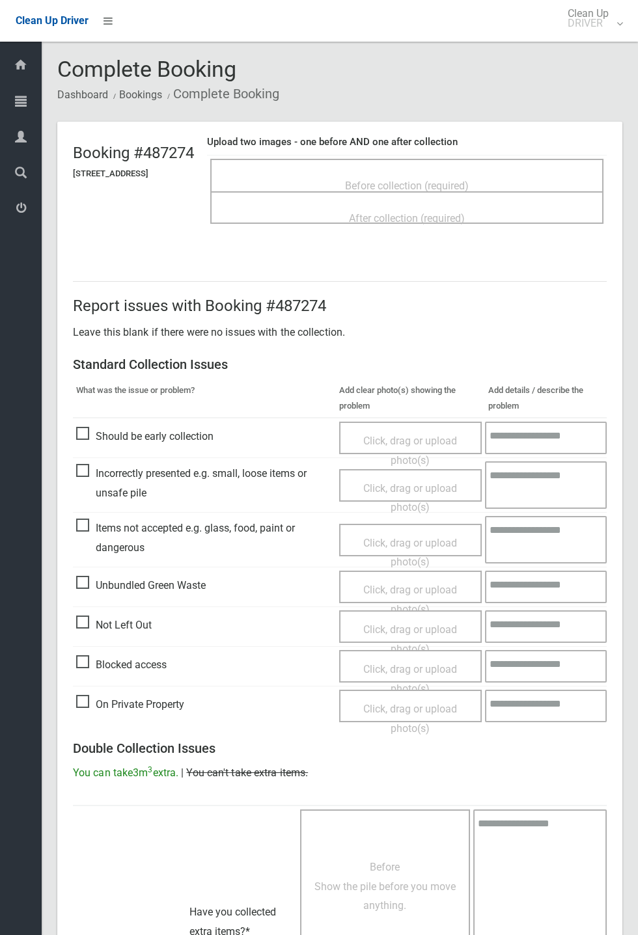
click at [436, 184] on span "Before collection (required)" at bounding box center [407, 186] width 124 height 12
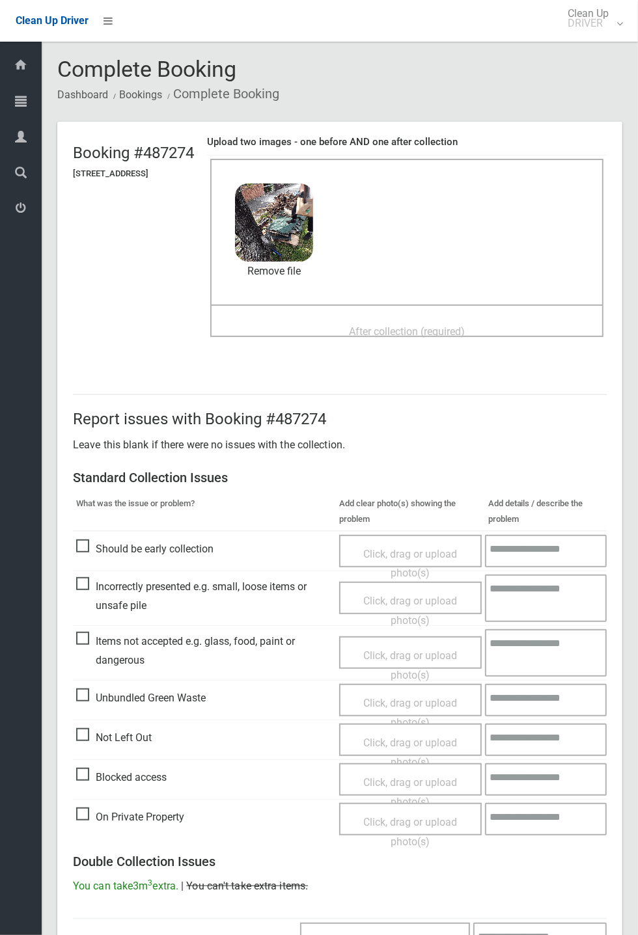
click at [406, 325] on span "After collection (required)" at bounding box center [407, 331] width 116 height 12
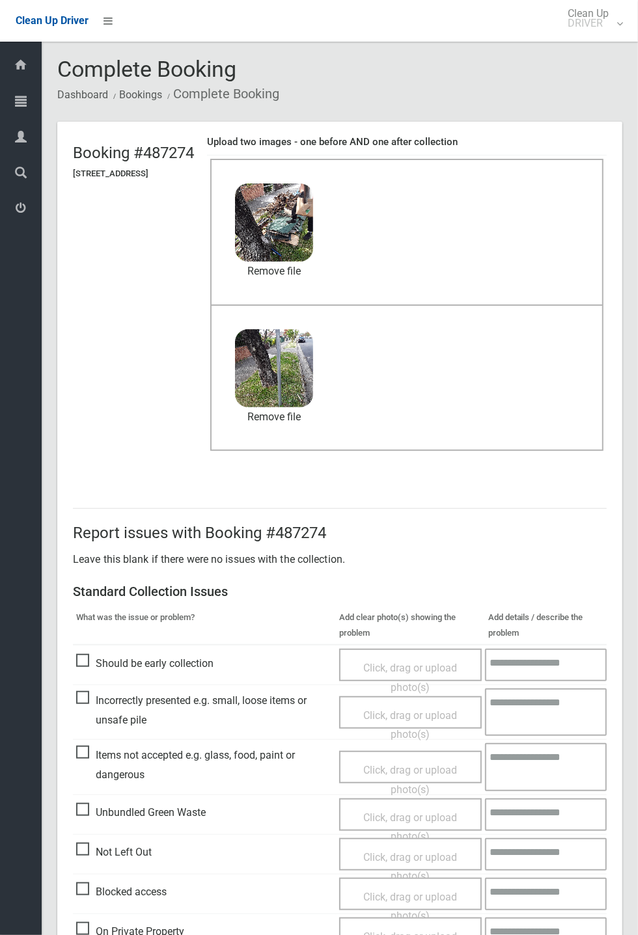
scroll to position [452, 0]
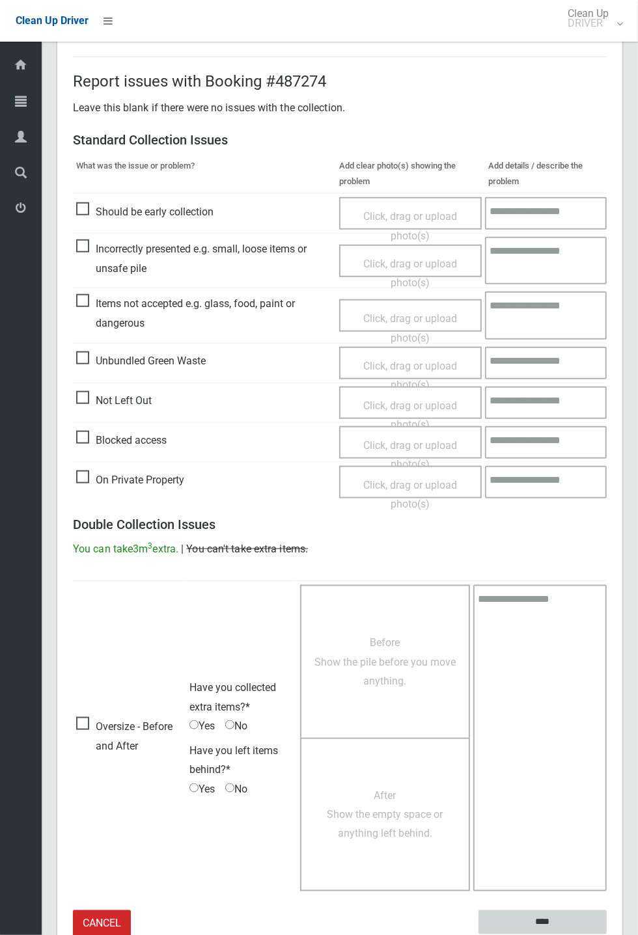
click at [606, 934] on input "****" at bounding box center [542, 922] width 128 height 24
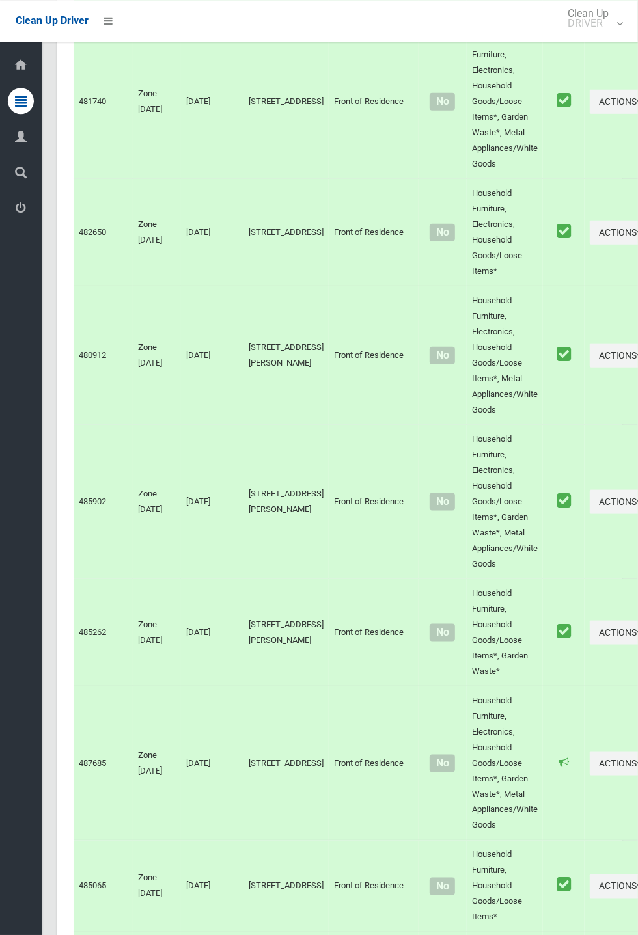
scroll to position [6235, 0]
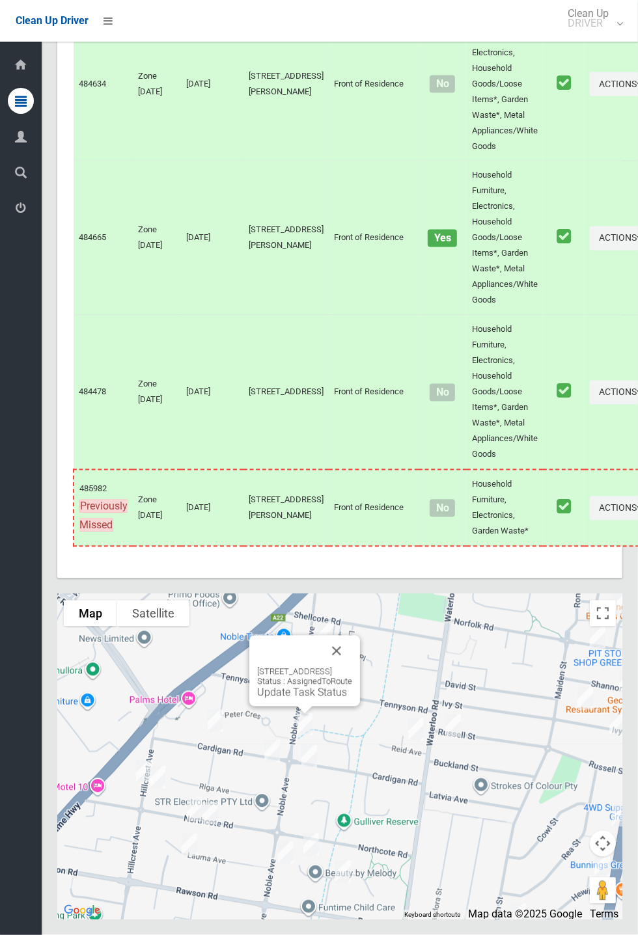
click at [352, 667] on button "Close" at bounding box center [336, 651] width 31 height 31
click at [295, 699] on link "Update Task Status" at bounding box center [302, 692] width 90 height 12
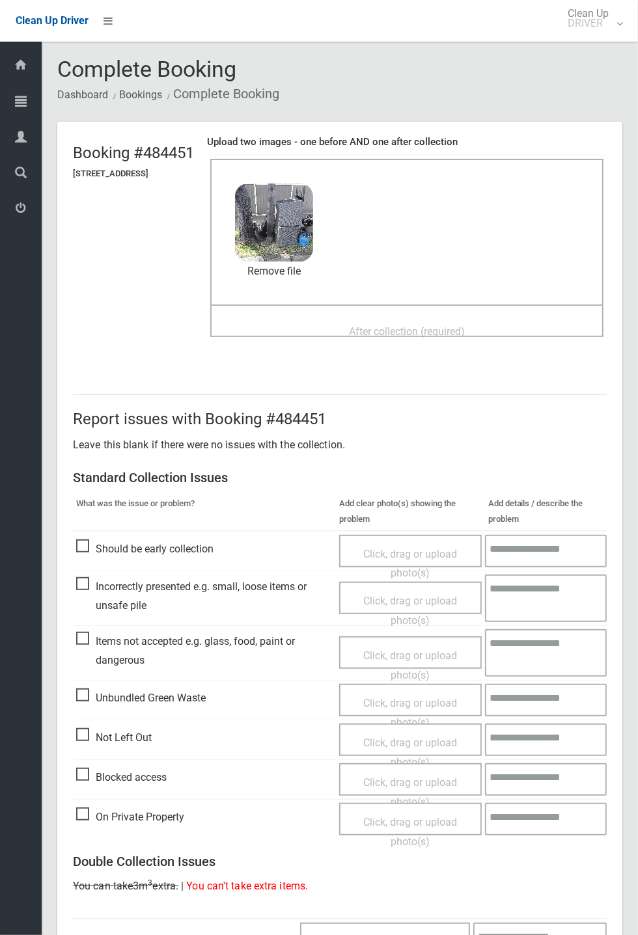
click at [372, 325] on span "After collection (required)" at bounding box center [407, 331] width 116 height 12
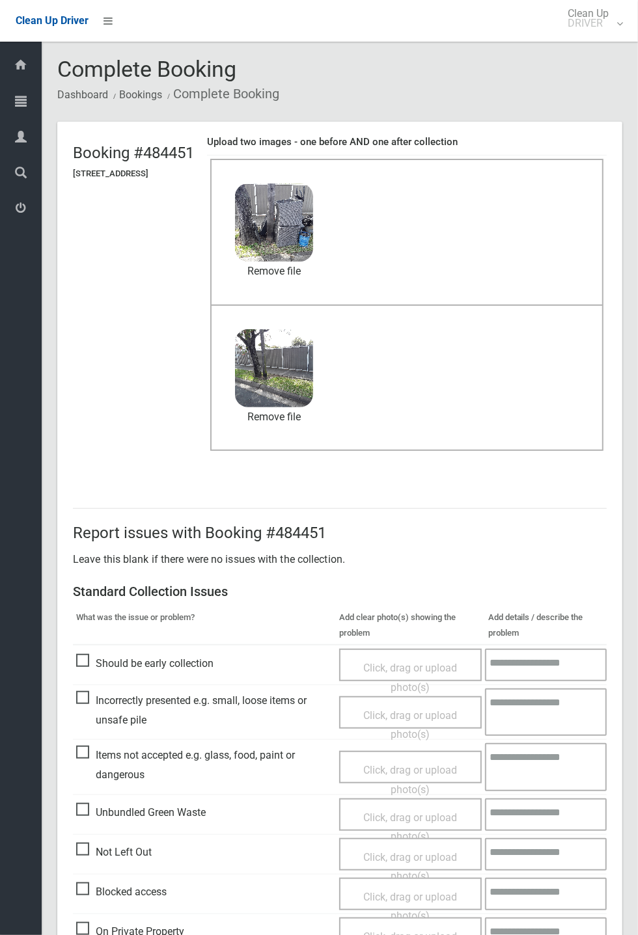
scroll to position [452, 0]
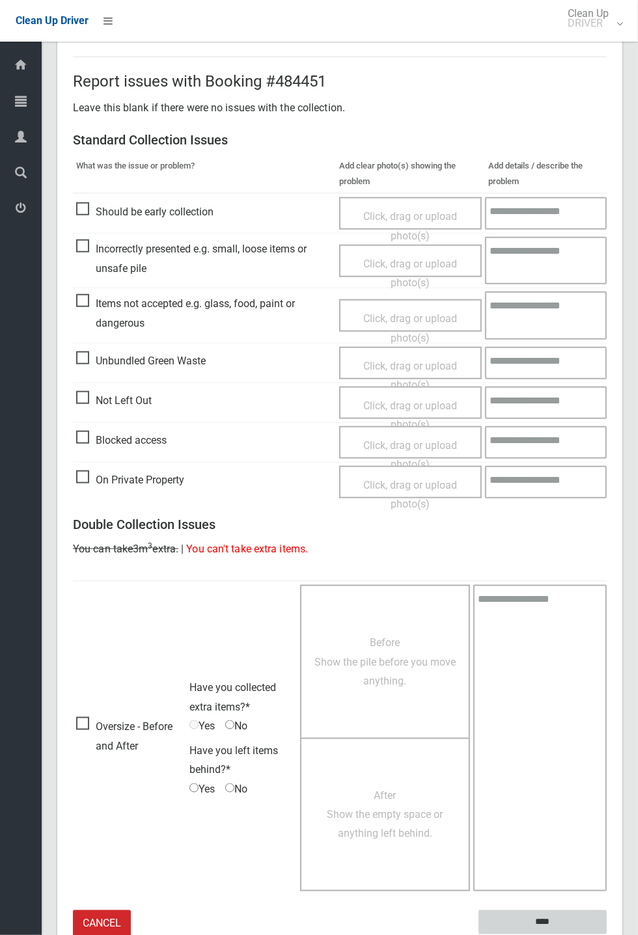
click at [552, 916] on input "****" at bounding box center [542, 922] width 128 height 24
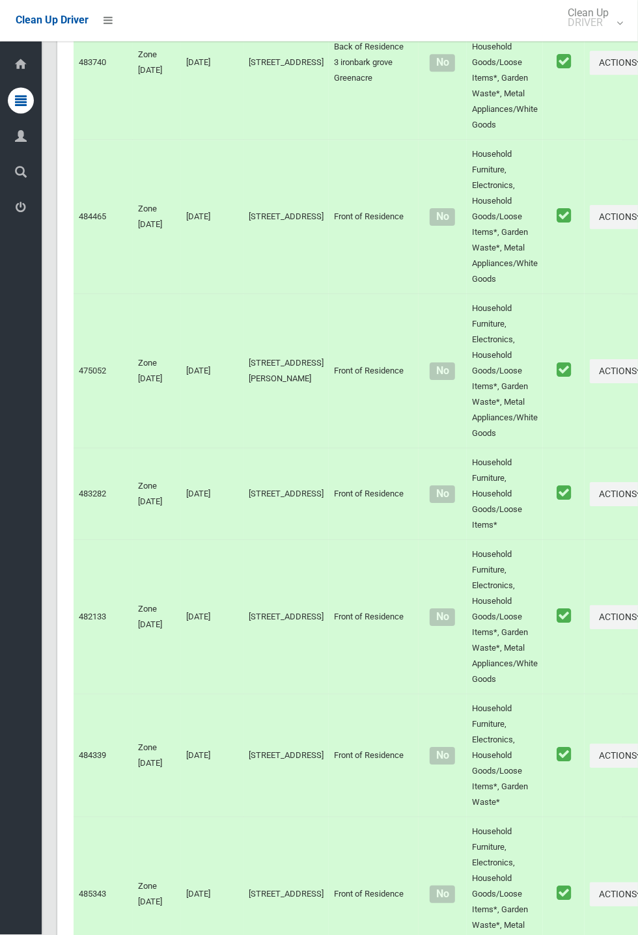
scroll to position [6235, 0]
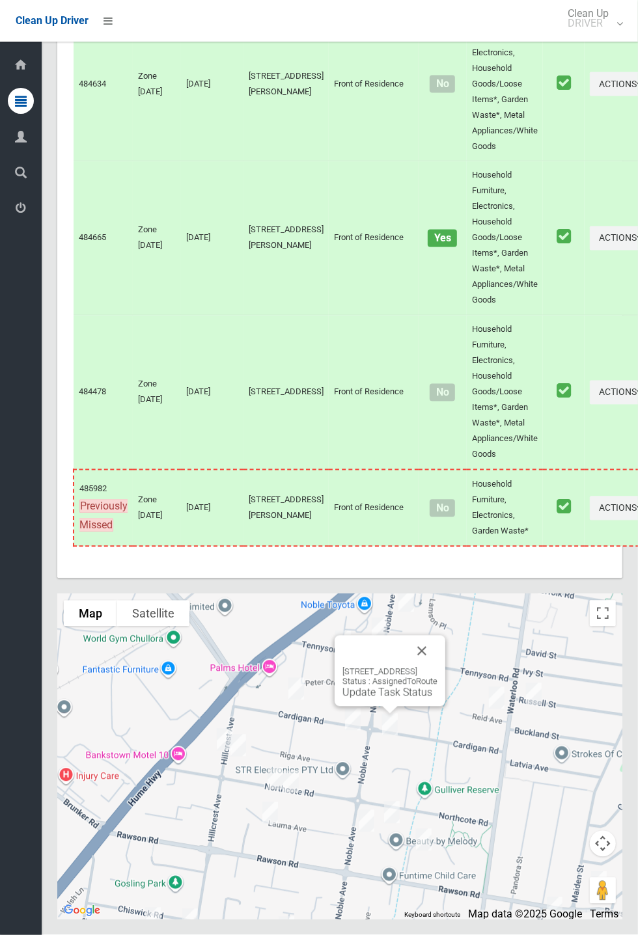
click at [377, 699] on link "Update Task Status" at bounding box center [387, 692] width 90 height 12
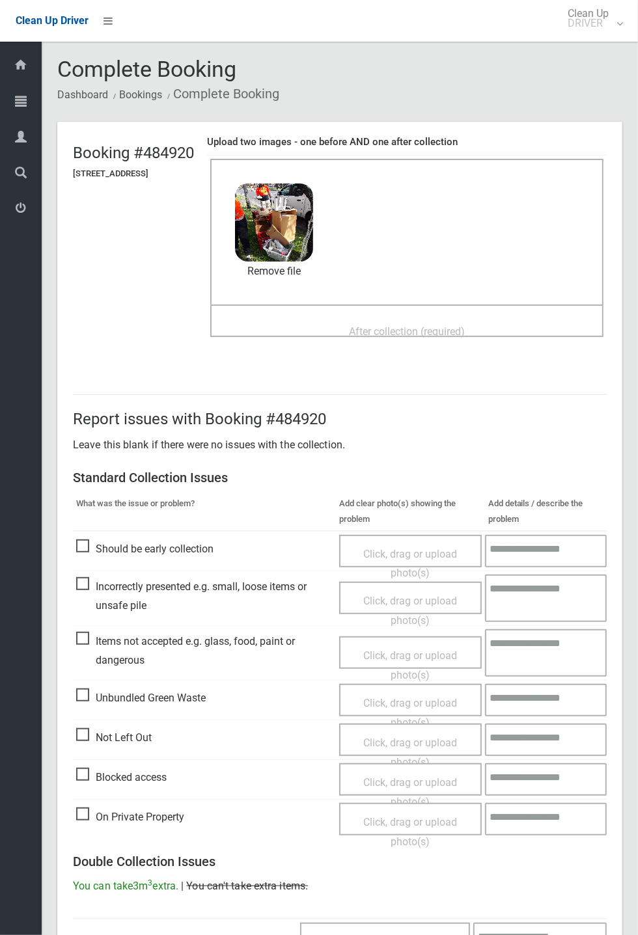
click at [390, 325] on span "After collection (required)" at bounding box center [407, 331] width 116 height 12
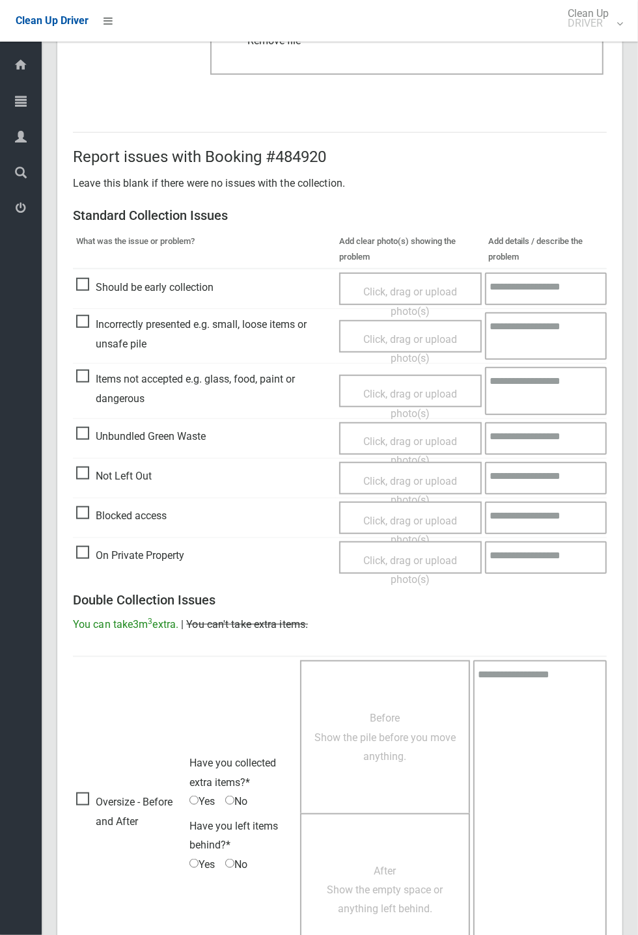
scroll to position [452, 0]
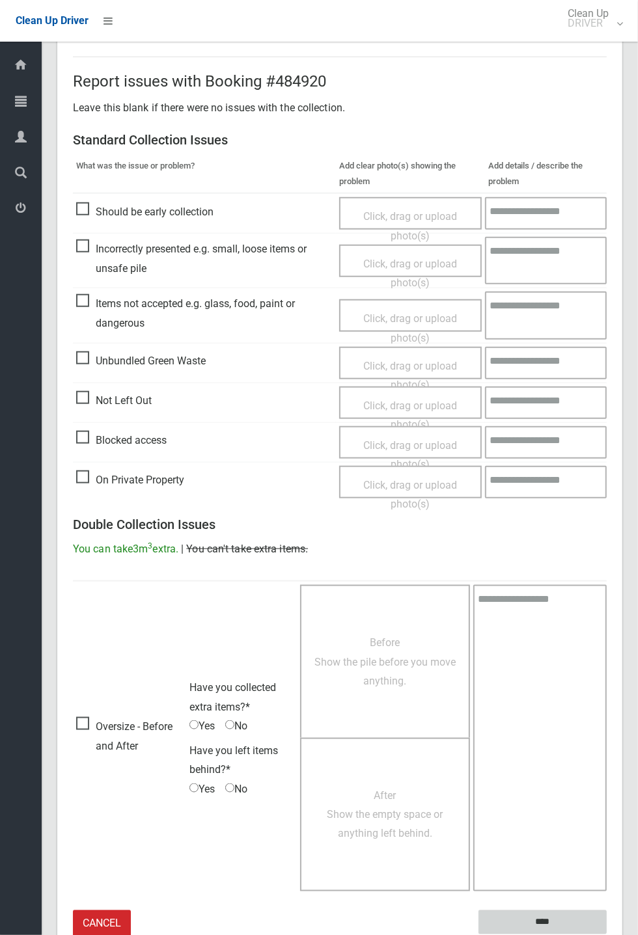
click at [546, 919] on input "****" at bounding box center [542, 922] width 128 height 24
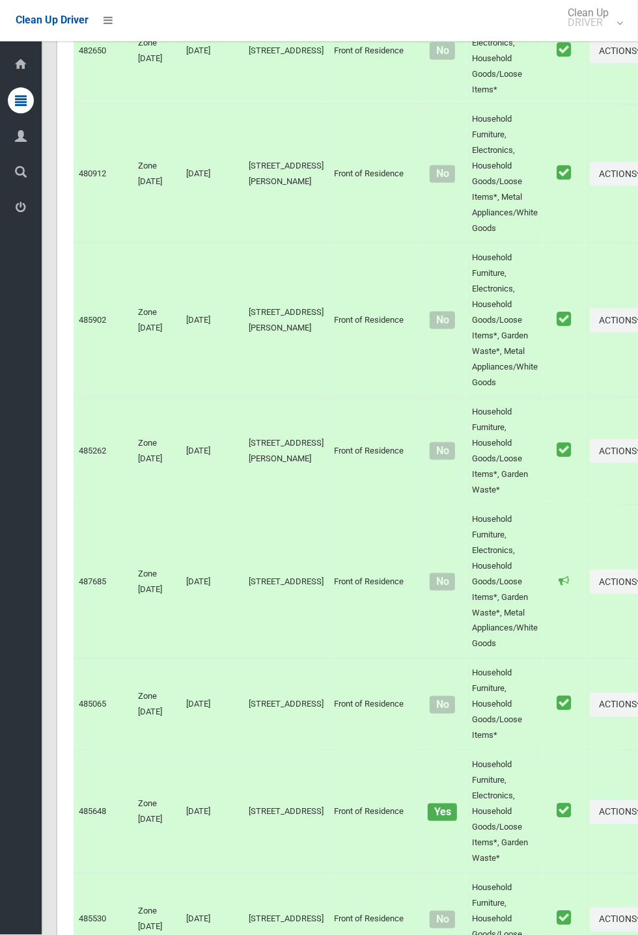
scroll to position [6235, 0]
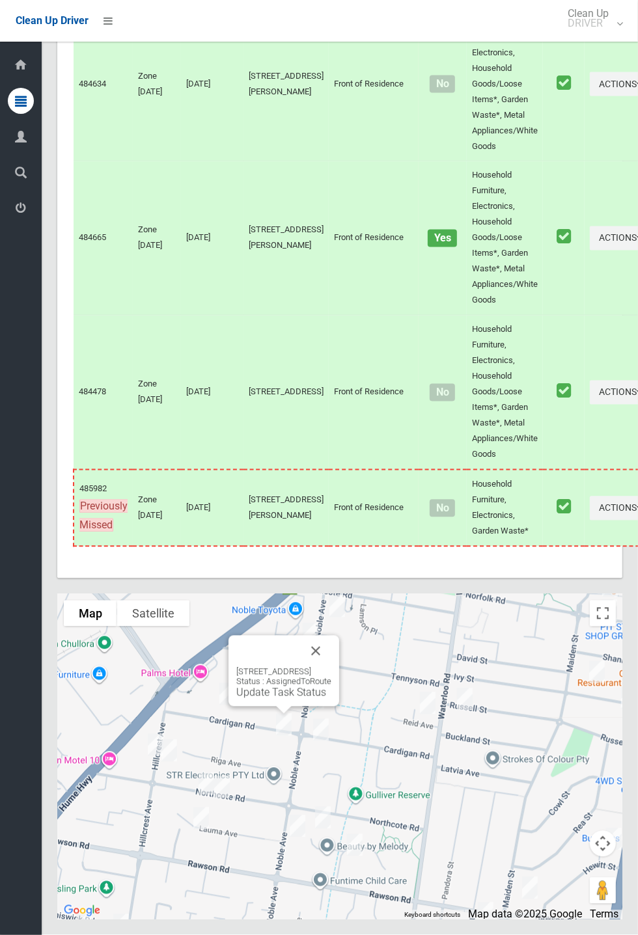
click at [273, 699] on link "Update Task Status" at bounding box center [281, 692] width 90 height 12
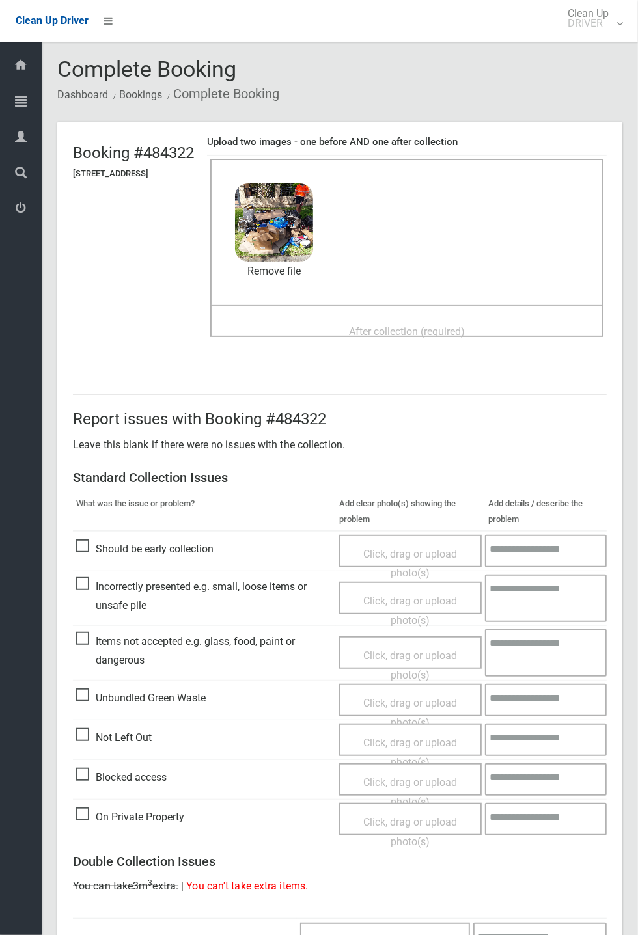
click at [407, 332] on span "After collection (required)" at bounding box center [407, 331] width 116 height 12
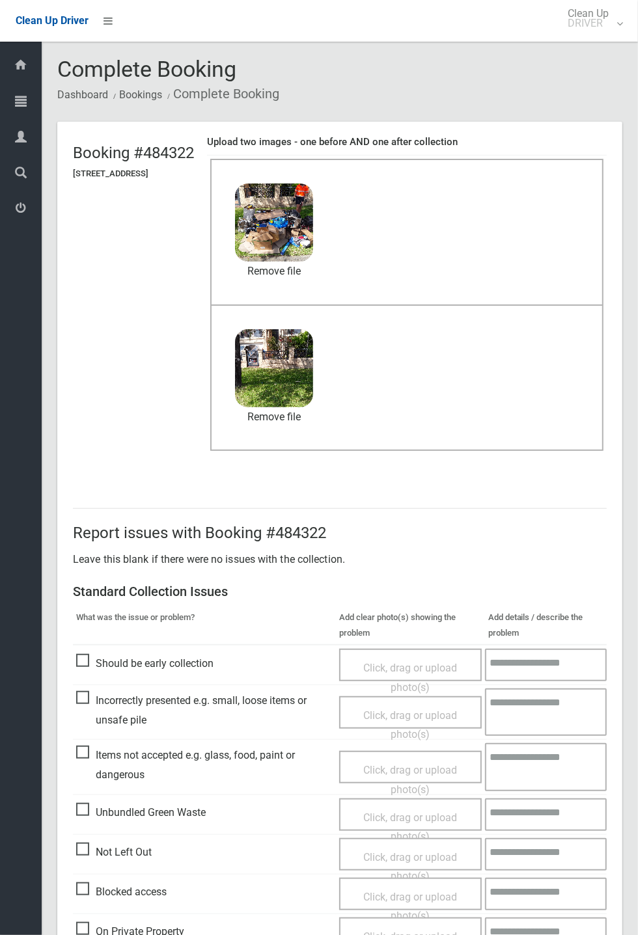
scroll to position [452, 0]
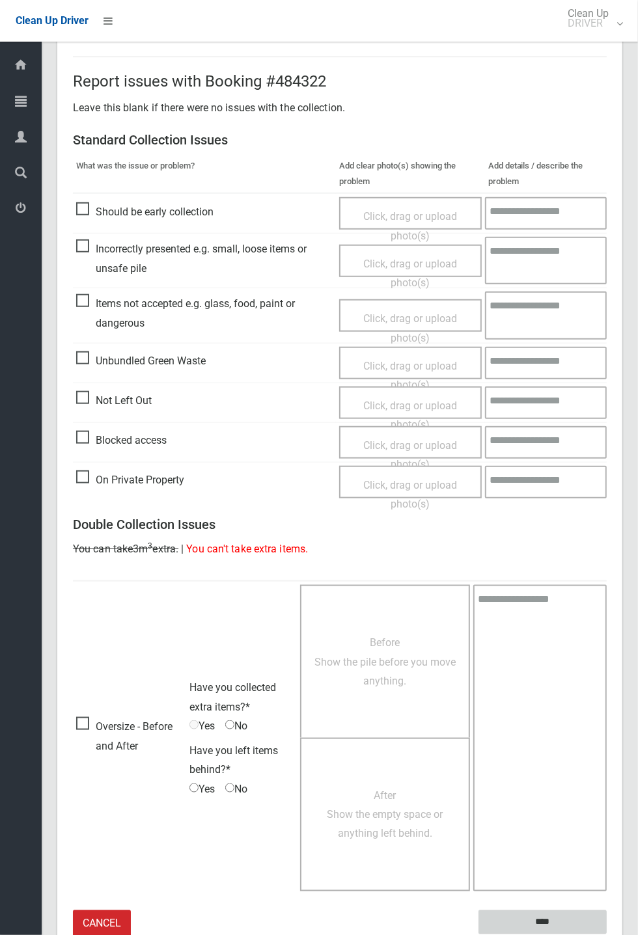
click at [606, 934] on input "****" at bounding box center [542, 922] width 128 height 24
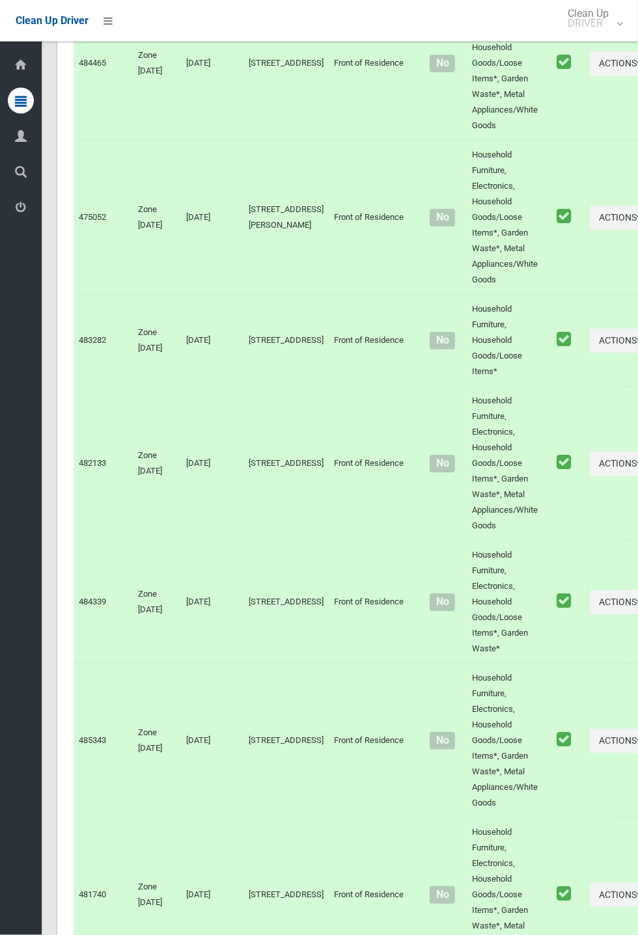
scroll to position [6235, 0]
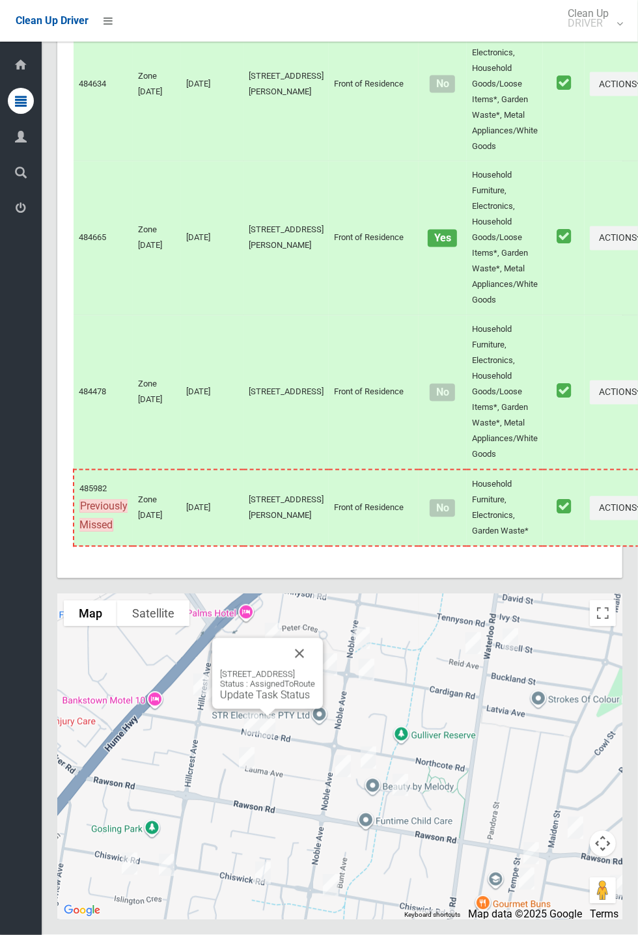
click at [265, 701] on link "Update Task Status" at bounding box center [265, 695] width 90 height 12
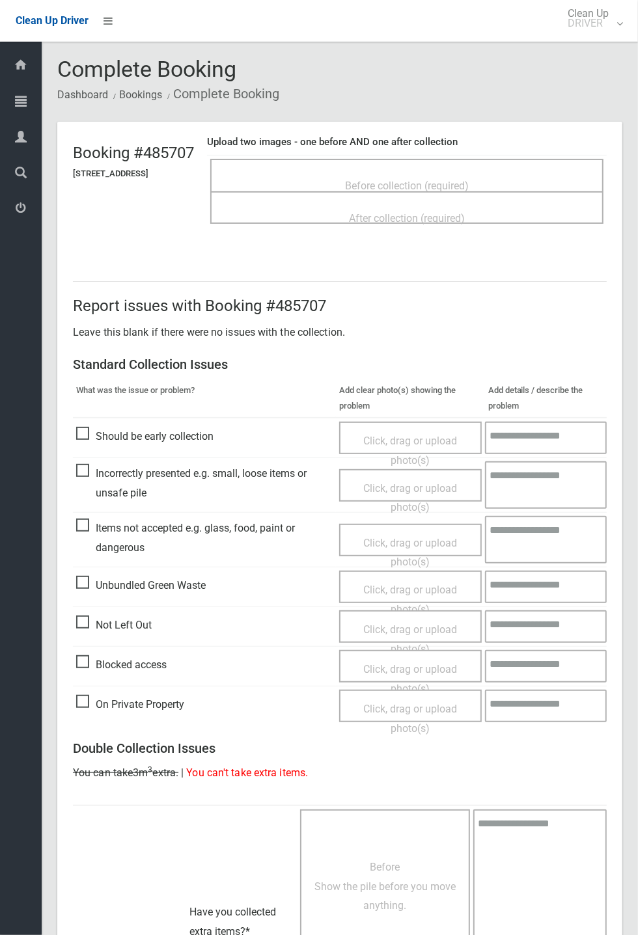
click at [404, 180] on span "Before collection (required)" at bounding box center [407, 186] width 124 height 12
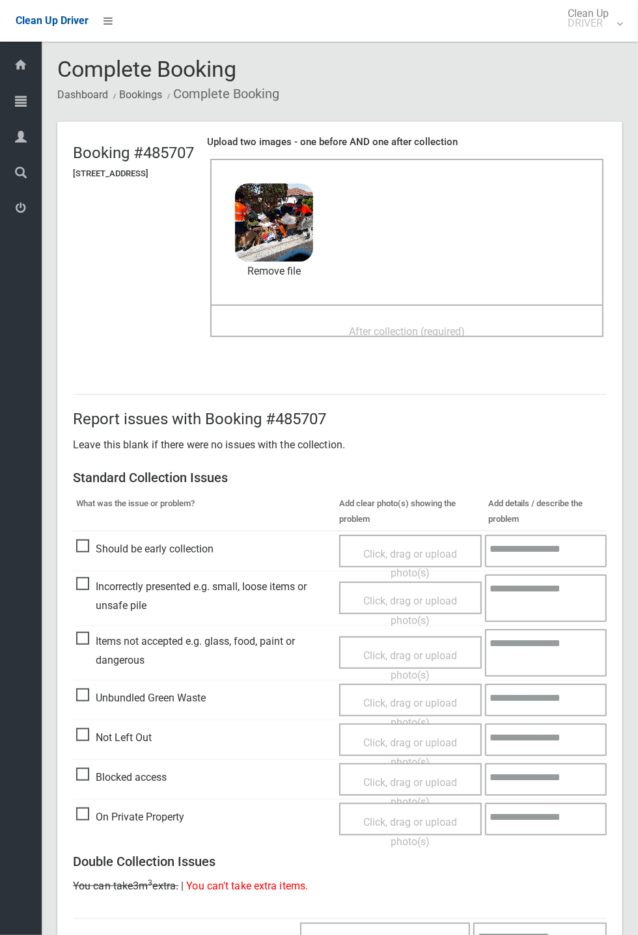
click at [393, 325] on span "After collection (required)" at bounding box center [407, 331] width 116 height 12
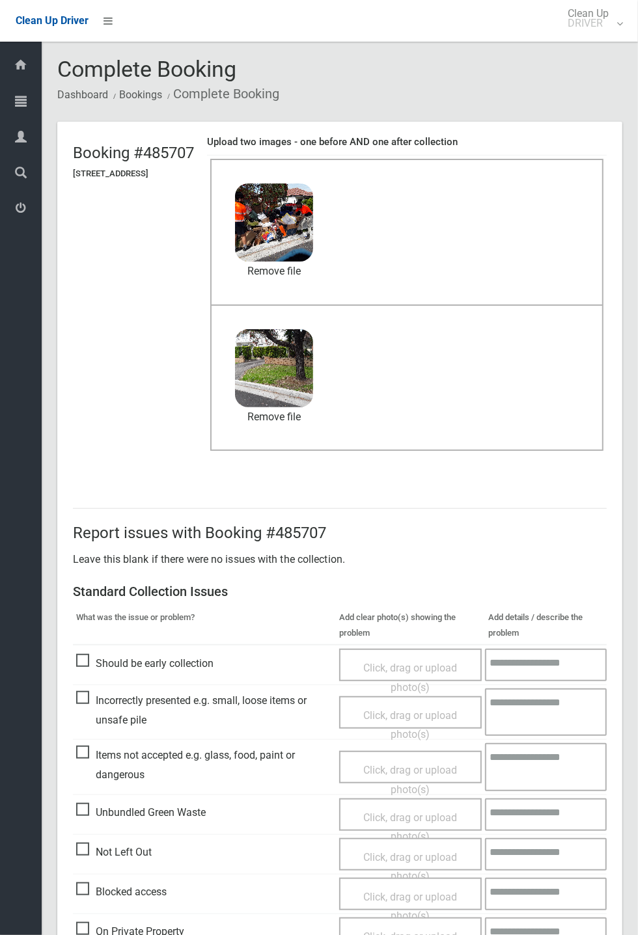
scroll to position [452, 0]
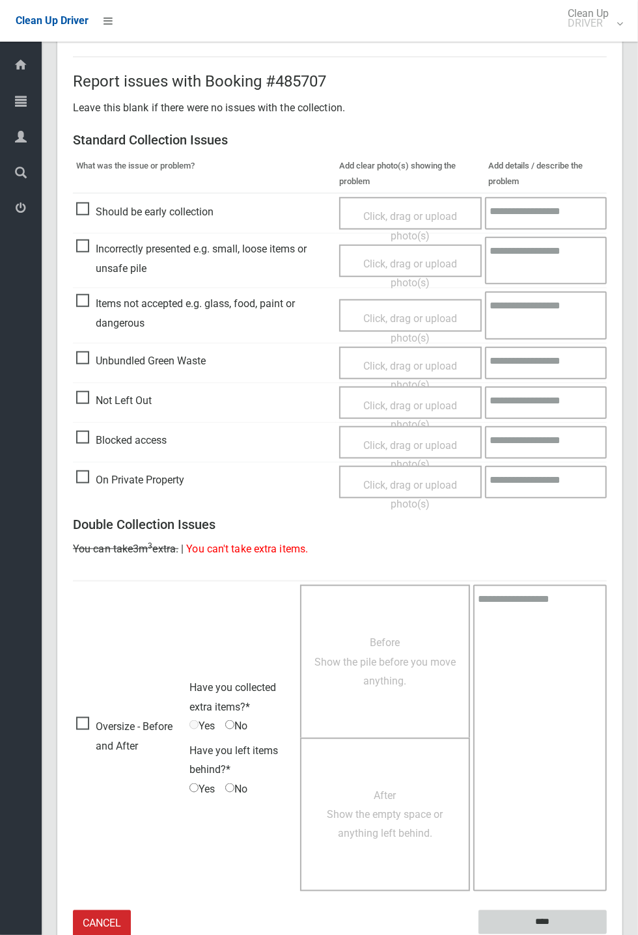
click at [606, 934] on input "****" at bounding box center [542, 922] width 128 height 24
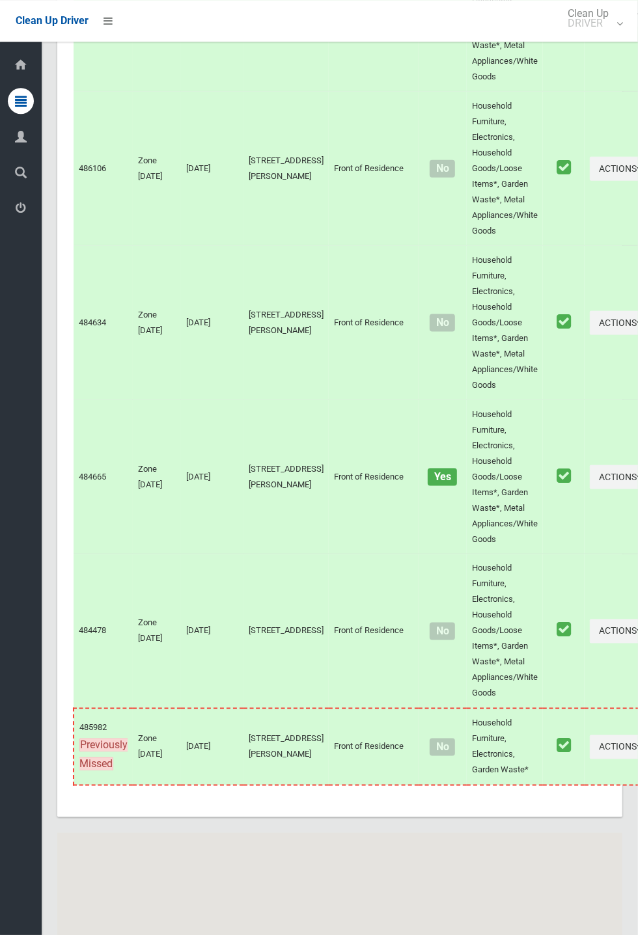
scroll to position [6080, 0]
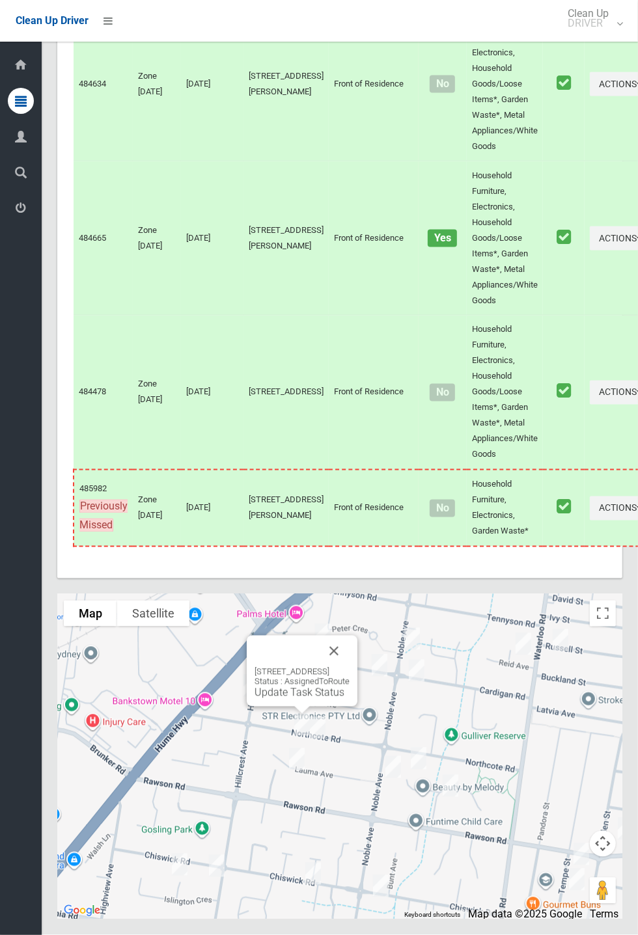
click at [290, 699] on link "Update Task Status" at bounding box center [299, 692] width 90 height 12
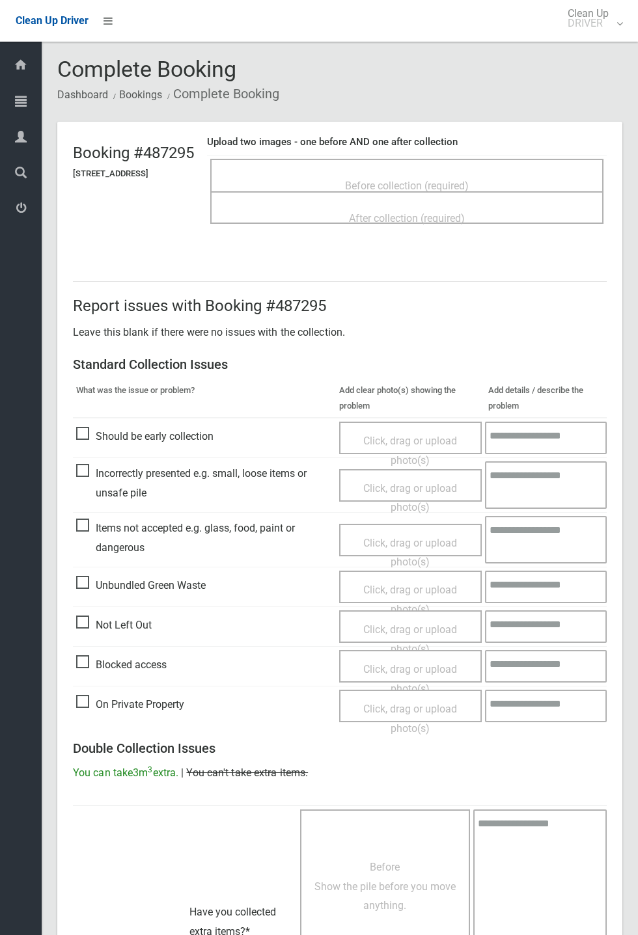
click at [386, 180] on span "Before collection (required)" at bounding box center [407, 186] width 124 height 12
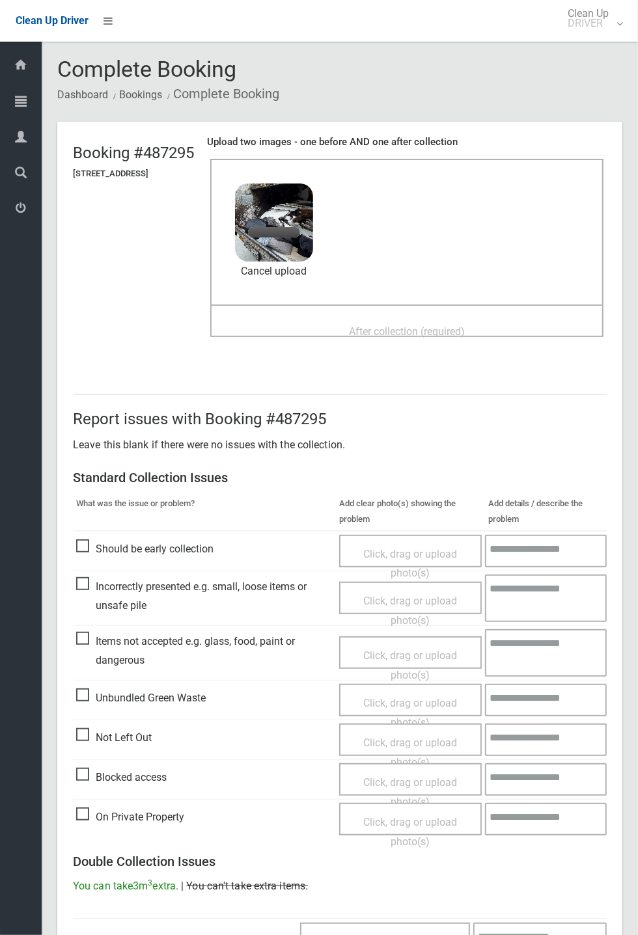
click at [389, 326] on span "After collection (required)" at bounding box center [407, 331] width 116 height 12
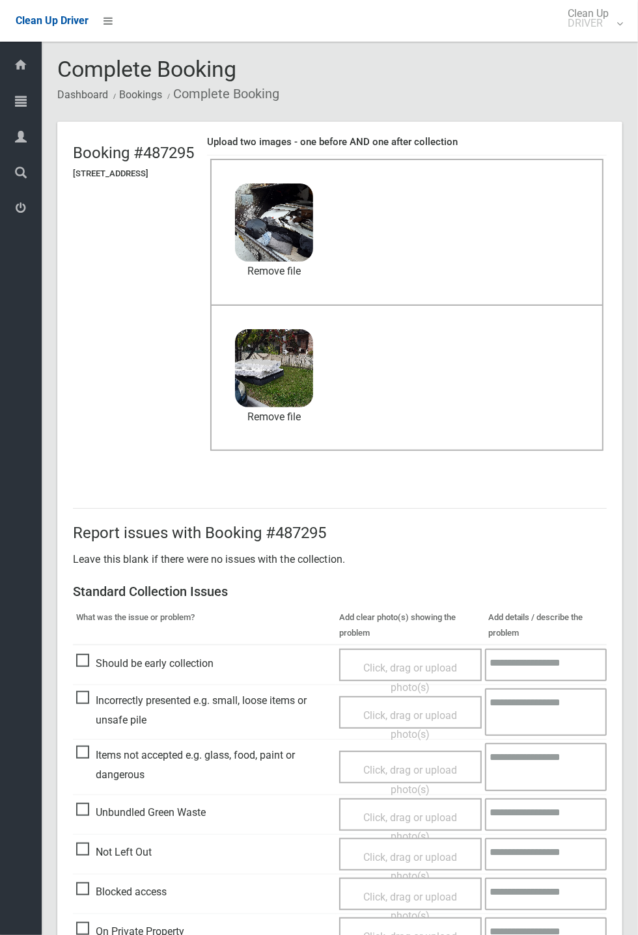
scroll to position [452, 0]
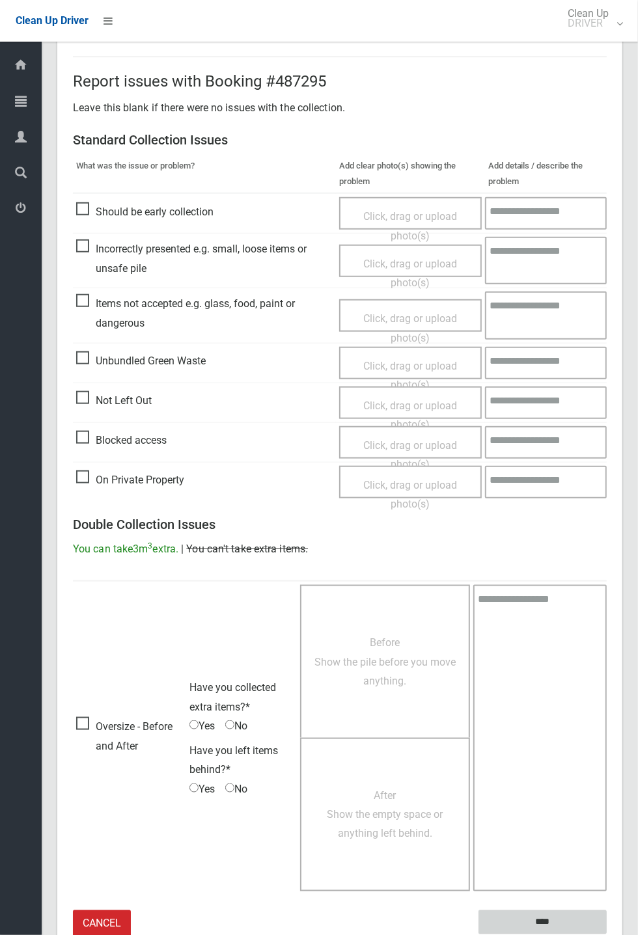
click at [541, 923] on input "****" at bounding box center [542, 922] width 128 height 24
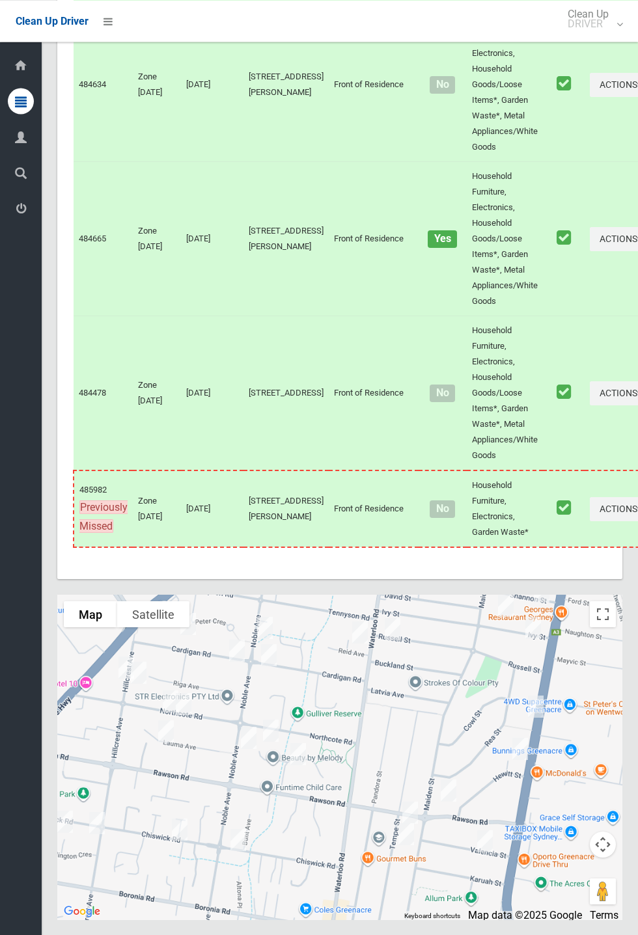
scroll to position [6077, 0]
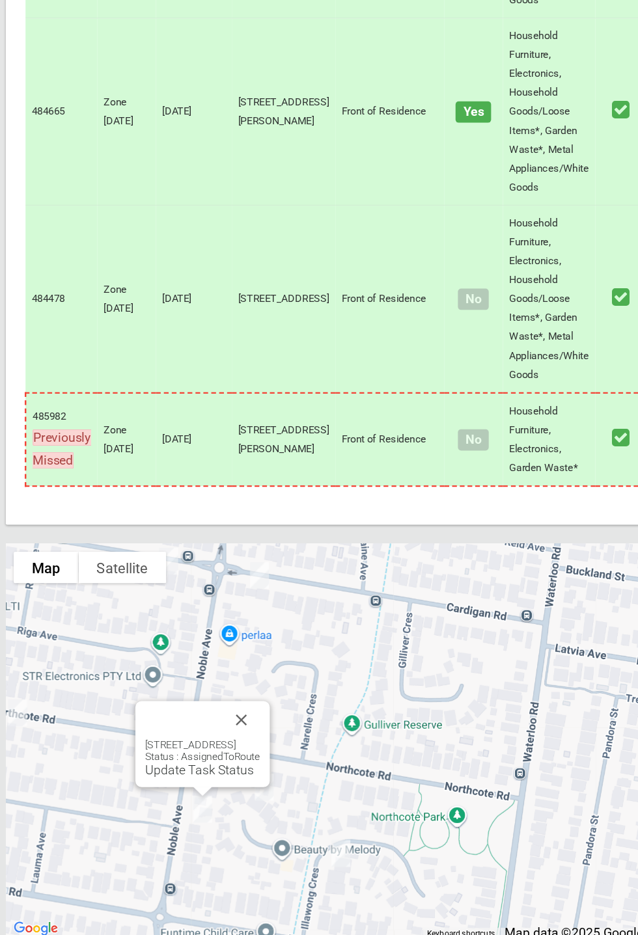
click at [275, 794] on div "215 Noble Avenue, GREENACRE NSW 2190 Status : AssignedToRoute Update Task Status" at bounding box center [219, 759] width 111 height 71
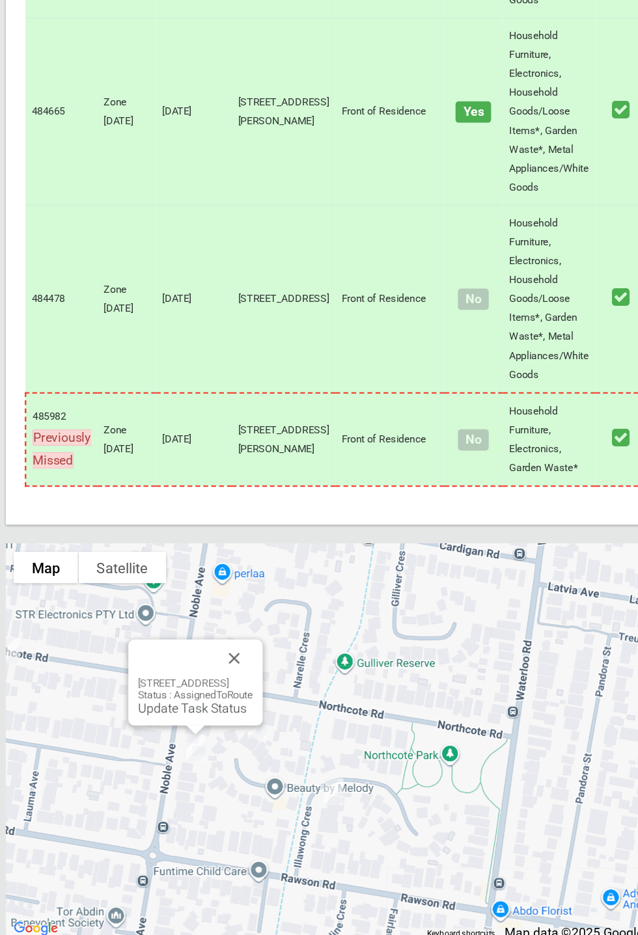
click at [261, 704] on button "Close" at bounding box center [245, 688] width 31 height 31
click at [211, 736] on link "Update Task Status" at bounding box center [211, 730] width 90 height 12
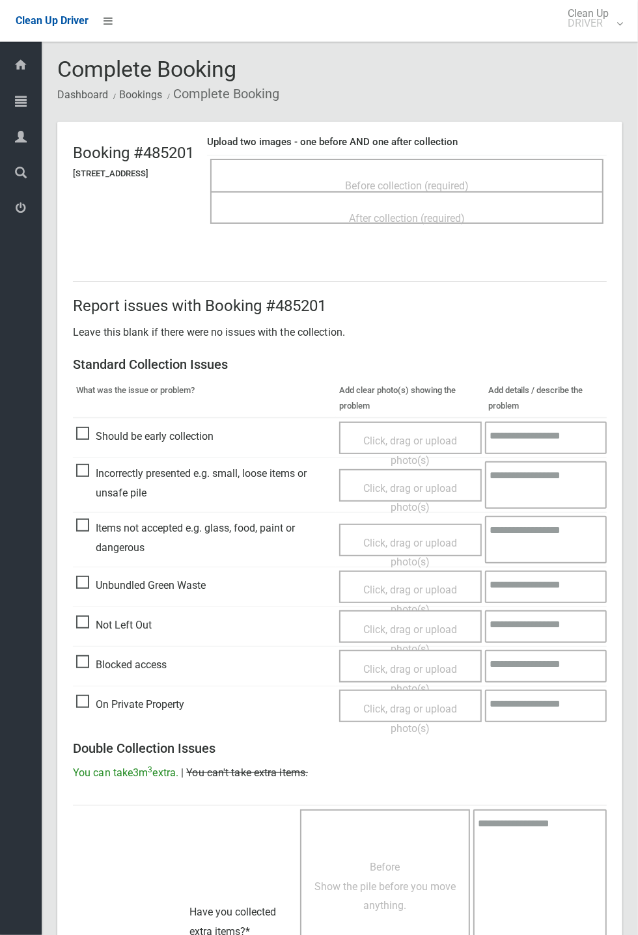
click at [414, 180] on span "Before collection (required)" at bounding box center [407, 186] width 124 height 12
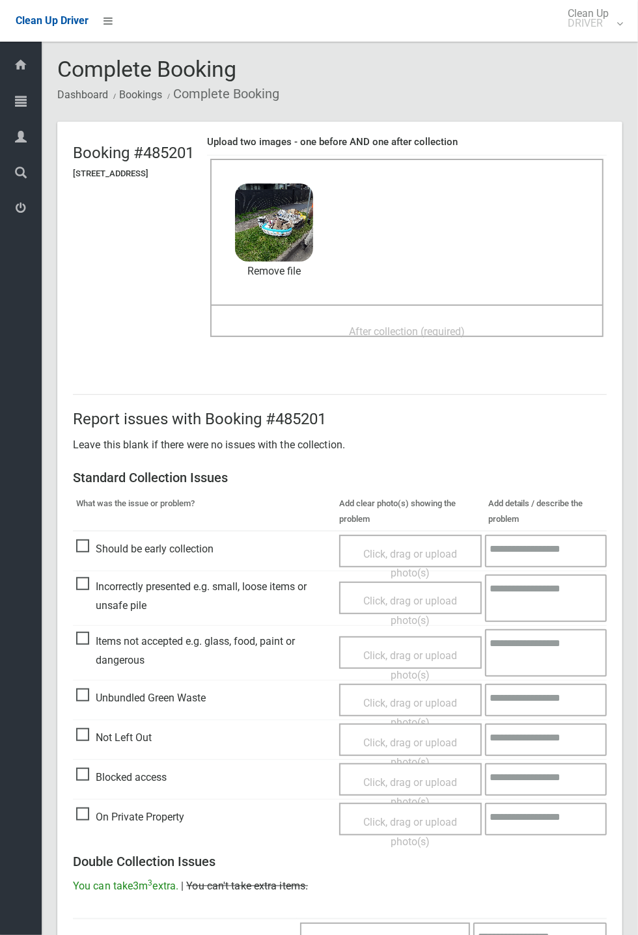
click at [407, 325] on span "After collection (required)" at bounding box center [407, 331] width 116 height 12
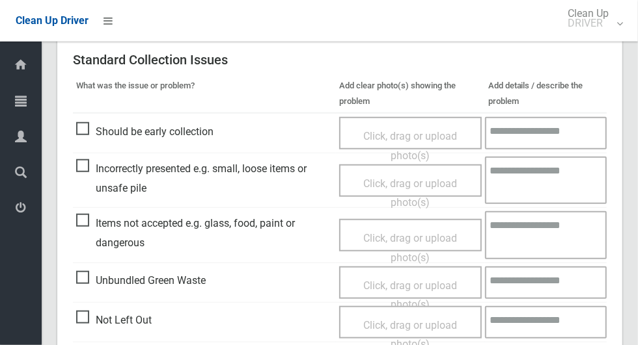
scroll to position [1064, 0]
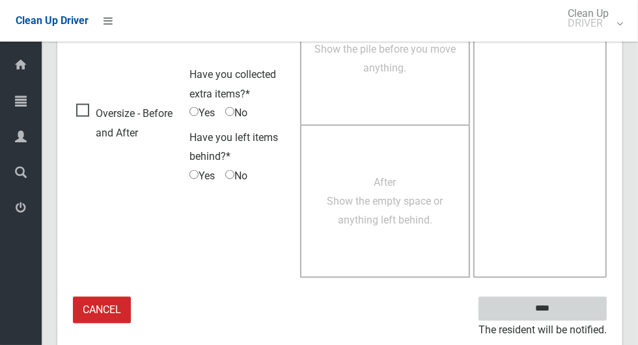
click at [547, 307] on input "****" at bounding box center [542, 309] width 128 height 24
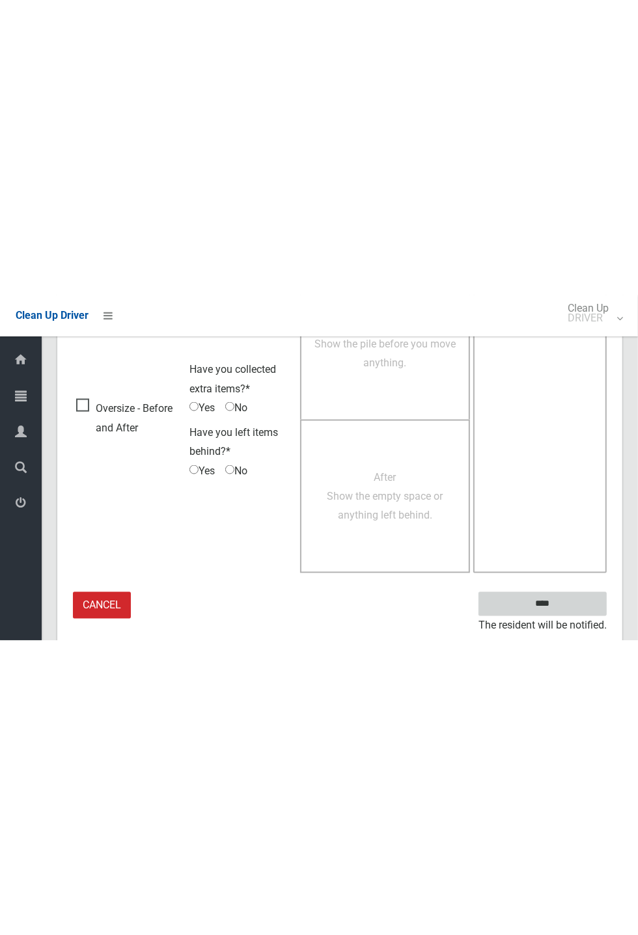
scroll to position [512, 0]
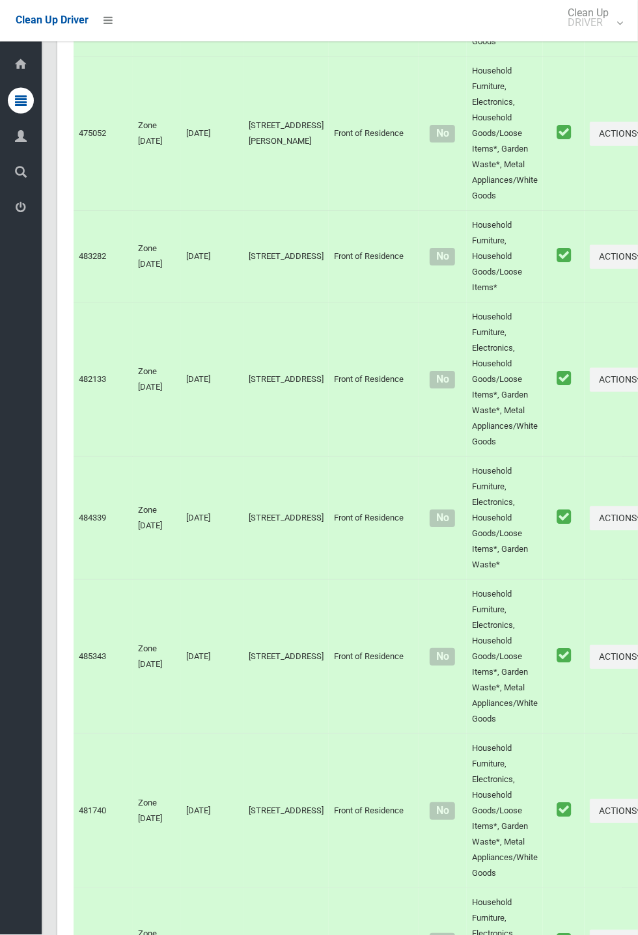
scroll to position [6080, 0]
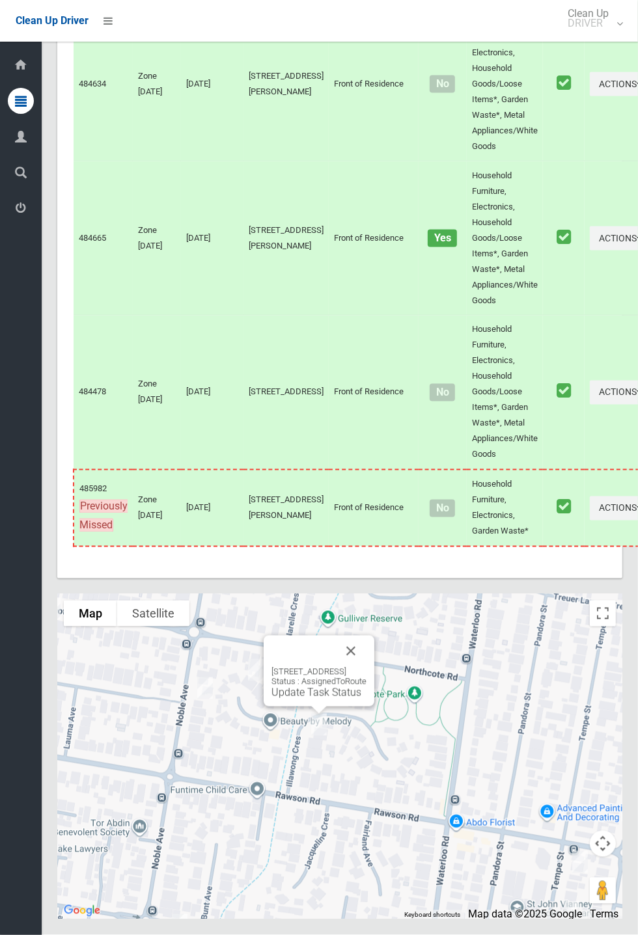
click at [366, 667] on button "Close" at bounding box center [350, 651] width 31 height 31
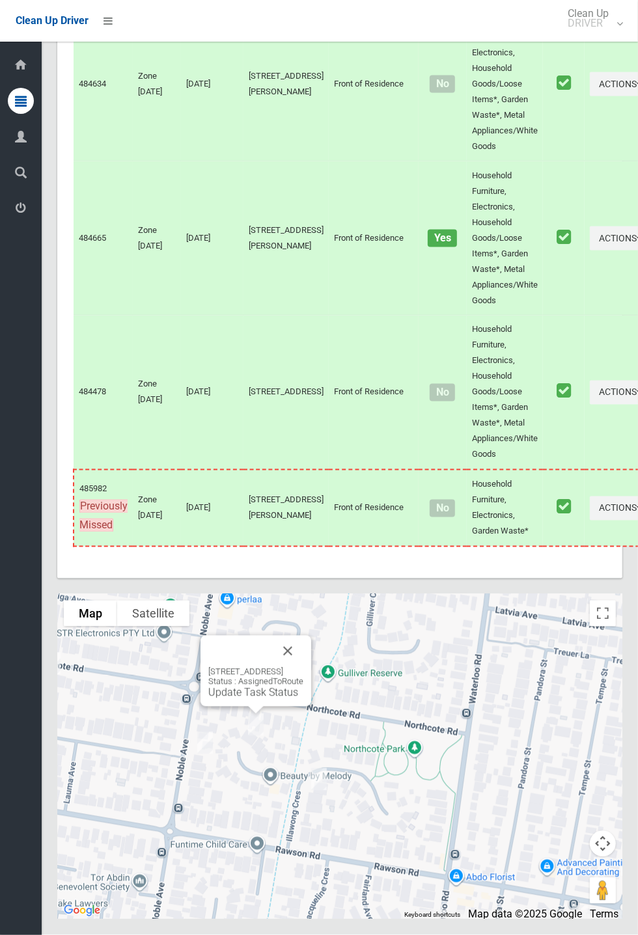
click at [262, 699] on div "1/6 Merrett Crescent, GREENACRE NSW 2190 Status : AssignedToRoute Update Task S…" at bounding box center [255, 683] width 95 height 32
click at [241, 699] on link "Update Task Status" at bounding box center [253, 692] width 90 height 12
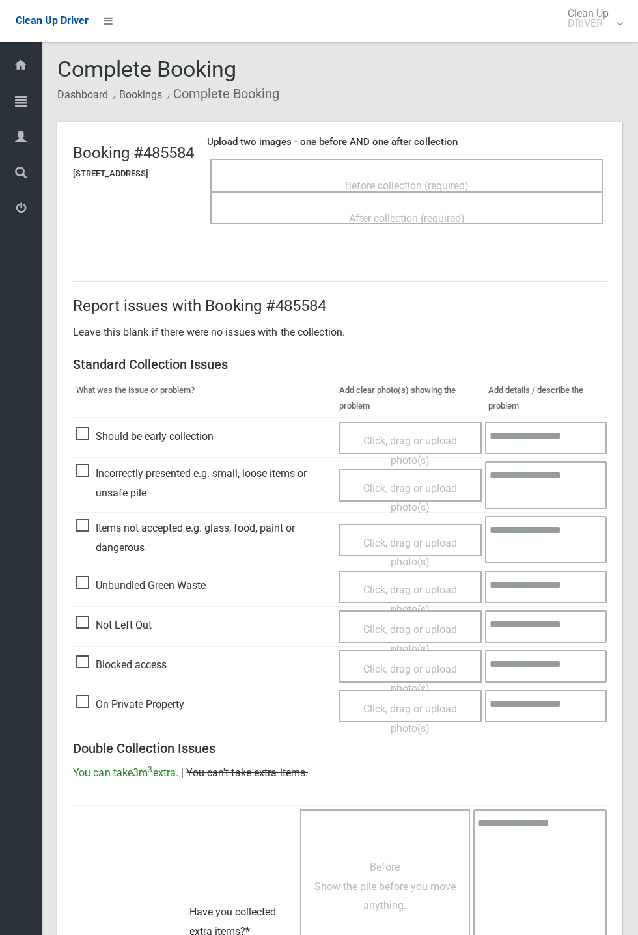
click at [400, 180] on span "Before collection (required)" at bounding box center [407, 186] width 124 height 12
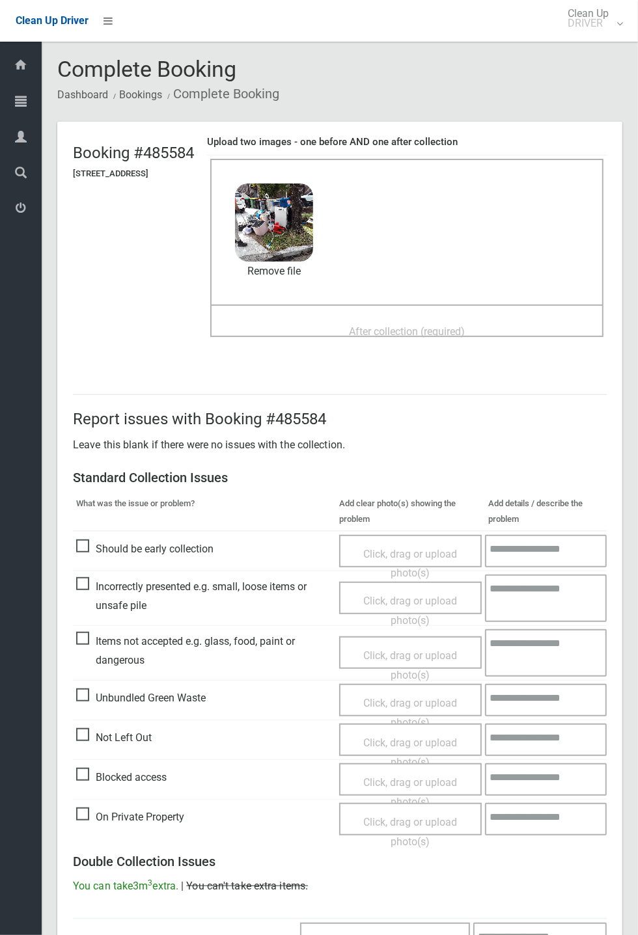
click at [405, 327] on span "After collection (required)" at bounding box center [407, 331] width 116 height 12
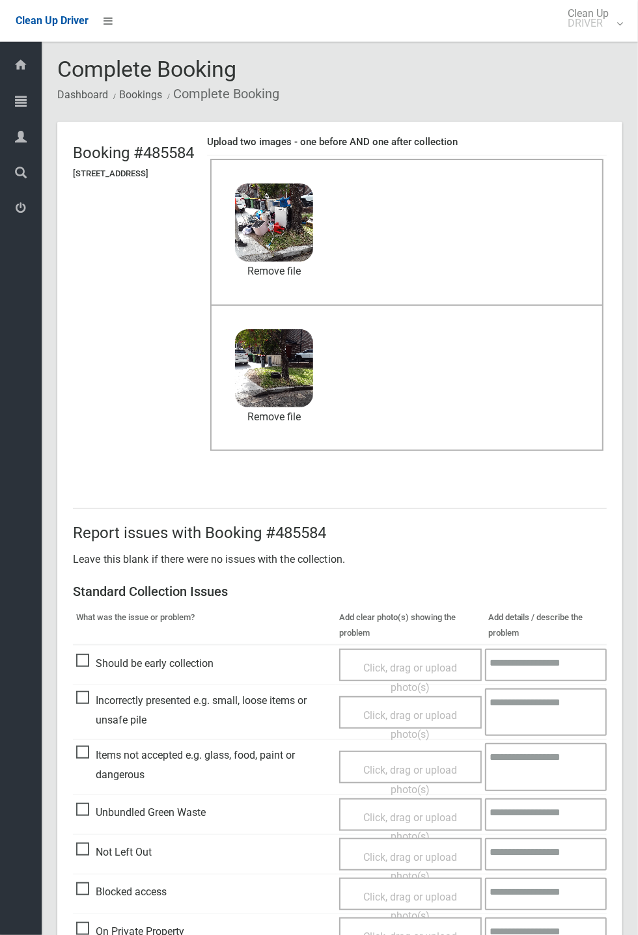
scroll to position [452, 0]
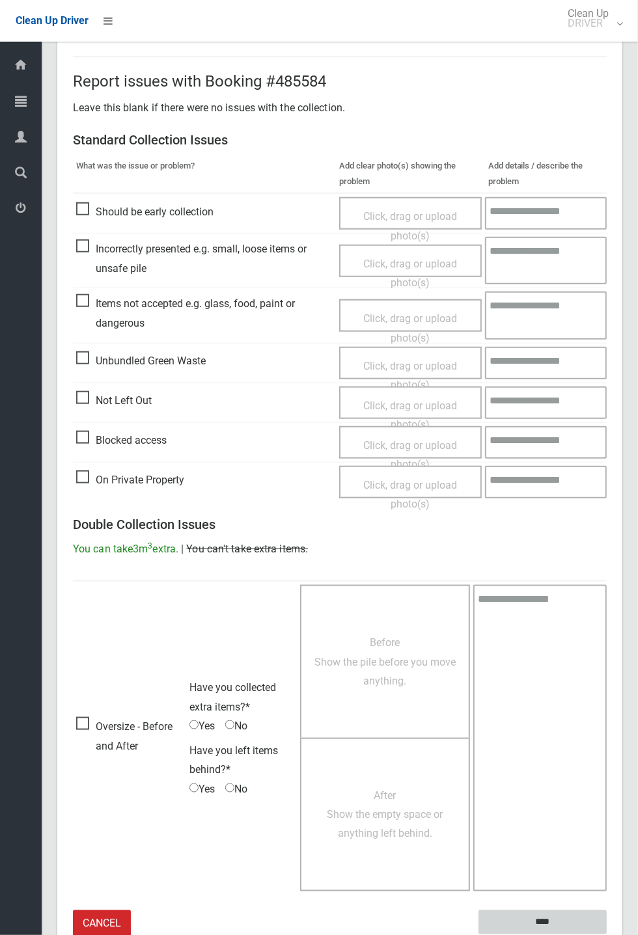
click at [606, 934] on input "****" at bounding box center [542, 922] width 128 height 24
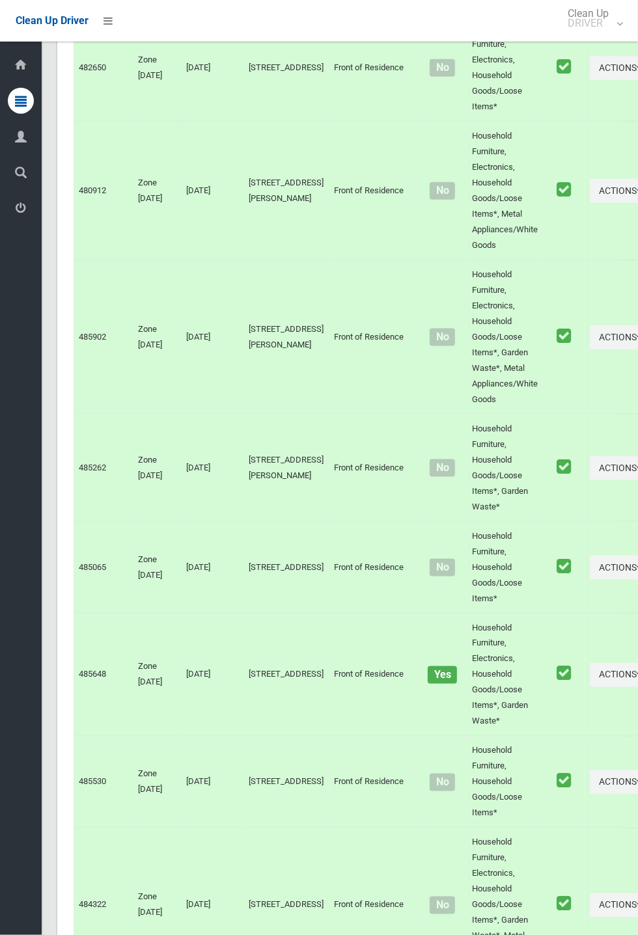
scroll to position [6080, 0]
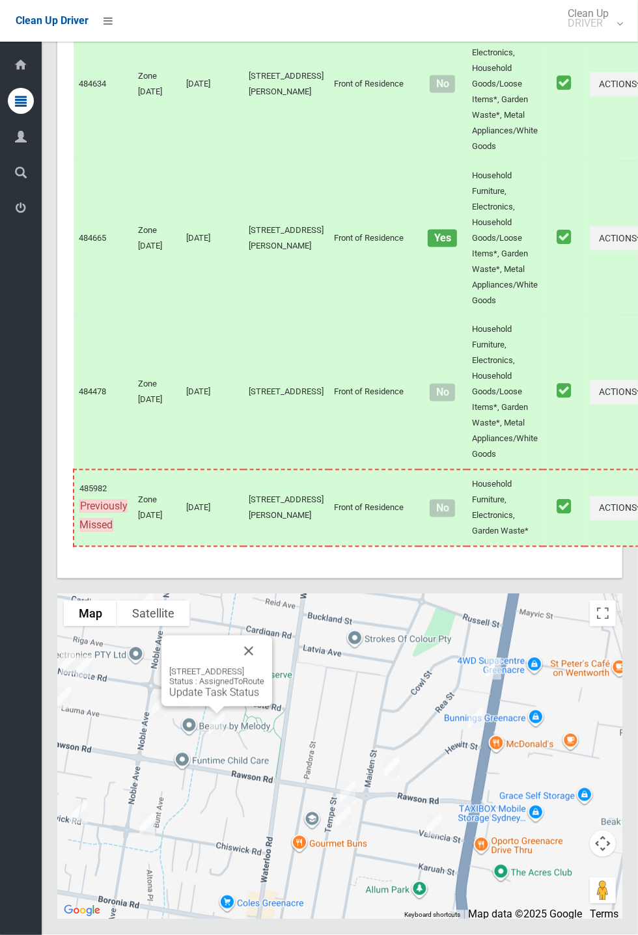
click at [213, 707] on div "3A Illawong Crescent, GREENACRE NSW 2190 Status : AssignedToRoute Update Task S…" at bounding box center [216, 671] width 111 height 71
click at [199, 699] on link "Update Task Status" at bounding box center [214, 692] width 90 height 12
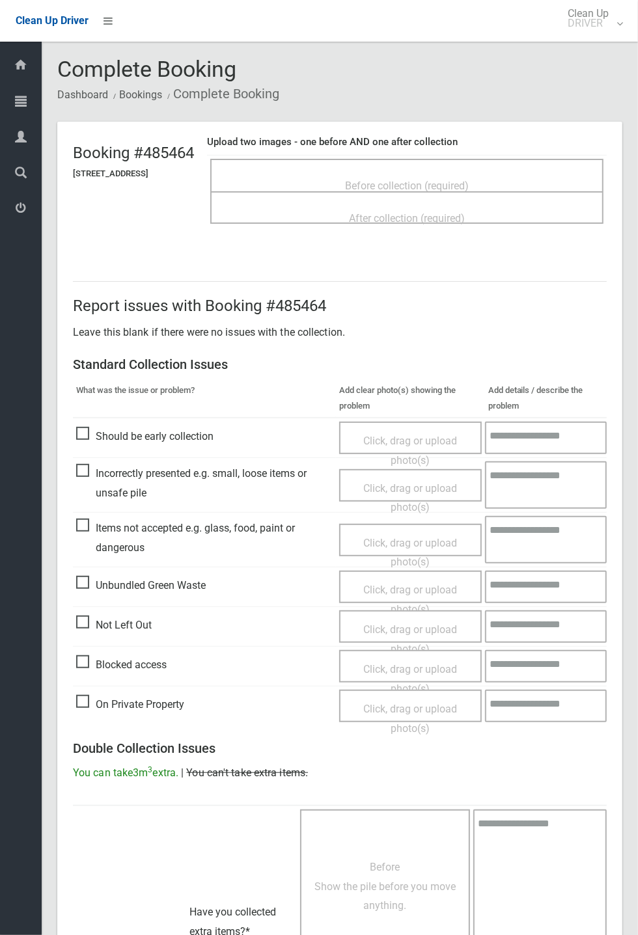
click at [454, 180] on span "Before collection (required)" at bounding box center [407, 186] width 124 height 12
click at [439, 180] on span "Before collection (required)" at bounding box center [407, 186] width 124 height 12
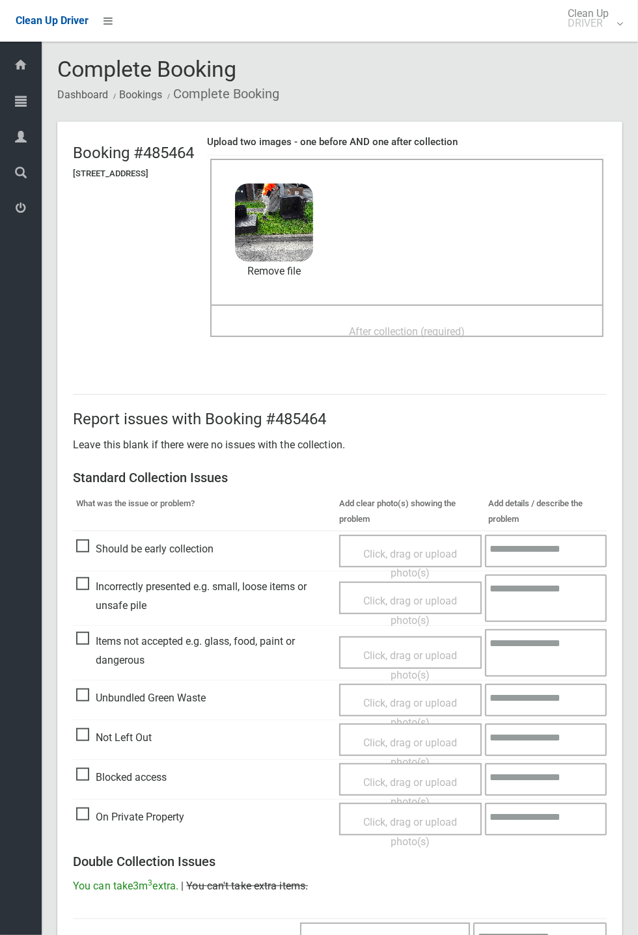
click at [351, 319] on div "After collection (required)" at bounding box center [406, 331] width 364 height 24
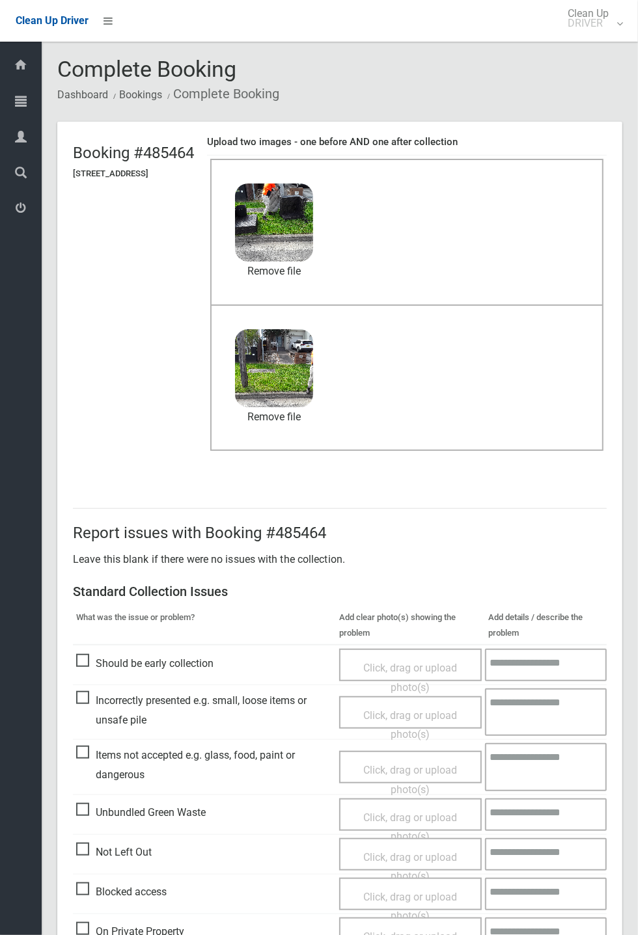
scroll to position [452, 0]
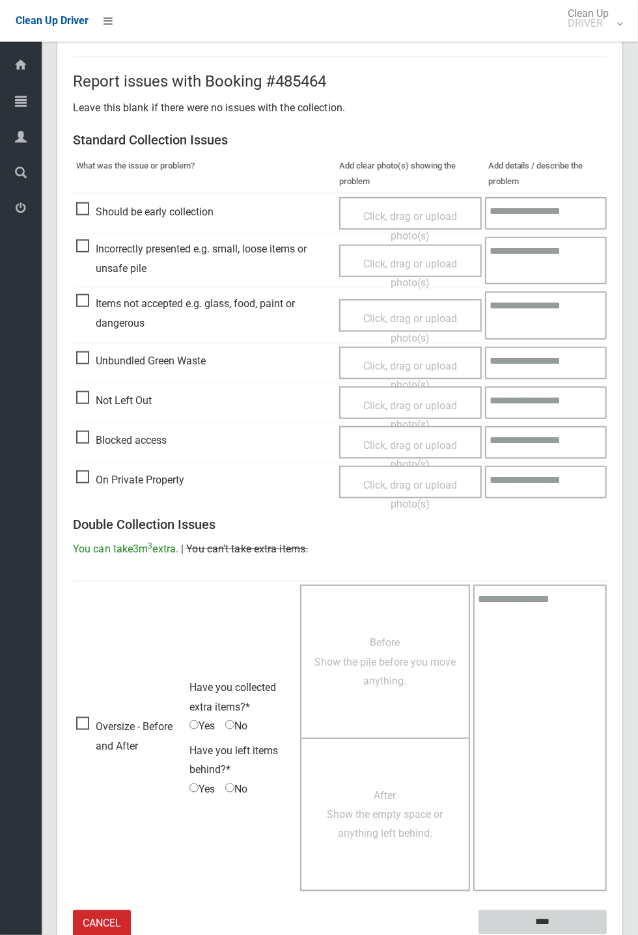
click at [535, 921] on input "****" at bounding box center [542, 922] width 128 height 24
click at [622, 455] on div "Report issues with Booking #485464 Leave this blank if there were no issues wit…" at bounding box center [339, 496] width 565 height 943
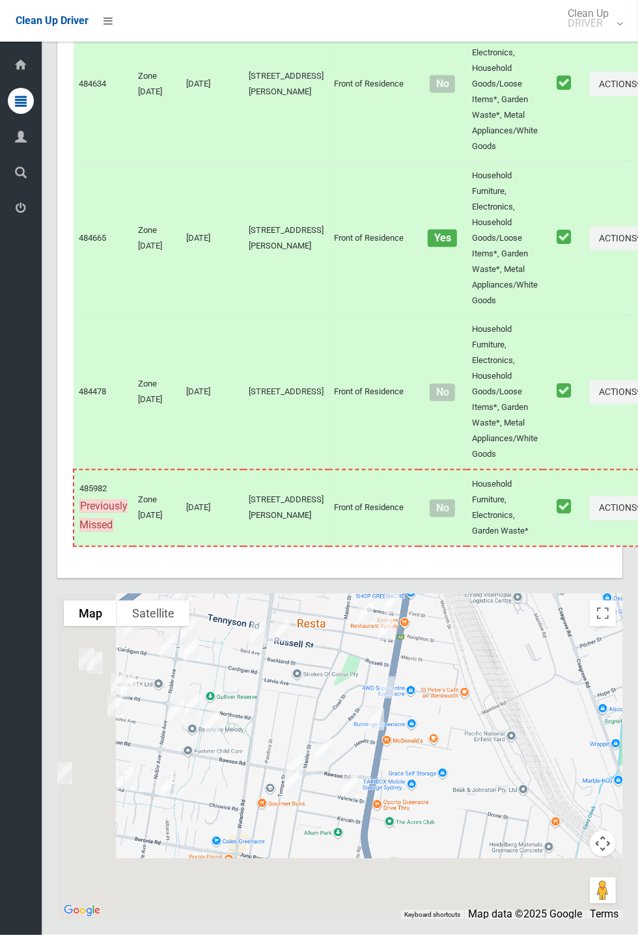
scroll to position [6063, 0]
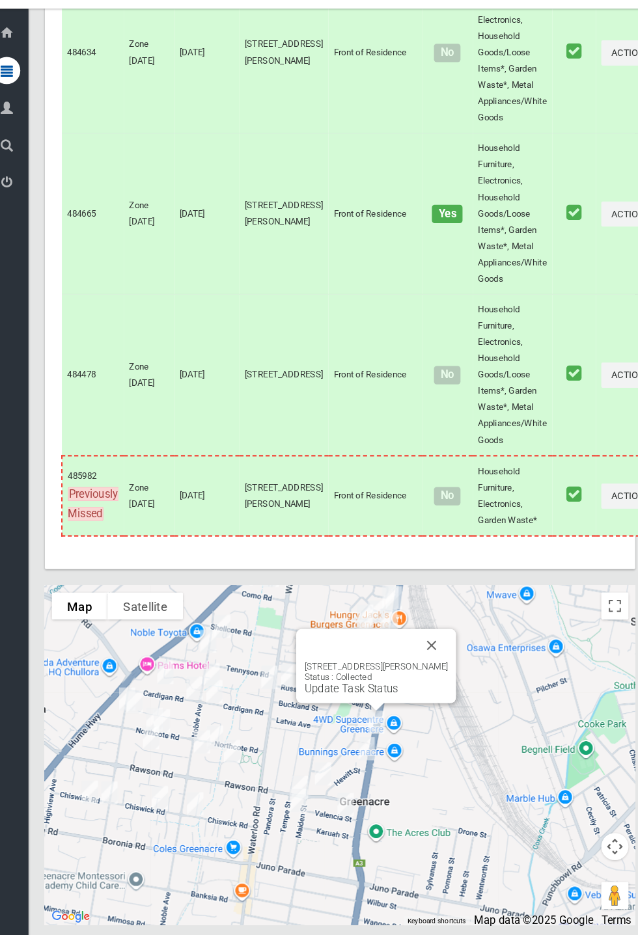
click at [443, 667] on button "Close" at bounding box center [427, 651] width 31 height 31
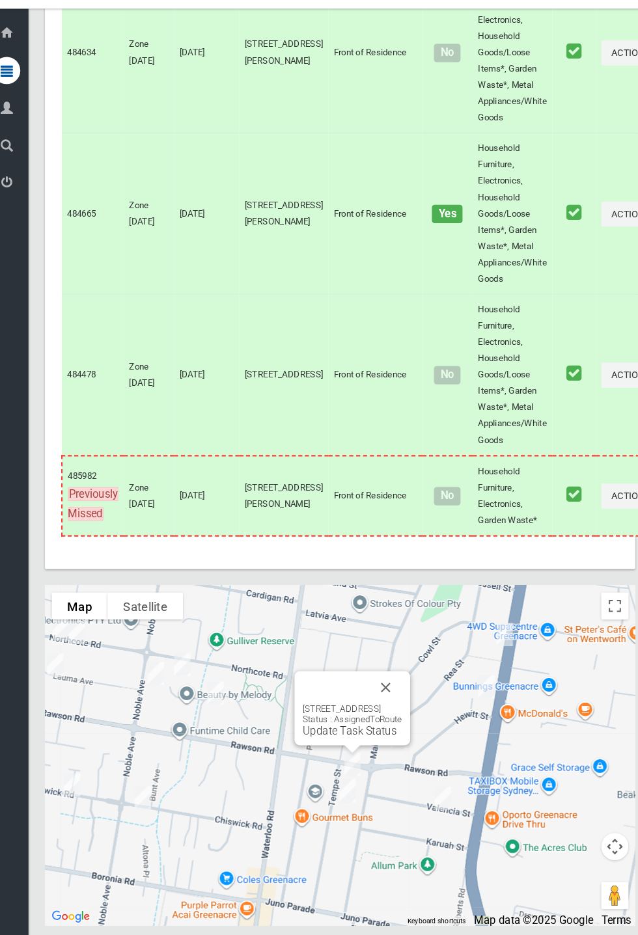
scroll to position [6080, 0]
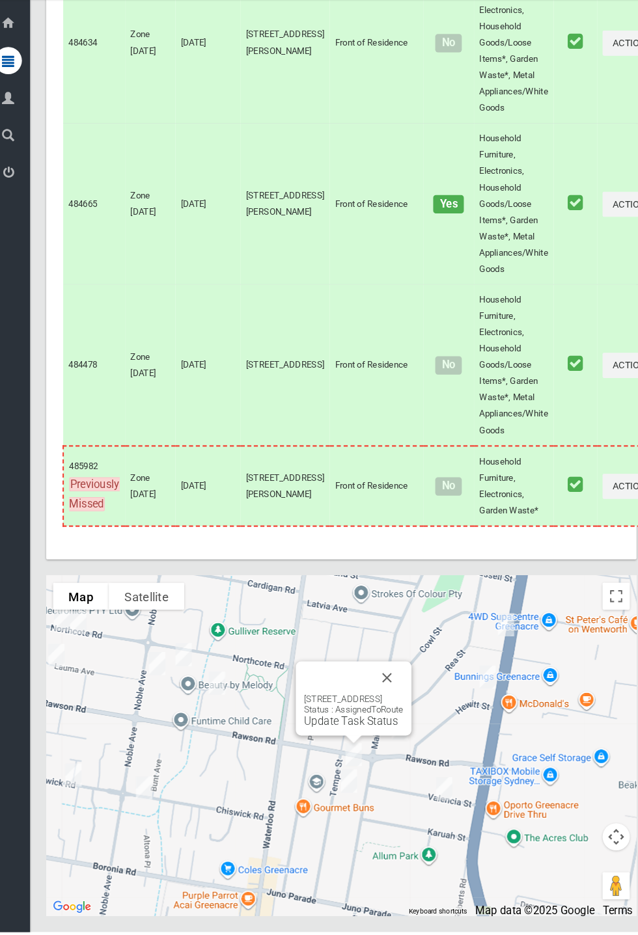
click at [399, 707] on button "Close" at bounding box center [383, 691] width 31 height 31
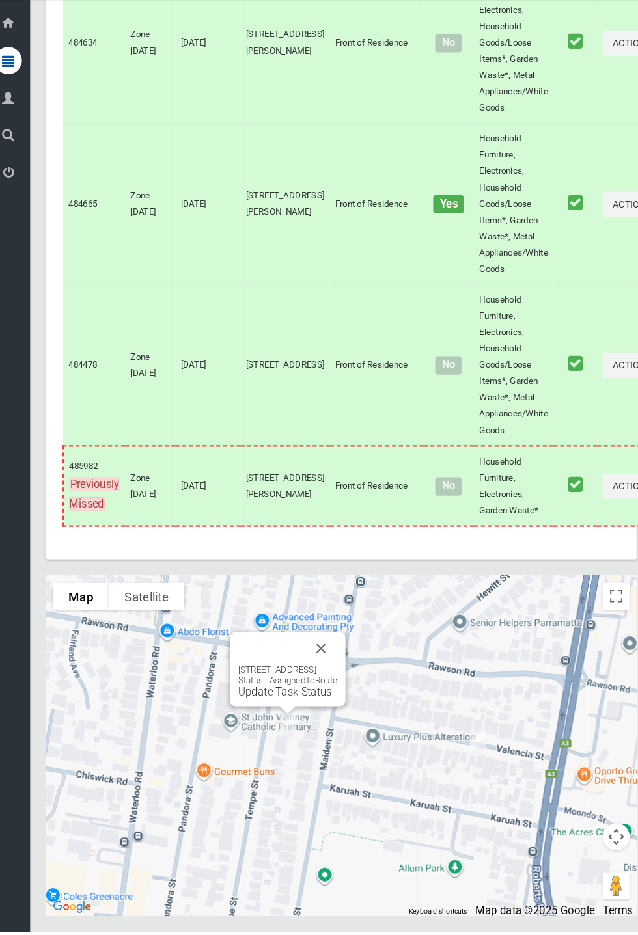
click at [336, 679] on button "Close" at bounding box center [320, 663] width 31 height 31
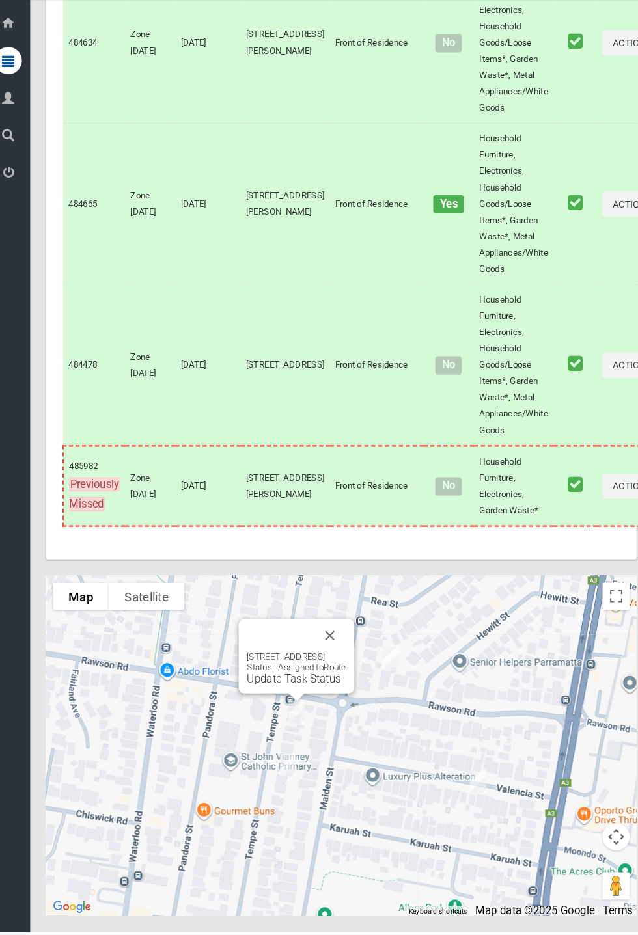
click at [344, 667] on button "Close" at bounding box center [328, 651] width 31 height 31
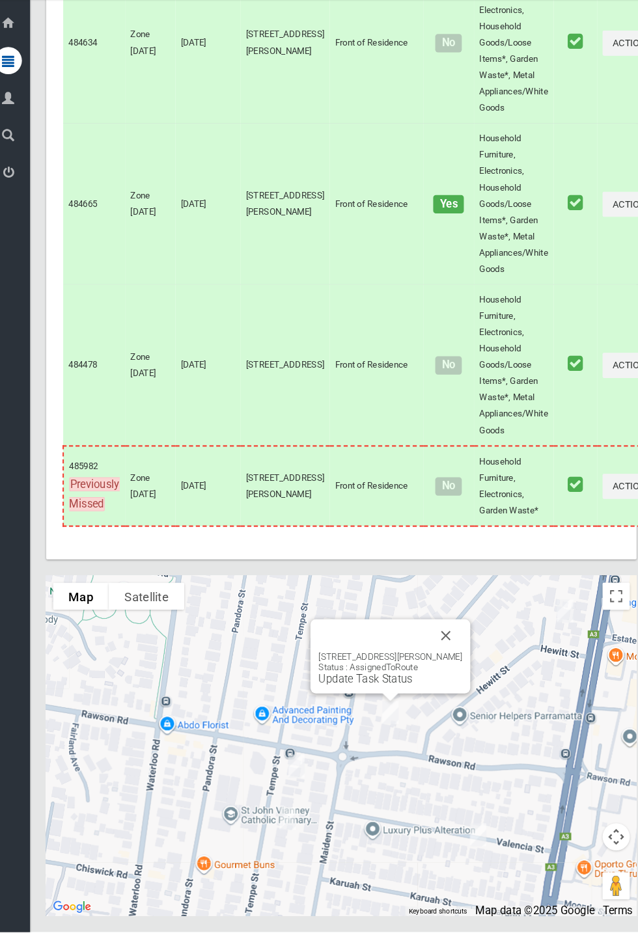
click at [455, 667] on button "Close" at bounding box center [439, 651] width 31 height 31
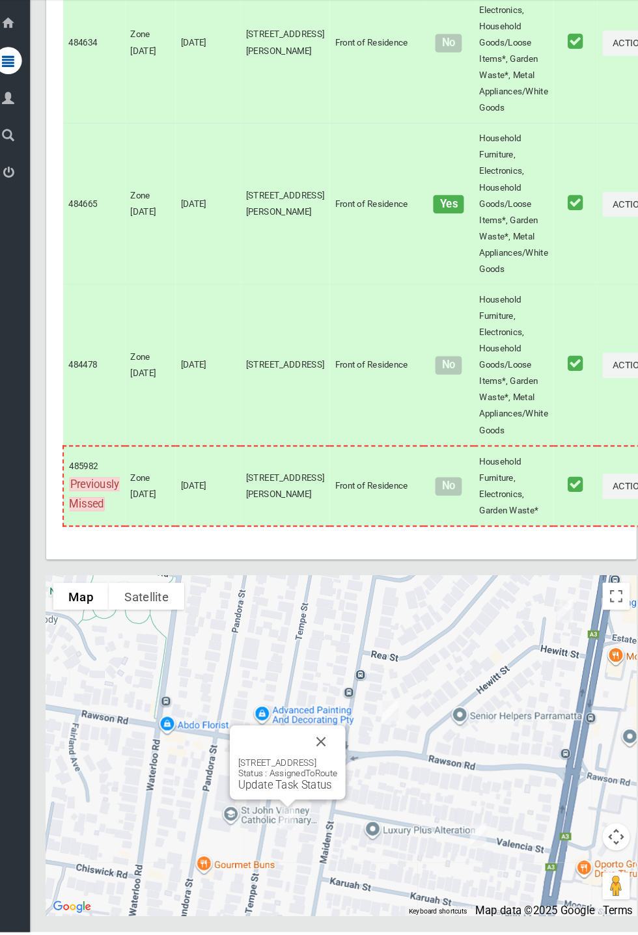
click at [292, 800] on link "Update Task Status" at bounding box center [286, 794] width 90 height 12
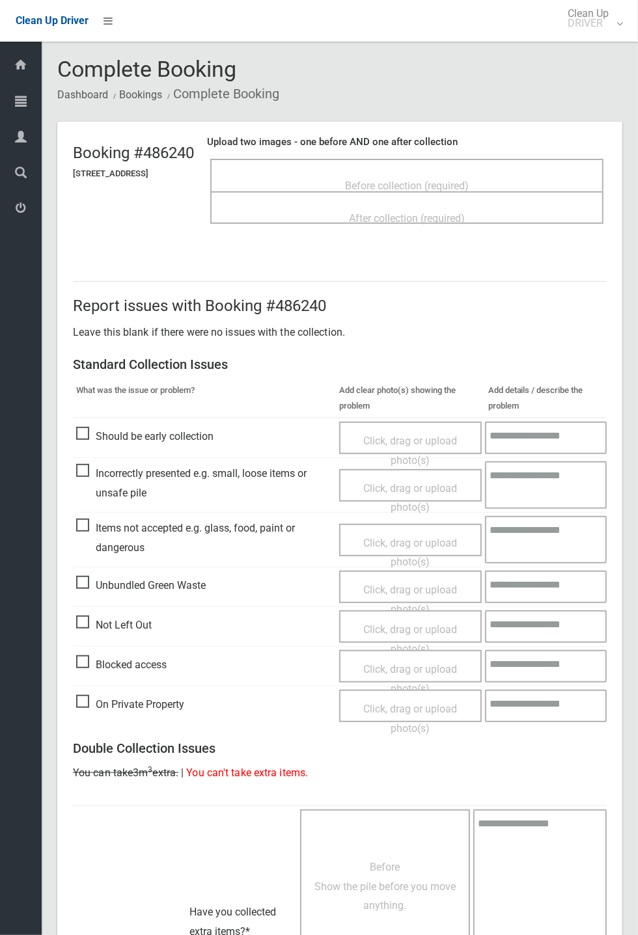
click at [429, 180] on span "Before collection (required)" at bounding box center [407, 186] width 124 height 12
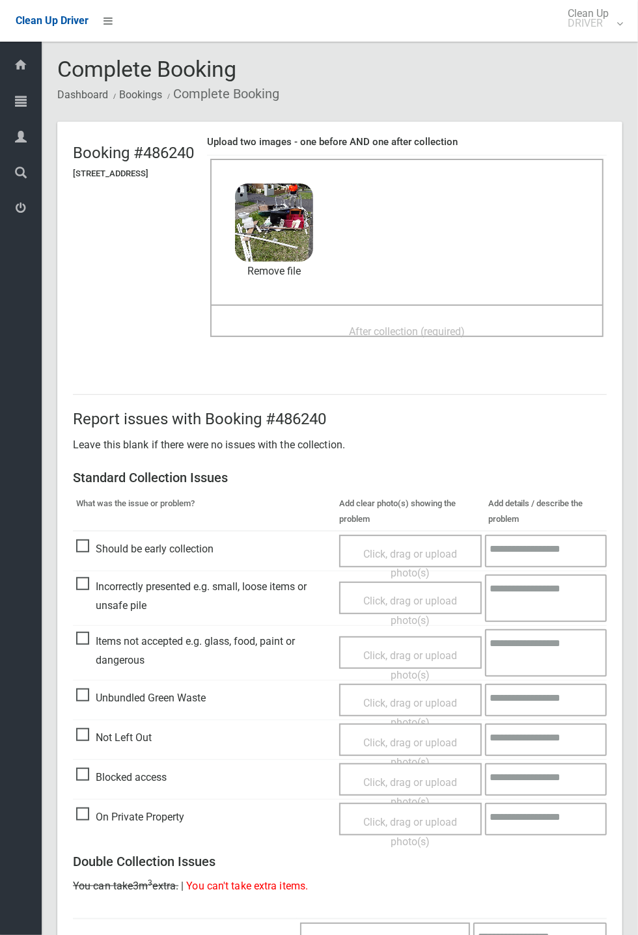
click at [383, 325] on span "After collection (required)" at bounding box center [407, 331] width 116 height 12
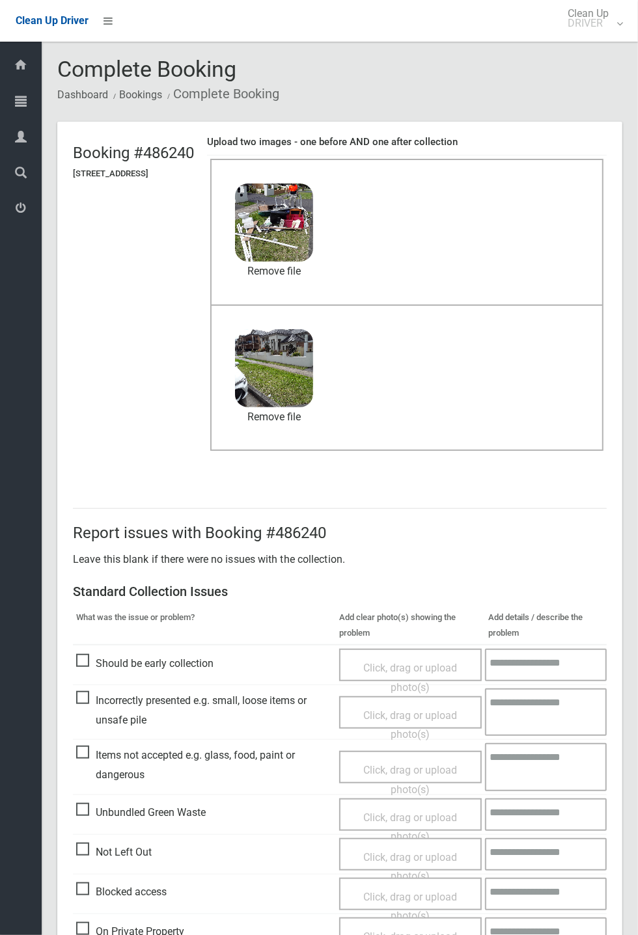
scroll to position [452, 0]
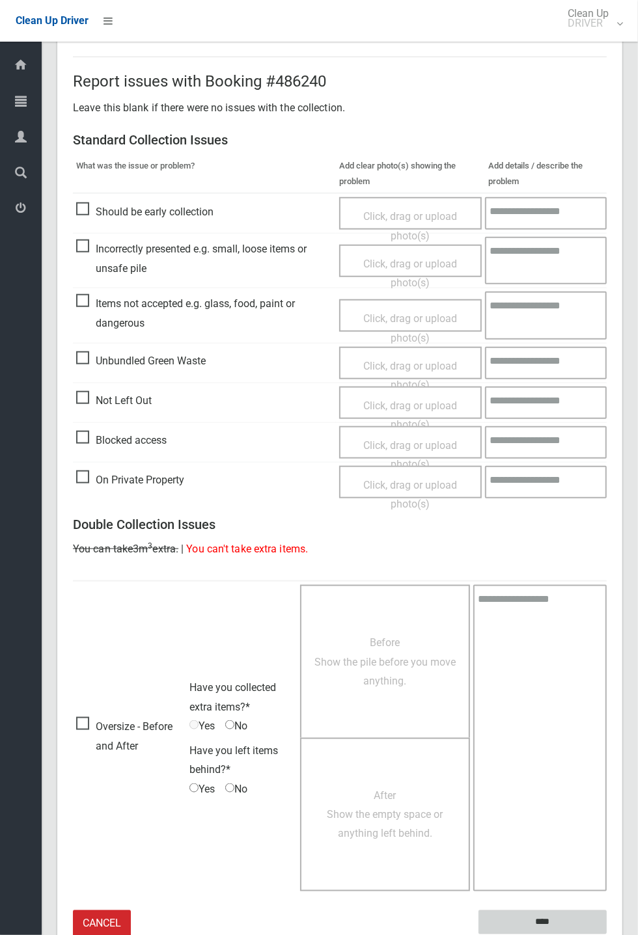
click at [537, 919] on input "****" at bounding box center [542, 922] width 128 height 24
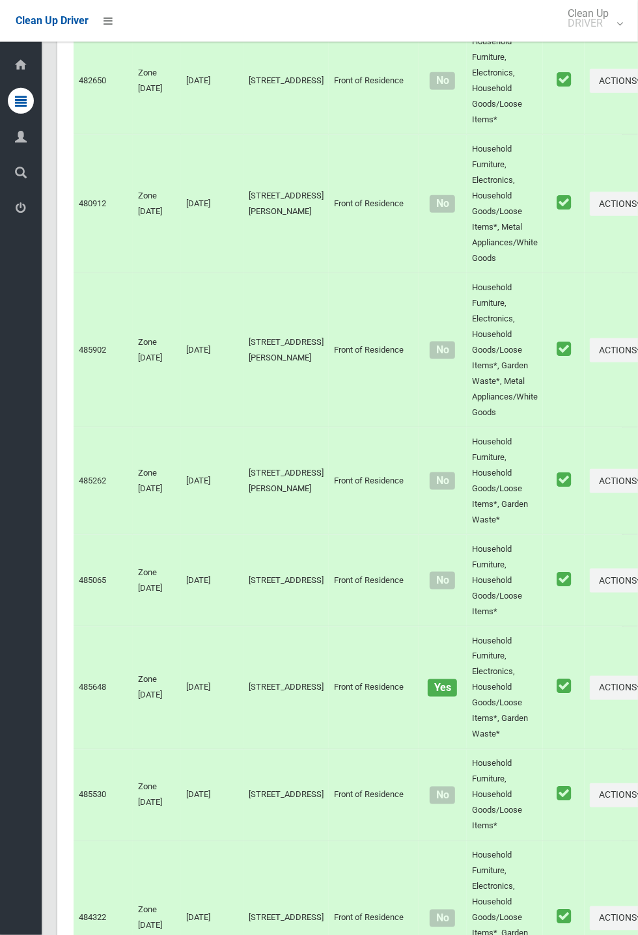
scroll to position [6080, 0]
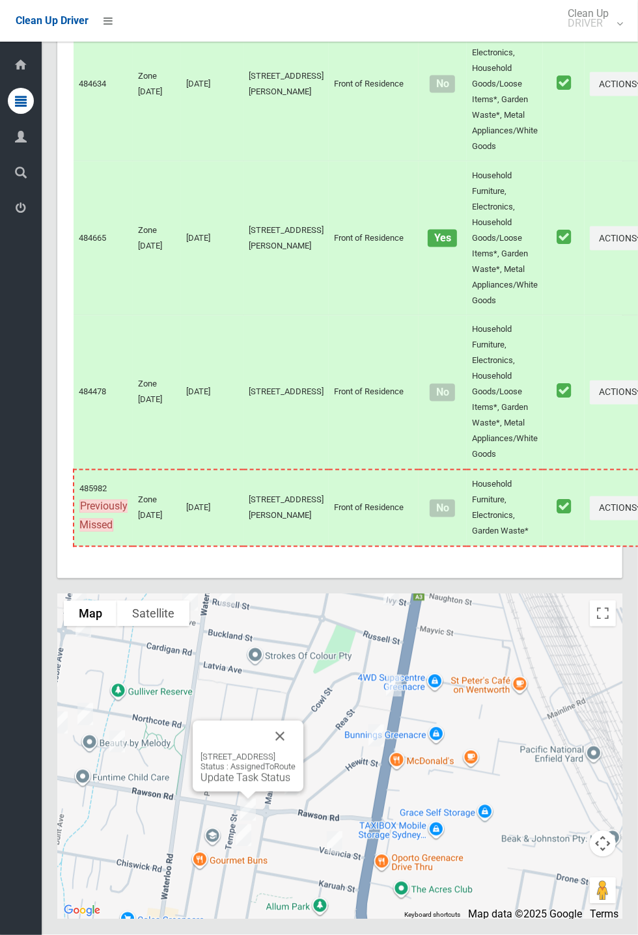
click at [230, 784] on link "Update Task Status" at bounding box center [245, 778] width 90 height 12
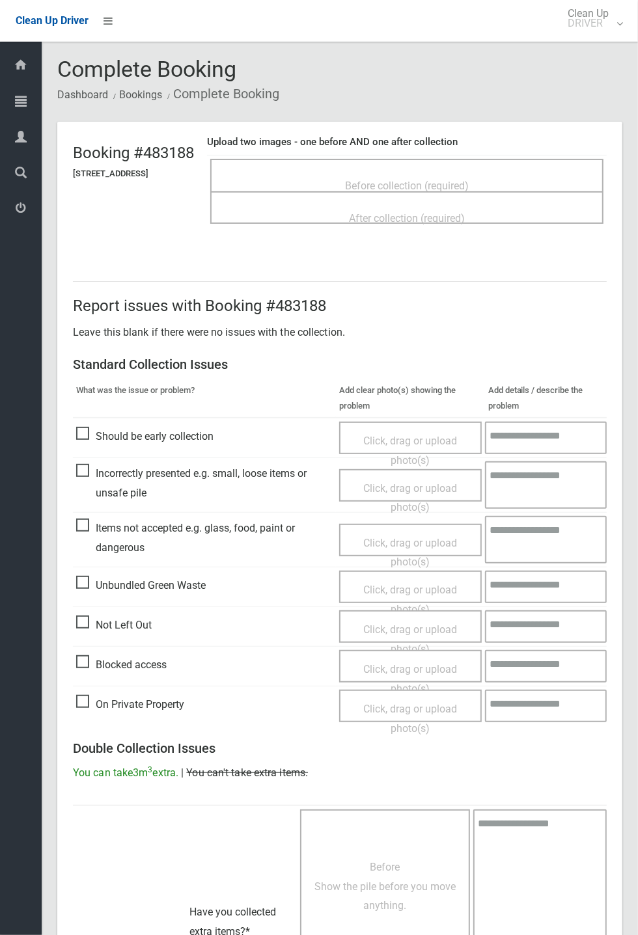
click at [446, 180] on span "Before collection (required)" at bounding box center [407, 186] width 124 height 12
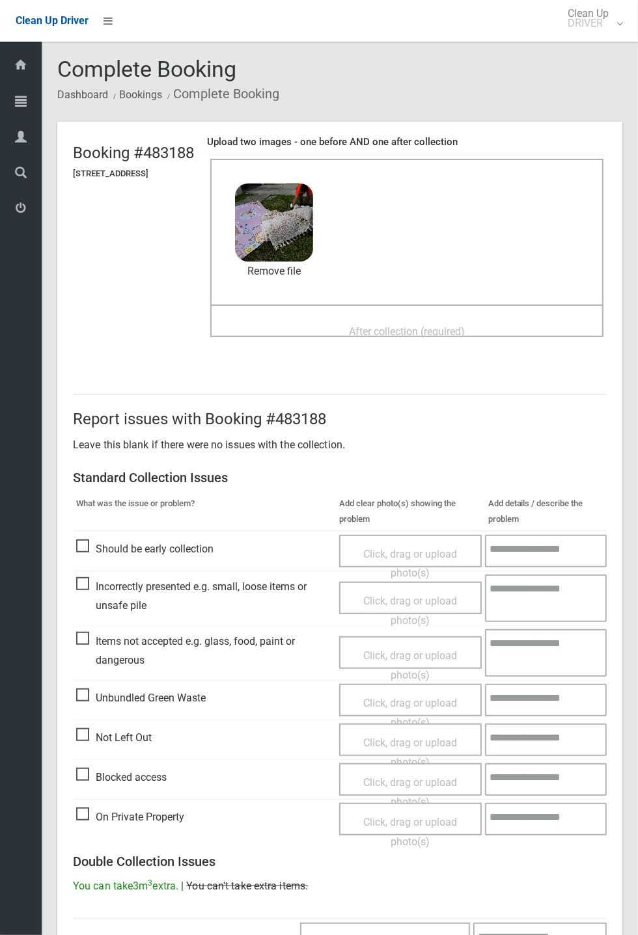
click at [374, 325] on span "After collection (required)" at bounding box center [407, 331] width 116 height 12
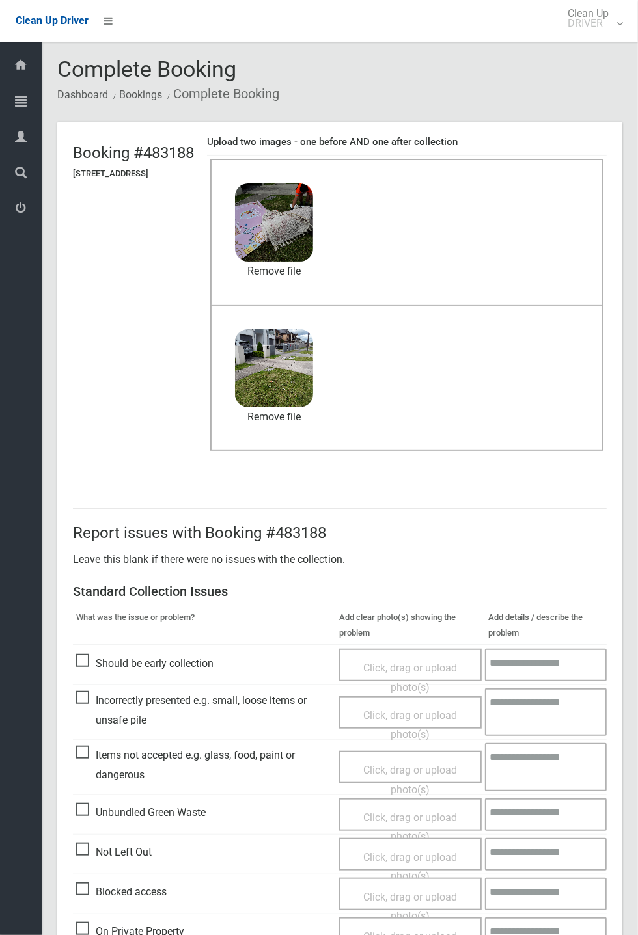
scroll to position [452, 0]
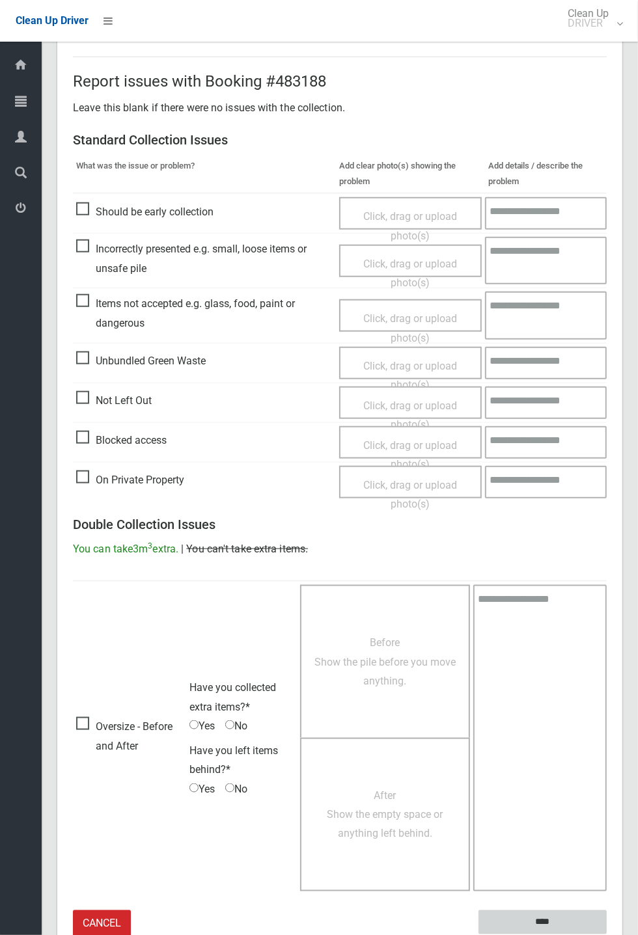
click at [537, 921] on input "****" at bounding box center [542, 922] width 128 height 24
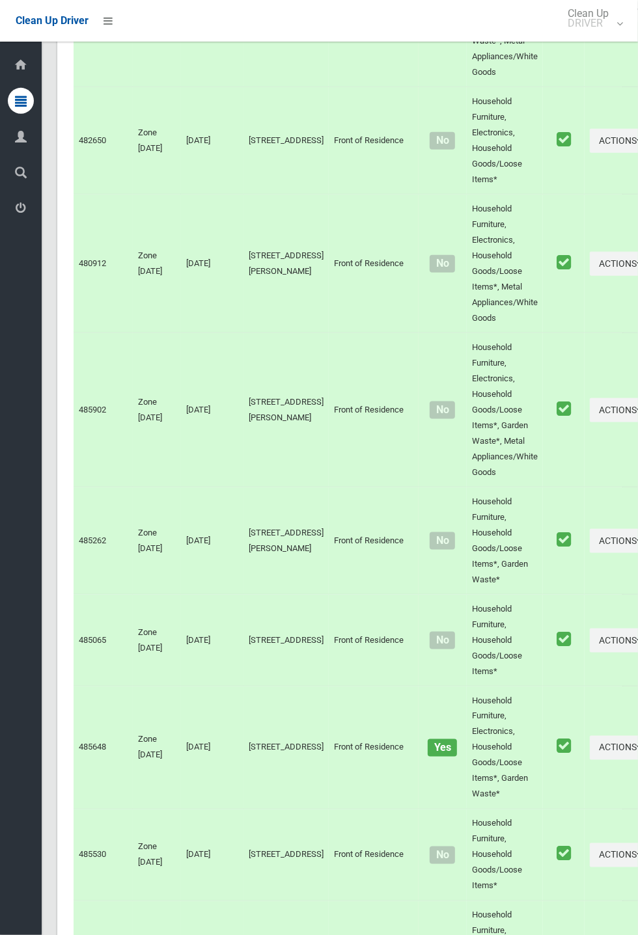
scroll to position [6080, 0]
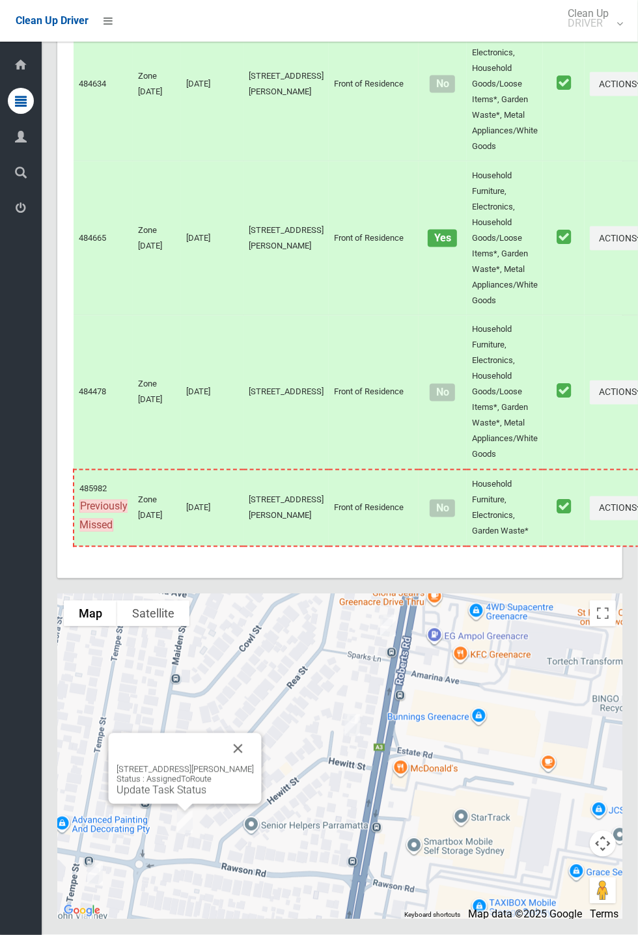
click at [181, 796] on link "Update Task Status" at bounding box center [161, 790] width 90 height 12
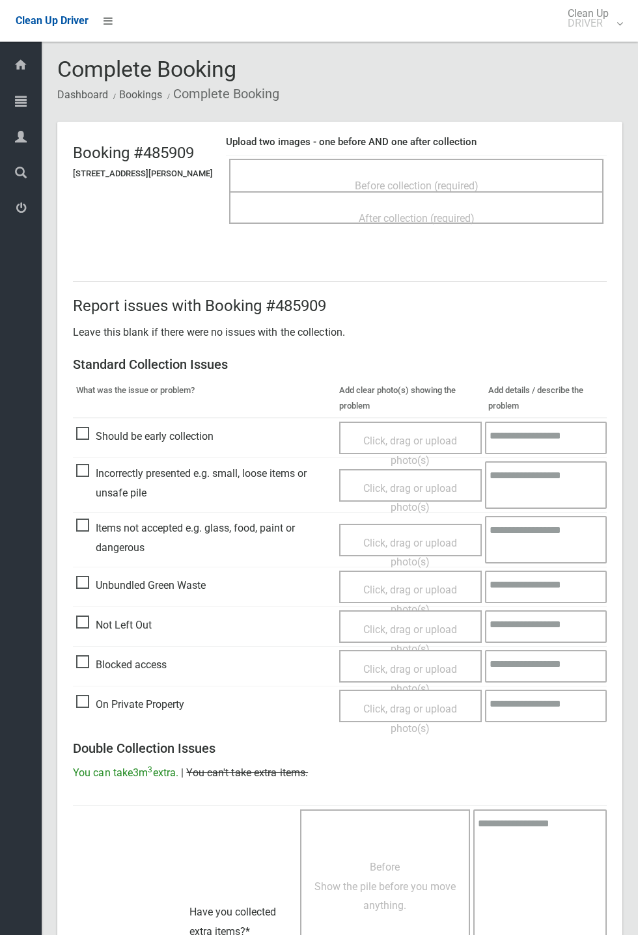
click at [439, 173] on div "Before collection (required)" at bounding box center [415, 185] width 345 height 24
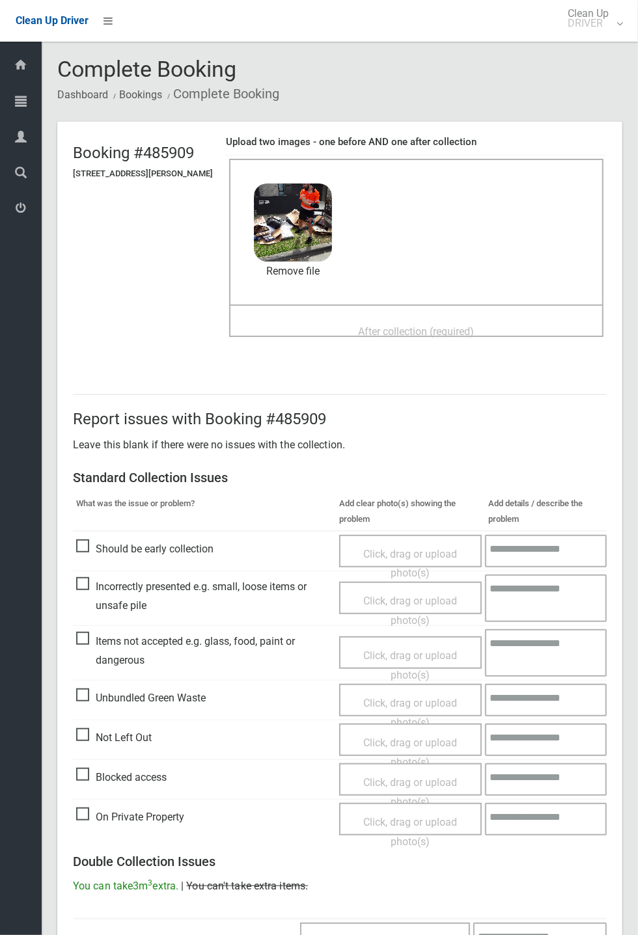
click at [398, 325] on span "After collection (required)" at bounding box center [417, 331] width 116 height 12
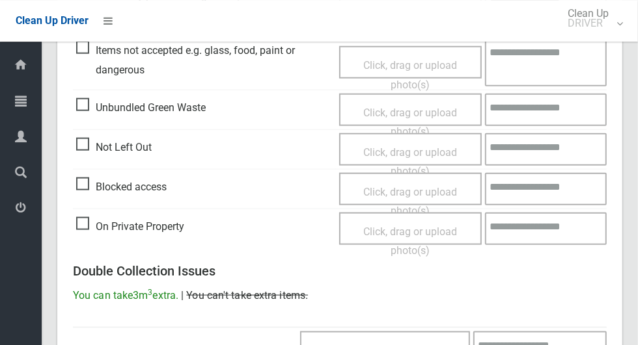
scroll to position [1064, 0]
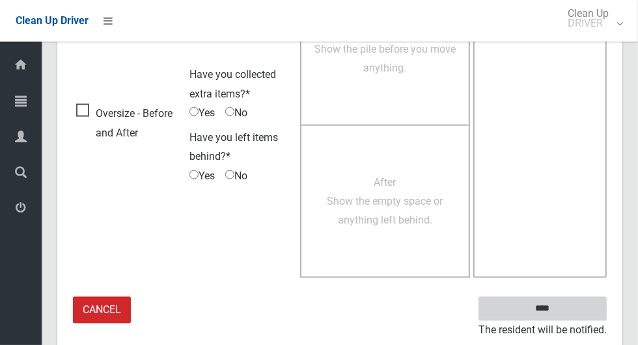
click at [565, 310] on input "****" at bounding box center [542, 309] width 128 height 24
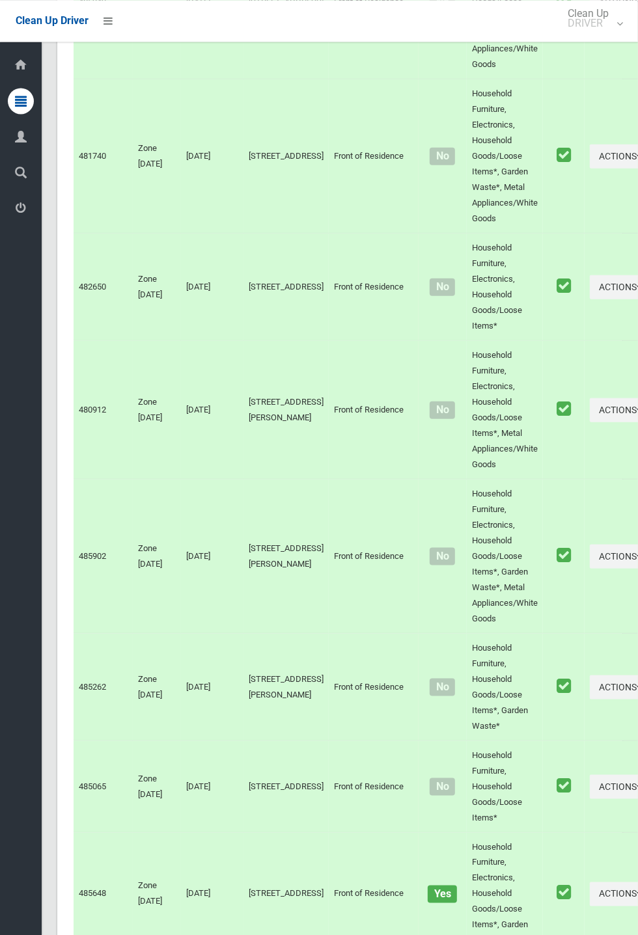
scroll to position [6080, 0]
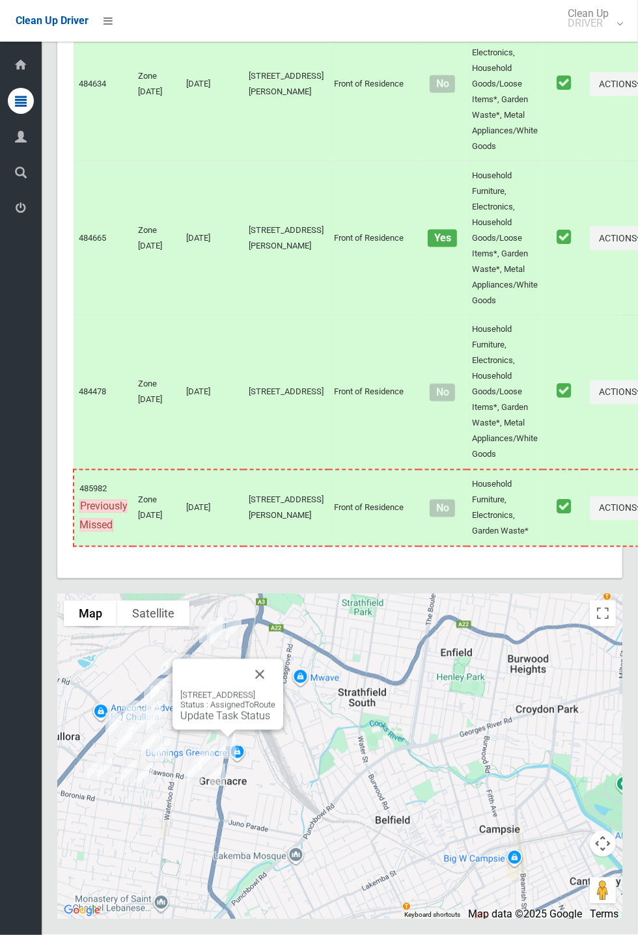
click at [275, 345] on button "Close" at bounding box center [259, 674] width 31 height 31
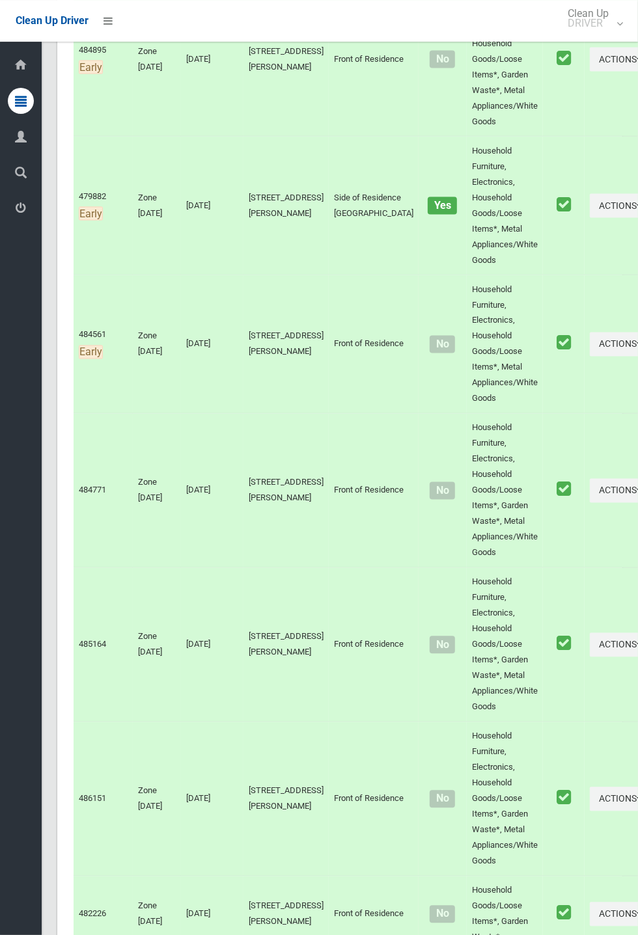
scroll to position [0, 0]
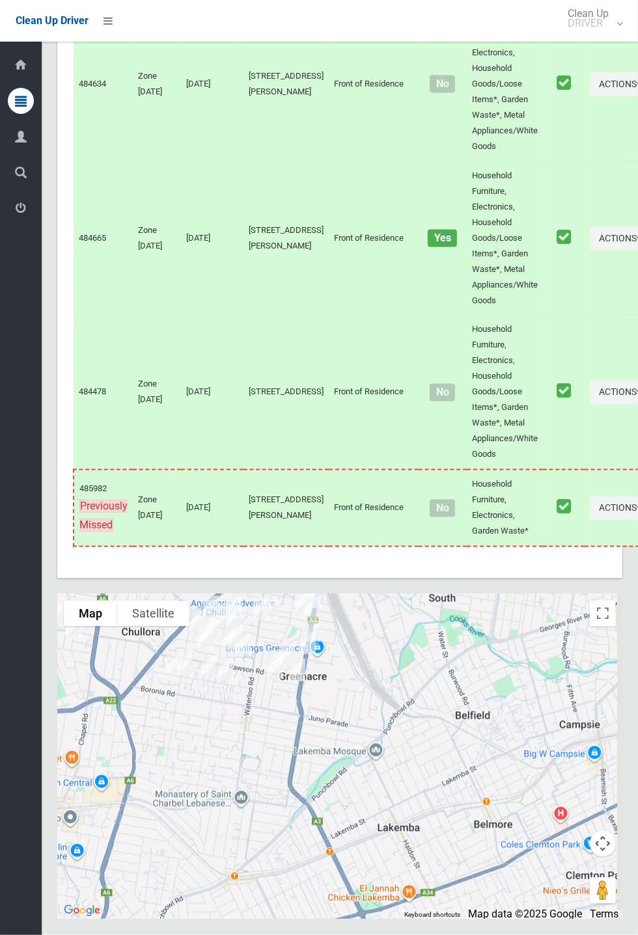
scroll to position [6080, 0]
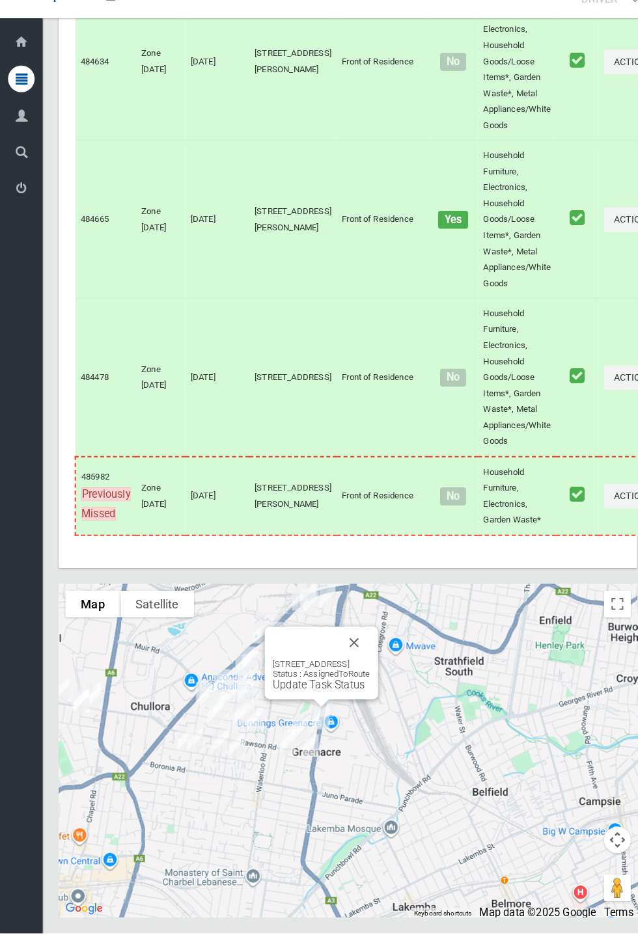
click at [299, 699] on link "Update Task Status" at bounding box center [311, 692] width 90 height 12
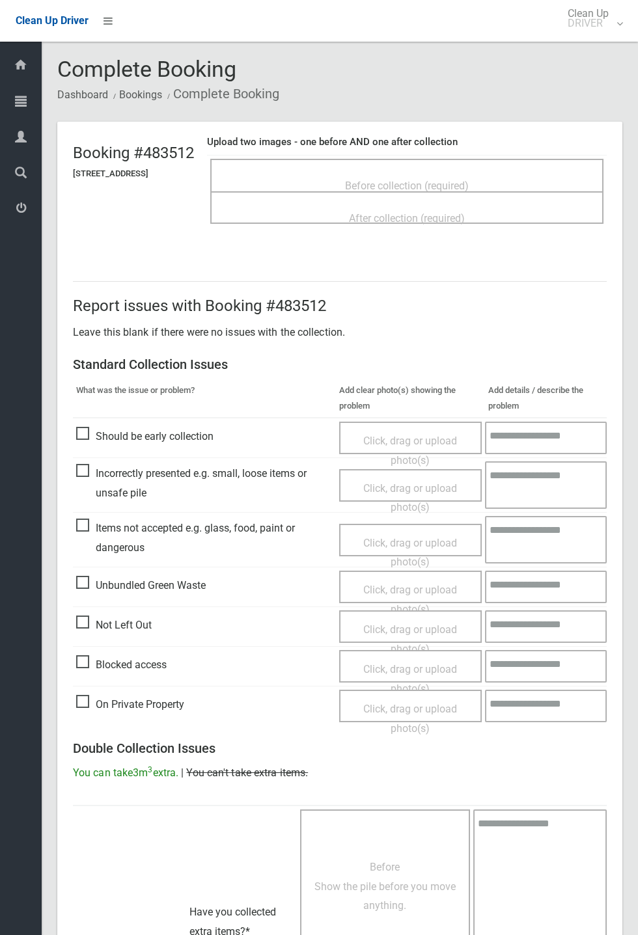
click at [425, 180] on span "Before collection (required)" at bounding box center [407, 186] width 124 height 12
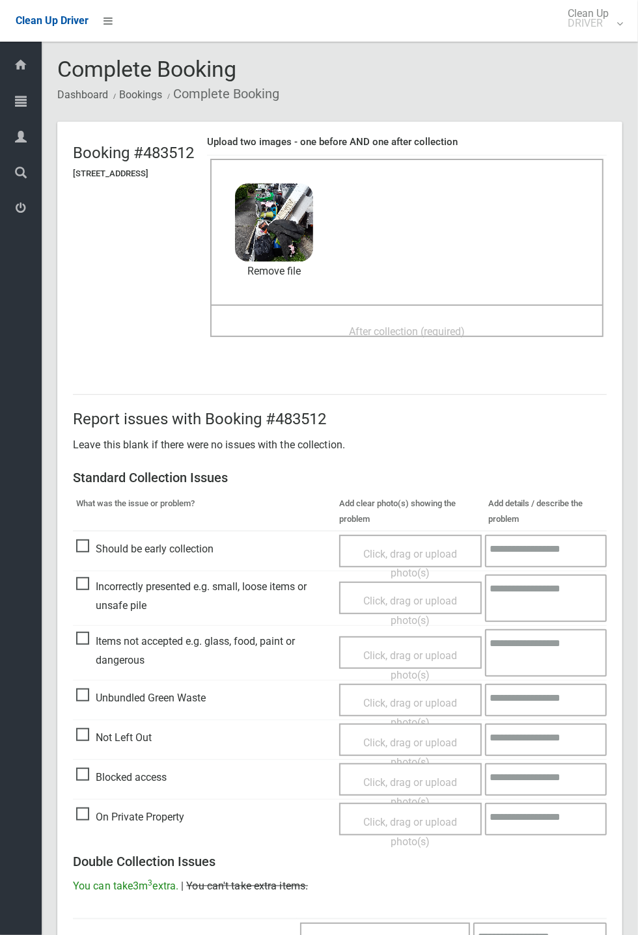
click at [408, 325] on span "After collection (required)" at bounding box center [407, 331] width 116 height 12
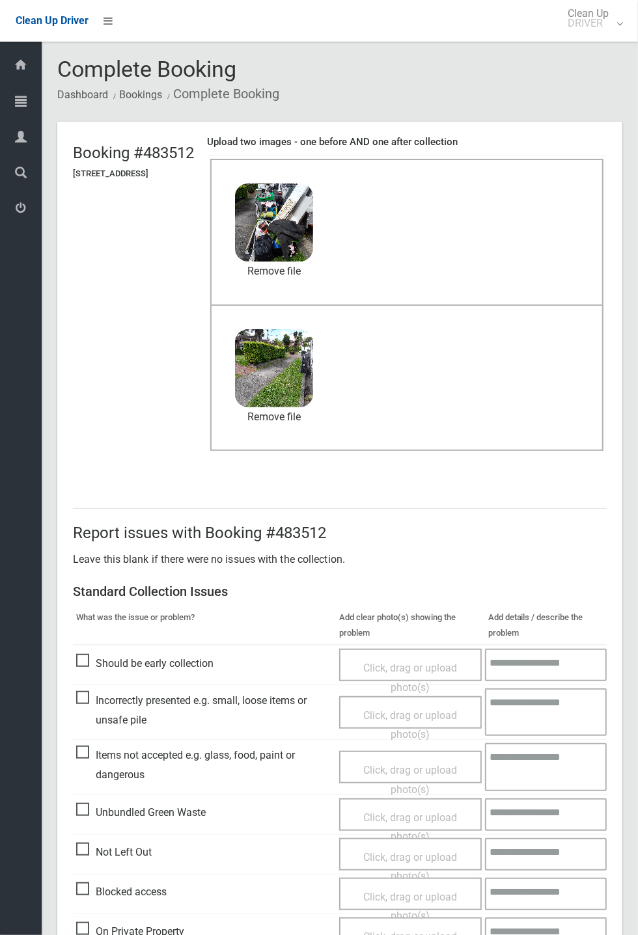
scroll to position [452, 0]
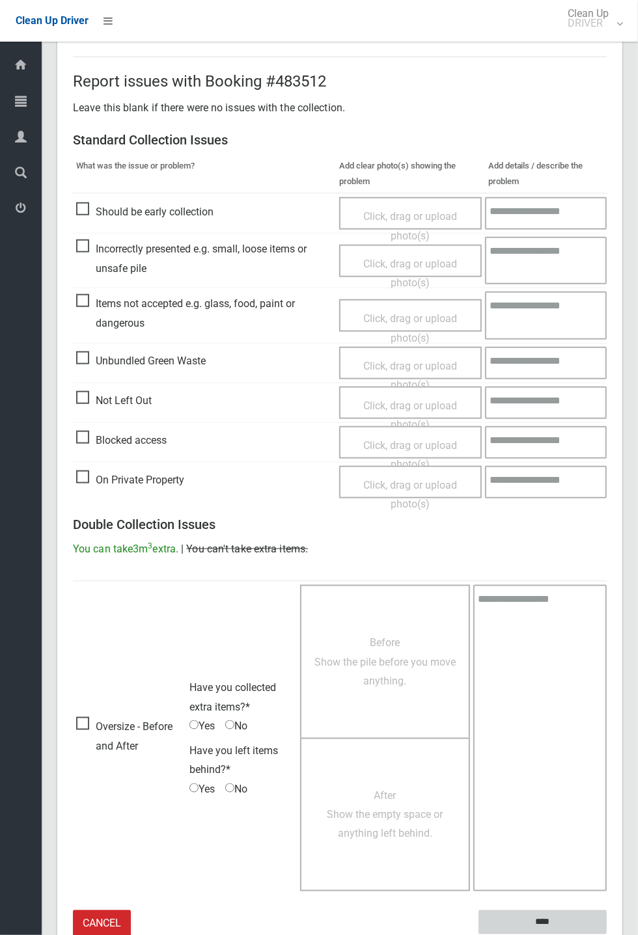
click at [606, 934] on input "****" at bounding box center [542, 922] width 128 height 24
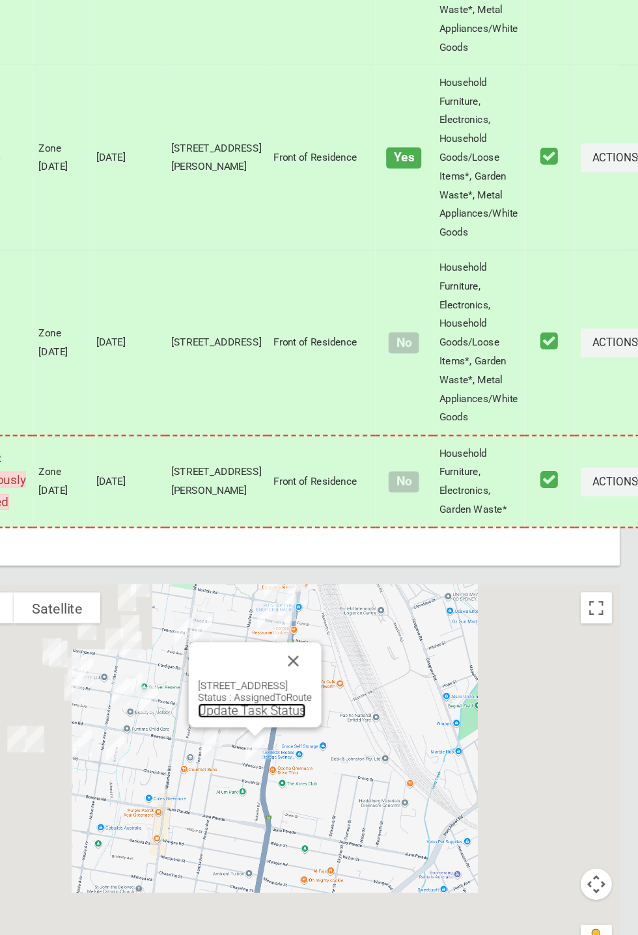
scroll to position [6123, 0]
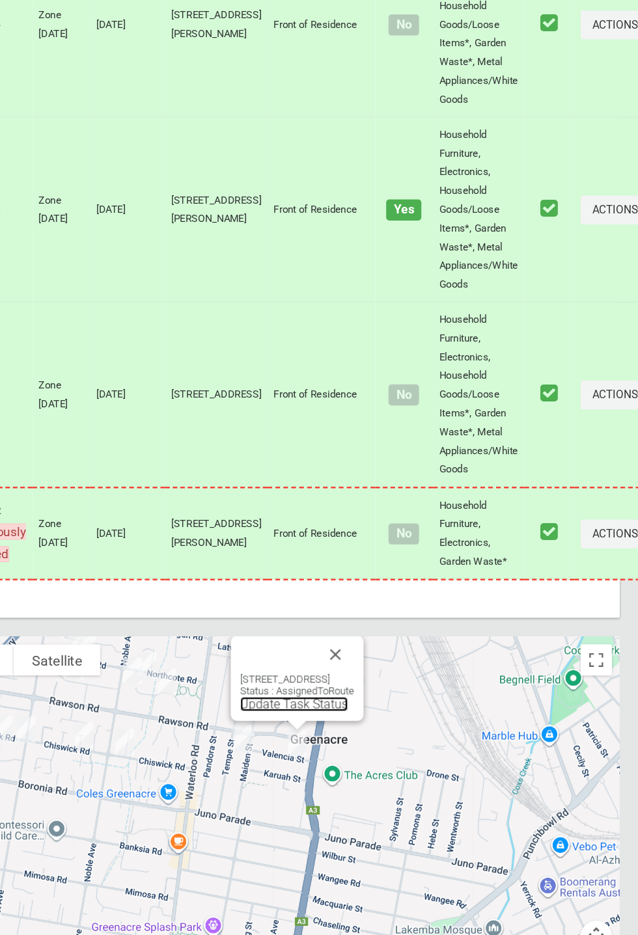
click at [347, 657] on link "Update Task Status" at bounding box center [351, 650] width 90 height 12
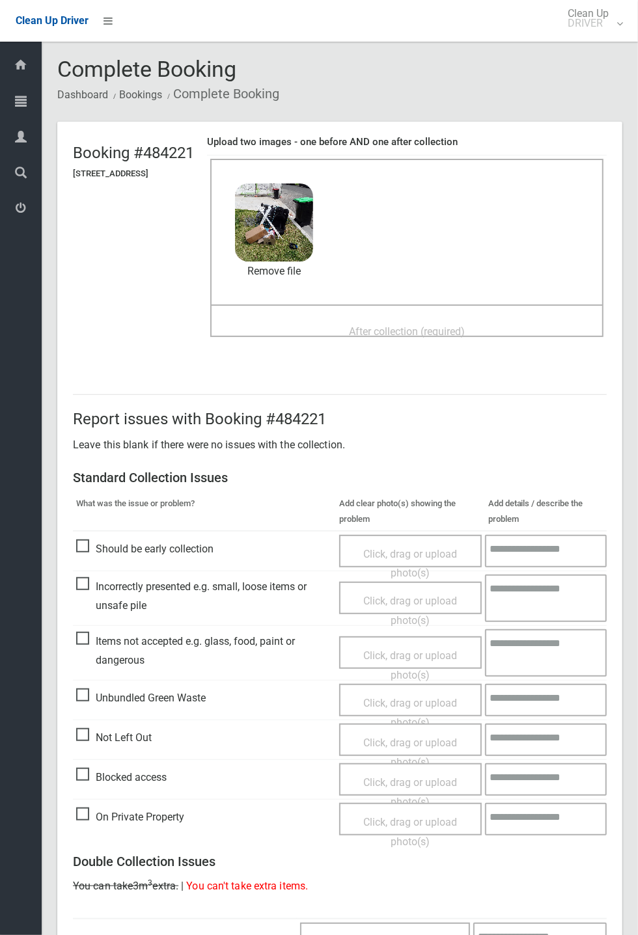
click at [403, 326] on span "After collection (required)" at bounding box center [407, 331] width 116 height 12
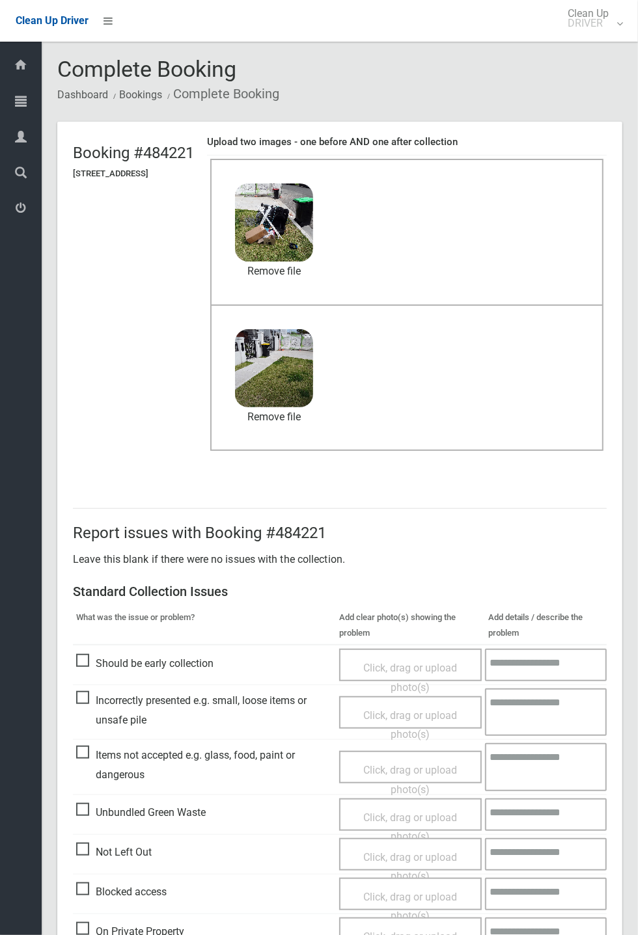
scroll to position [452, 0]
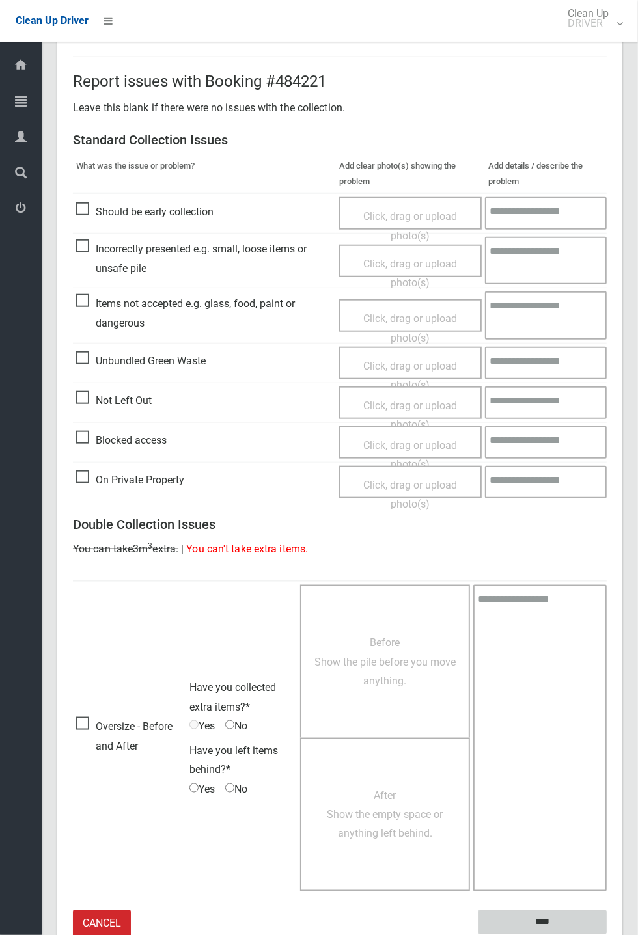
click at [544, 914] on input "****" at bounding box center [542, 922] width 128 height 24
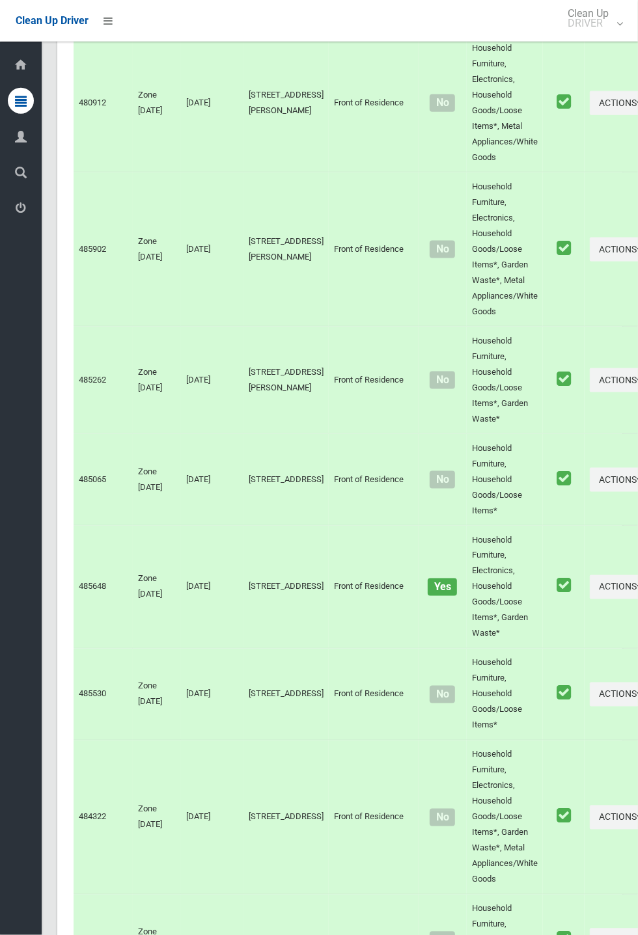
scroll to position [6080, 0]
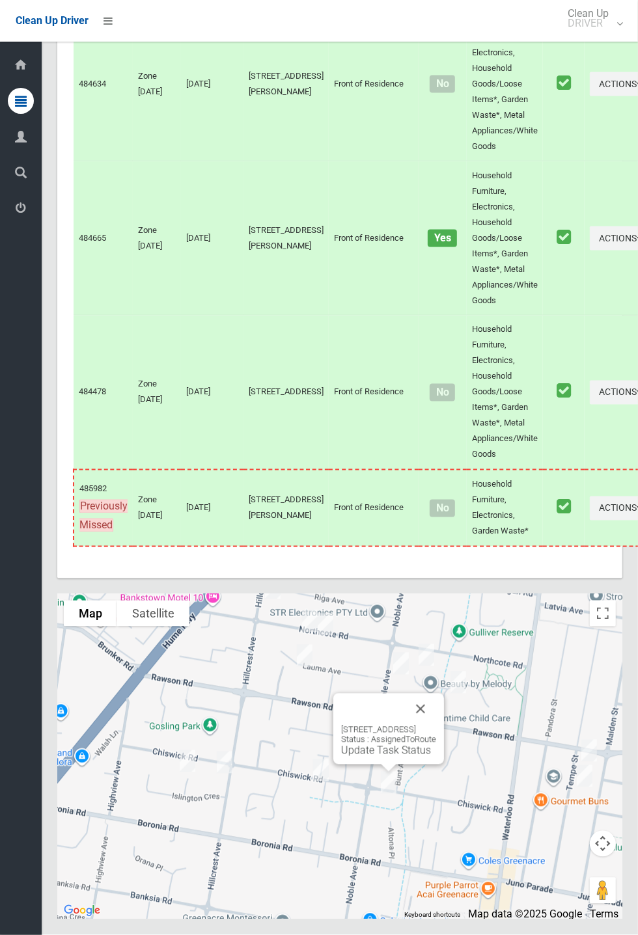
click at [436, 725] on button "Close" at bounding box center [420, 709] width 31 height 31
click at [368, 712] on button "Close" at bounding box center [352, 696] width 31 height 31
click at [436, 725] on button "Close" at bounding box center [420, 709] width 31 height 31
click at [368, 712] on button "Close" at bounding box center [352, 696] width 31 height 31
click at [371, 757] on link "Update Task Status" at bounding box center [386, 750] width 90 height 12
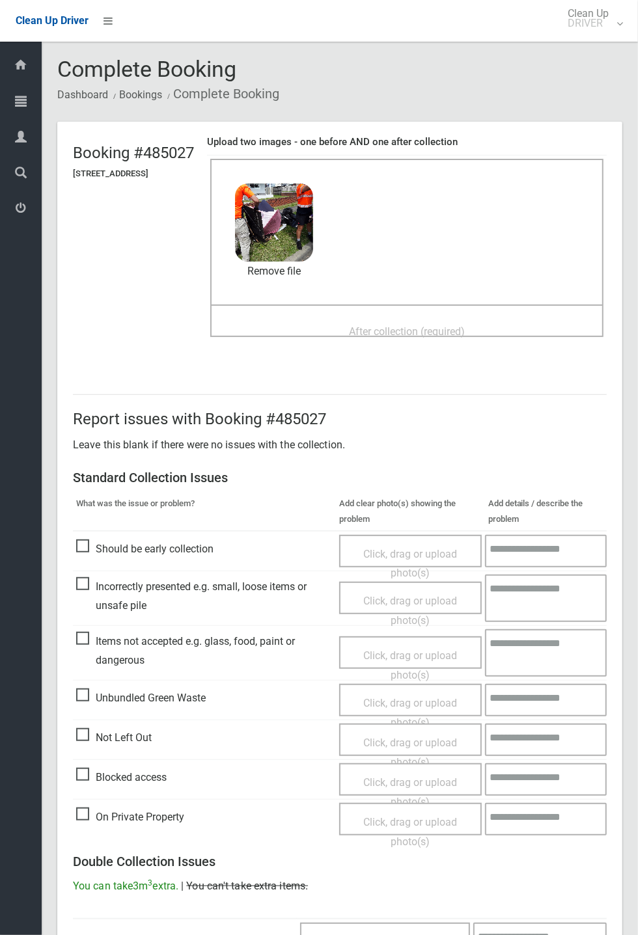
click at [382, 325] on span "After collection (required)" at bounding box center [407, 331] width 116 height 12
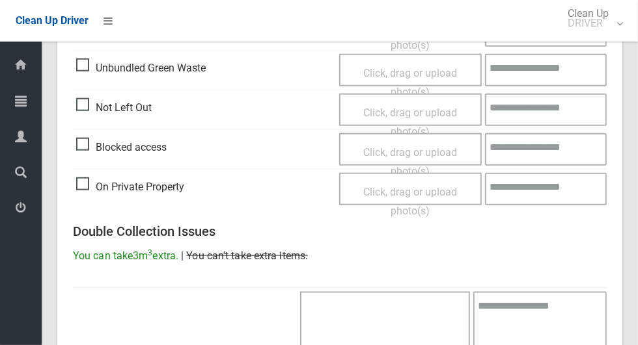
scroll to position [1064, 0]
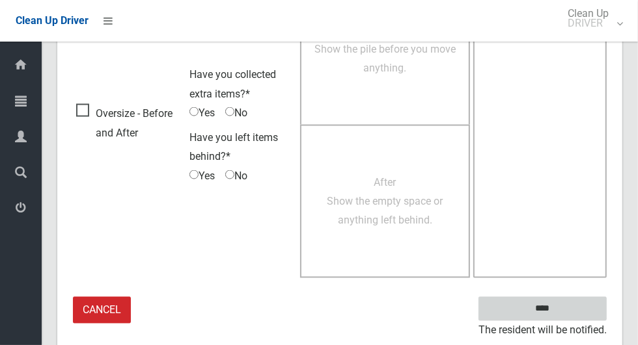
click at [550, 300] on input "****" at bounding box center [542, 309] width 128 height 24
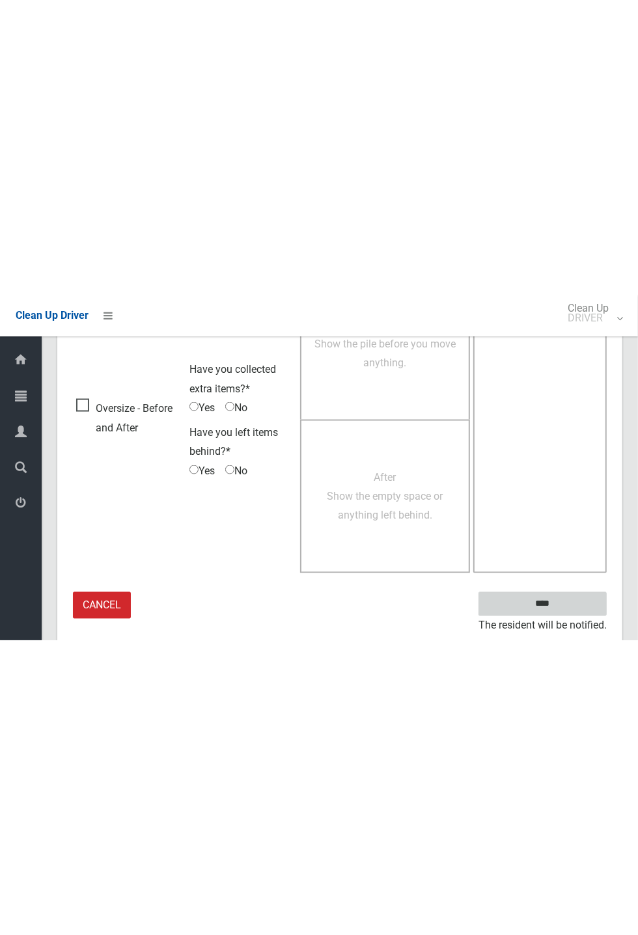
scroll to position [512, 0]
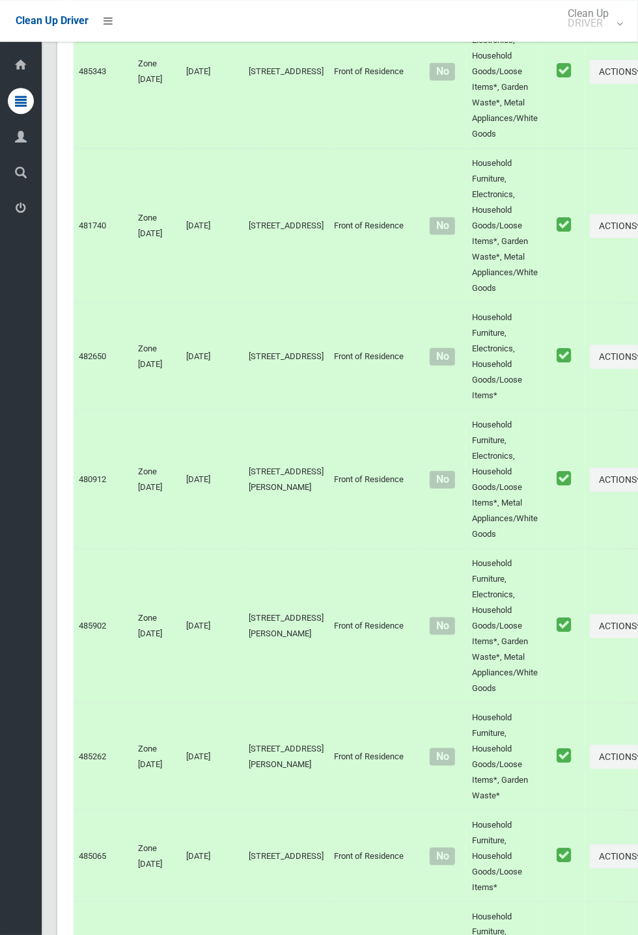
scroll to position [6080, 0]
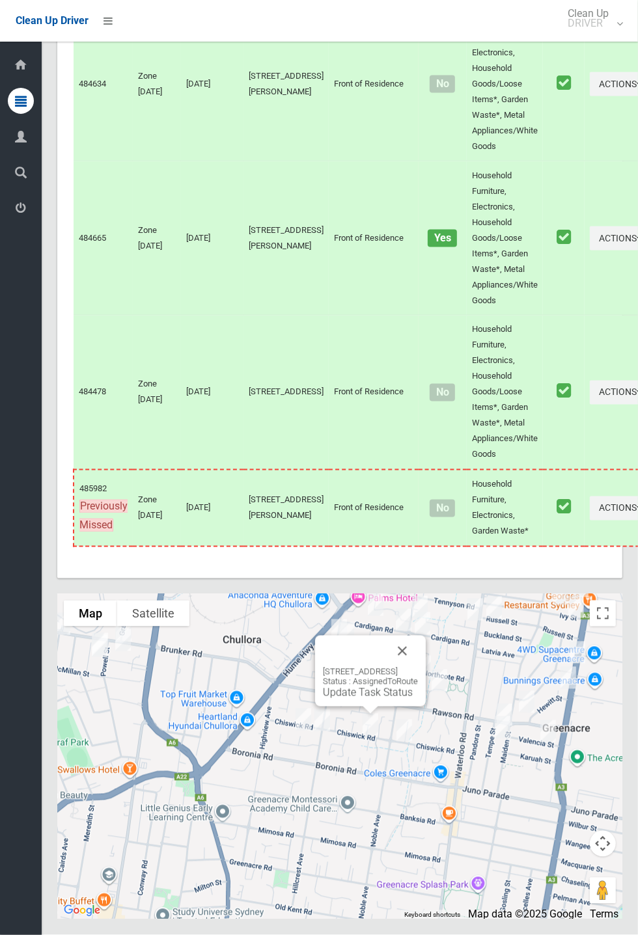
click at [351, 699] on div "72 Chiswick Road, GREENACRE NSW 2190 Status : AssignedToRoute Update Task Status" at bounding box center [370, 683] width 95 height 32
click at [359, 699] on link "Update Task Status" at bounding box center [368, 692] width 90 height 12
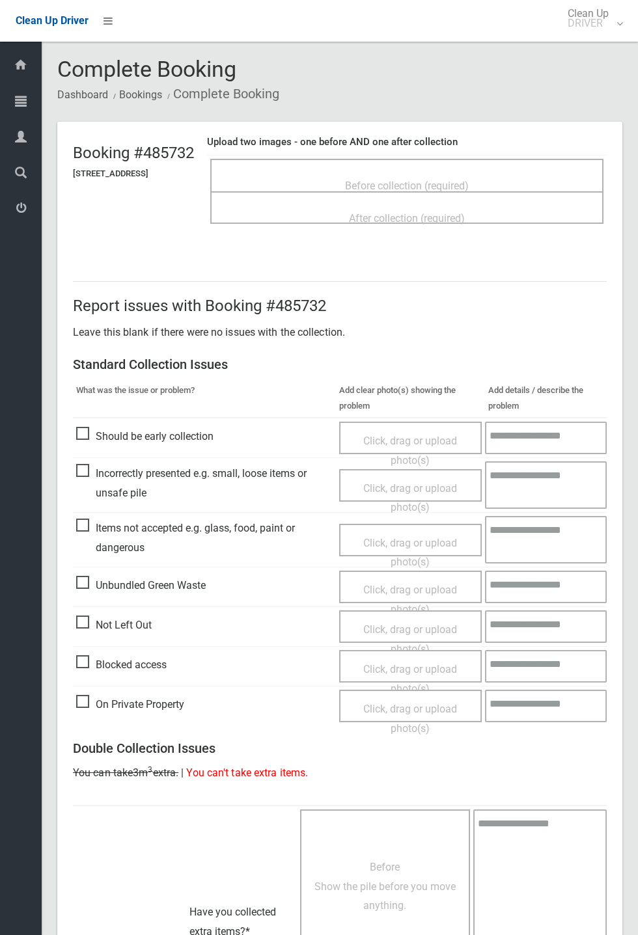
click at [378, 182] on span "Before collection (required)" at bounding box center [407, 186] width 124 height 12
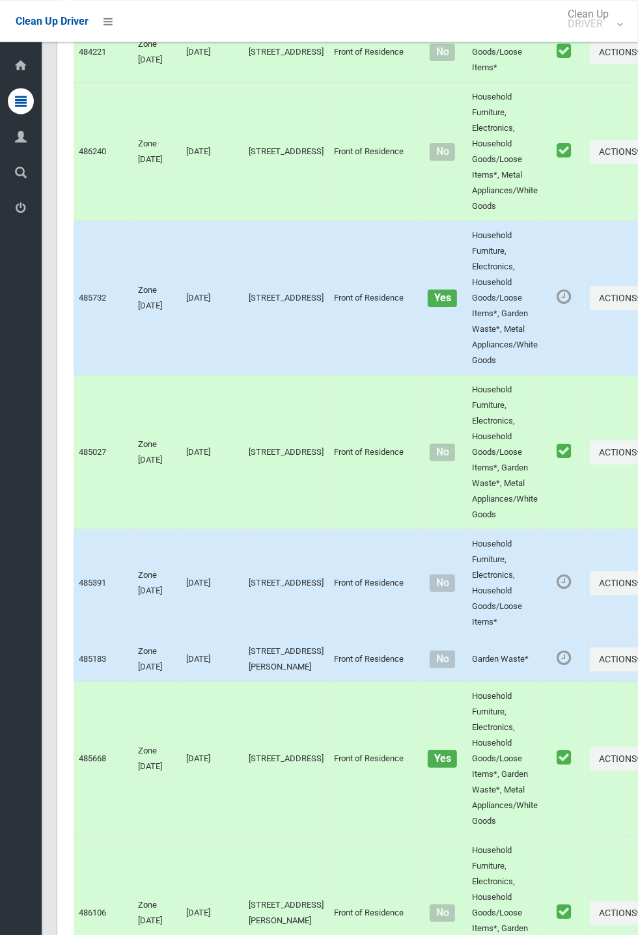
scroll to position [5080, 0]
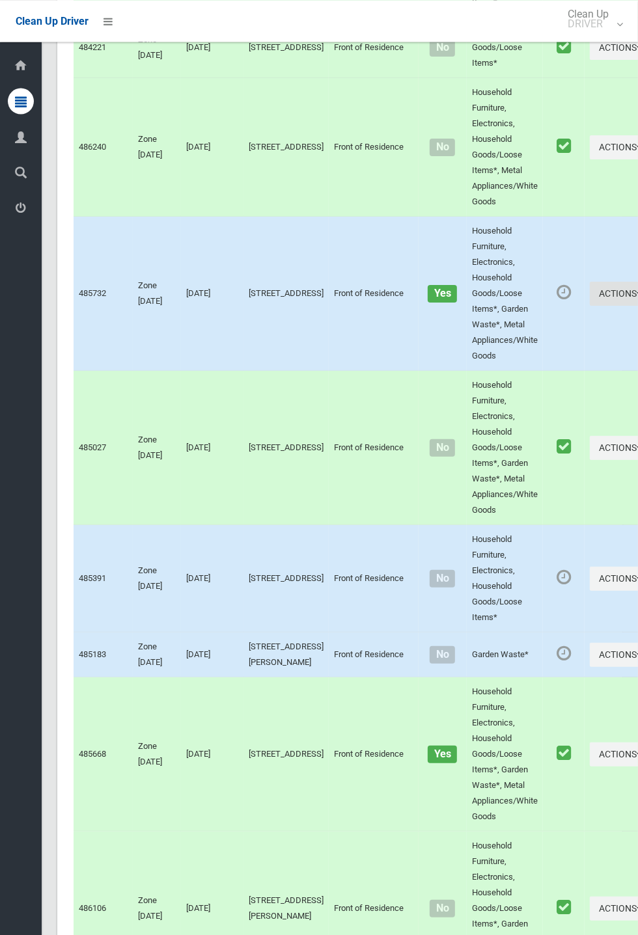
click at [589, 305] on button "Actions" at bounding box center [620, 293] width 62 height 24
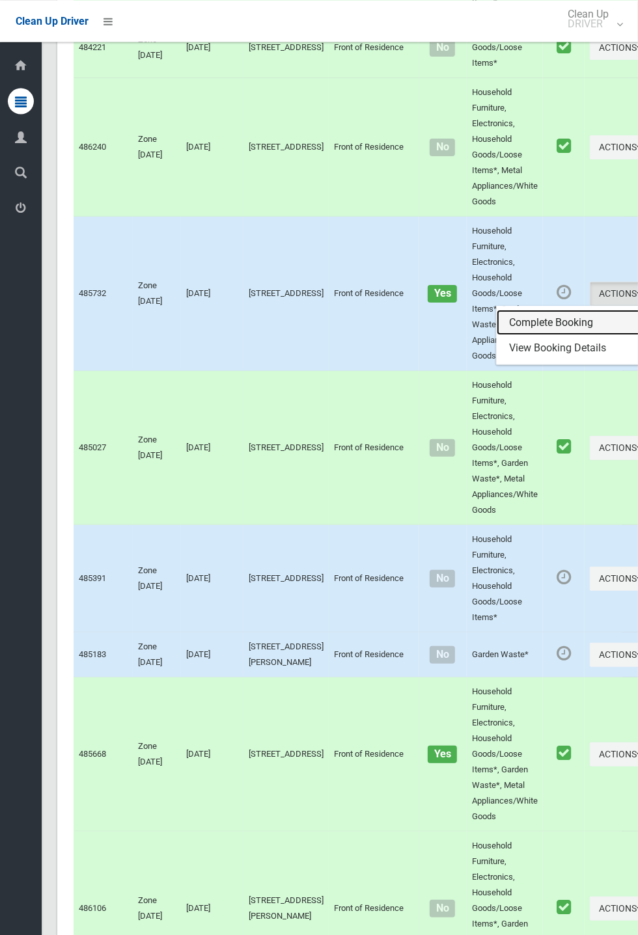
click at [534, 335] on link "Complete Booking" at bounding box center [573, 322] width 155 height 26
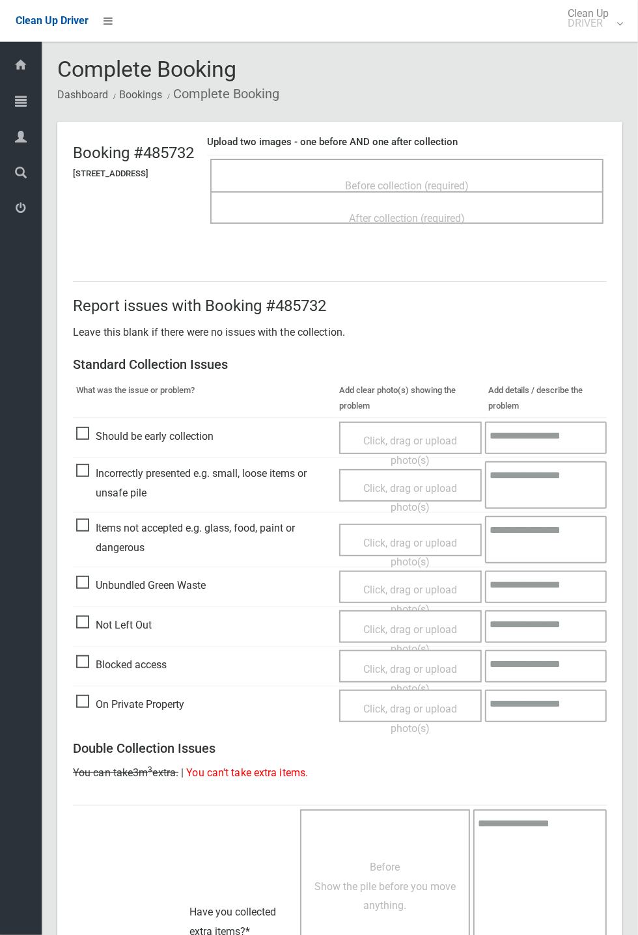
click at [375, 180] on span "Before collection (required)" at bounding box center [407, 186] width 124 height 12
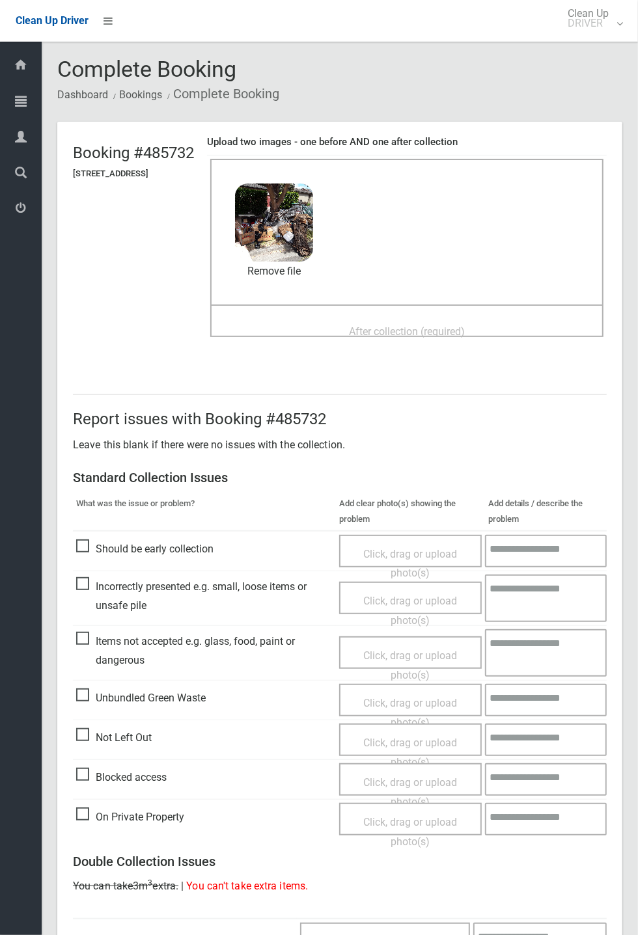
click at [405, 325] on span "After collection (required)" at bounding box center [407, 331] width 116 height 12
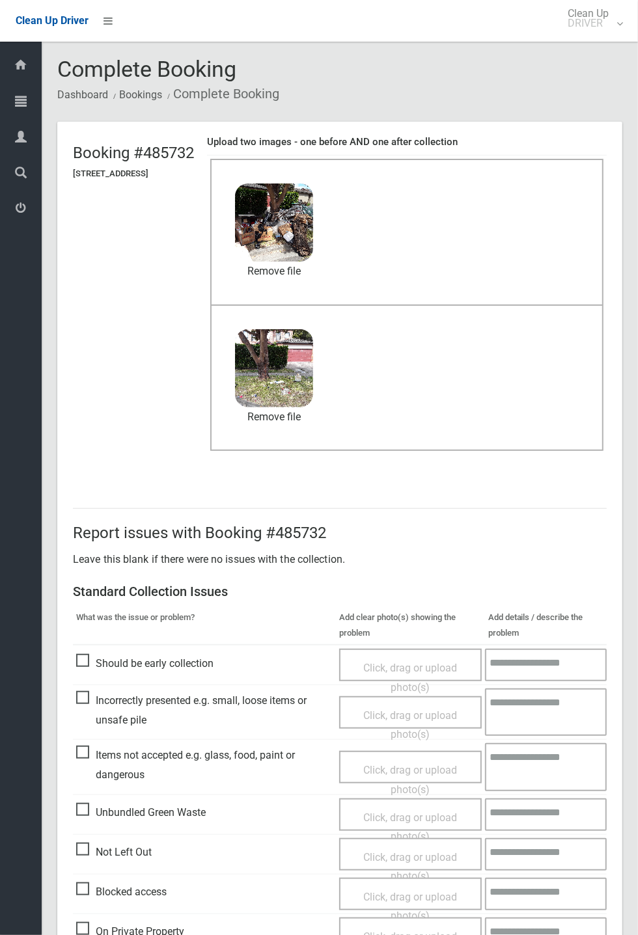
scroll to position [452, 0]
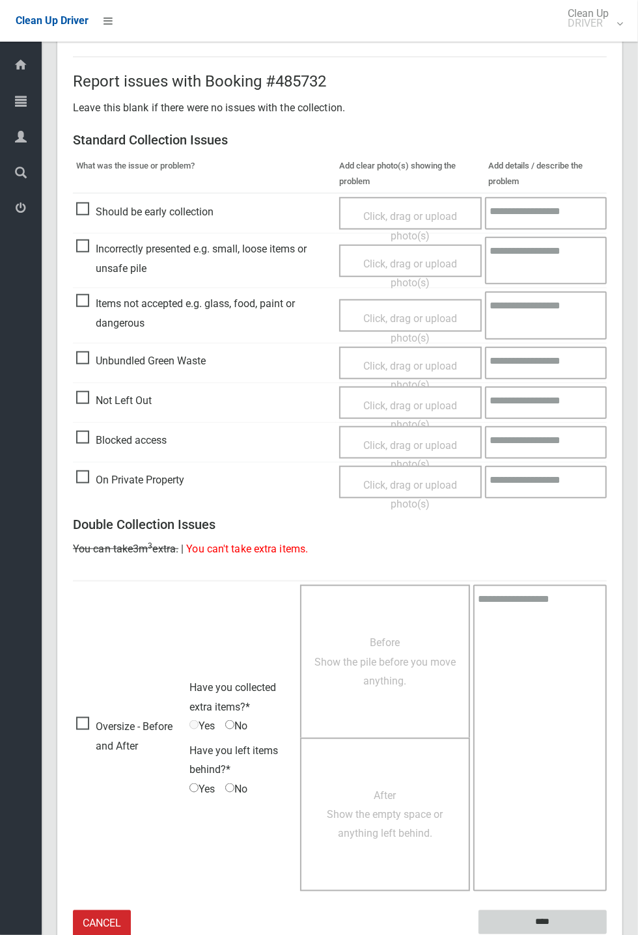
click at [535, 912] on input "****" at bounding box center [542, 922] width 128 height 24
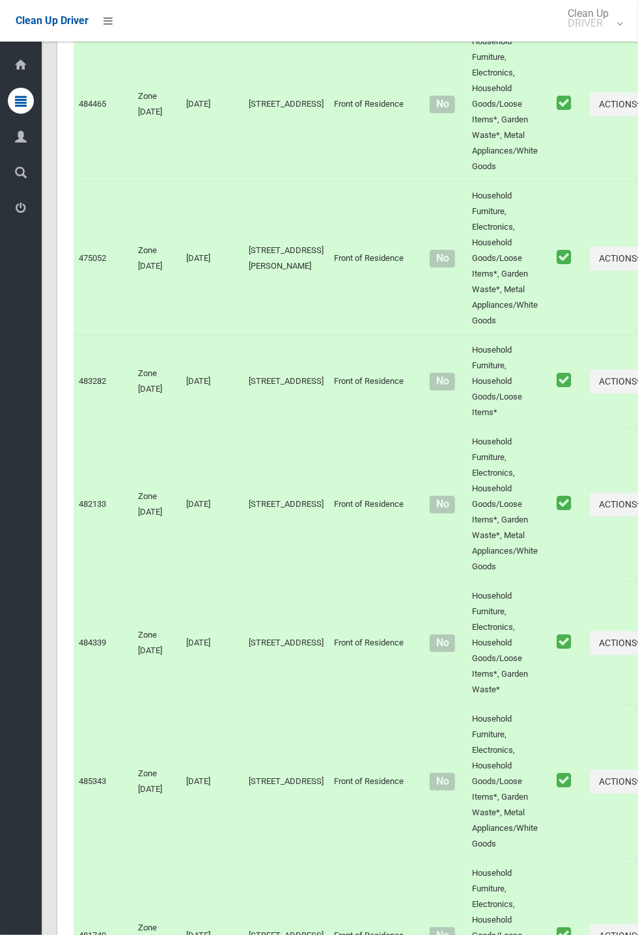
scroll to position [6080, 0]
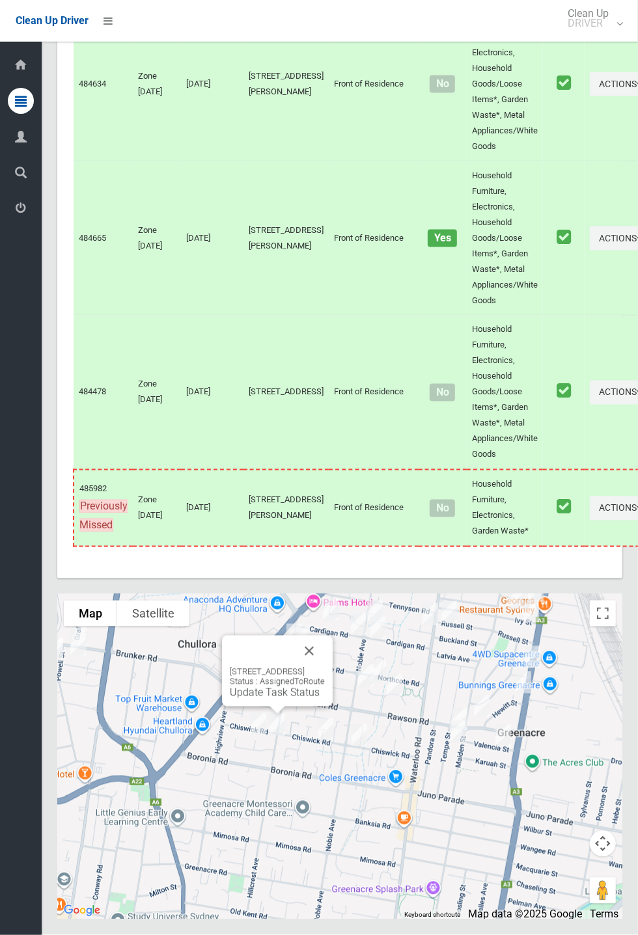
click at [325, 667] on button "Close" at bounding box center [308, 651] width 31 height 31
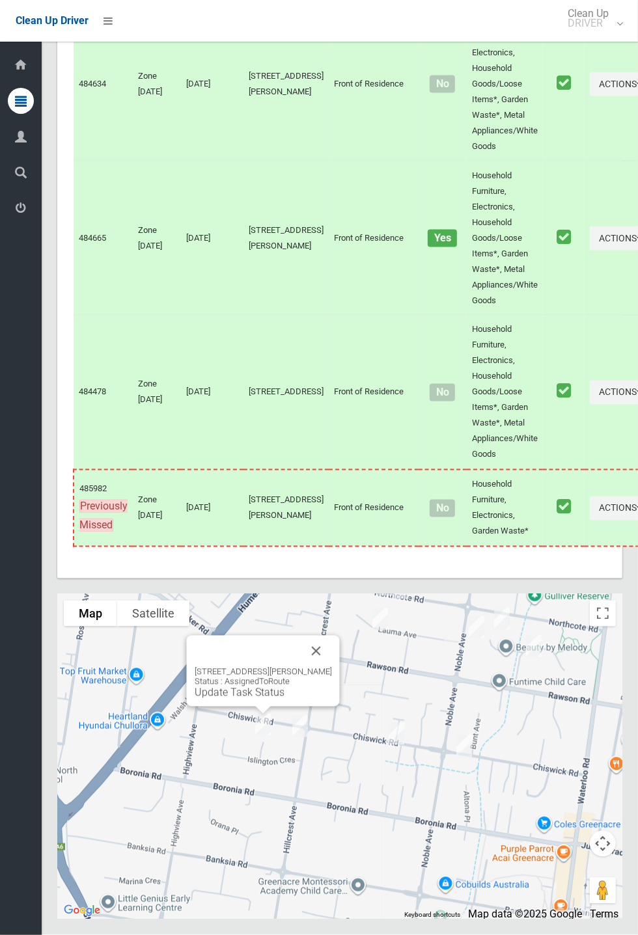
click at [325, 667] on button "Close" at bounding box center [316, 651] width 31 height 31
click at [241, 699] on link "Update Task Status" at bounding box center [240, 692] width 90 height 12
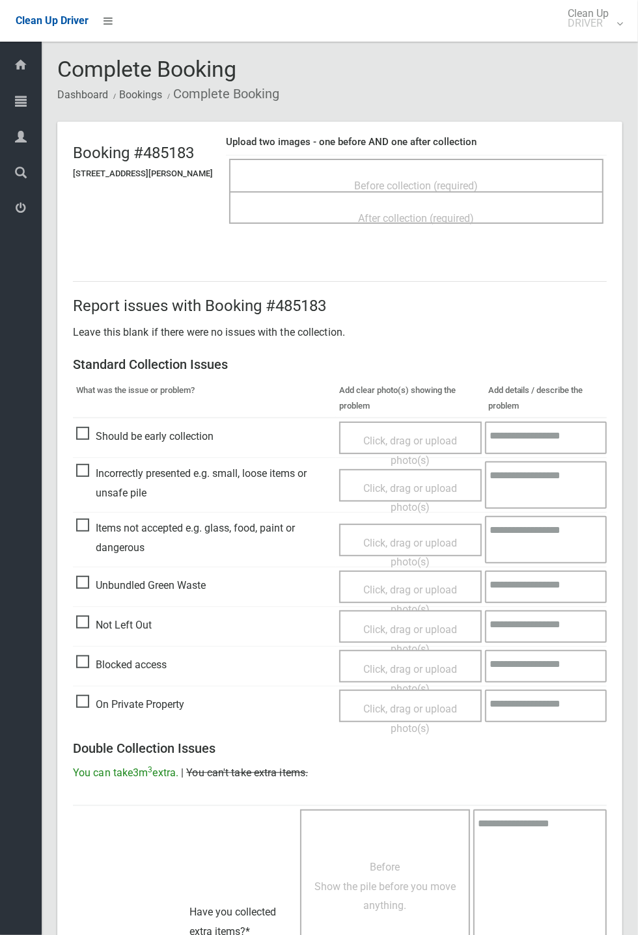
click at [398, 180] on span "Before collection (required)" at bounding box center [417, 186] width 124 height 12
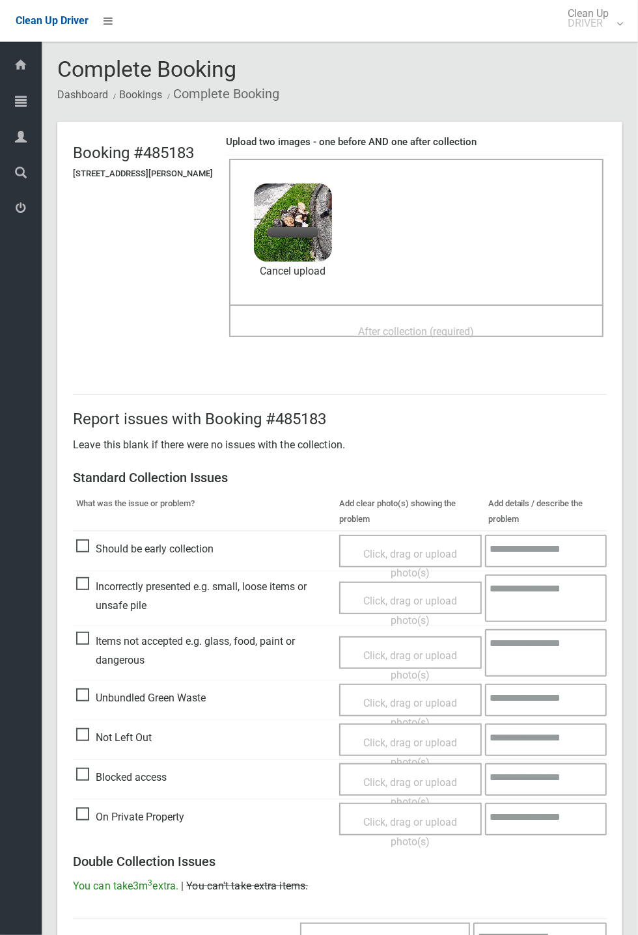
click at [372, 329] on span "After collection (required)" at bounding box center [417, 331] width 116 height 12
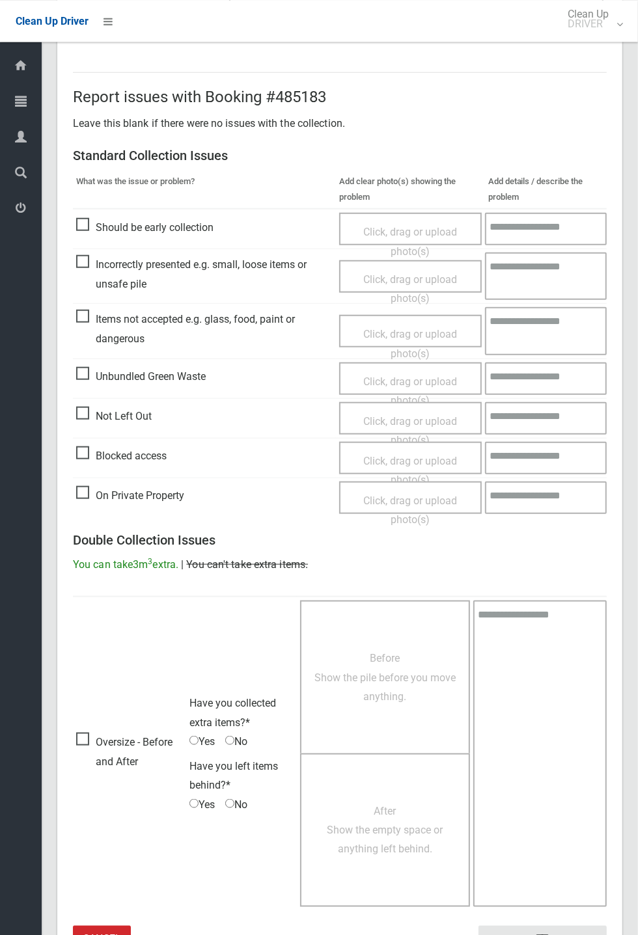
scroll to position [452, 0]
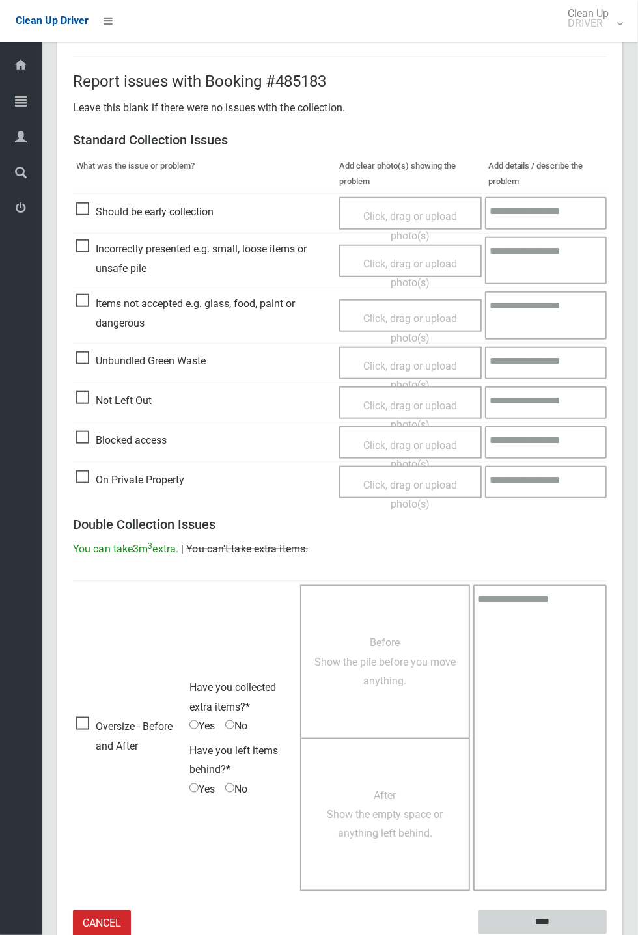
click at [580, 910] on input "****" at bounding box center [542, 922] width 128 height 24
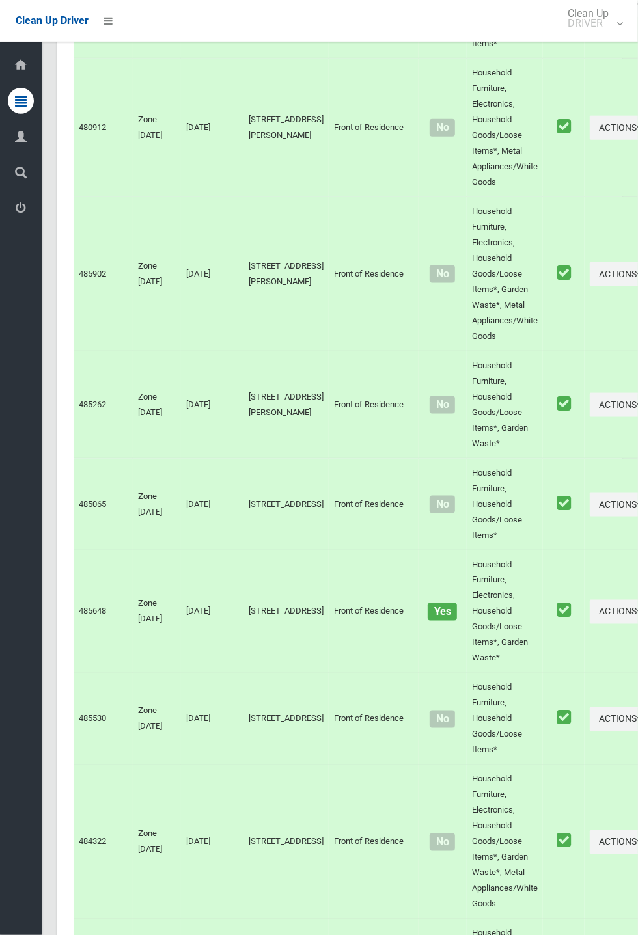
scroll to position [6080, 0]
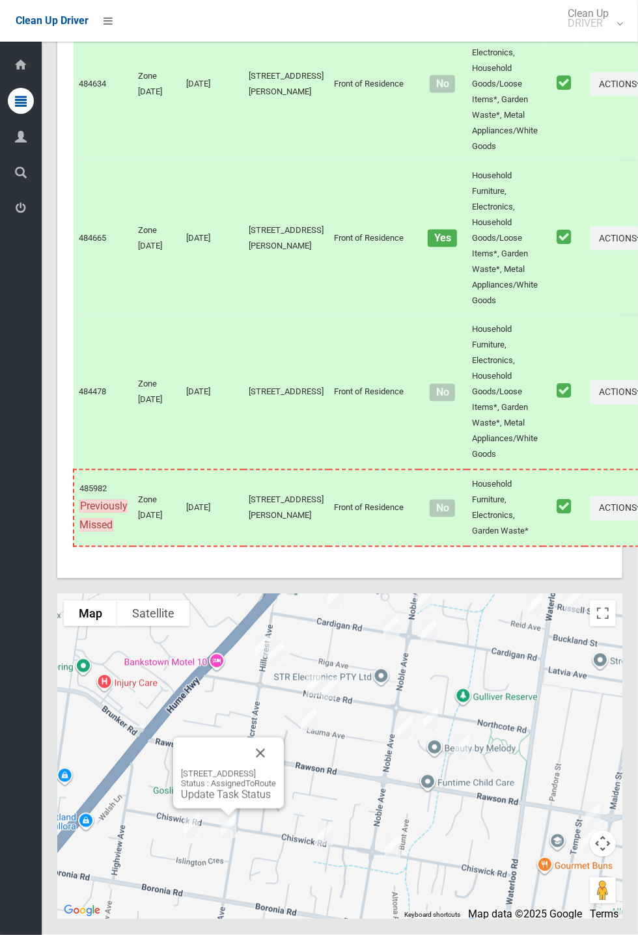
click at [226, 801] on link "Update Task Status" at bounding box center [226, 795] width 90 height 12
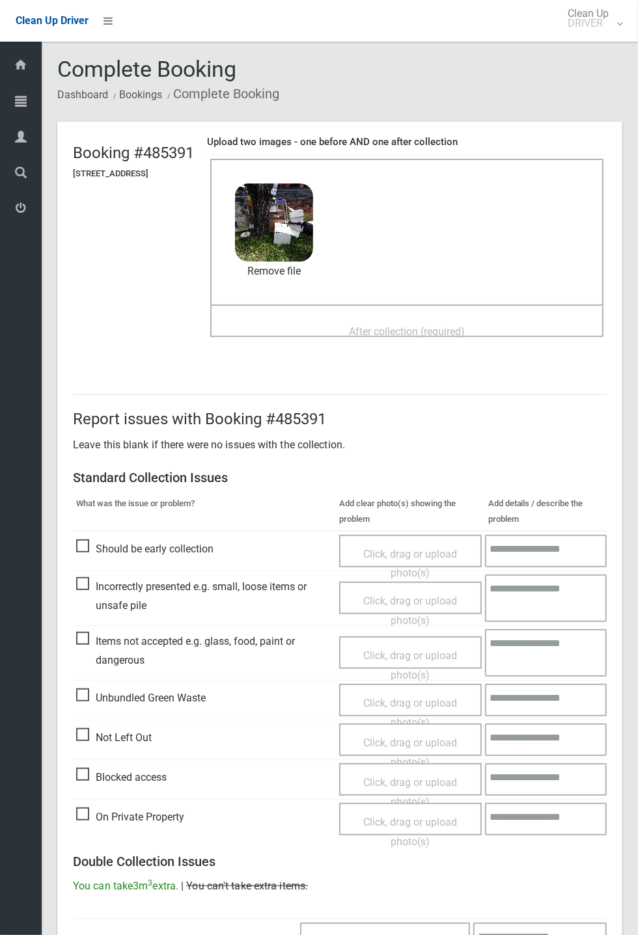
click at [416, 325] on span "After collection (required)" at bounding box center [407, 331] width 116 height 12
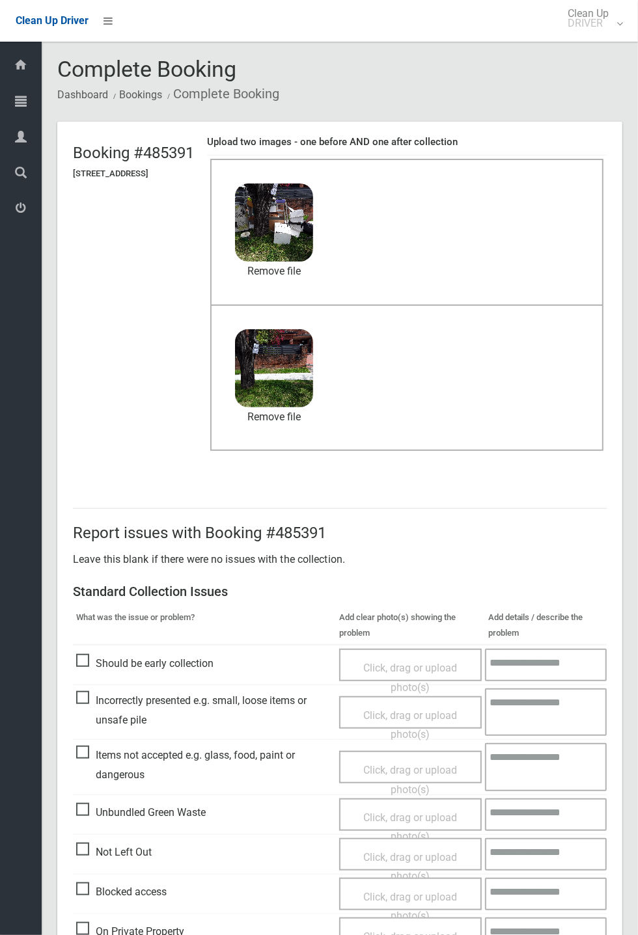
scroll to position [452, 0]
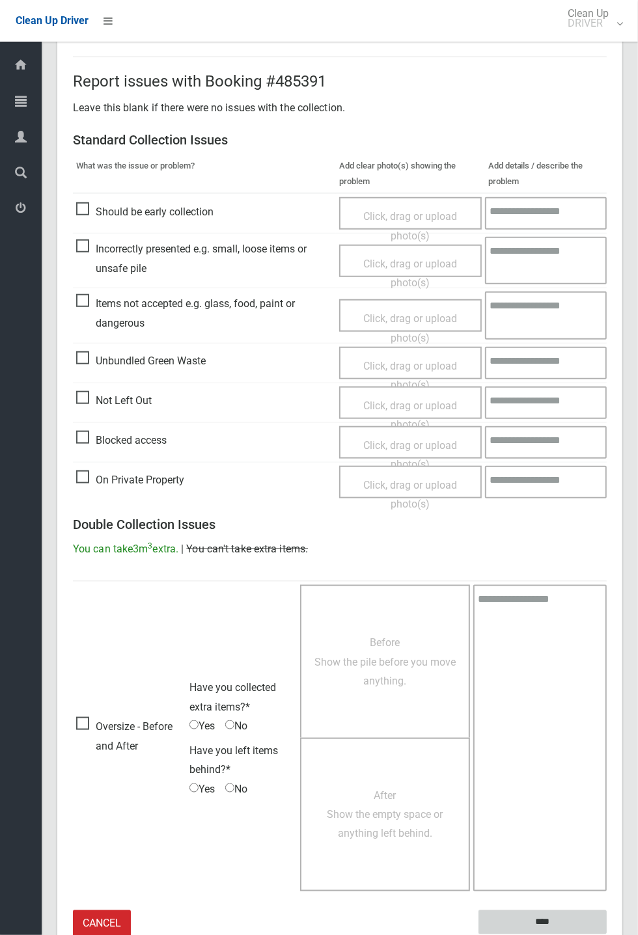
click at [533, 921] on input "****" at bounding box center [542, 922] width 128 height 24
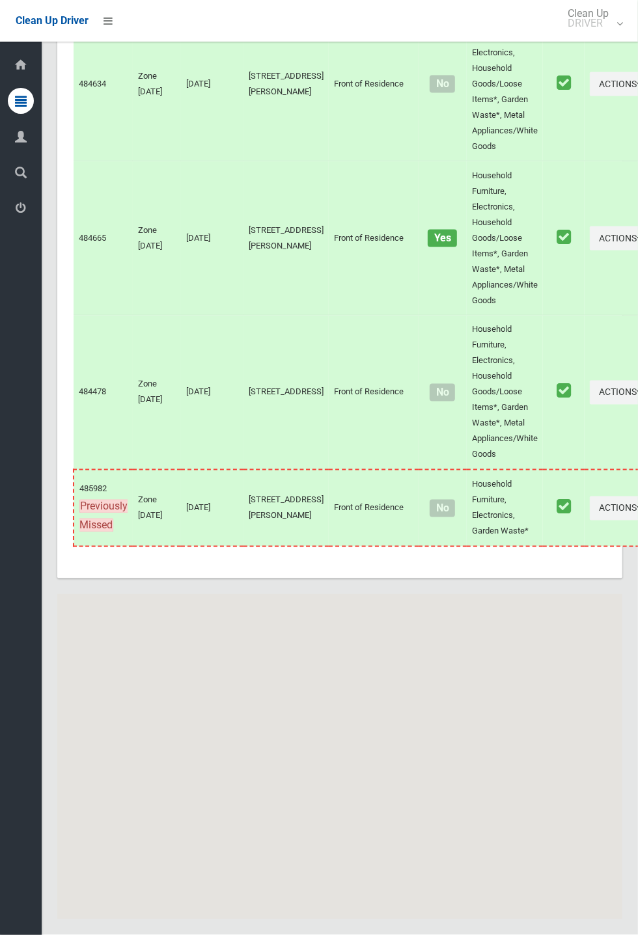
scroll to position [6080, 0]
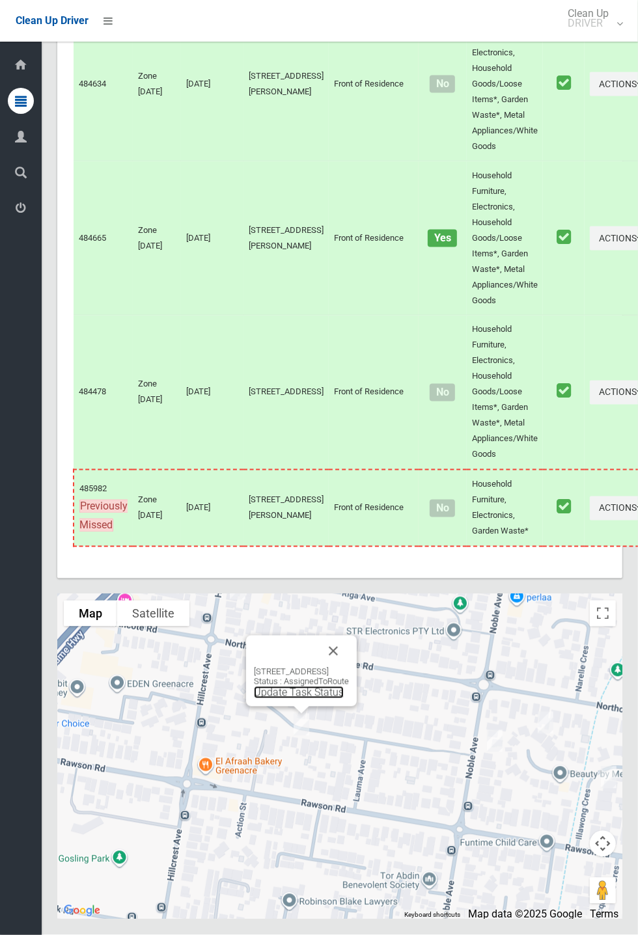
click at [282, 699] on link "Update Task Status" at bounding box center [299, 692] width 90 height 12
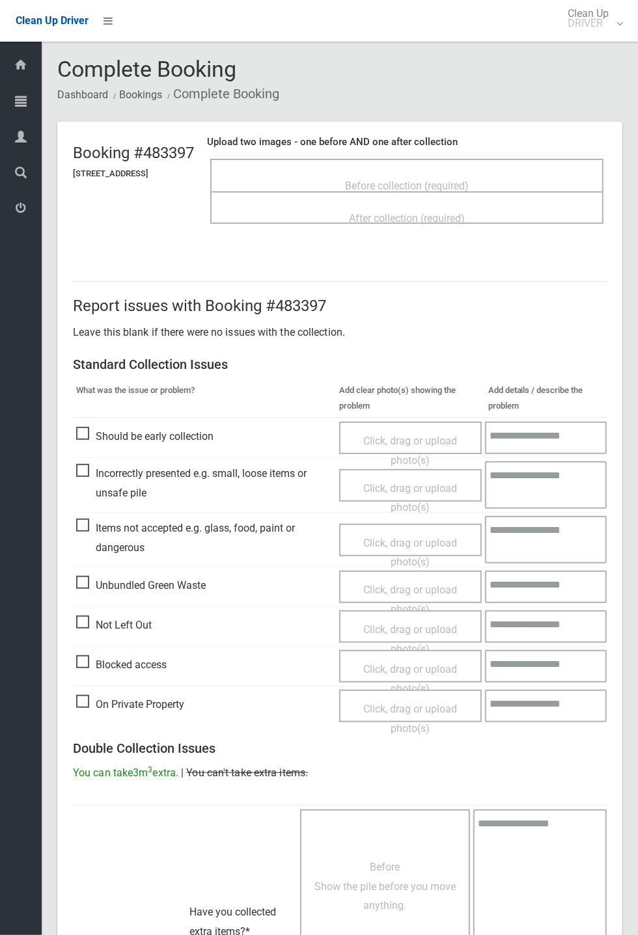
click at [383, 180] on span "Before collection (required)" at bounding box center [407, 186] width 124 height 12
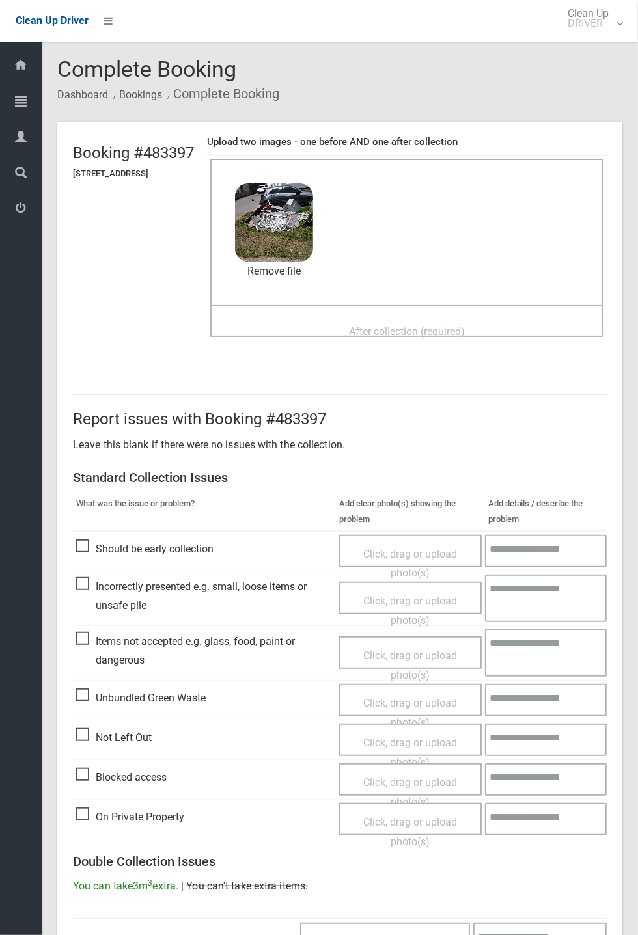
click at [385, 325] on span "After collection (required)" at bounding box center [407, 331] width 116 height 12
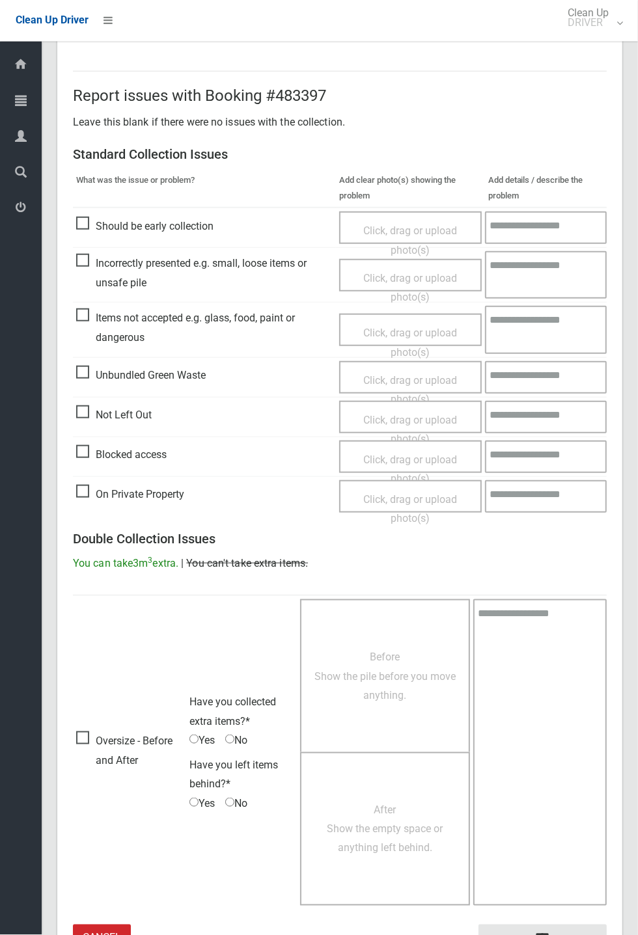
scroll to position [452, 0]
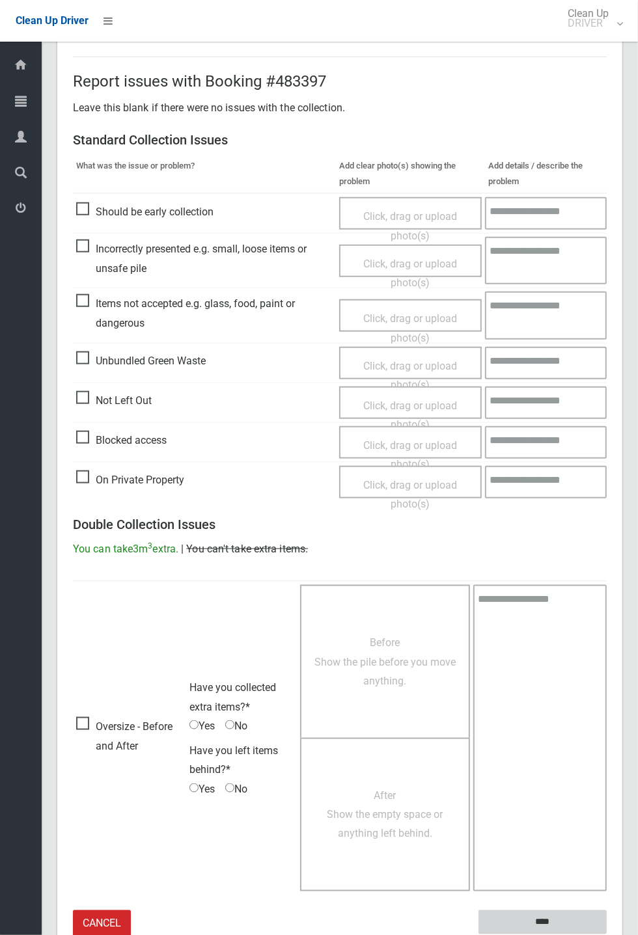
click at [534, 919] on input "****" at bounding box center [542, 922] width 128 height 24
